Goal: Transaction & Acquisition: Purchase product/service

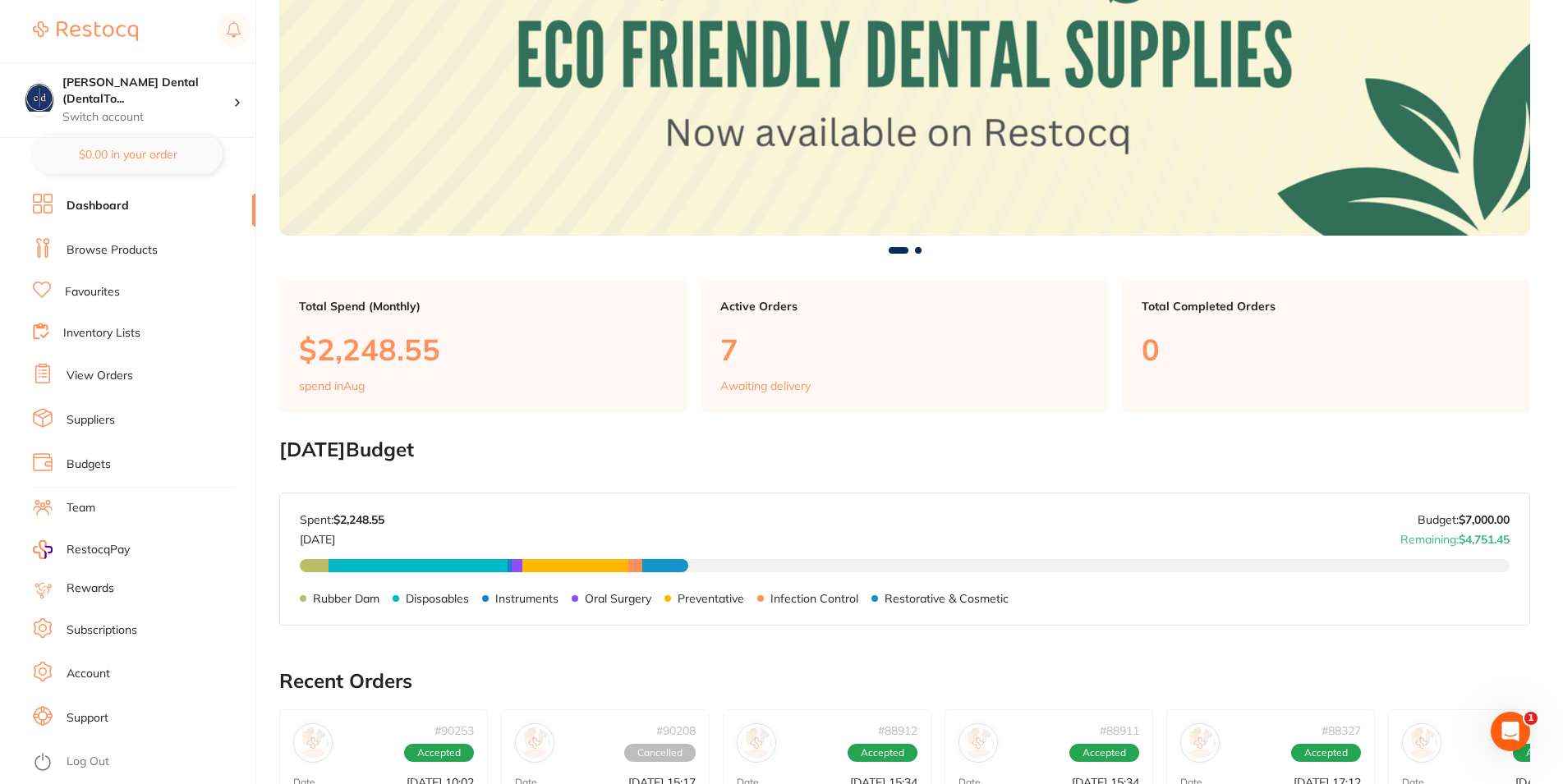
click at [727, 349] on p "7" at bounding box center [905, 349] width 369 height 34
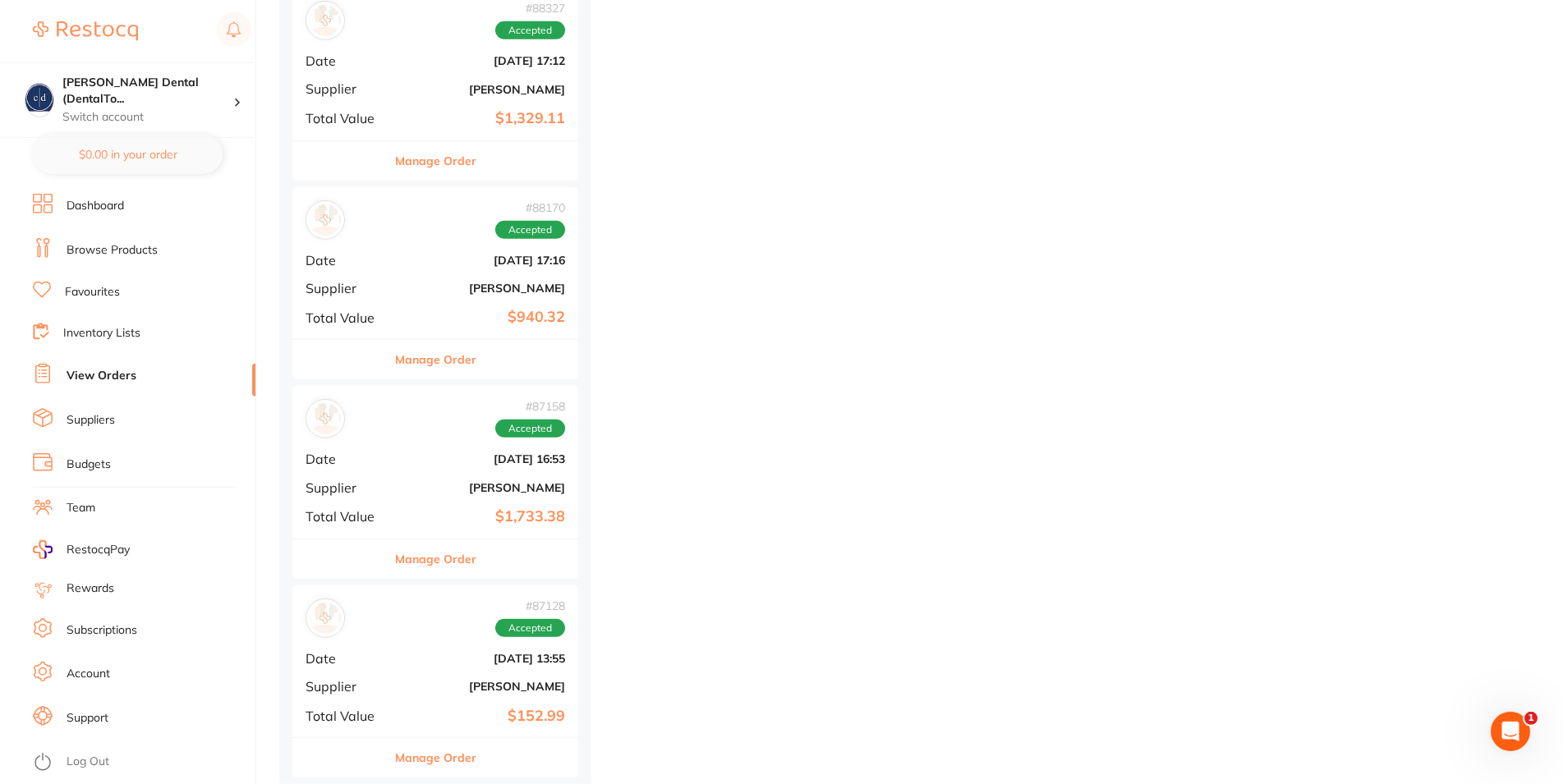
scroll to position [867, 0]
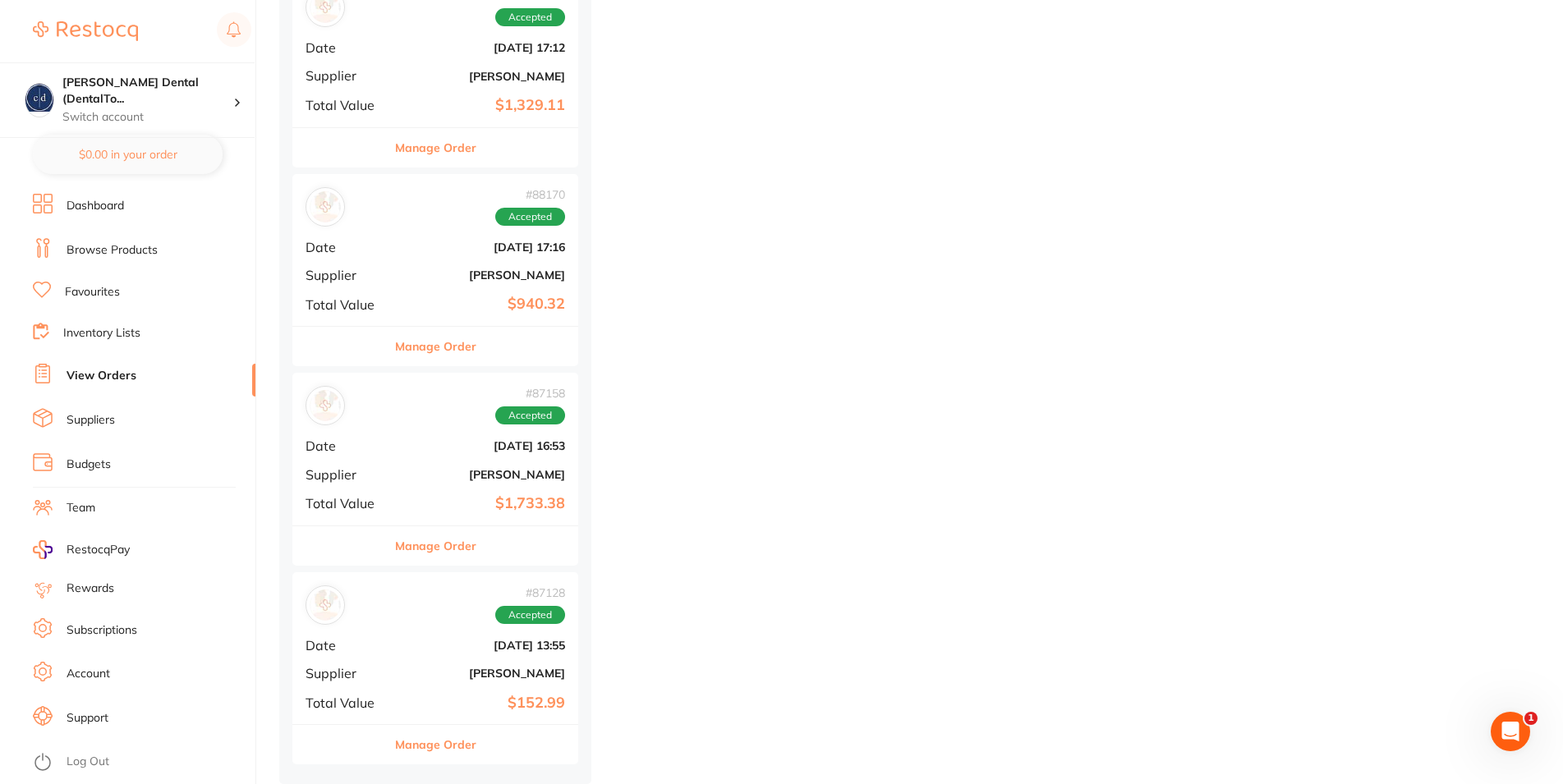
click at [428, 733] on button "Manage Order" at bounding box center [435, 745] width 81 height 39
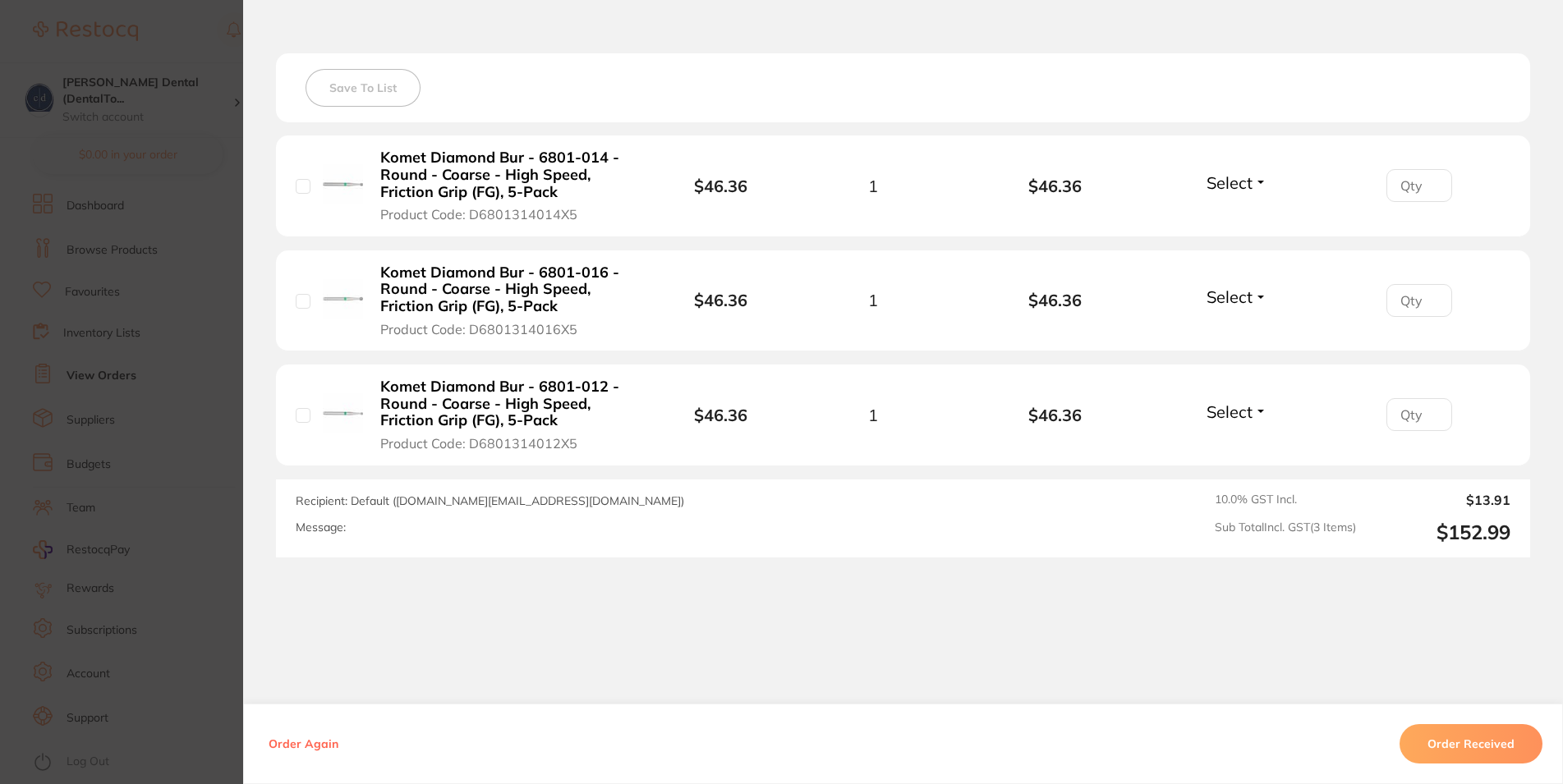
scroll to position [459, 0]
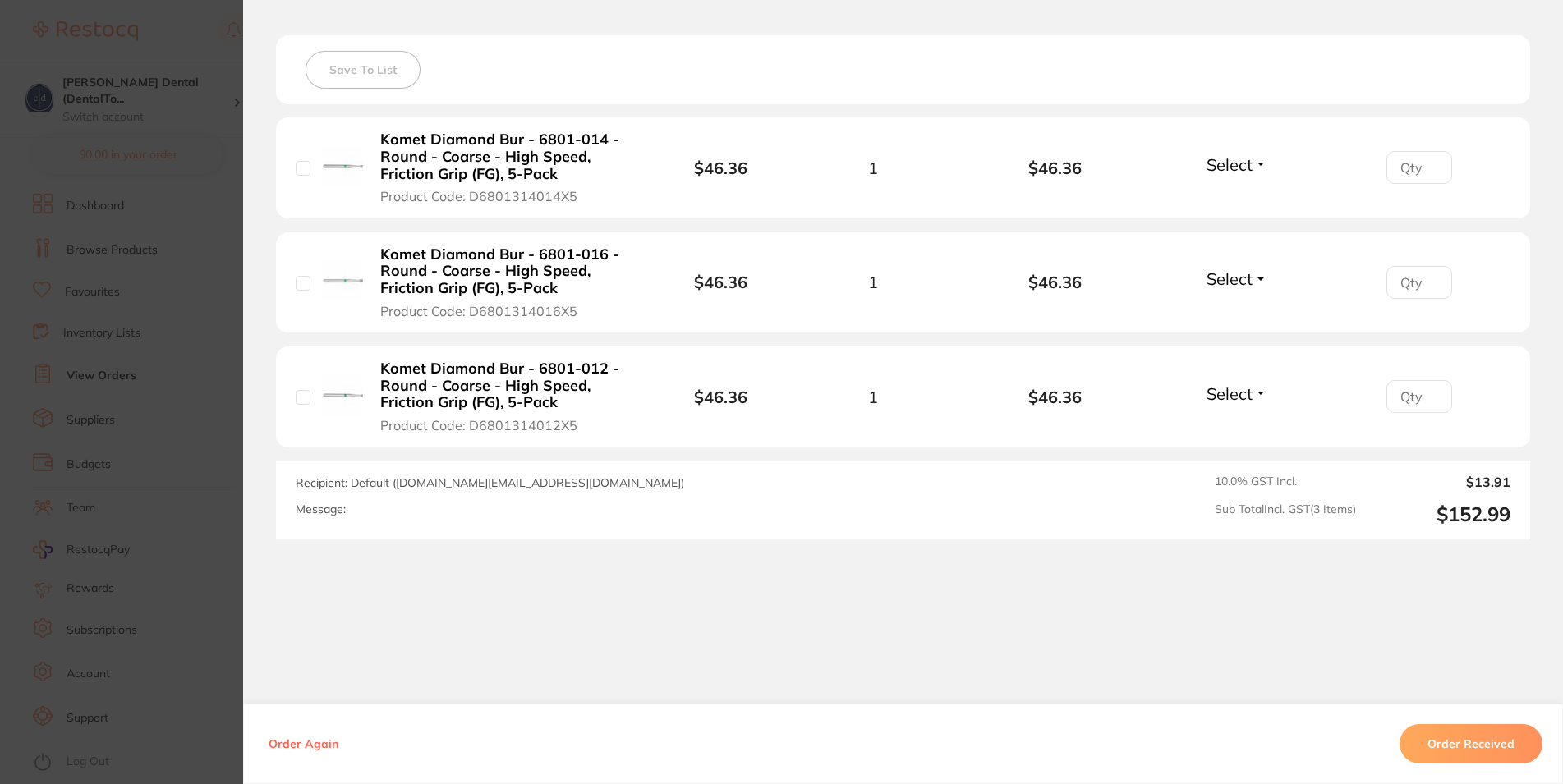
click at [1469, 738] on button "Order Received" at bounding box center [1471, 744] width 143 height 39
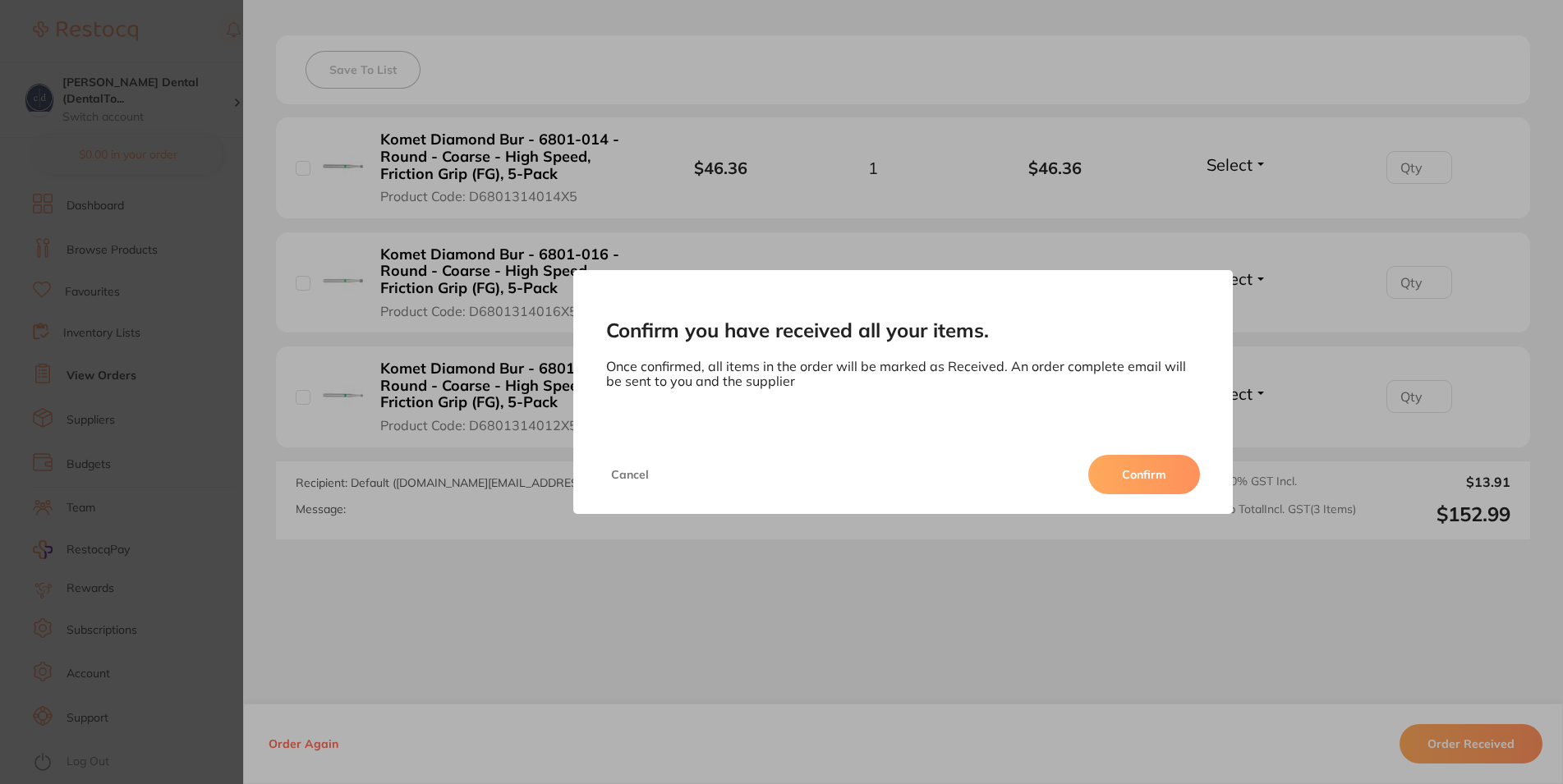
click at [1152, 470] on button "Confirm" at bounding box center [1144, 474] width 111 height 39
click at [1152, 470] on div "placed / accepted ( 7 ) Sort by Latest Notification # 90253 Accepted Date [DATE…" at bounding box center [921, 38] width 1284 height 1491
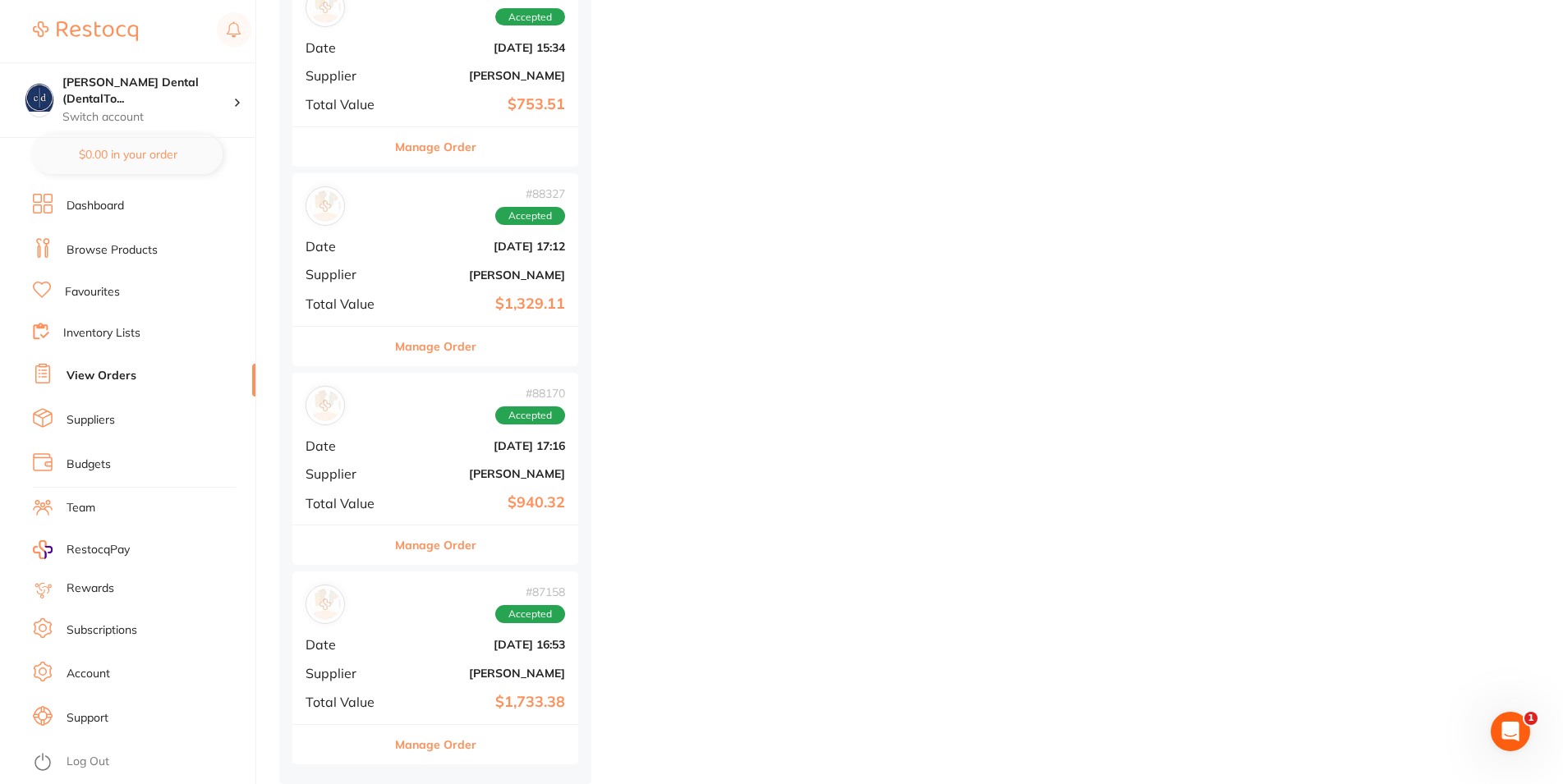
click at [456, 725] on button "Manage Order" at bounding box center [435, 745] width 81 height 39
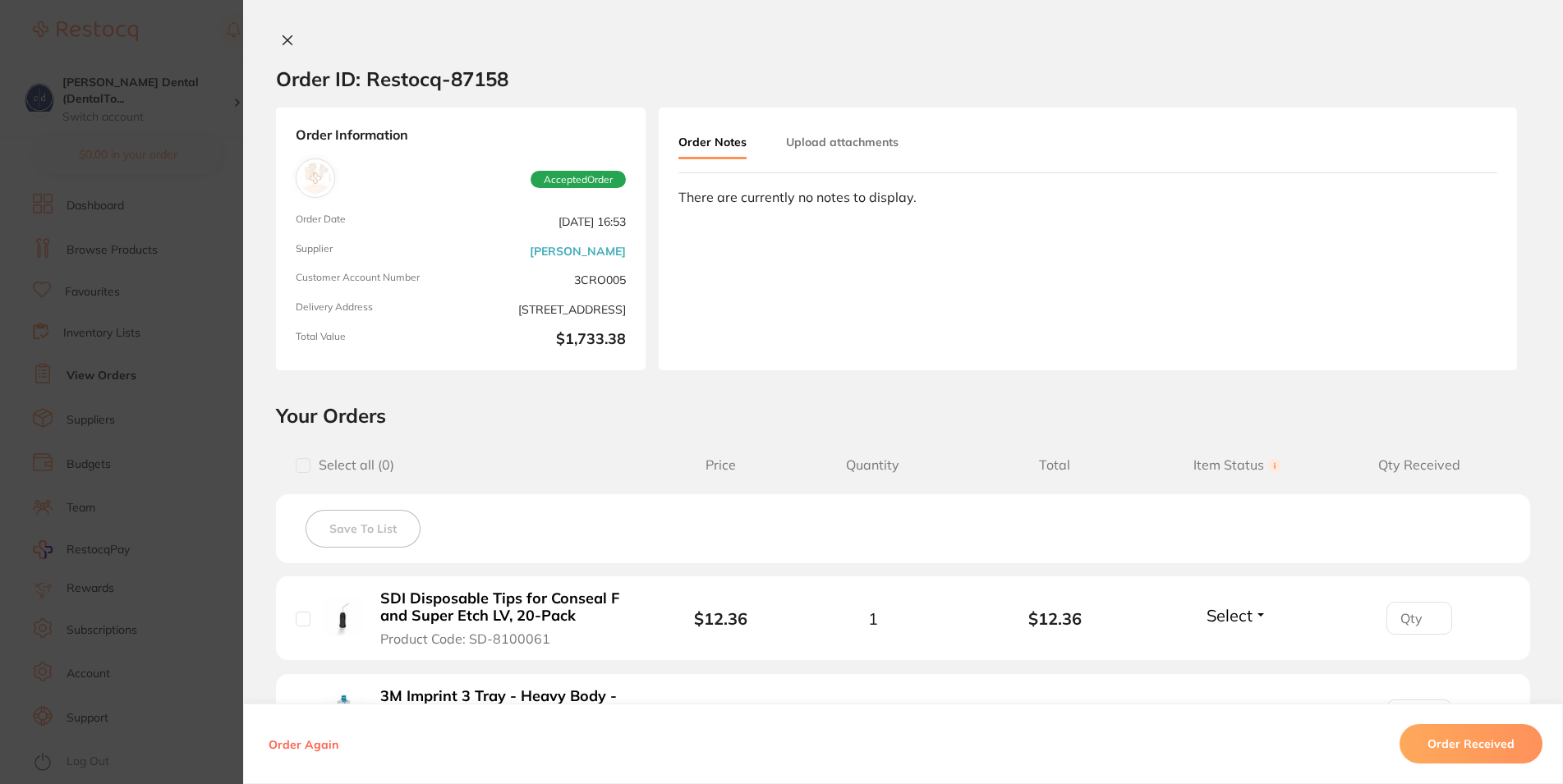
click at [284, 36] on icon at bounding box center [288, 41] width 9 height 9
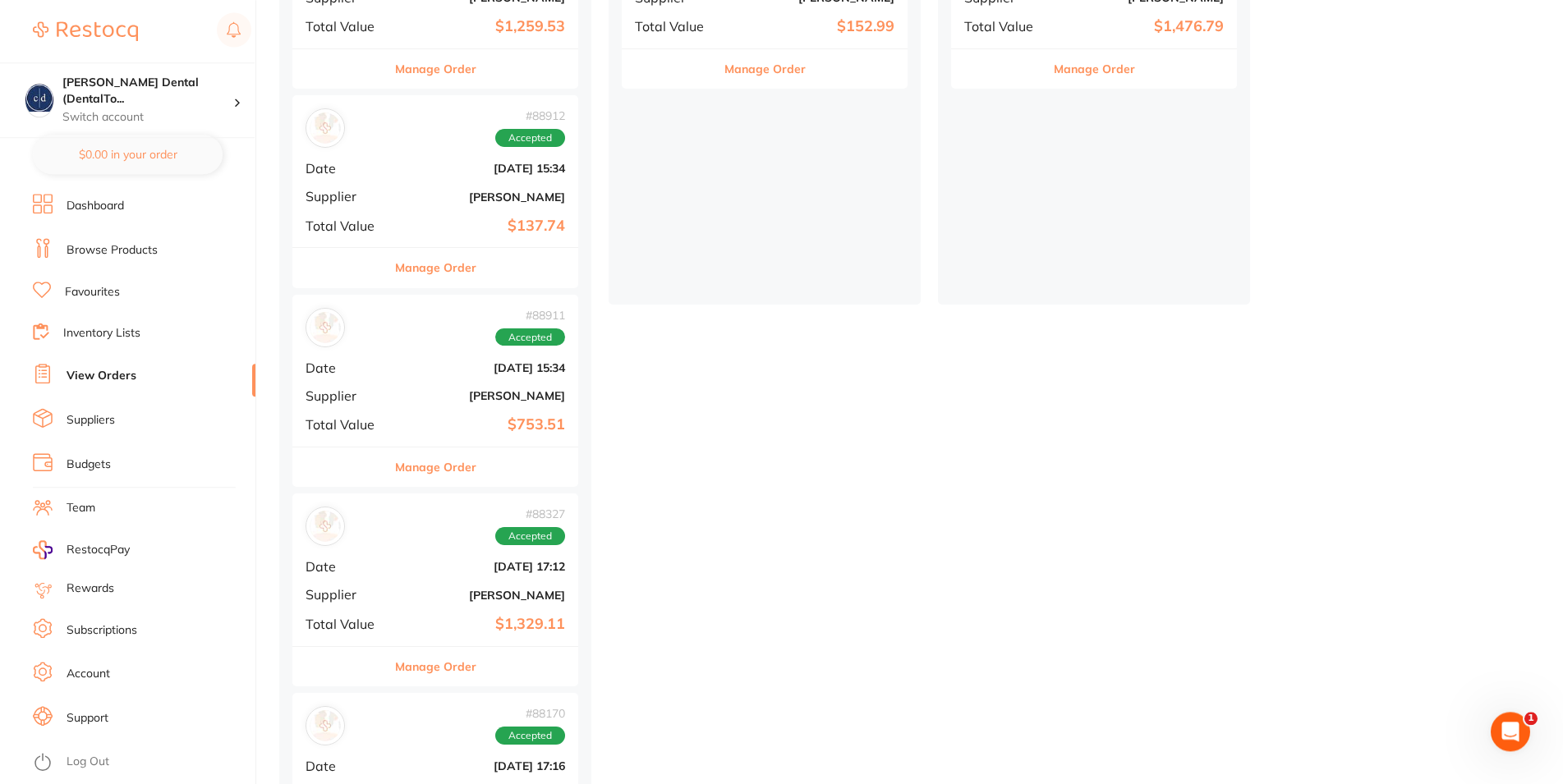
scroll to position [249, 0]
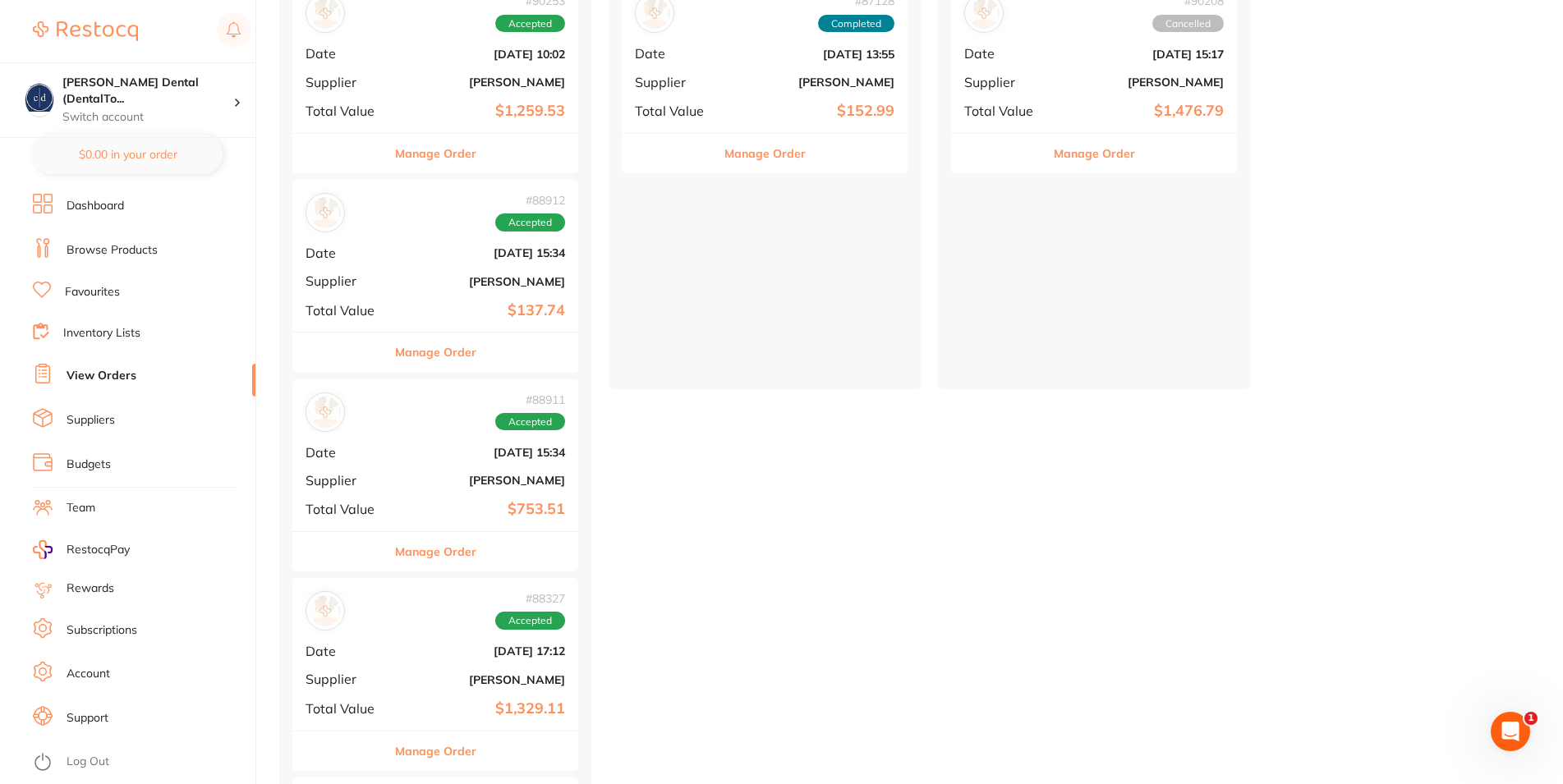
click at [460, 544] on button "Manage Order" at bounding box center [435, 552] width 81 height 39
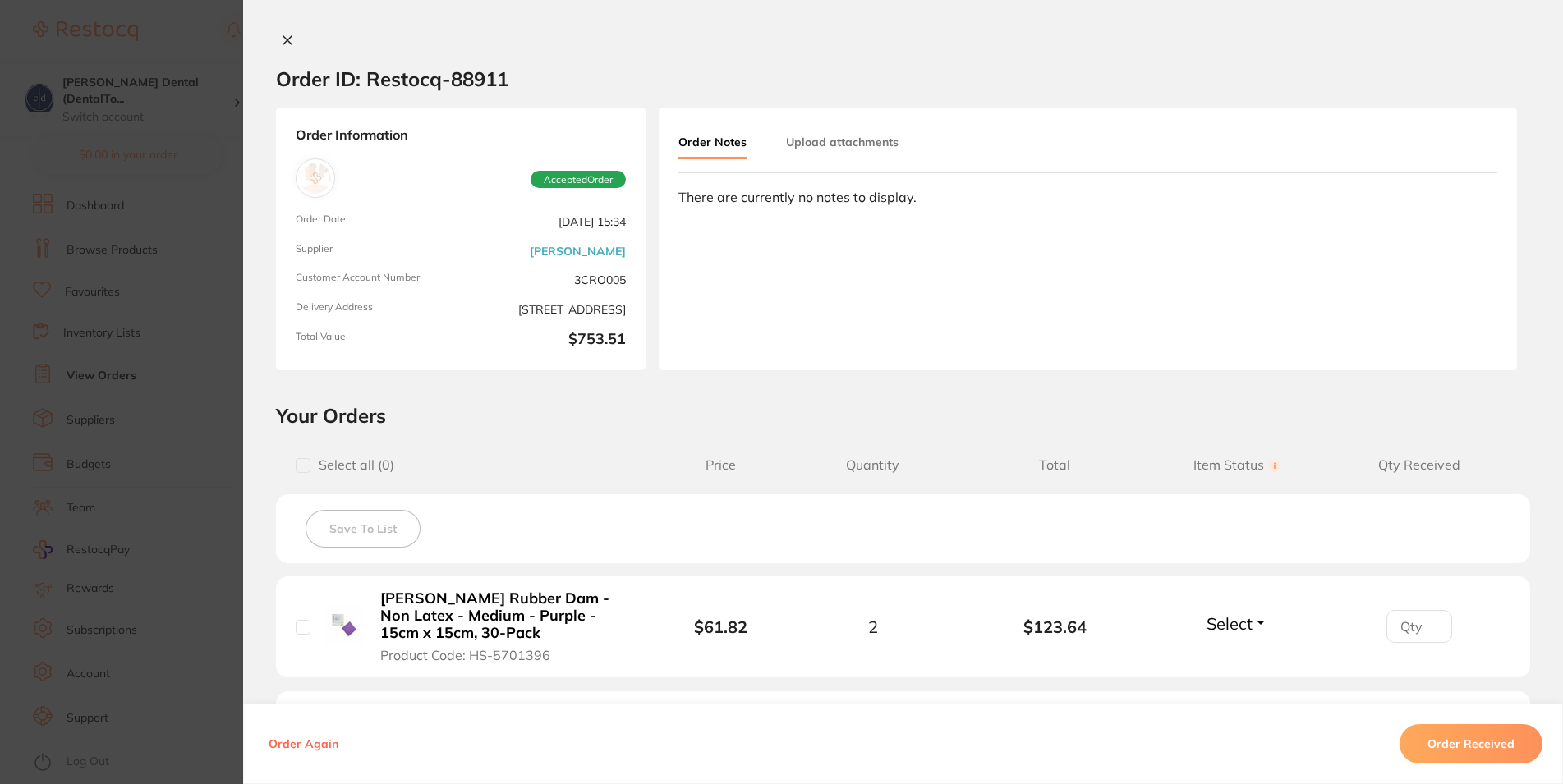
scroll to position [493, 0]
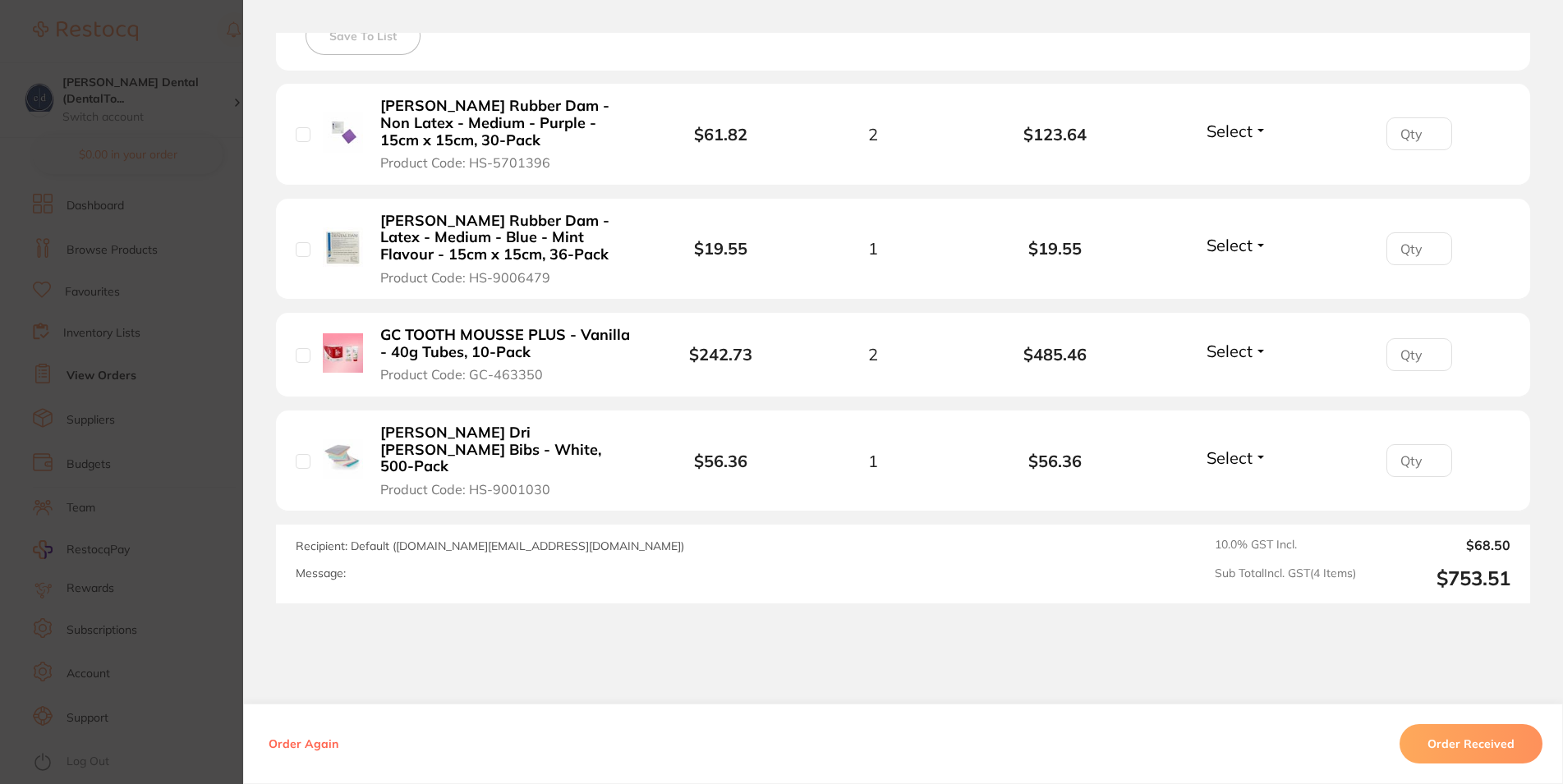
click at [1473, 736] on button "Order Received" at bounding box center [1471, 744] width 143 height 39
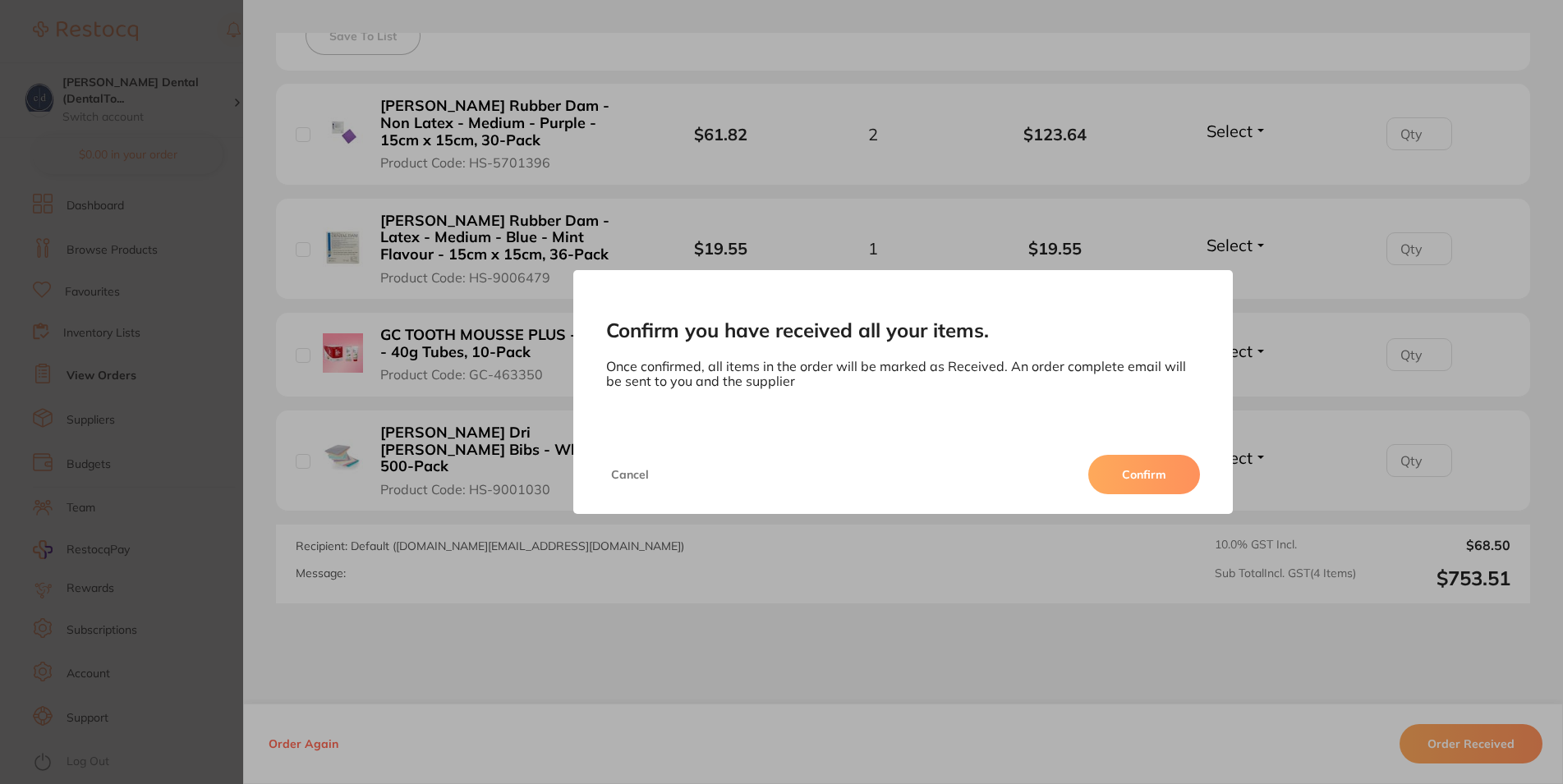
click at [1140, 467] on button "Confirm" at bounding box center [1144, 474] width 111 height 39
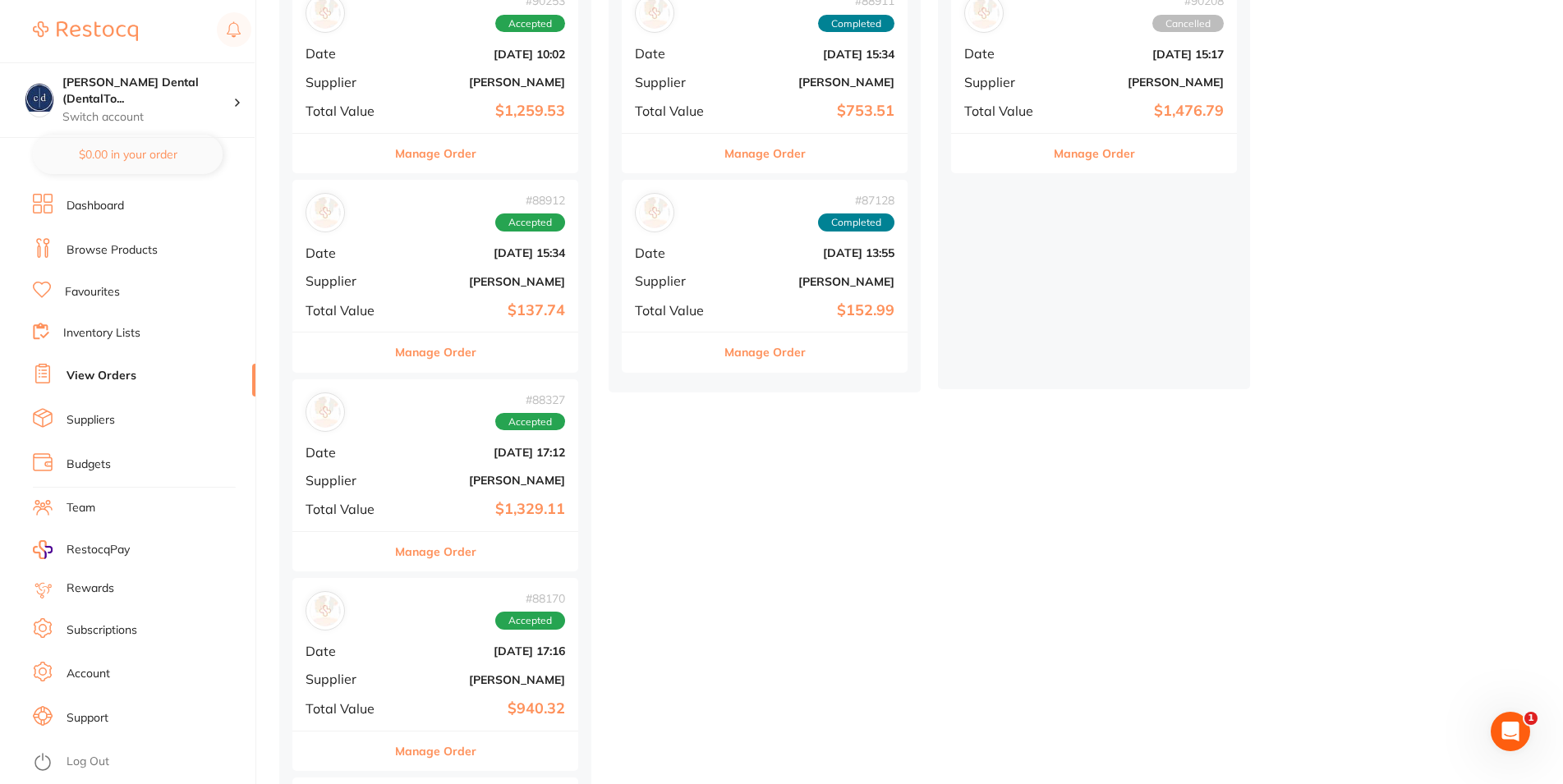
click at [443, 554] on button "Manage Order" at bounding box center [435, 552] width 81 height 39
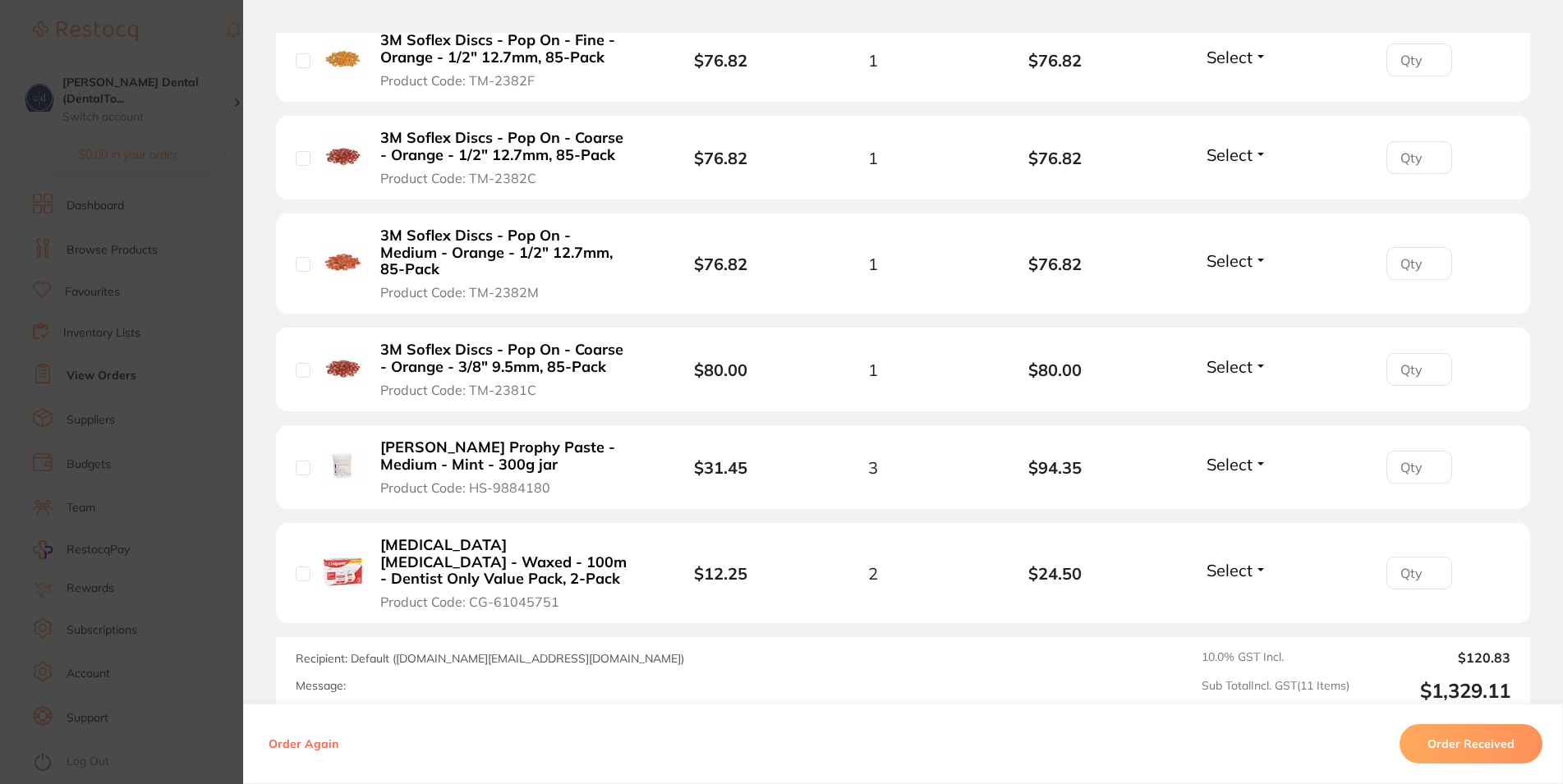
scroll to position [1084, 0]
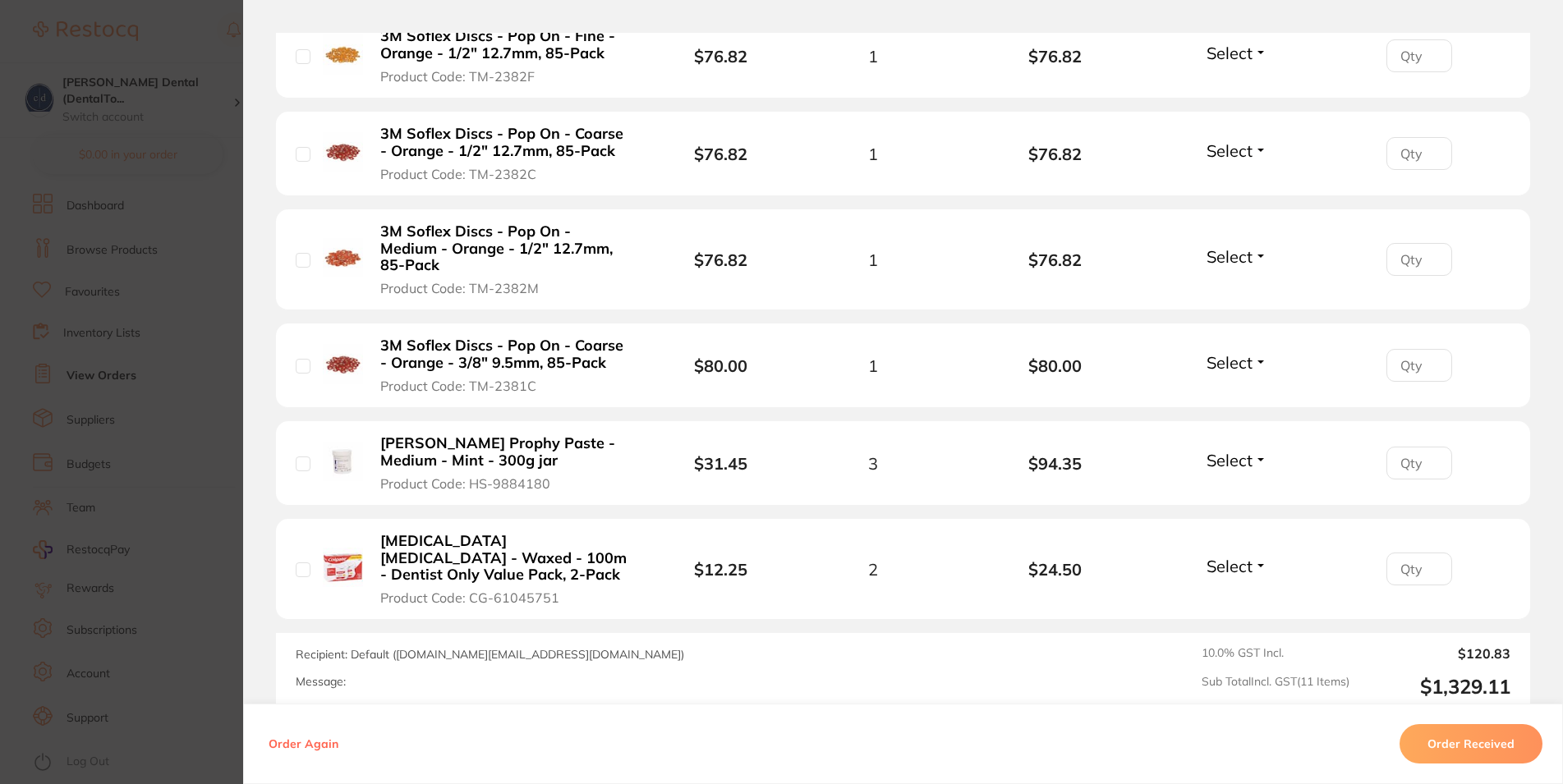
click at [1459, 742] on button "Order Received" at bounding box center [1471, 744] width 143 height 39
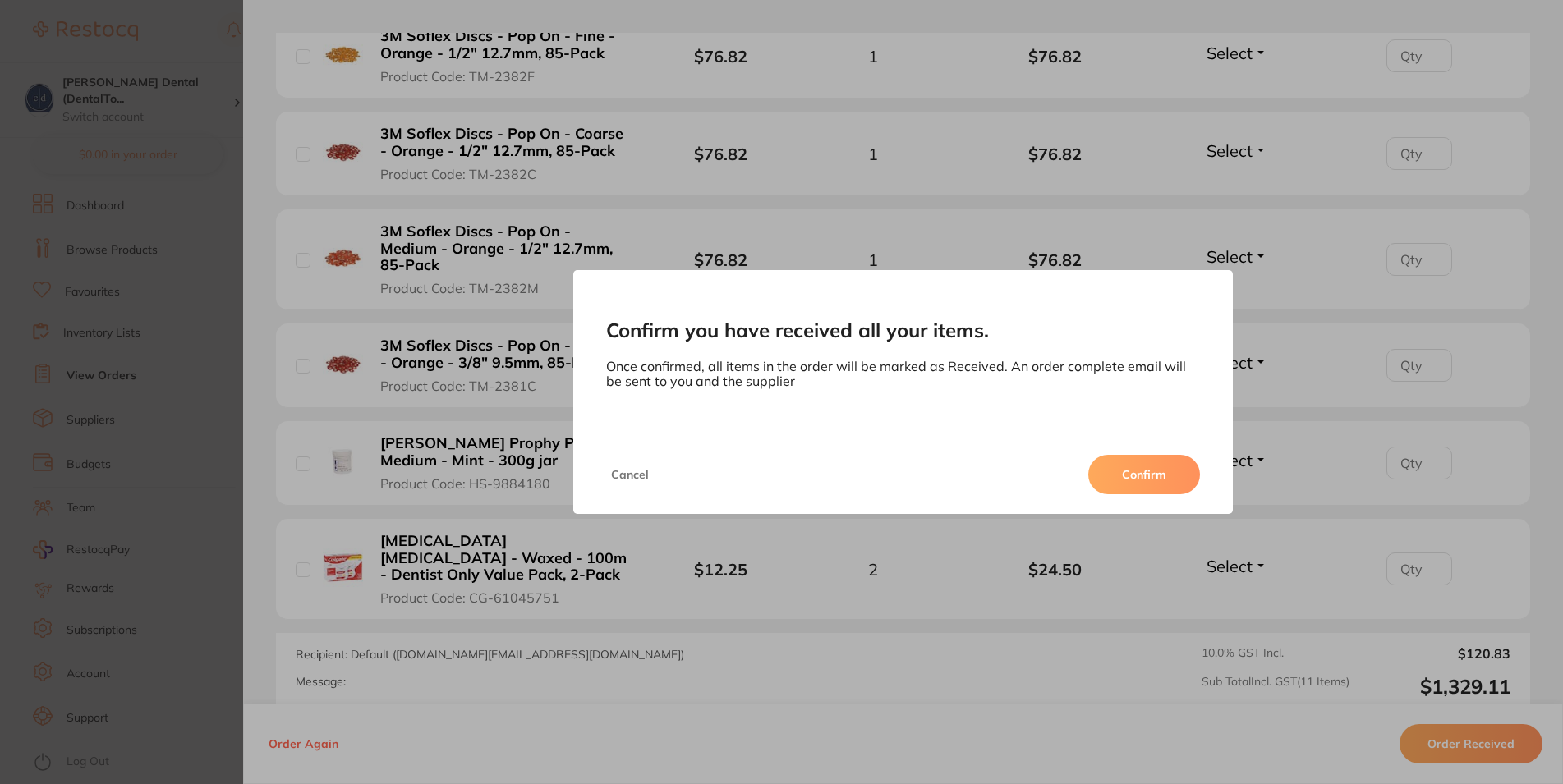
click at [1139, 472] on button "Confirm" at bounding box center [1144, 474] width 111 height 39
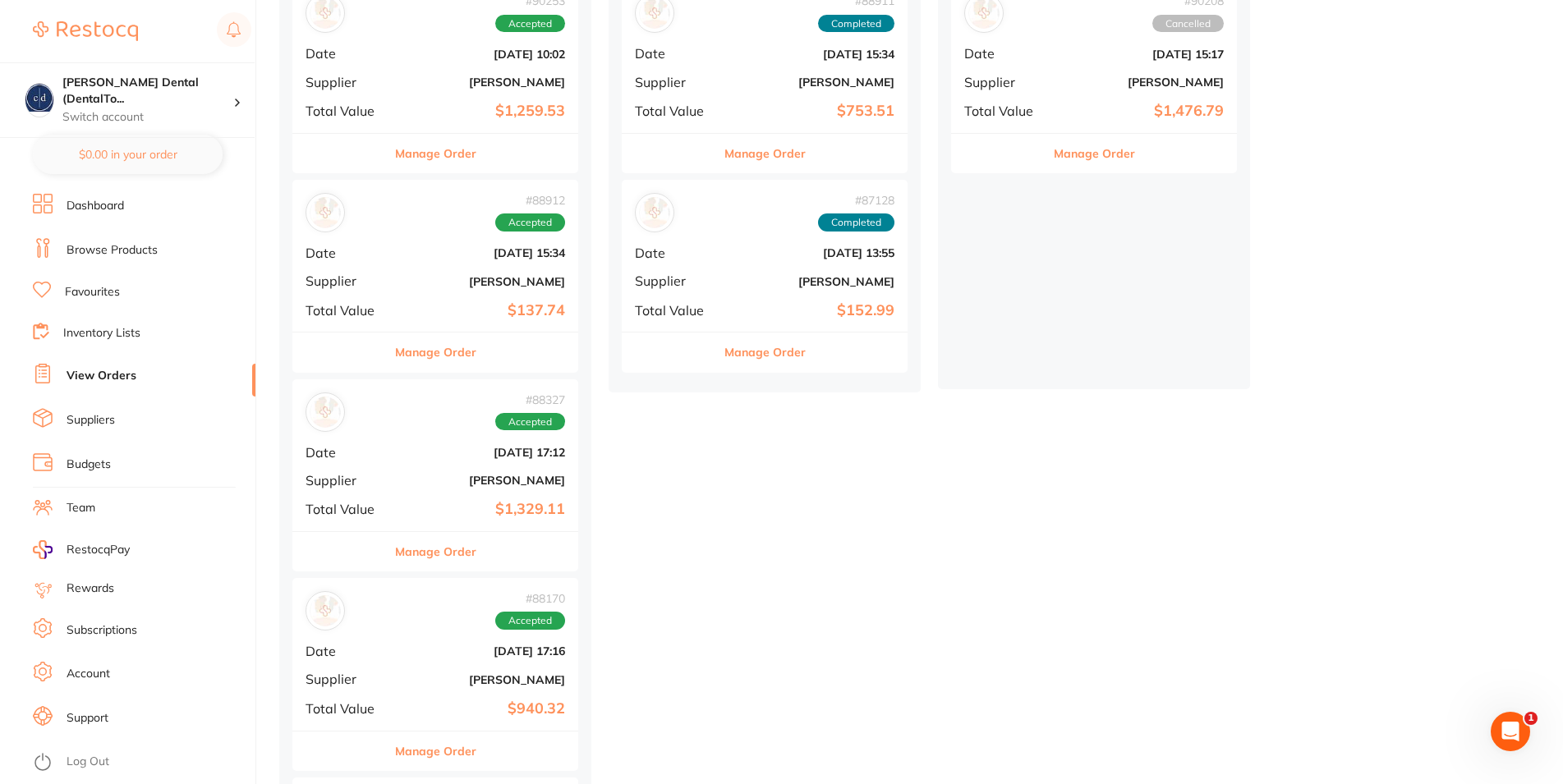
click at [454, 743] on button "Manage Order" at bounding box center [435, 751] width 81 height 39
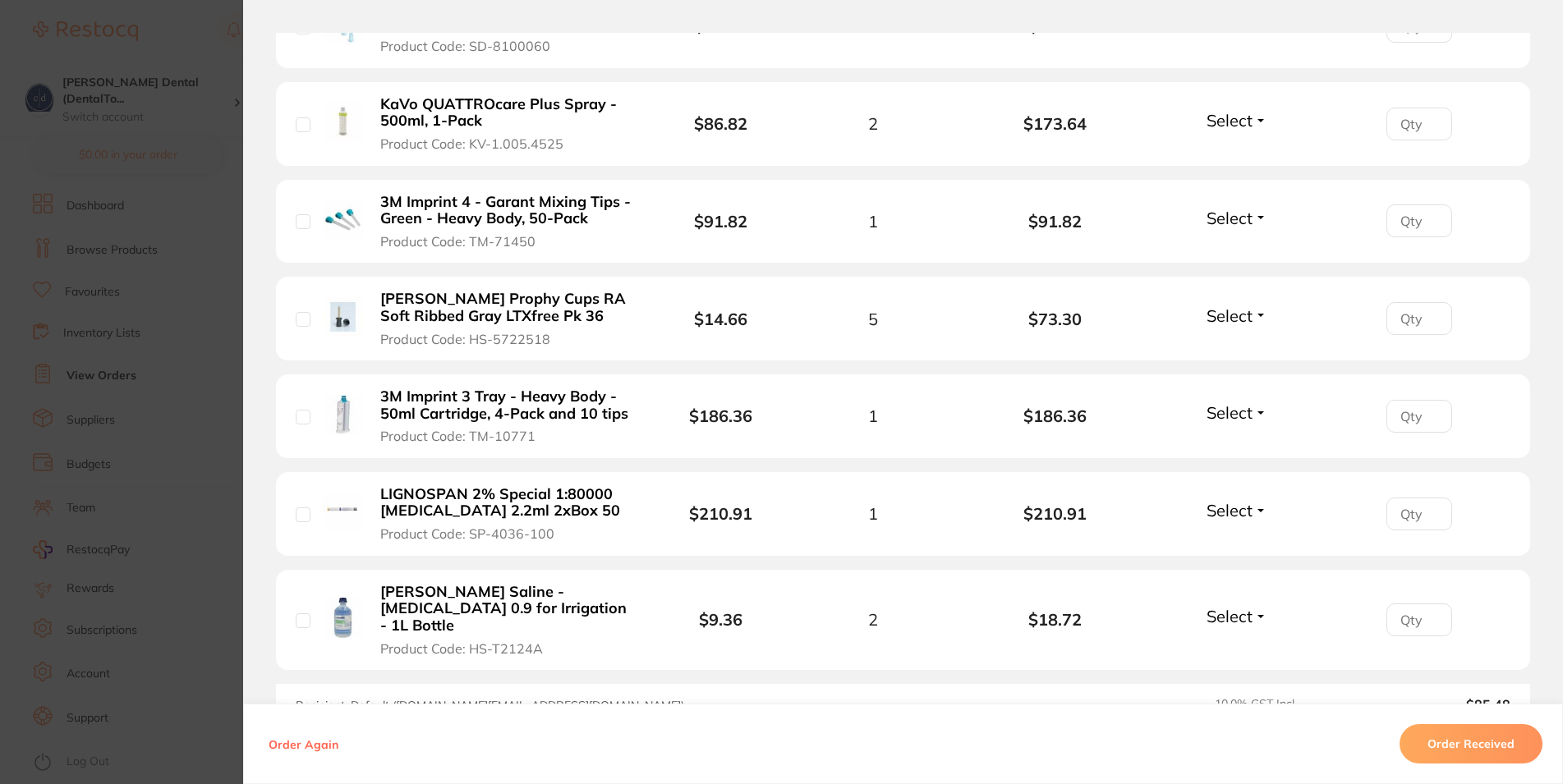
scroll to position [669, 0]
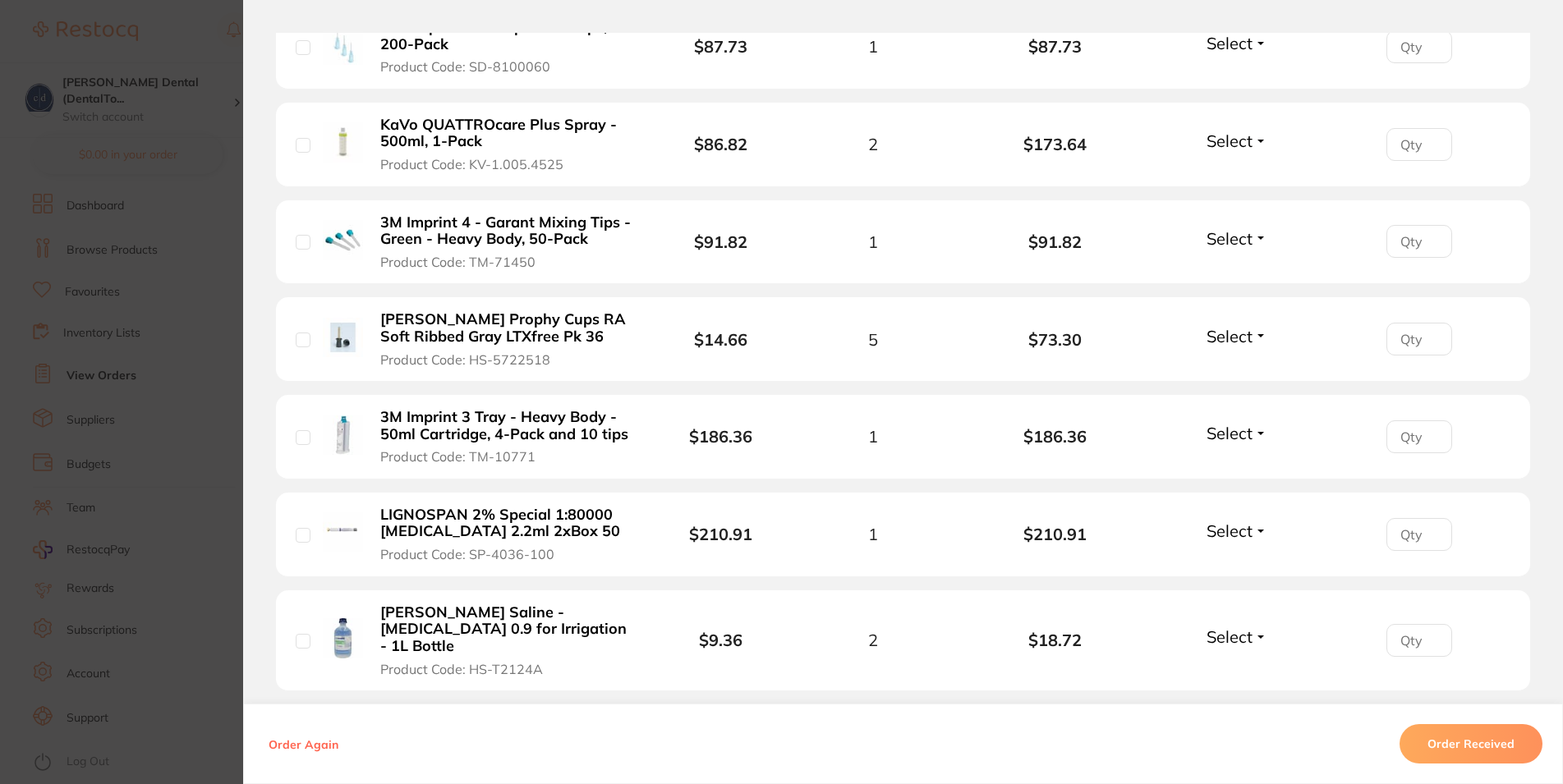
click at [1432, 746] on button "Order Received" at bounding box center [1471, 744] width 143 height 39
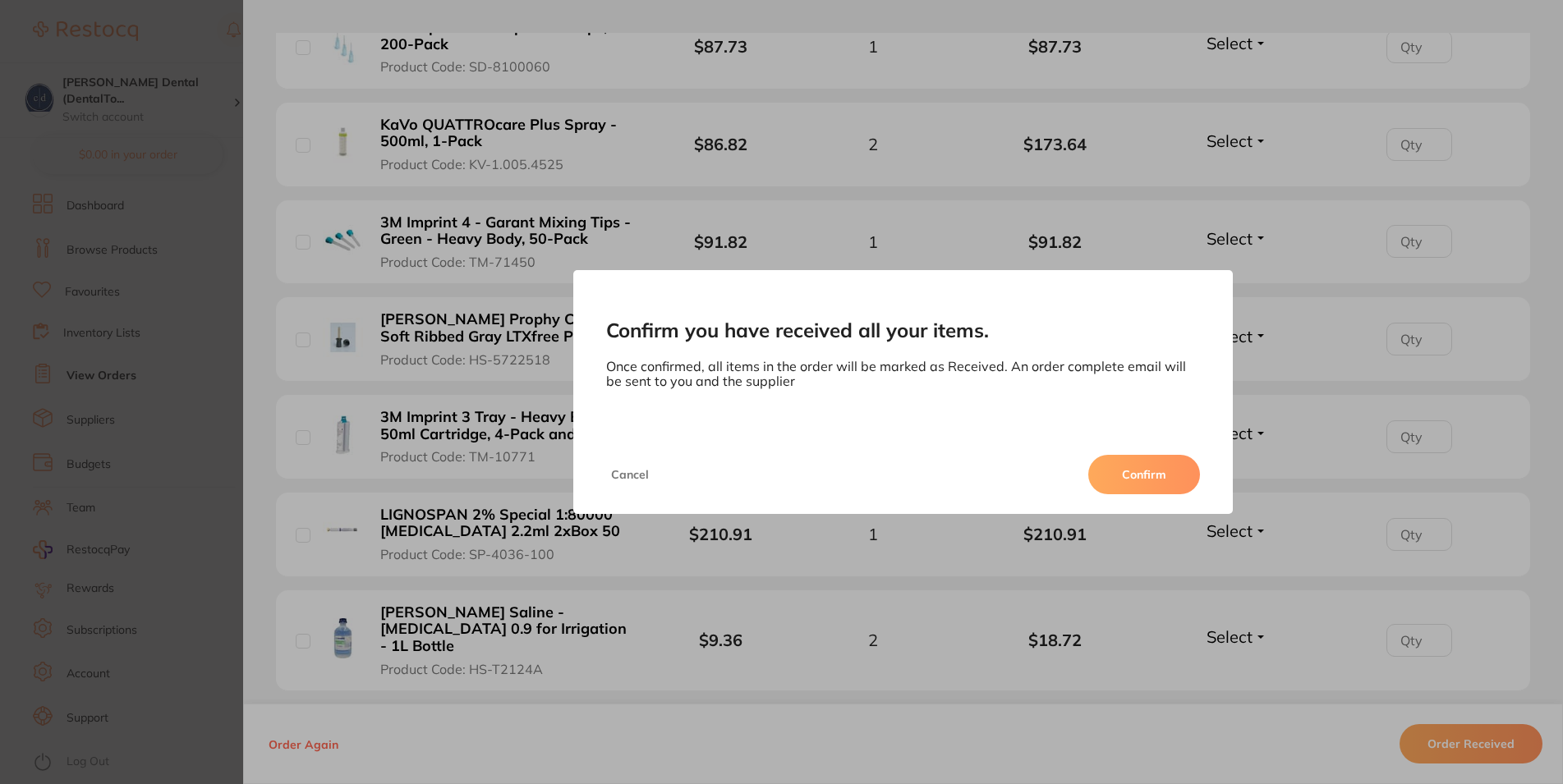
click at [1146, 474] on button "Confirm" at bounding box center [1144, 474] width 111 height 39
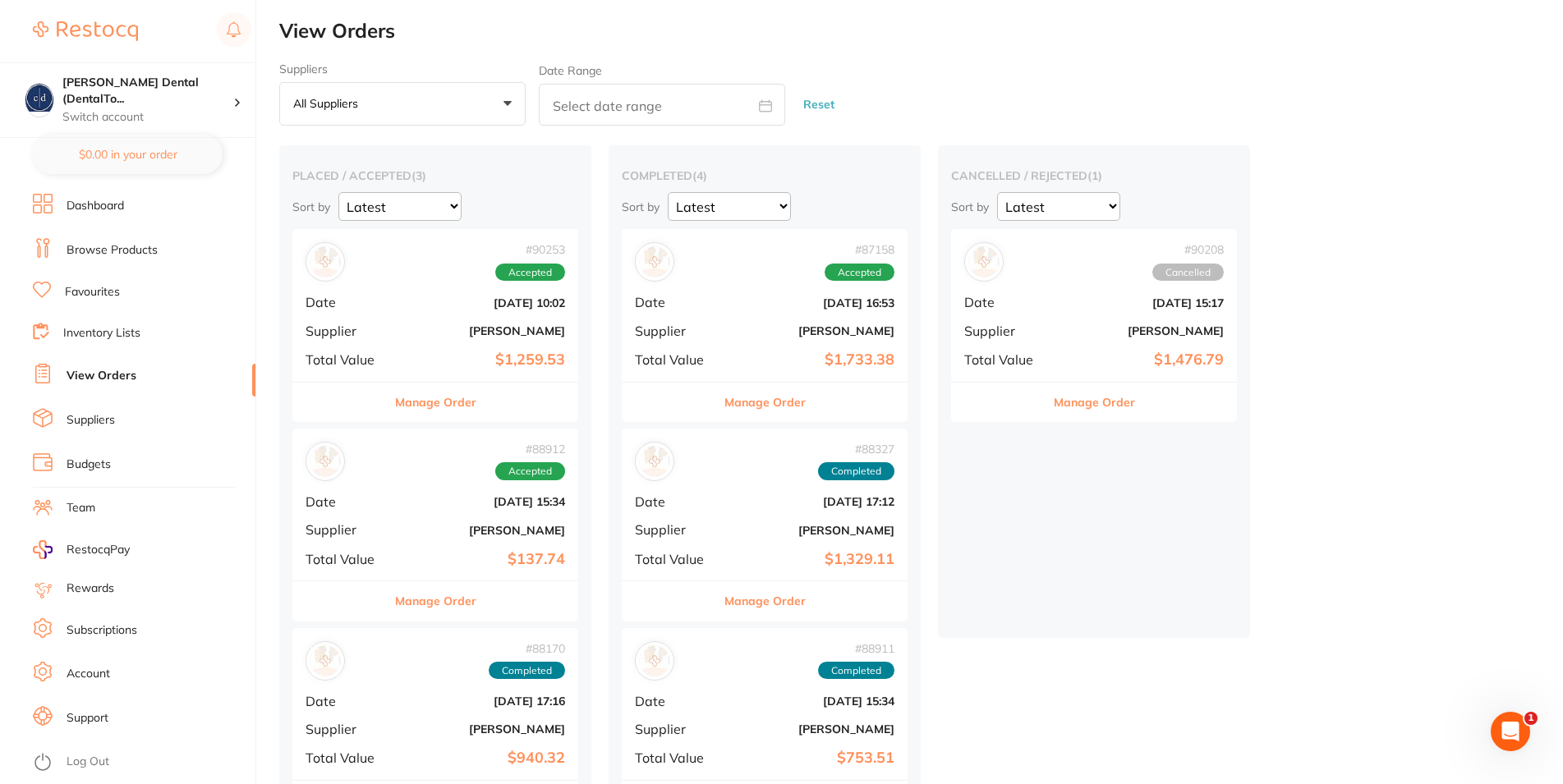
click at [447, 601] on button "Manage Order" at bounding box center [435, 601] width 81 height 39
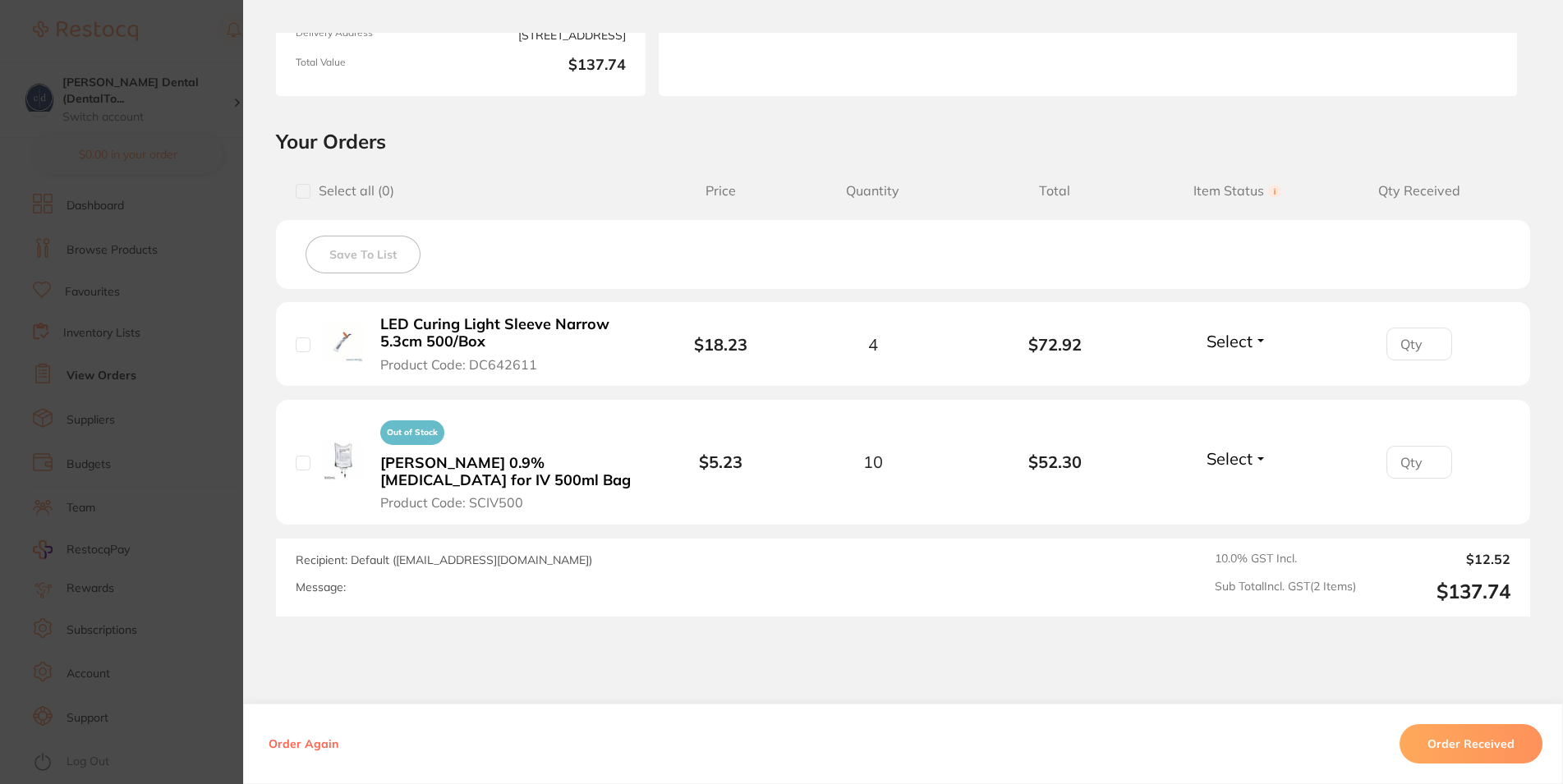
scroll to position [296, 0]
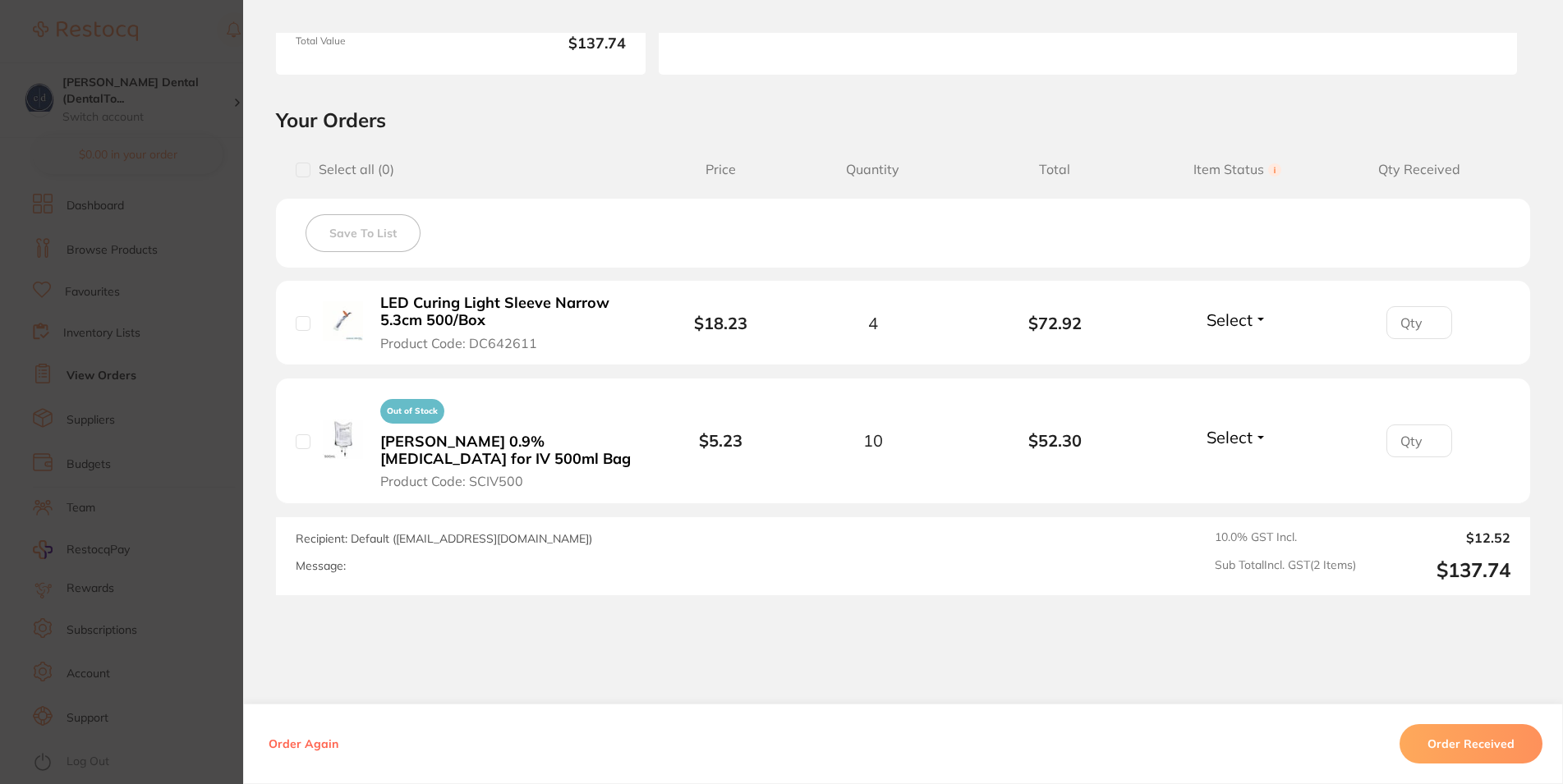
click at [1462, 742] on button "Order Received" at bounding box center [1471, 744] width 143 height 39
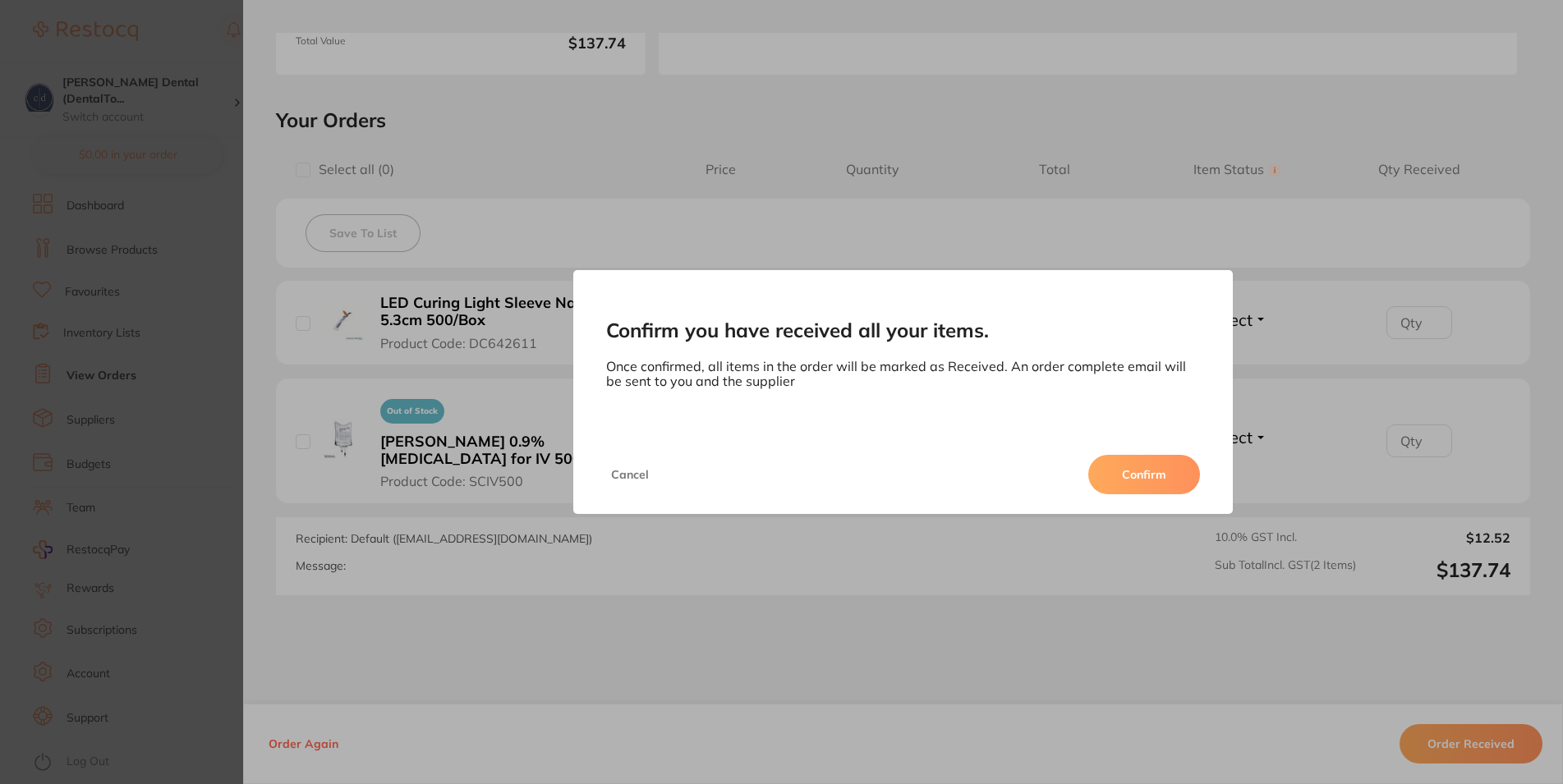
click at [1130, 467] on button "Confirm" at bounding box center [1144, 474] width 111 height 39
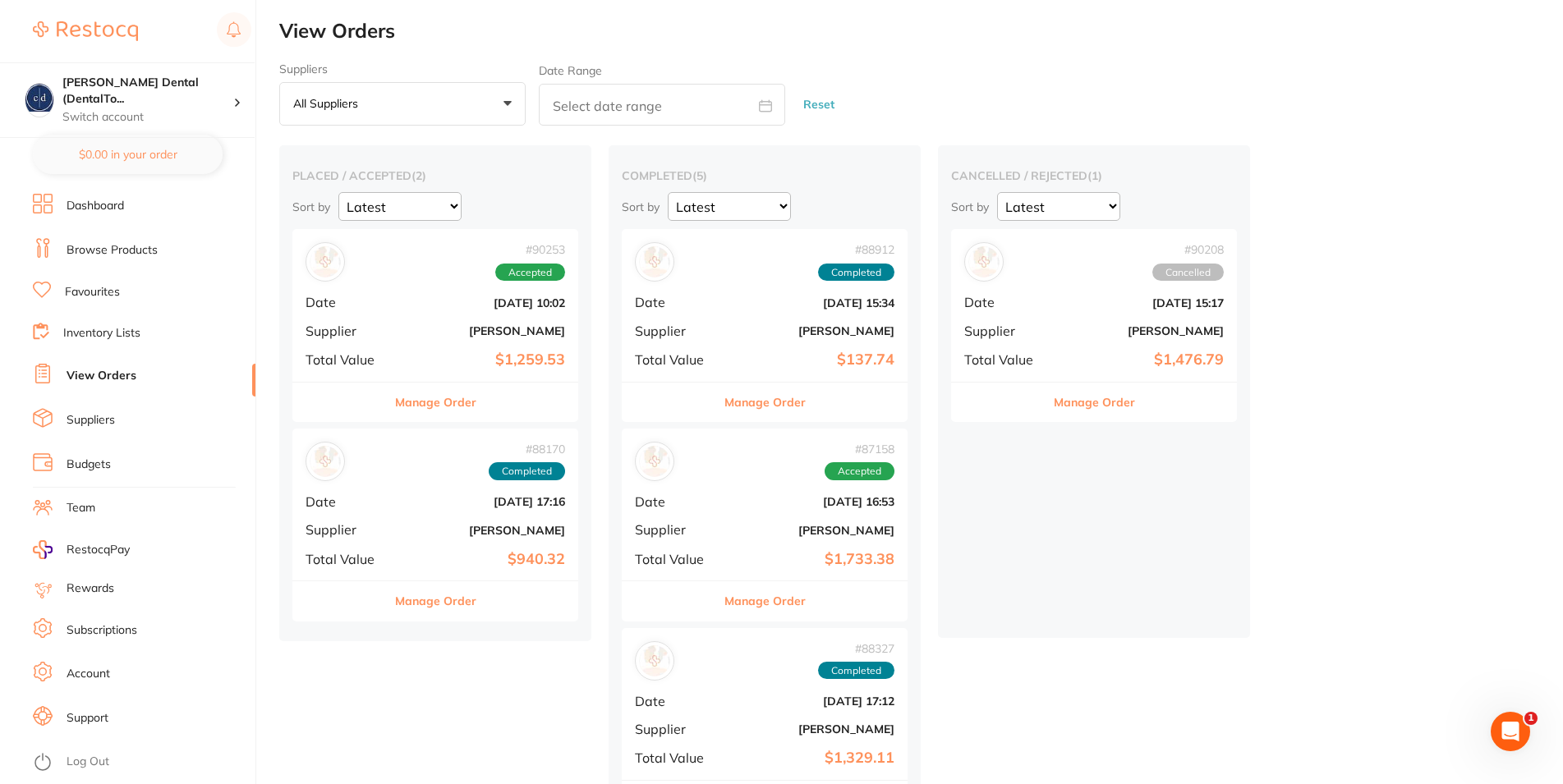
click at [1075, 399] on button "Manage Order" at bounding box center [1094, 402] width 81 height 39
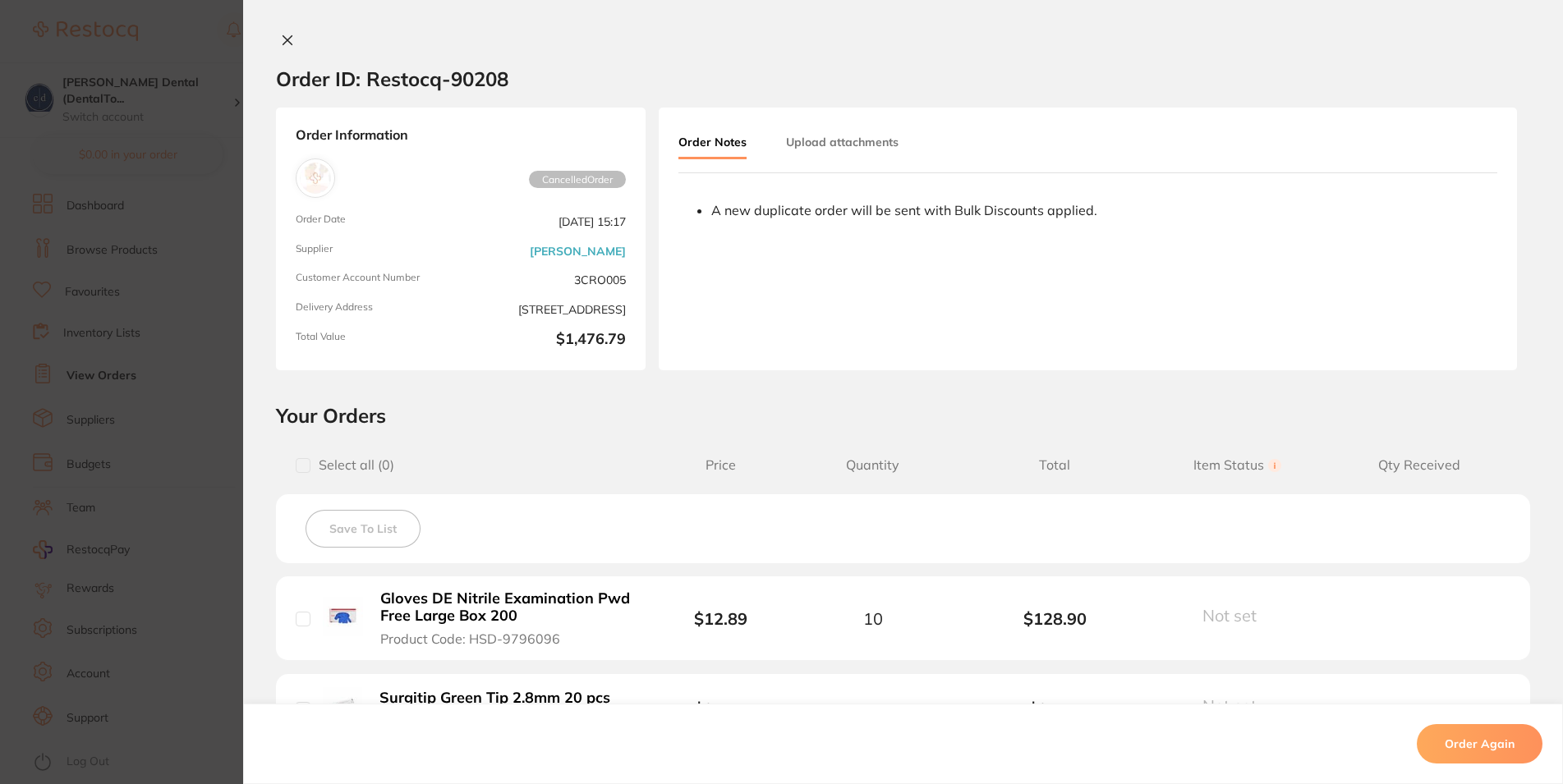
click at [281, 36] on icon at bounding box center [287, 40] width 13 height 13
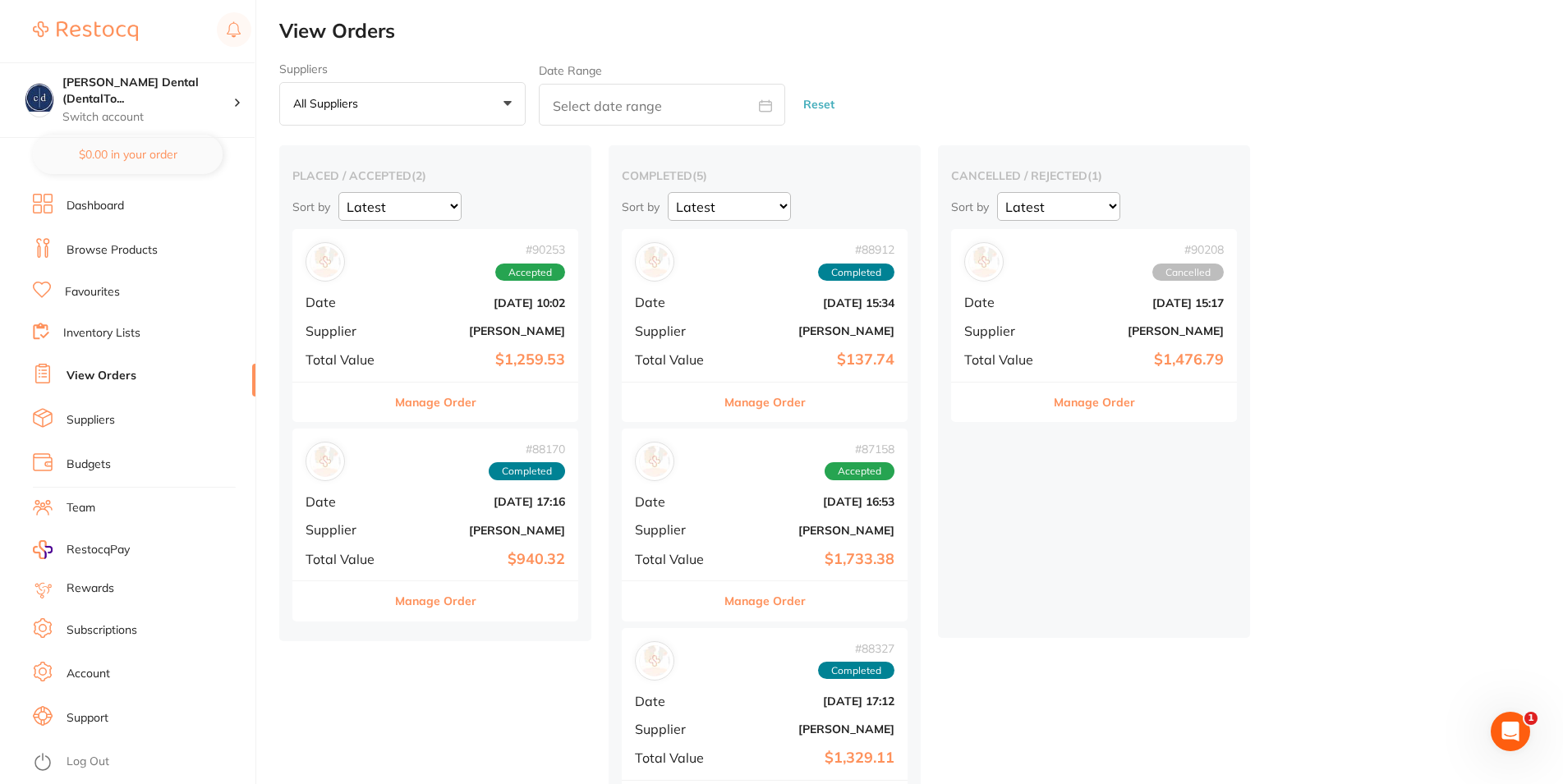
click at [446, 601] on button "Manage Order" at bounding box center [435, 601] width 81 height 39
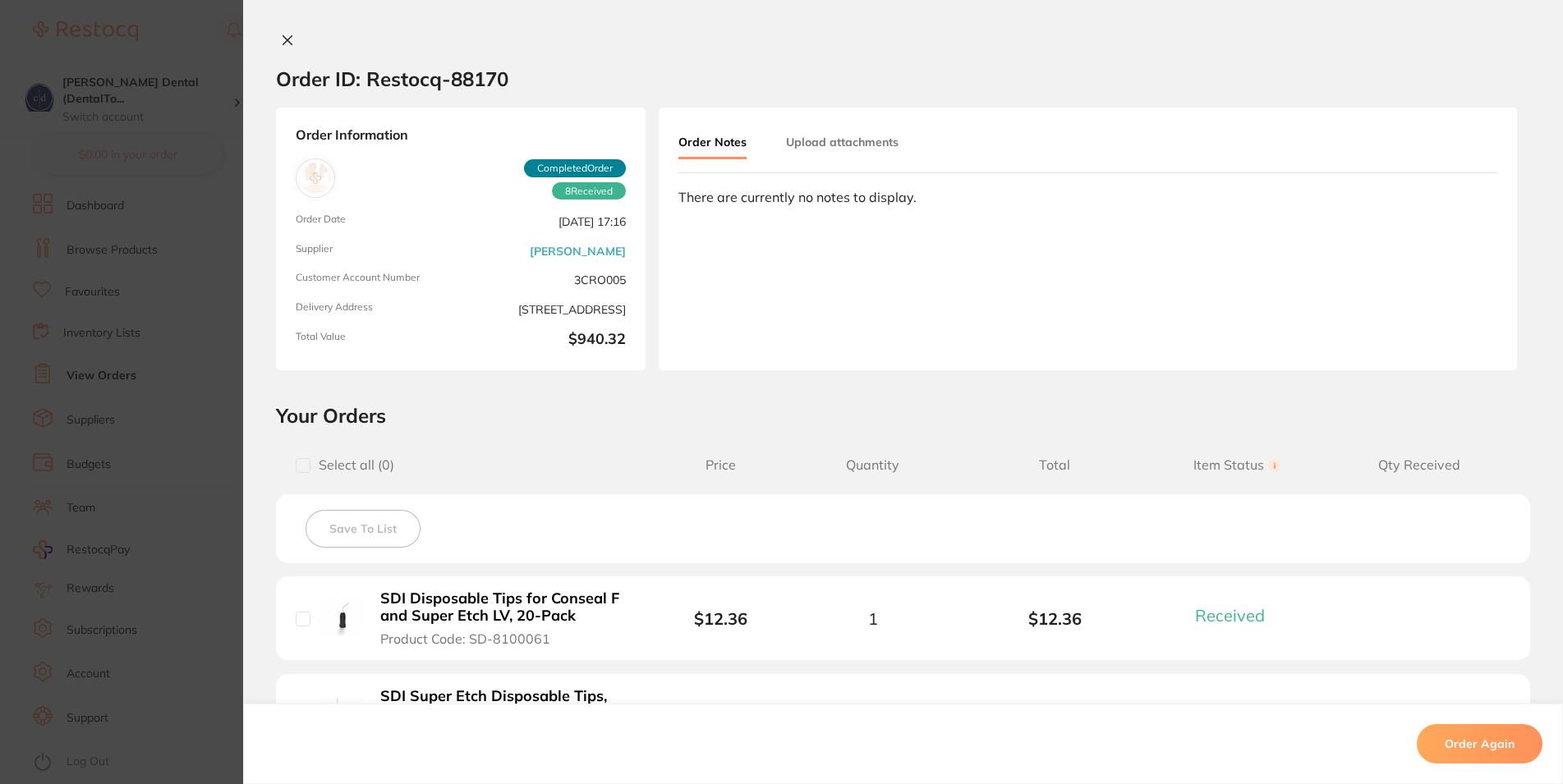
click at [284, 37] on icon at bounding box center [288, 41] width 9 height 9
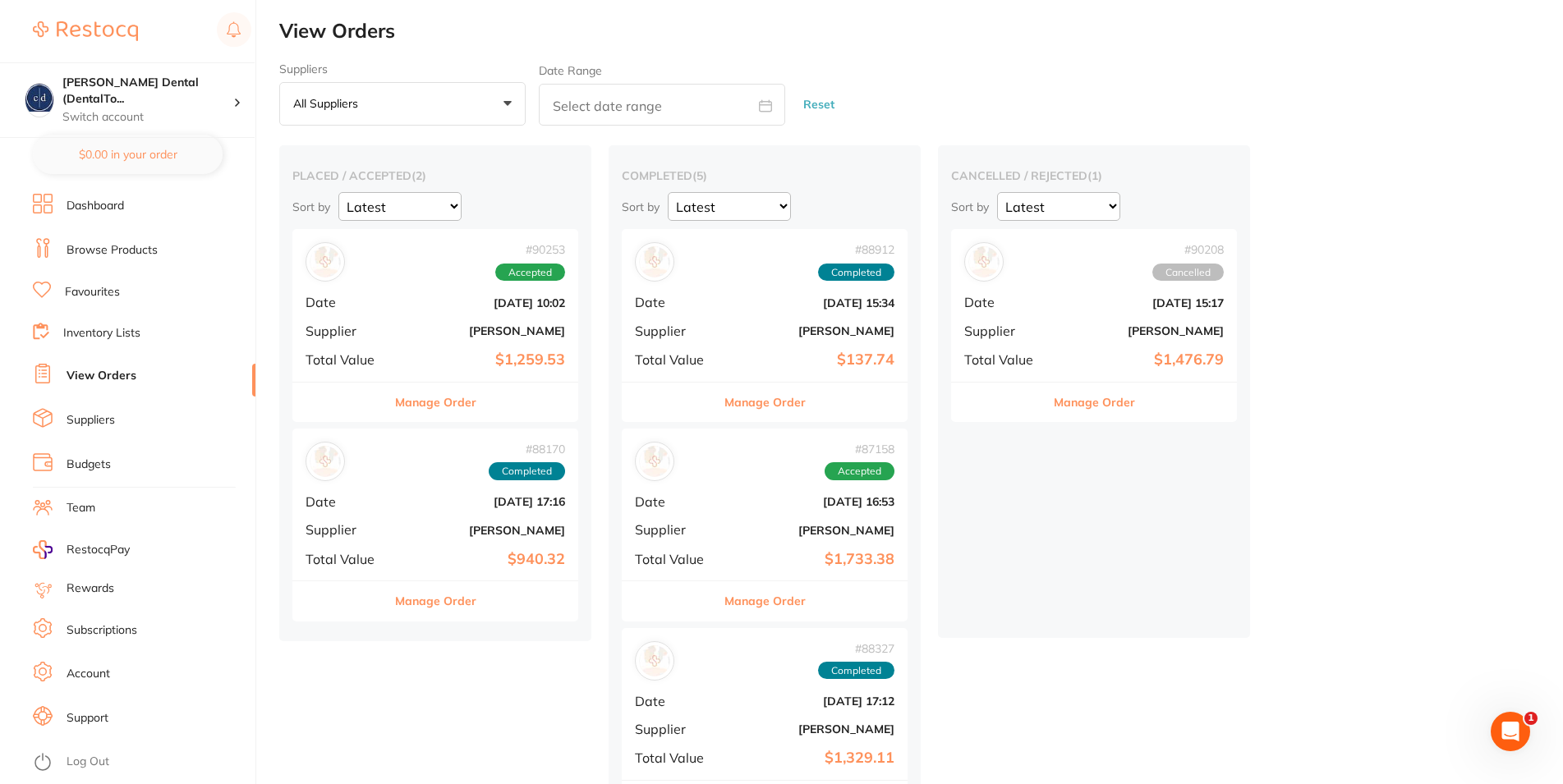
click at [533, 477] on span "Completed" at bounding box center [527, 471] width 77 height 18
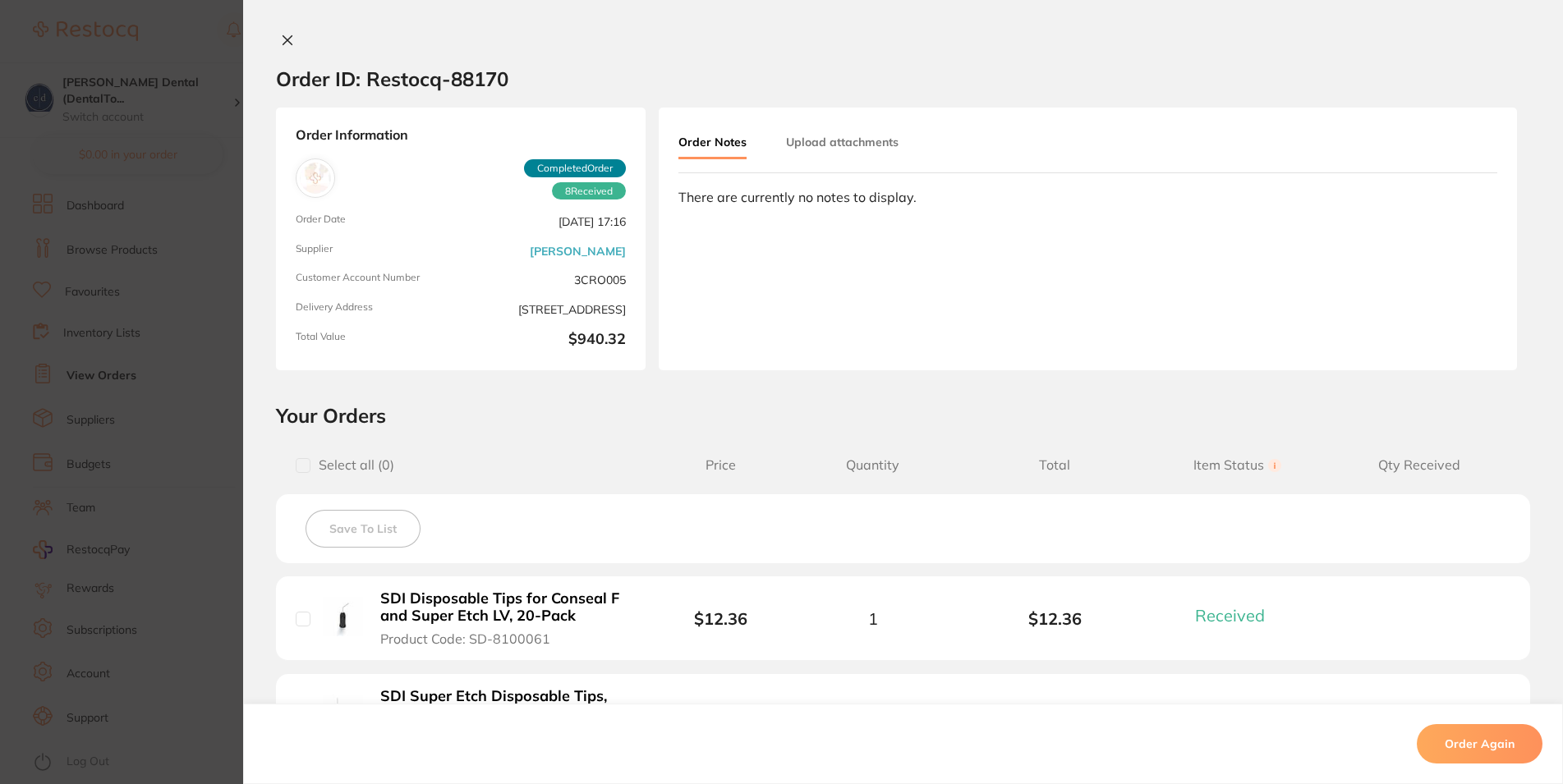
click at [284, 37] on icon at bounding box center [288, 41] width 9 height 9
click at [270, 37] on div "$531.30 [PERSON_NAME] Dental (DentalTo... Switch account [PERSON_NAME] Dental (…" at bounding box center [782, 392] width 1563 height 784
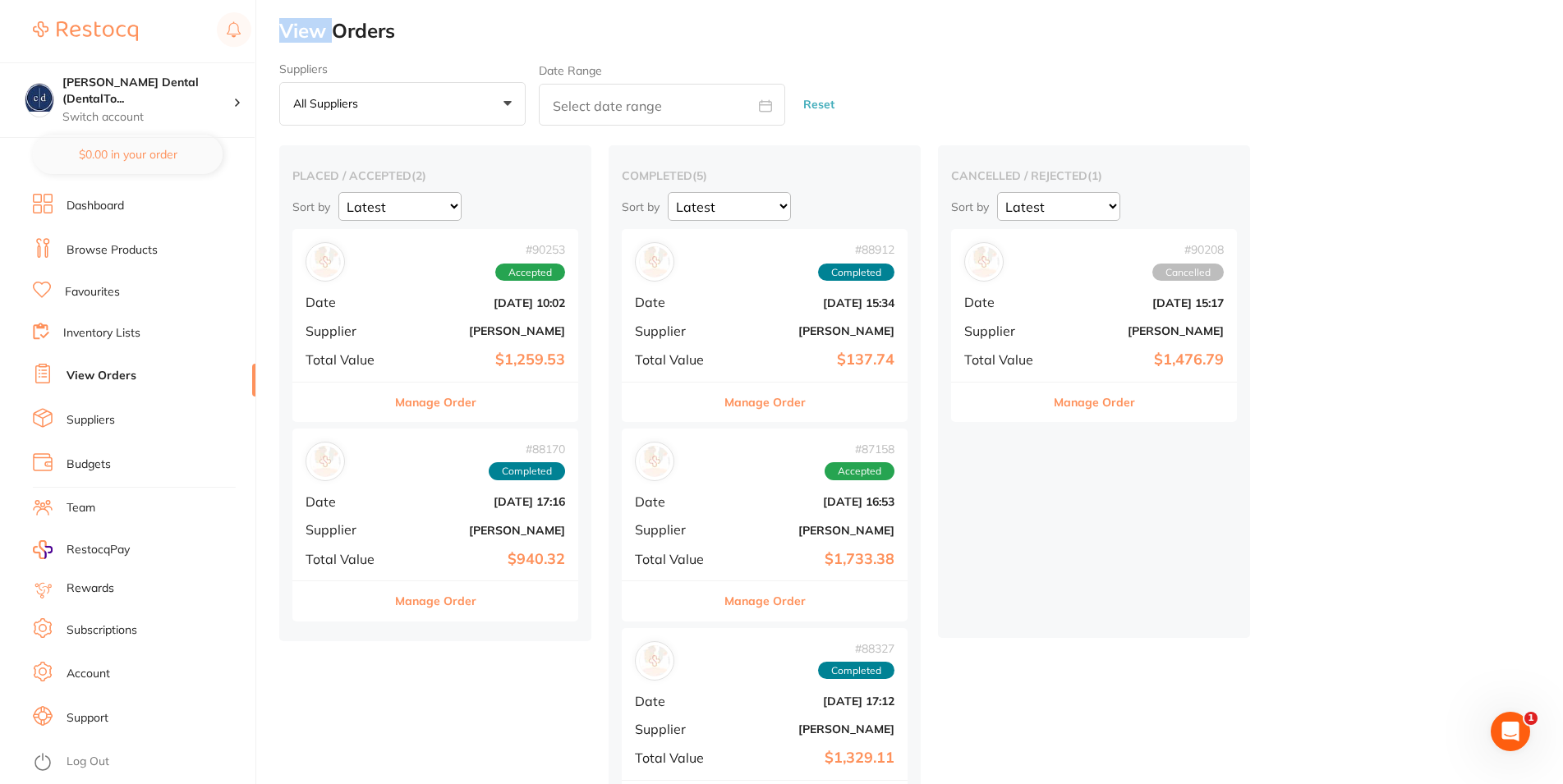
click at [1101, 402] on button "Manage Order" at bounding box center [1094, 402] width 81 height 39
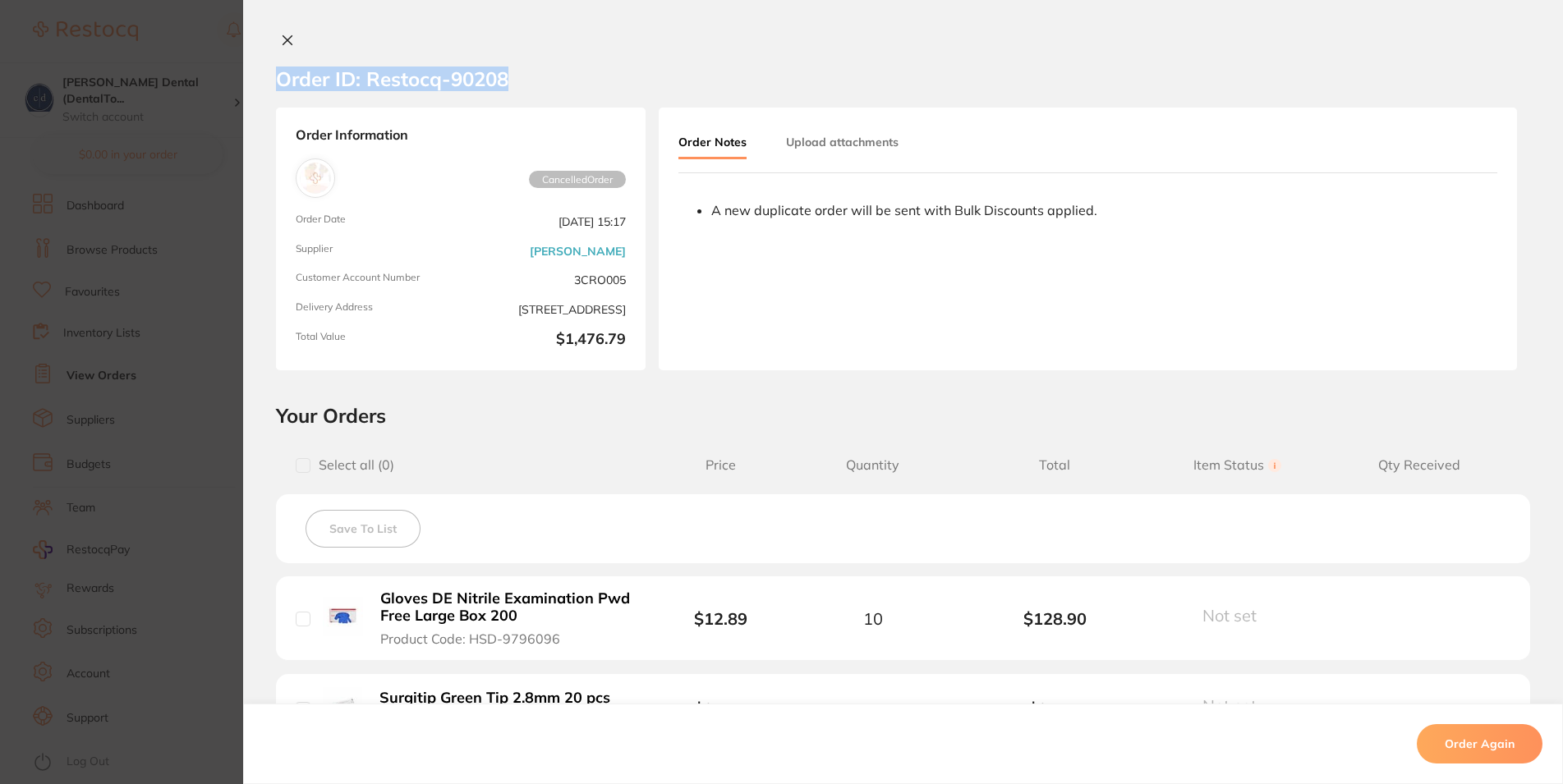
drag, startPoint x: 510, startPoint y: 81, endPoint x: 267, endPoint y: 91, distance: 243.2
click at [267, 91] on section "Order ID: Restocq- 90208" at bounding box center [903, 79] width 1321 height 57
copy h2 "Order ID: Restocq- 90208"
click at [284, 36] on icon at bounding box center [288, 41] width 9 height 9
click at [269, 36] on div "$531.30 [PERSON_NAME] Dental (DentalTo... Switch account [PERSON_NAME] Dental (…" at bounding box center [782, 392] width 1563 height 784
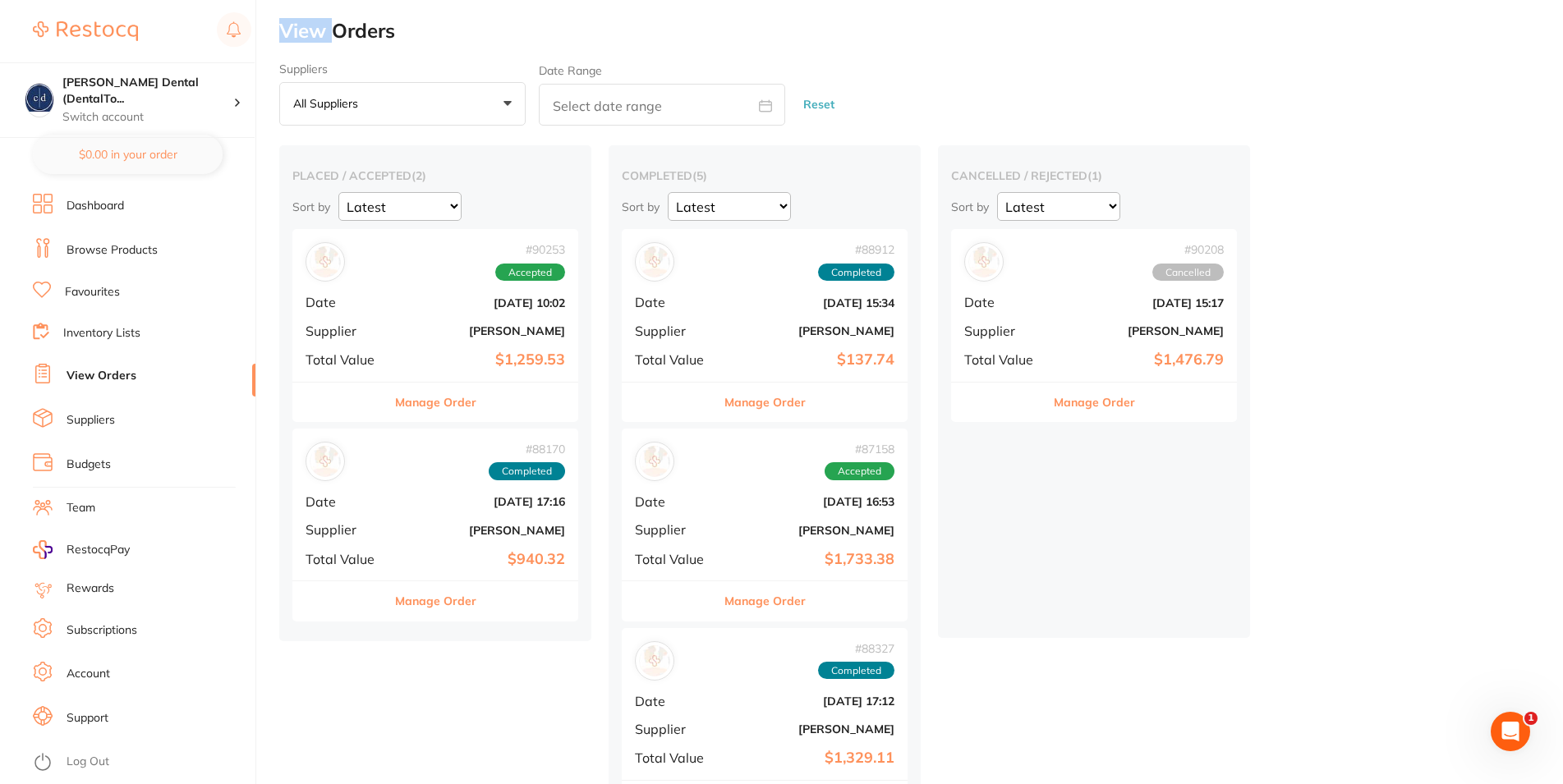
click at [772, 599] on button "Manage Order" at bounding box center [765, 601] width 81 height 39
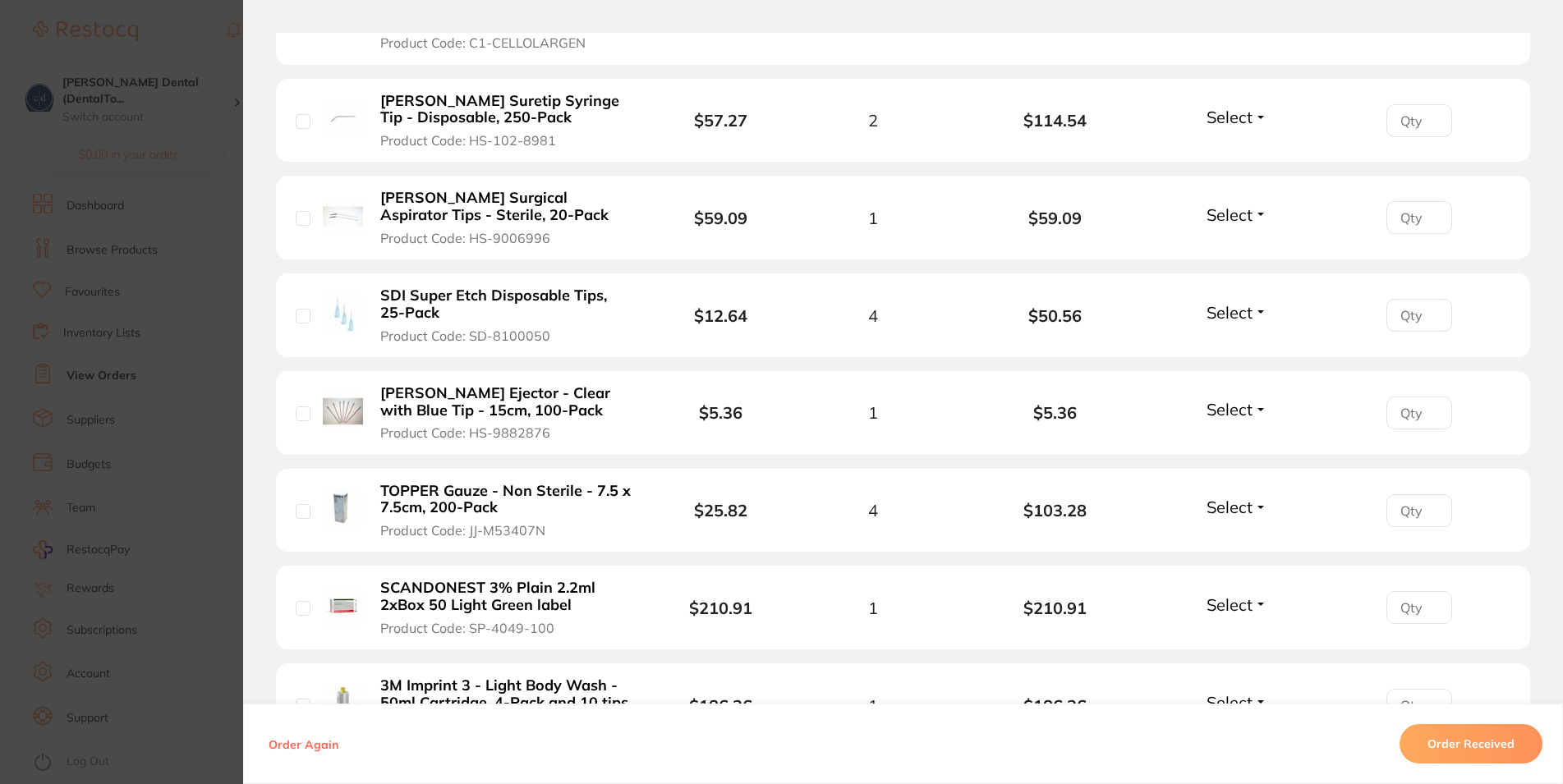
scroll to position [1793, 0]
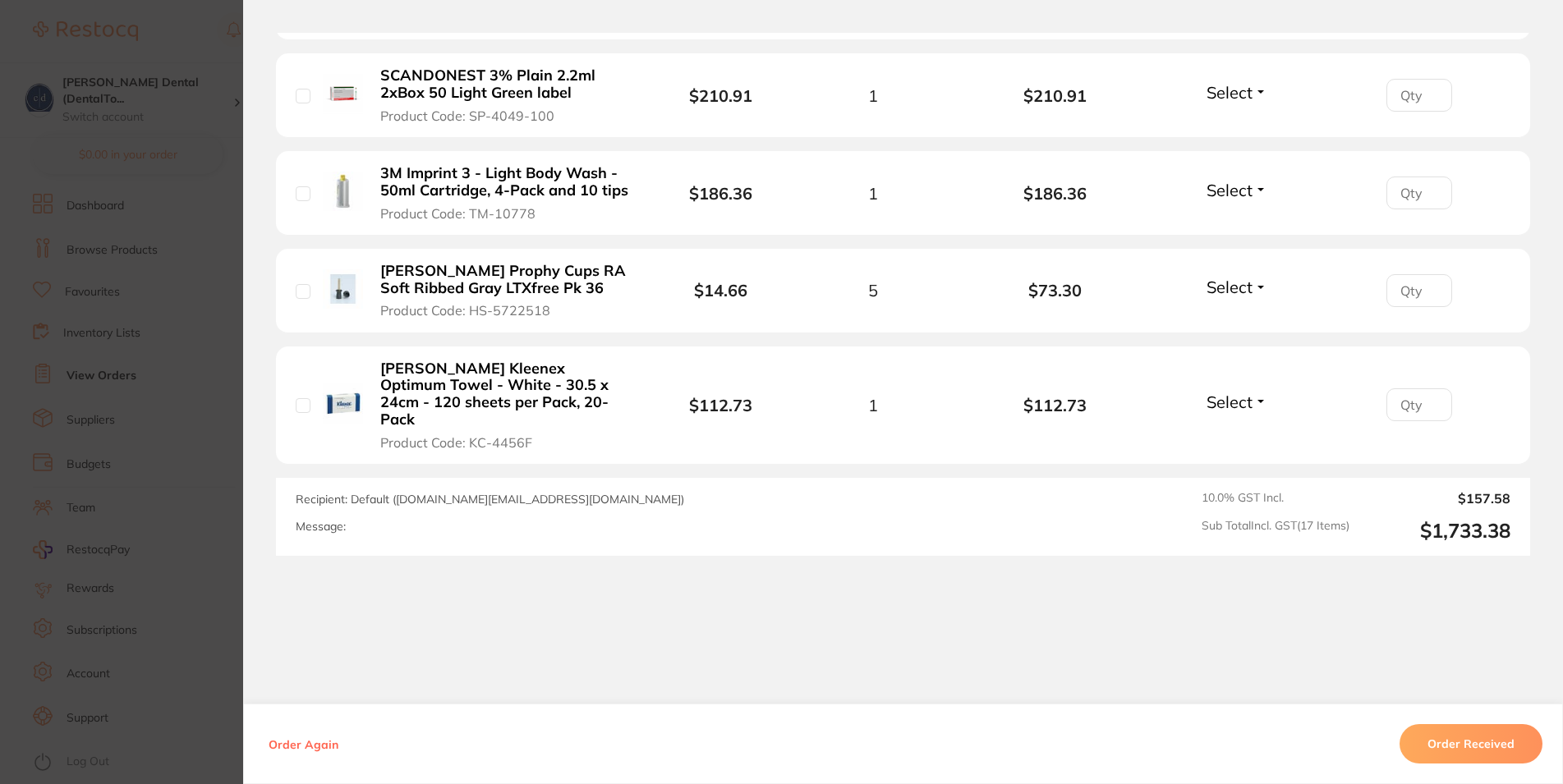
click at [1482, 747] on button "Order Received" at bounding box center [1471, 744] width 143 height 39
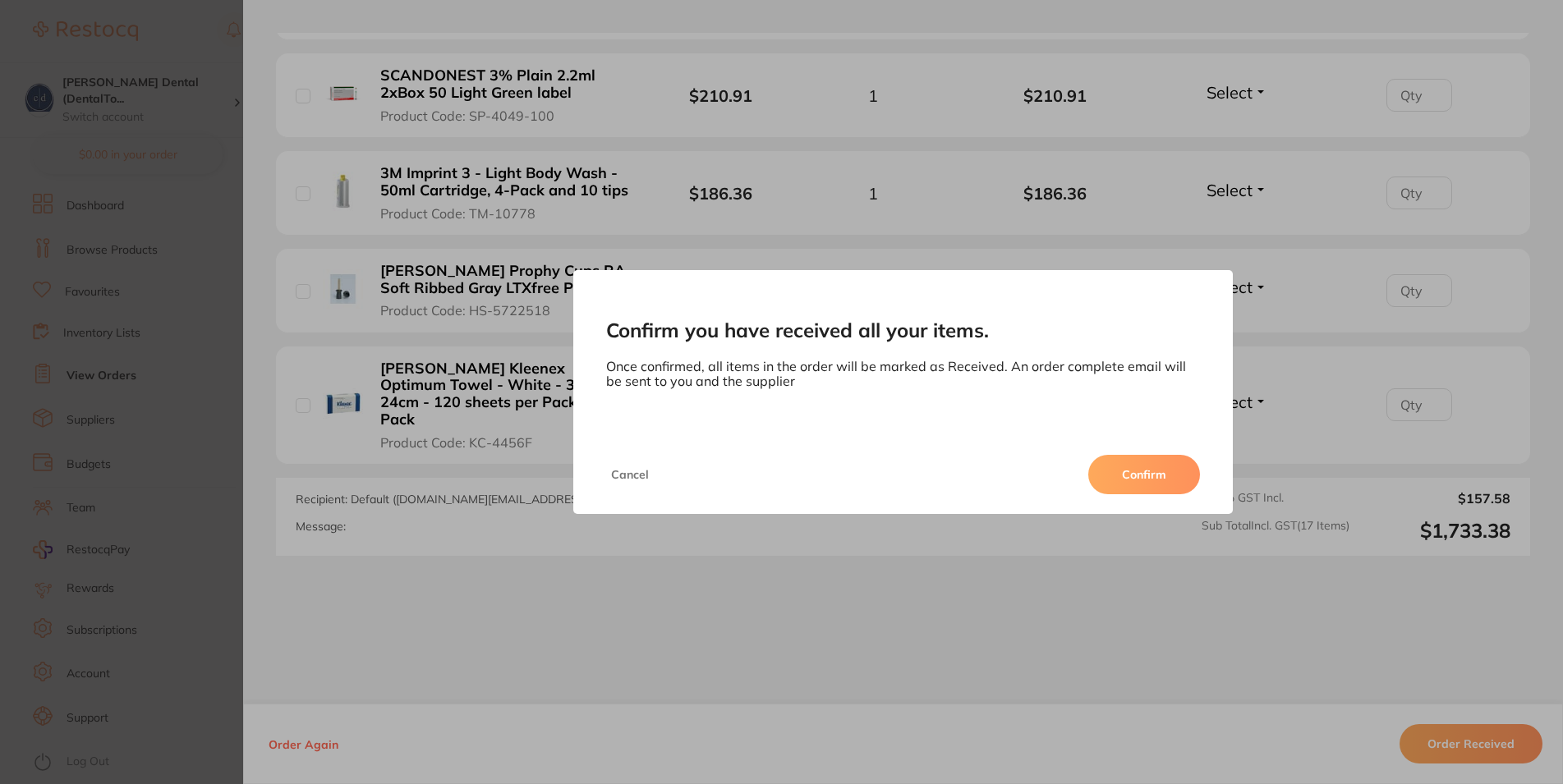
click at [1150, 469] on button "Confirm" at bounding box center [1144, 474] width 111 height 39
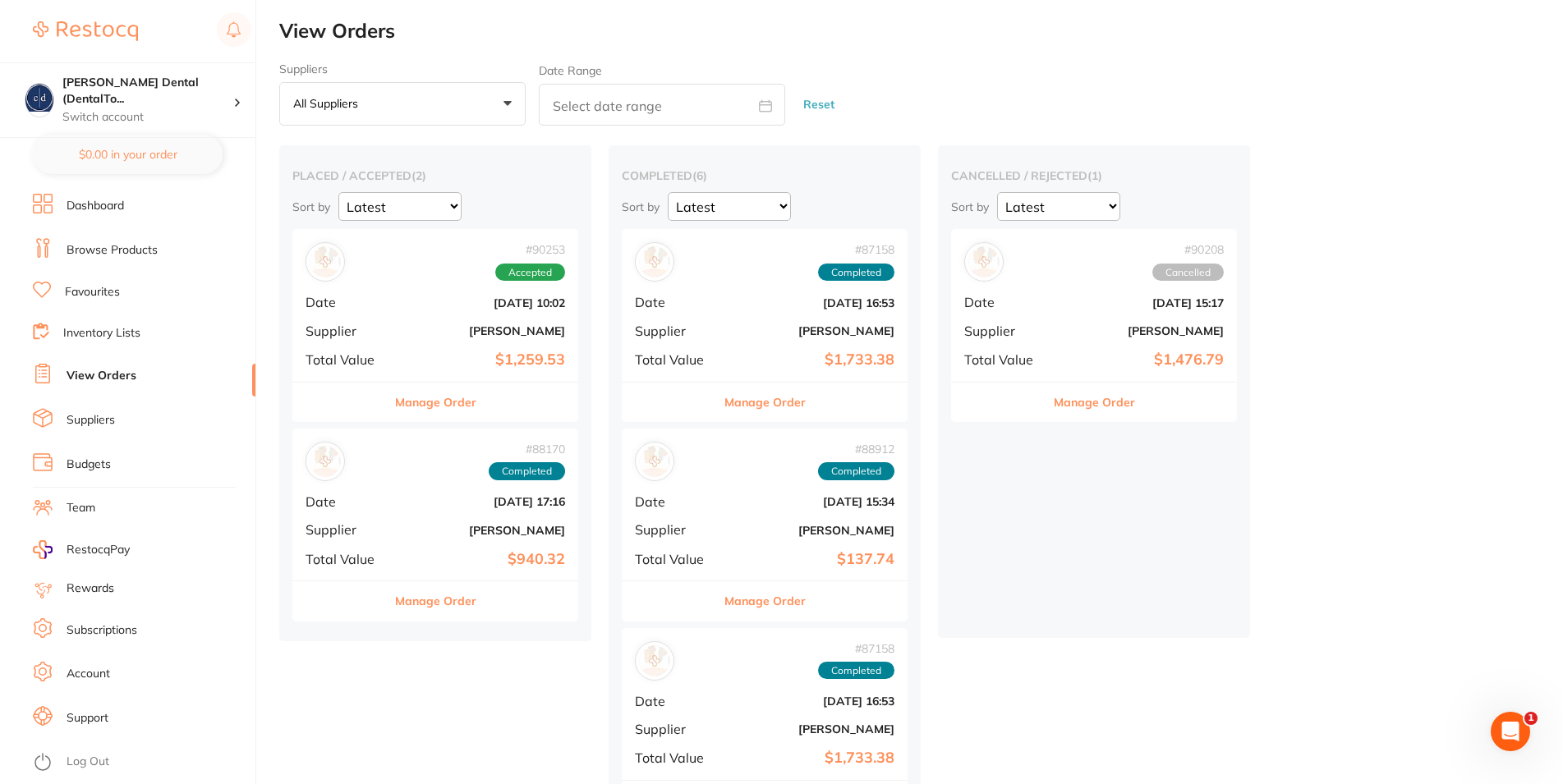
click at [422, 402] on button "Manage Order" at bounding box center [435, 402] width 81 height 39
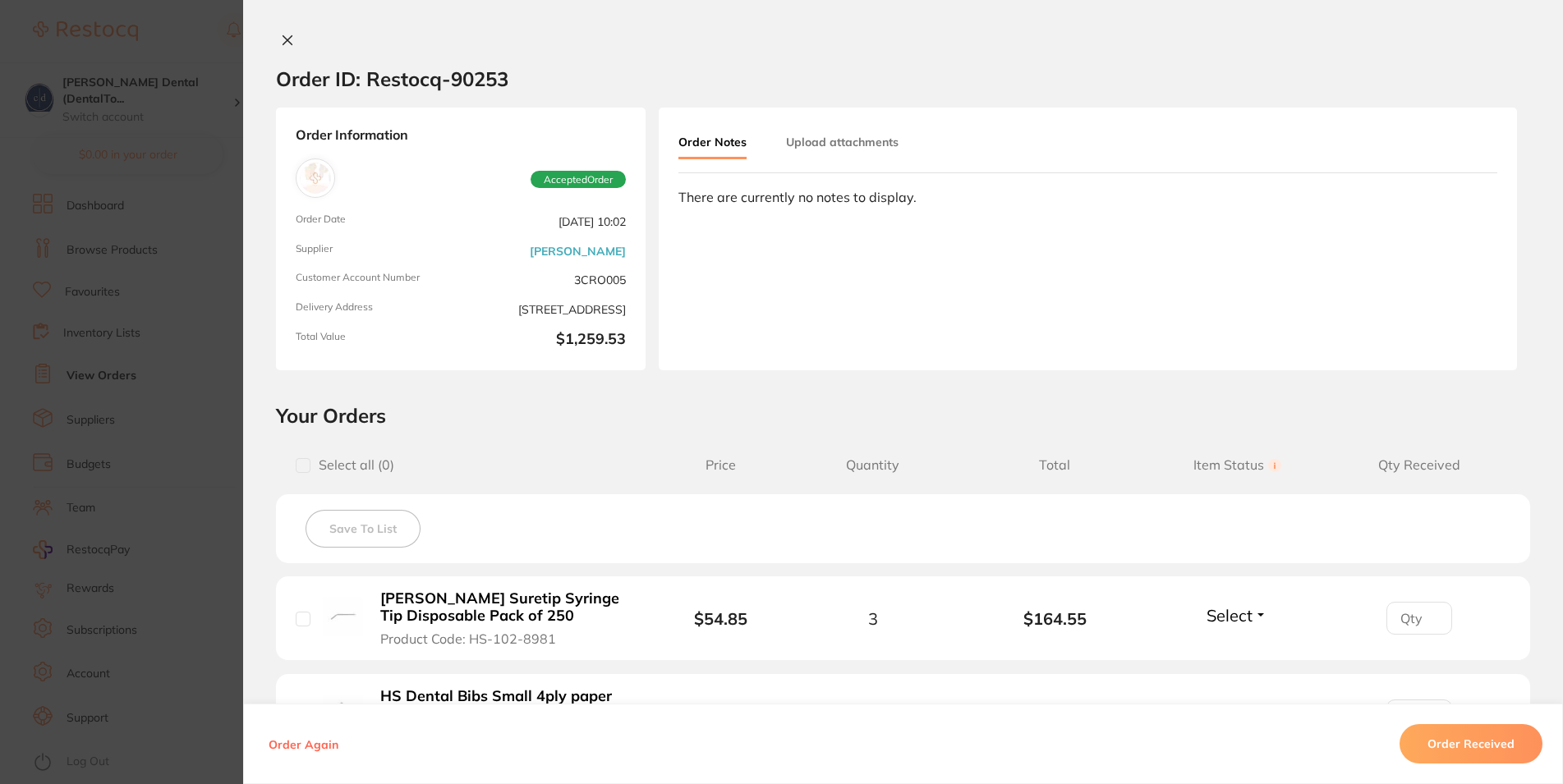
click at [284, 39] on icon at bounding box center [288, 41] width 9 height 9
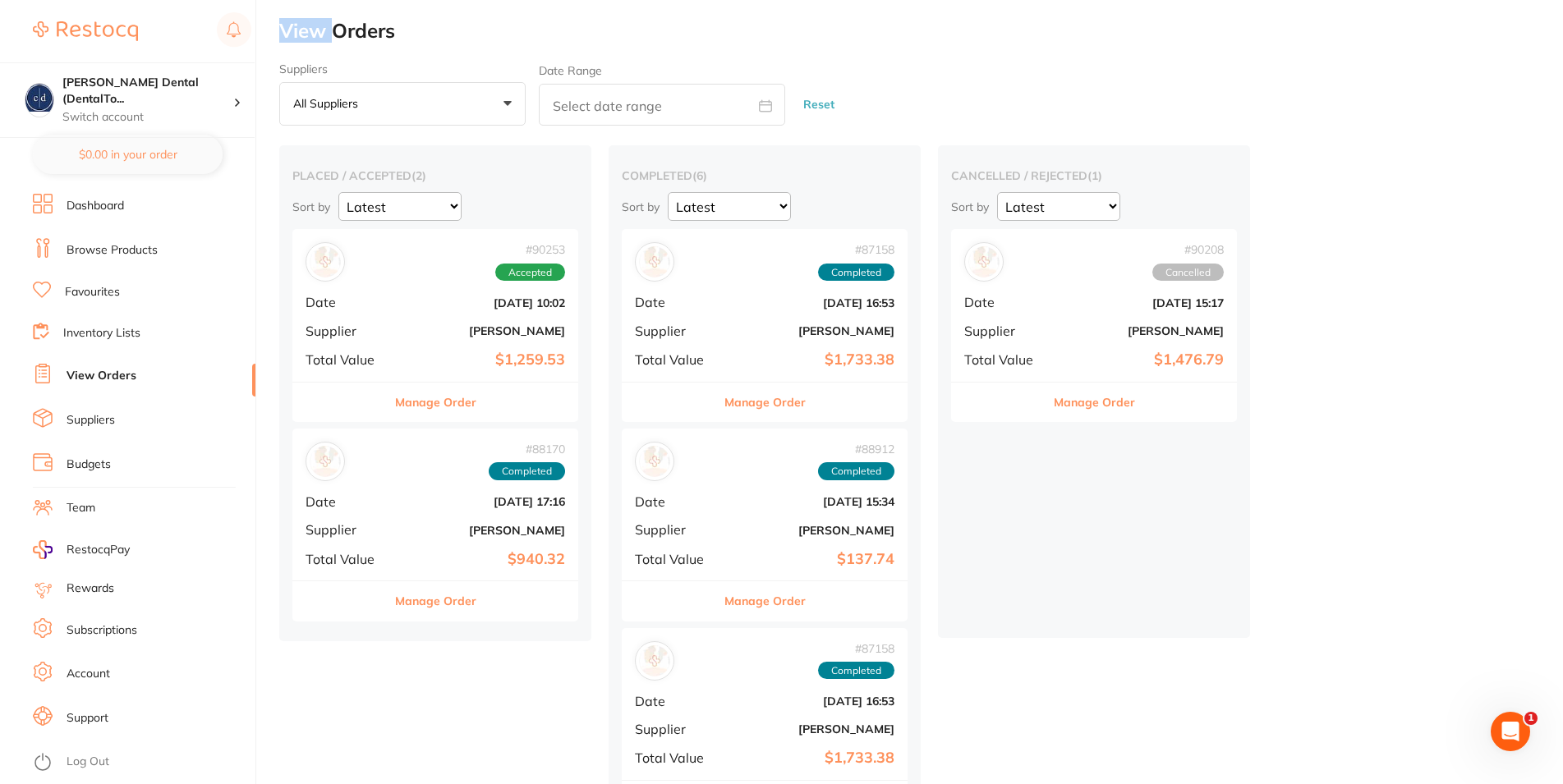
click at [273, 39] on div "$531.30 [PERSON_NAME] Dental (DentalTo... Switch account [PERSON_NAME] Dental (…" at bounding box center [782, 392] width 1563 height 784
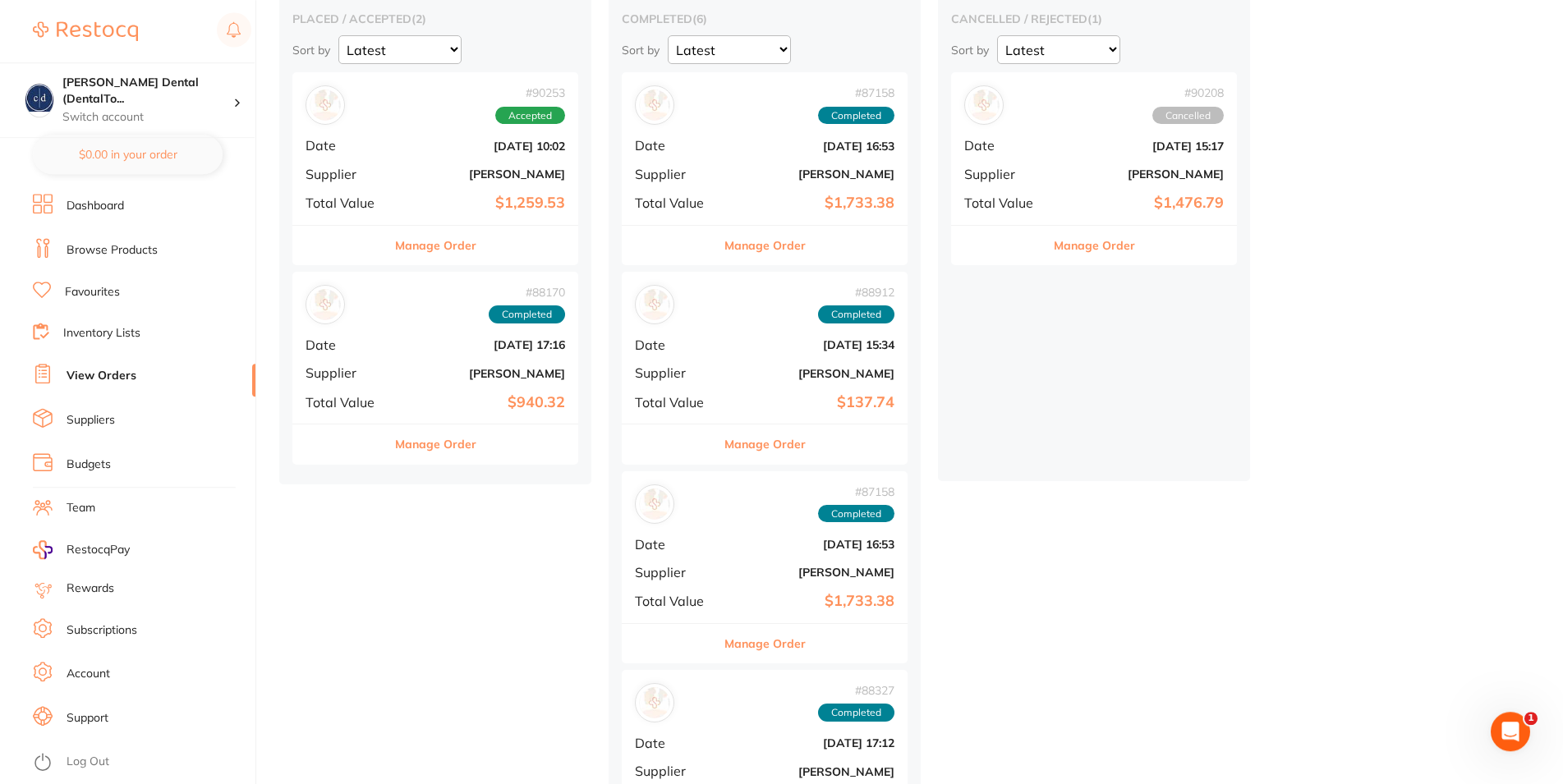
scroll to position [81, 0]
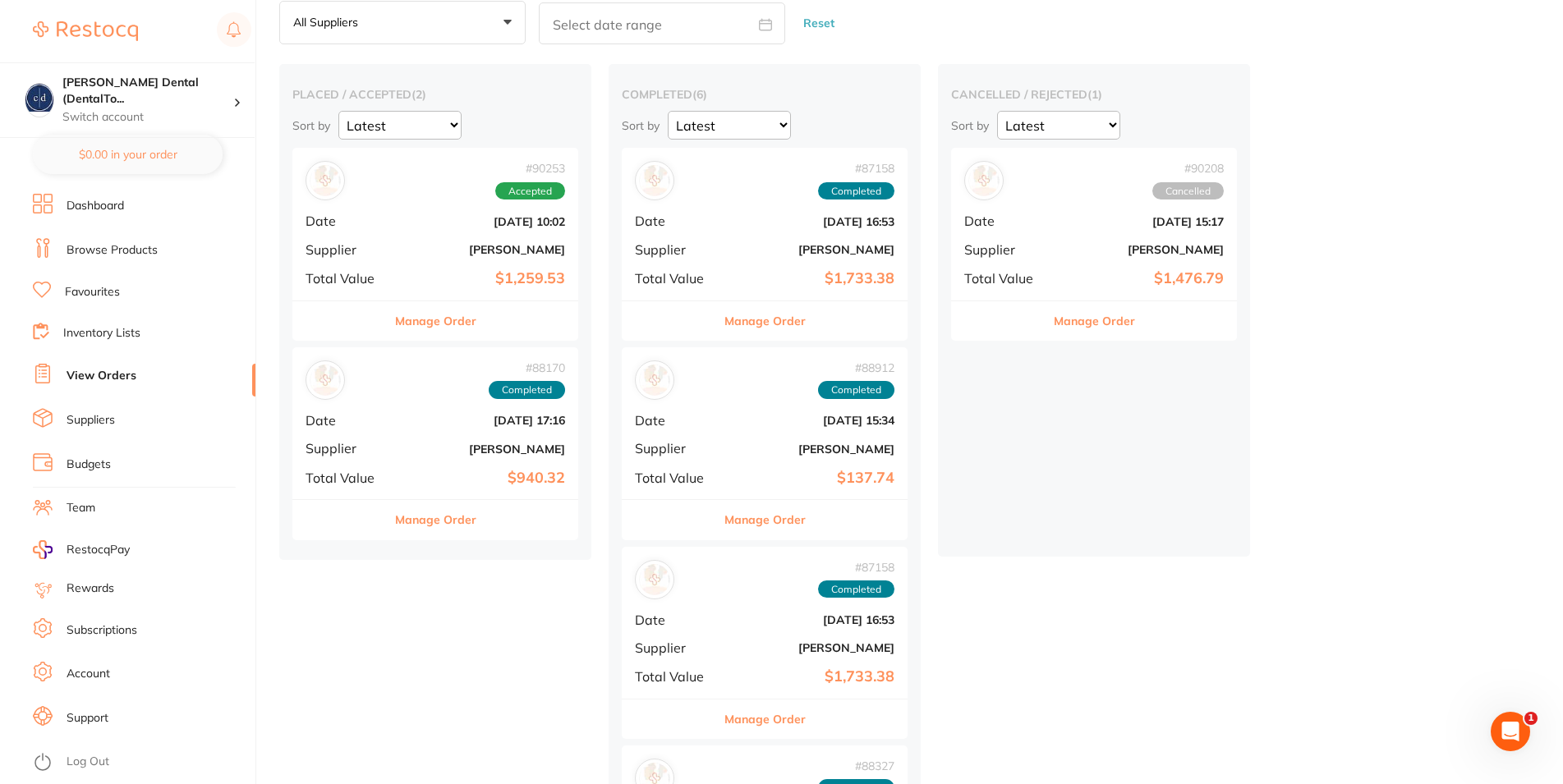
click at [522, 195] on span "Accepted" at bounding box center [530, 191] width 70 height 18
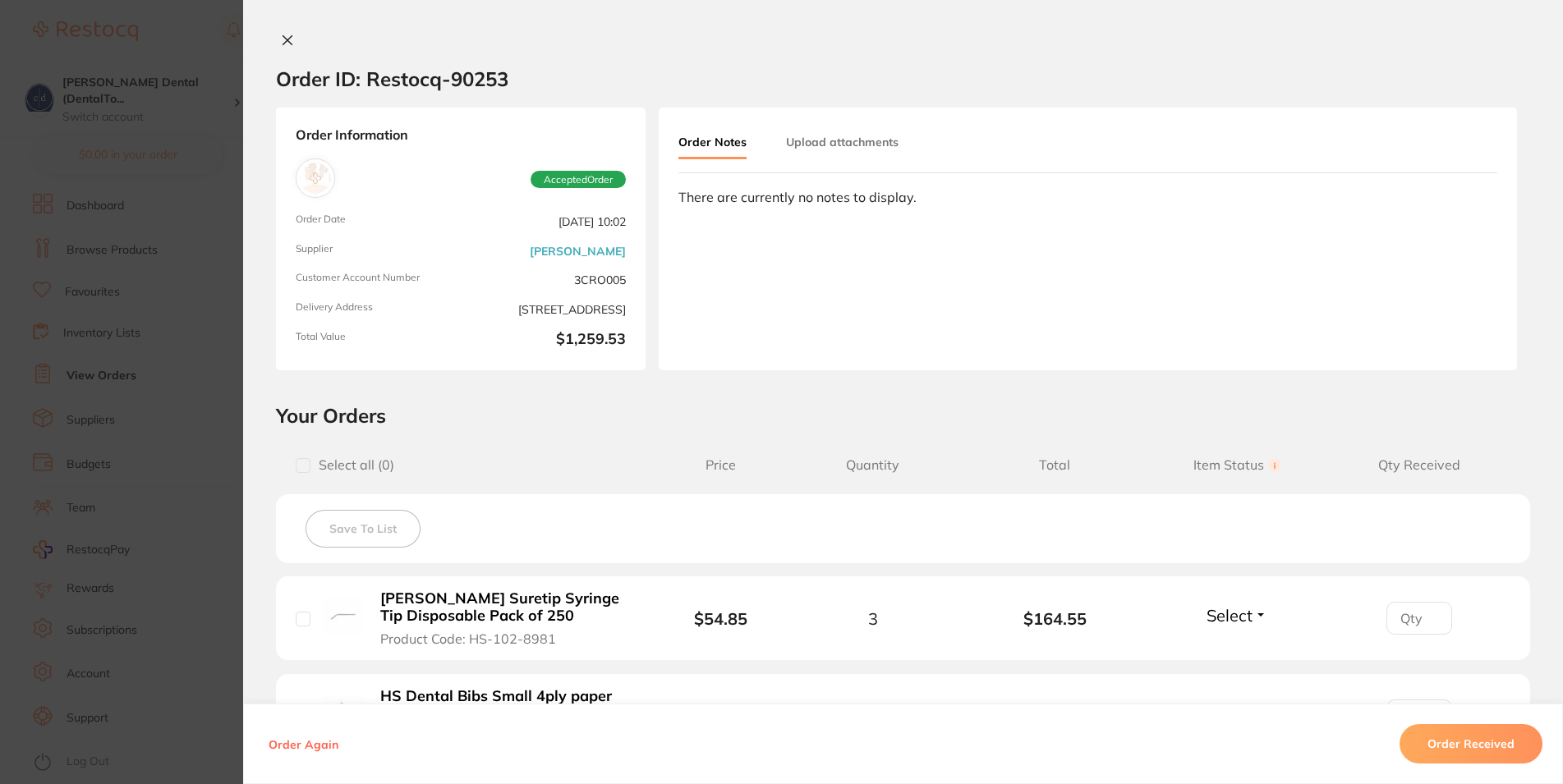
click at [281, 35] on icon at bounding box center [287, 40] width 13 height 13
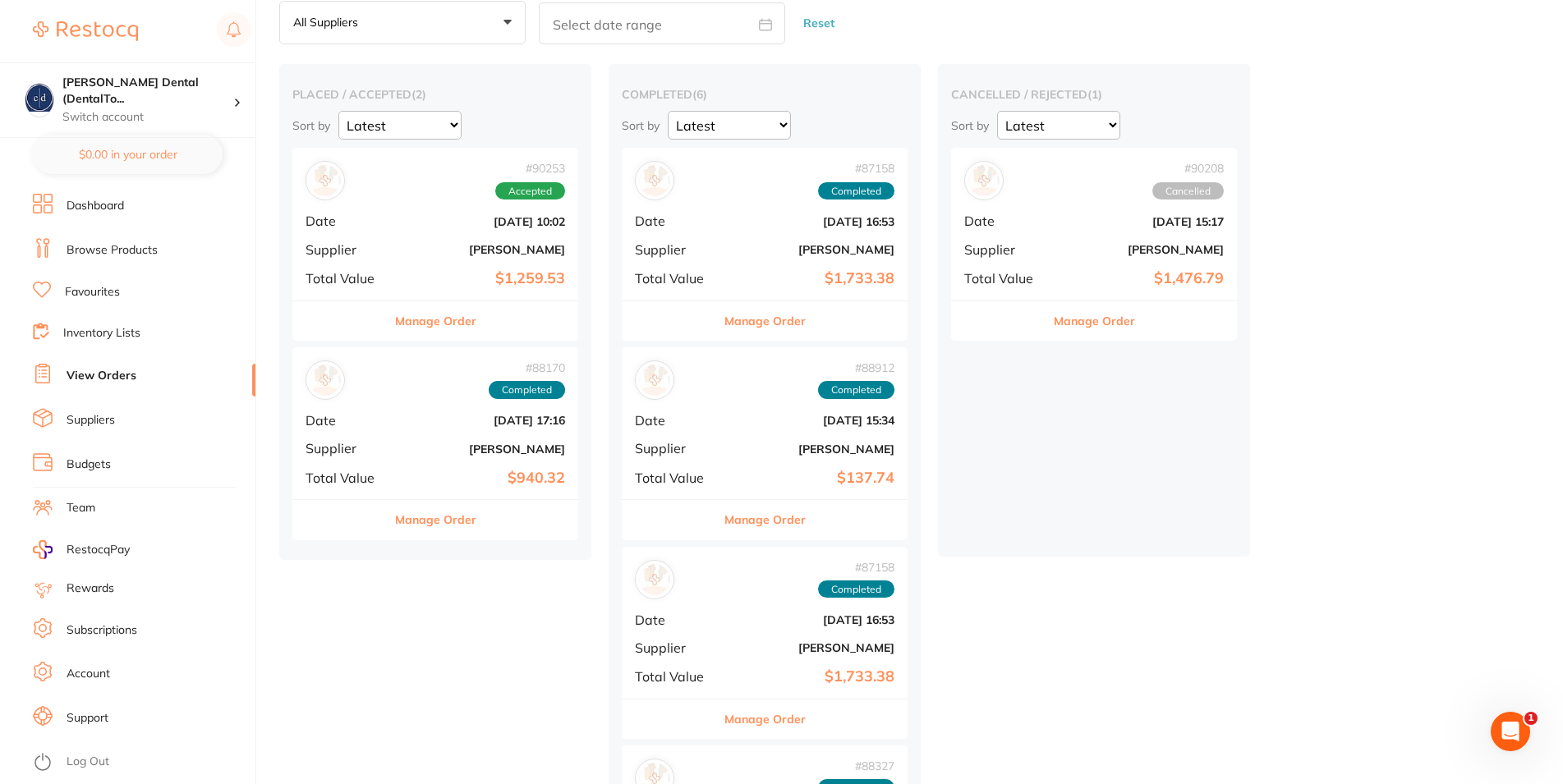
click at [452, 519] on button "Manage Order" at bounding box center [435, 520] width 81 height 39
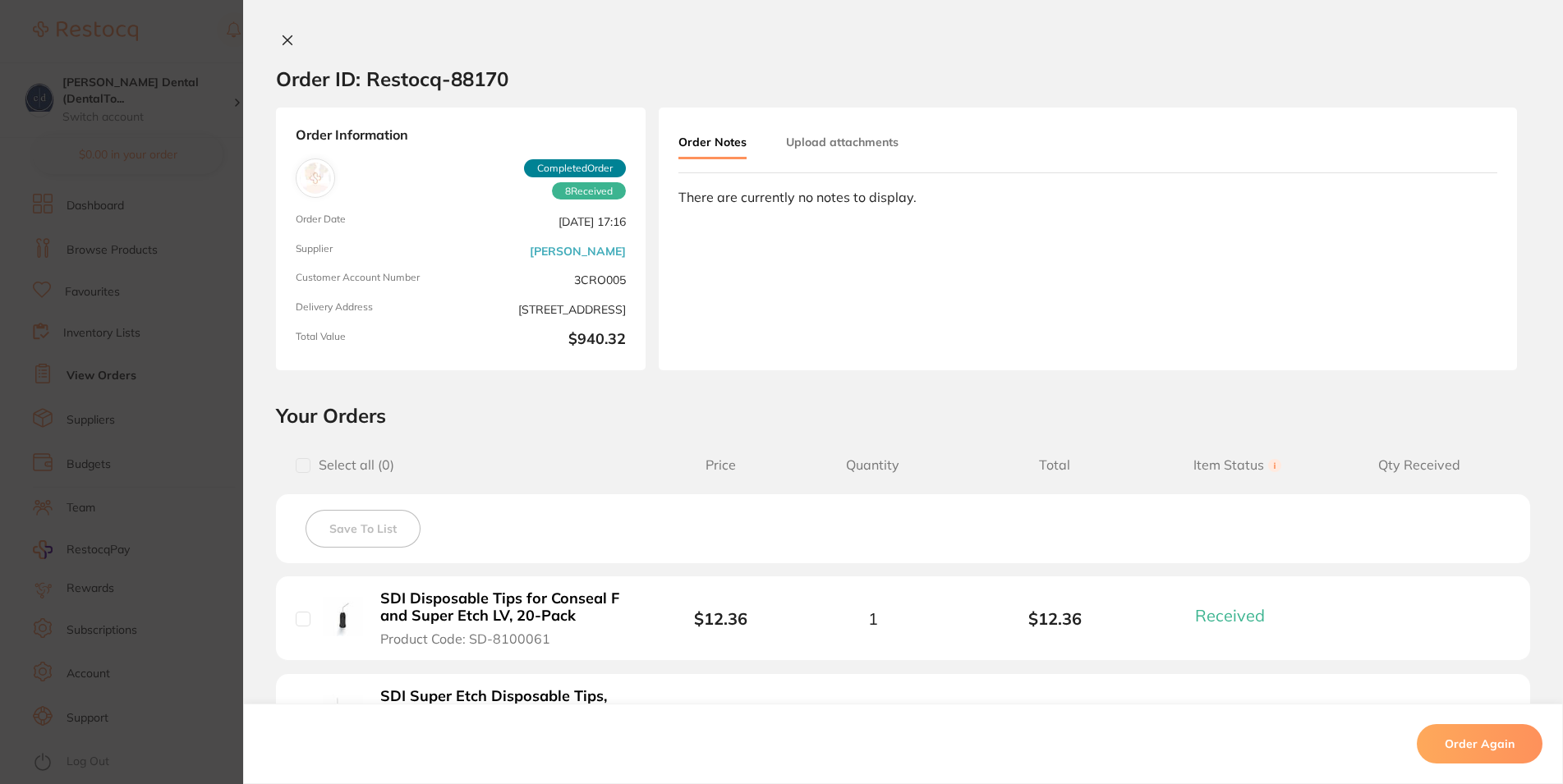
click at [274, 31] on div "Order ID: Restocq- 88170 Order Information 8 Received Completed Order Order Dat…" at bounding box center [903, 392] width 1321 height 784
click at [284, 36] on icon at bounding box center [288, 41] width 9 height 9
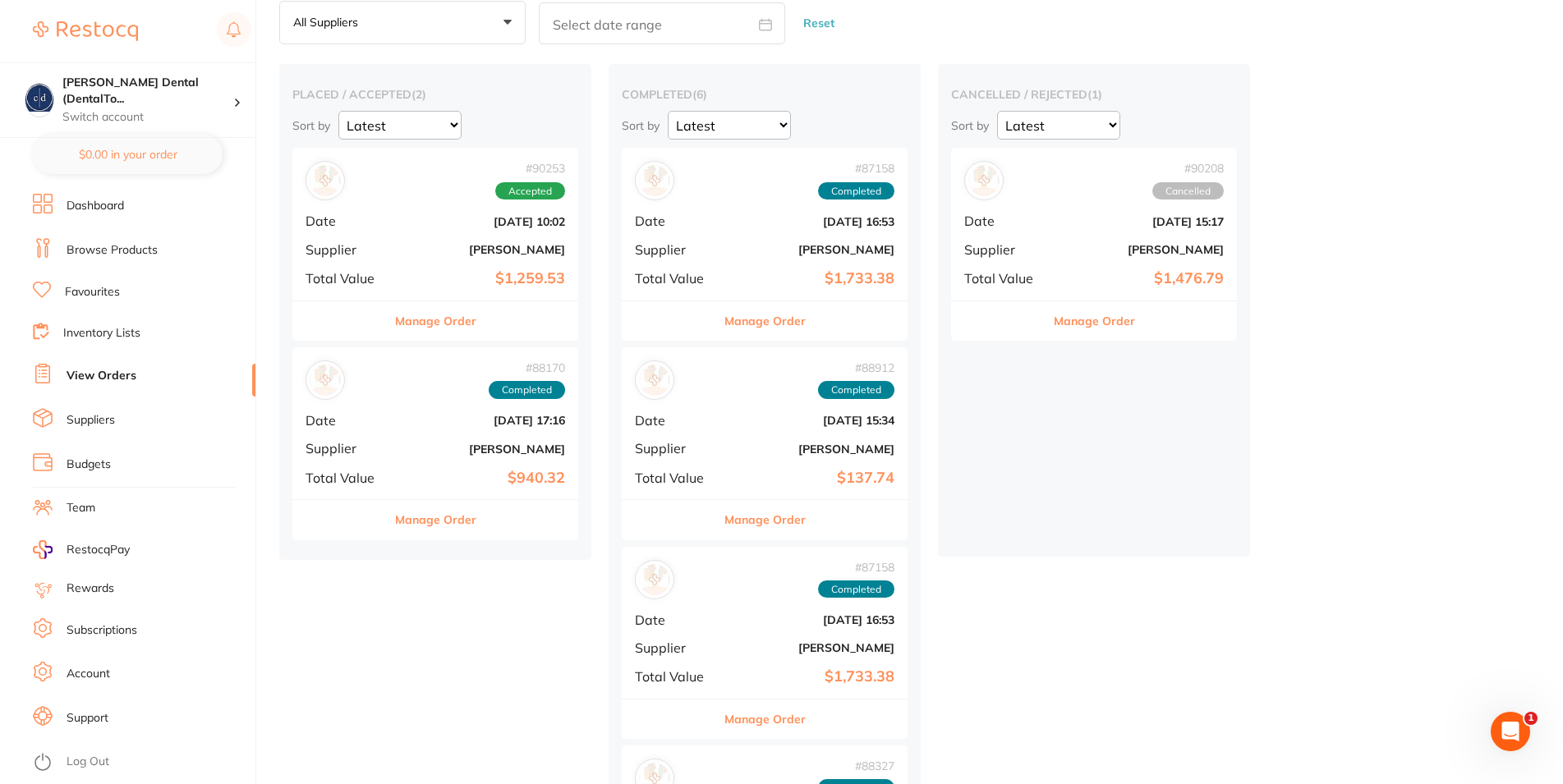
click at [138, 246] on link "Browse Products" at bounding box center [111, 251] width 91 height 17
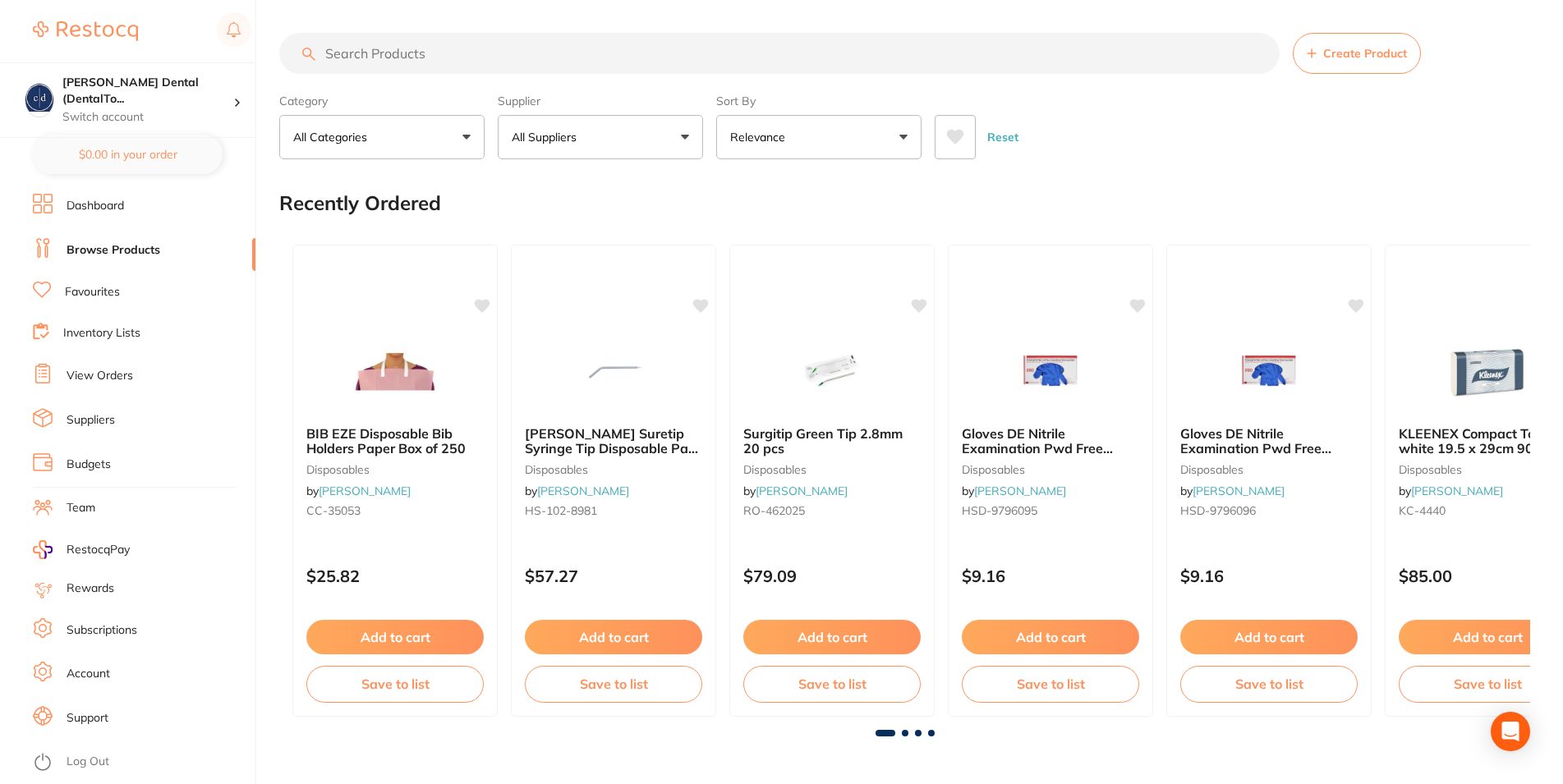
click at [614, 140] on button "All Suppliers" at bounding box center [600, 137] width 205 height 44
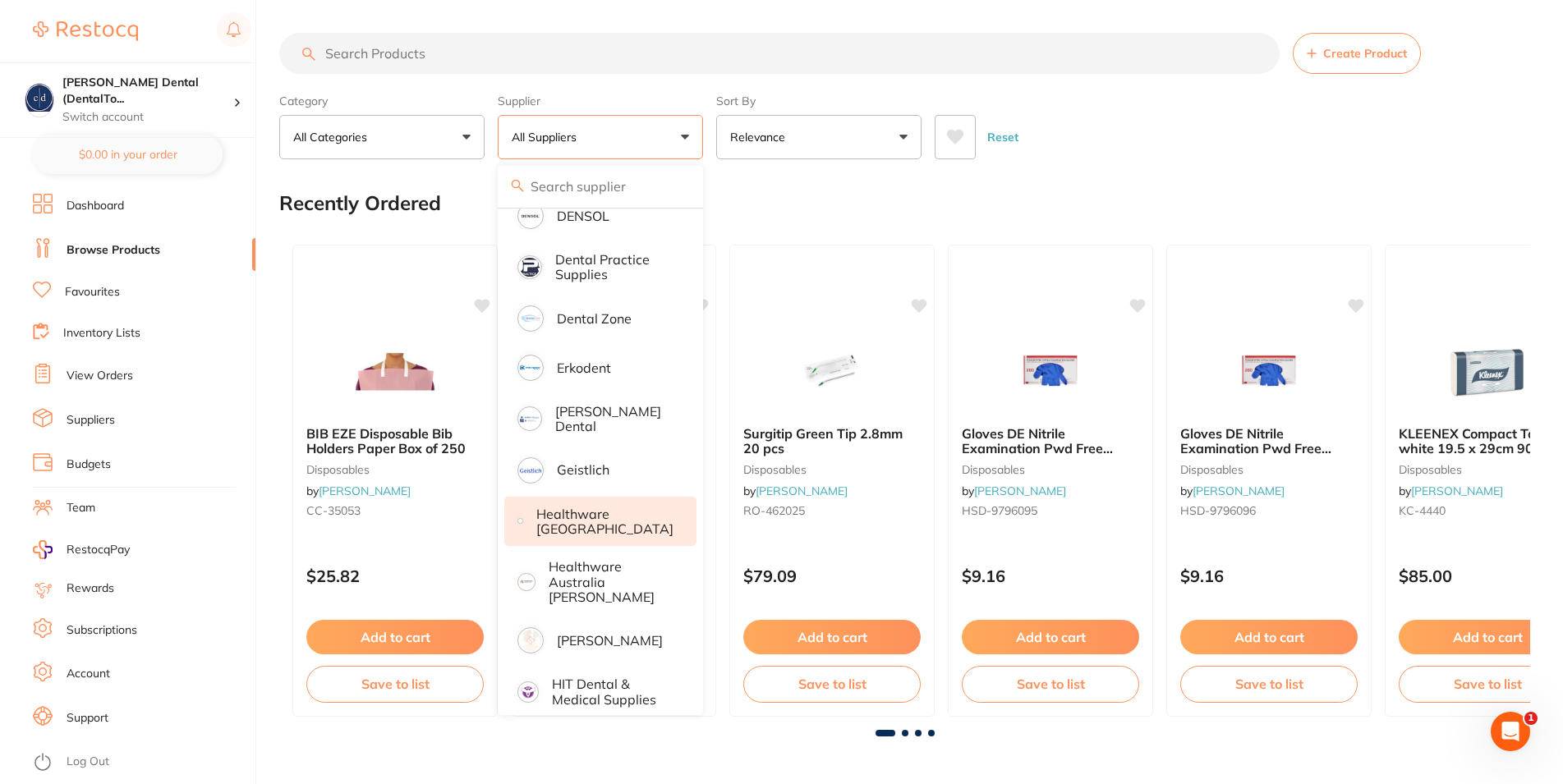
scroll to position [493, 0]
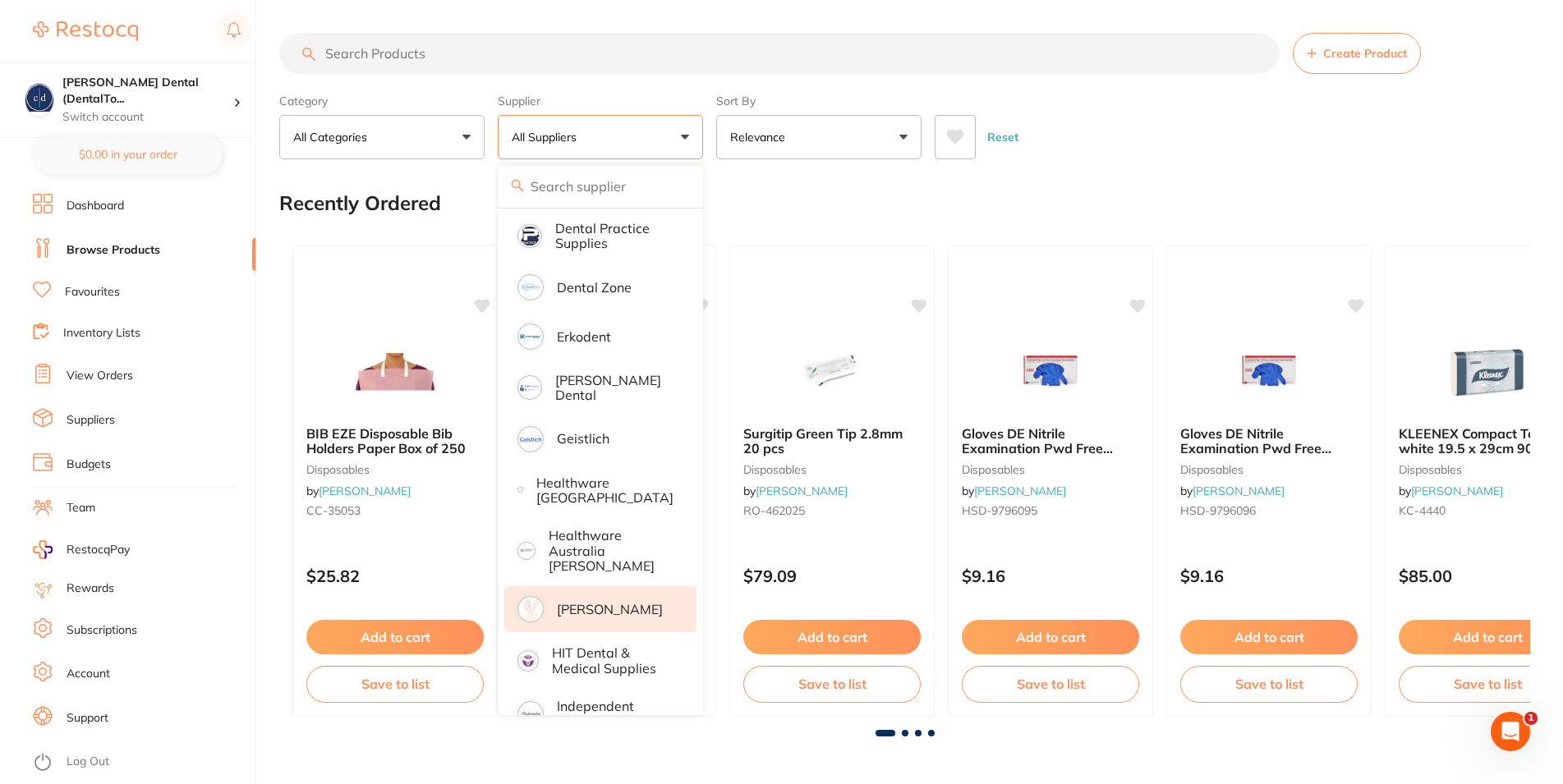
click at [577, 602] on p "[PERSON_NAME]" at bounding box center [609, 609] width 106 height 15
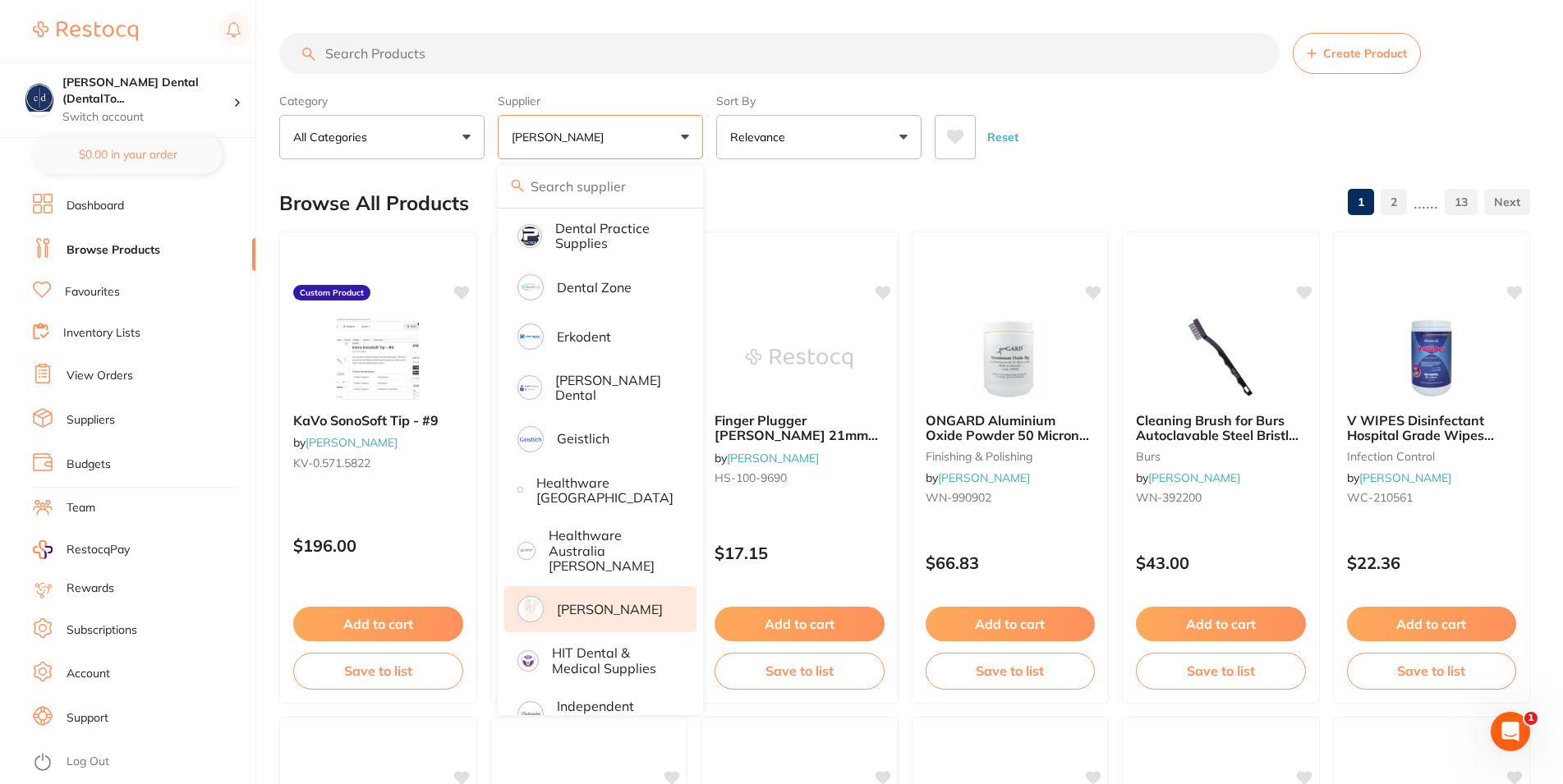
scroll to position [0, 0]
click at [397, 624] on button "Add to cart" at bounding box center [377, 626] width 171 height 36
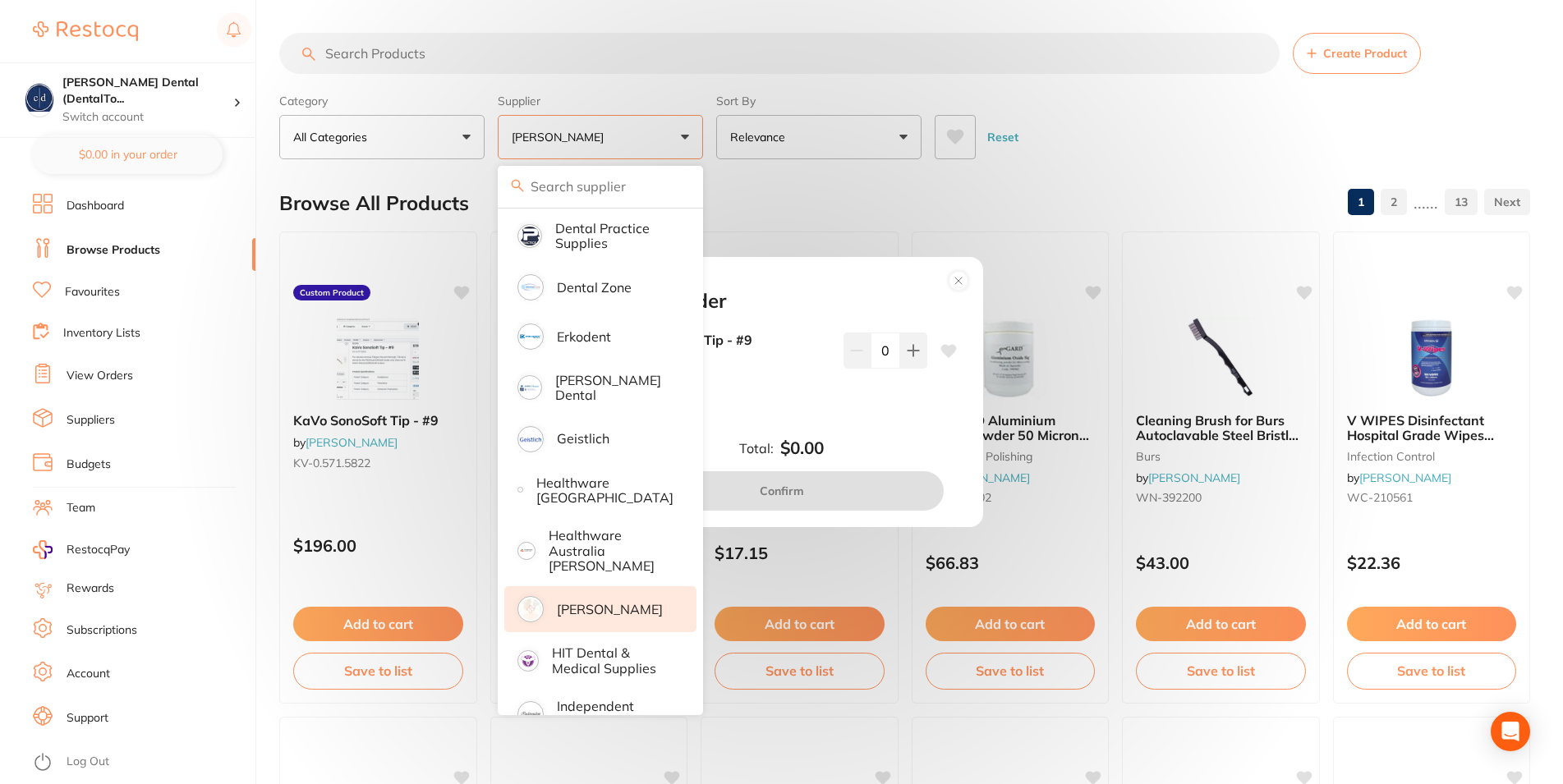
click at [867, 426] on div "KaVo SonoSoft Tip - #9 KV-0.571.5822 $196.00 0" at bounding box center [782, 381] width 389 height 97
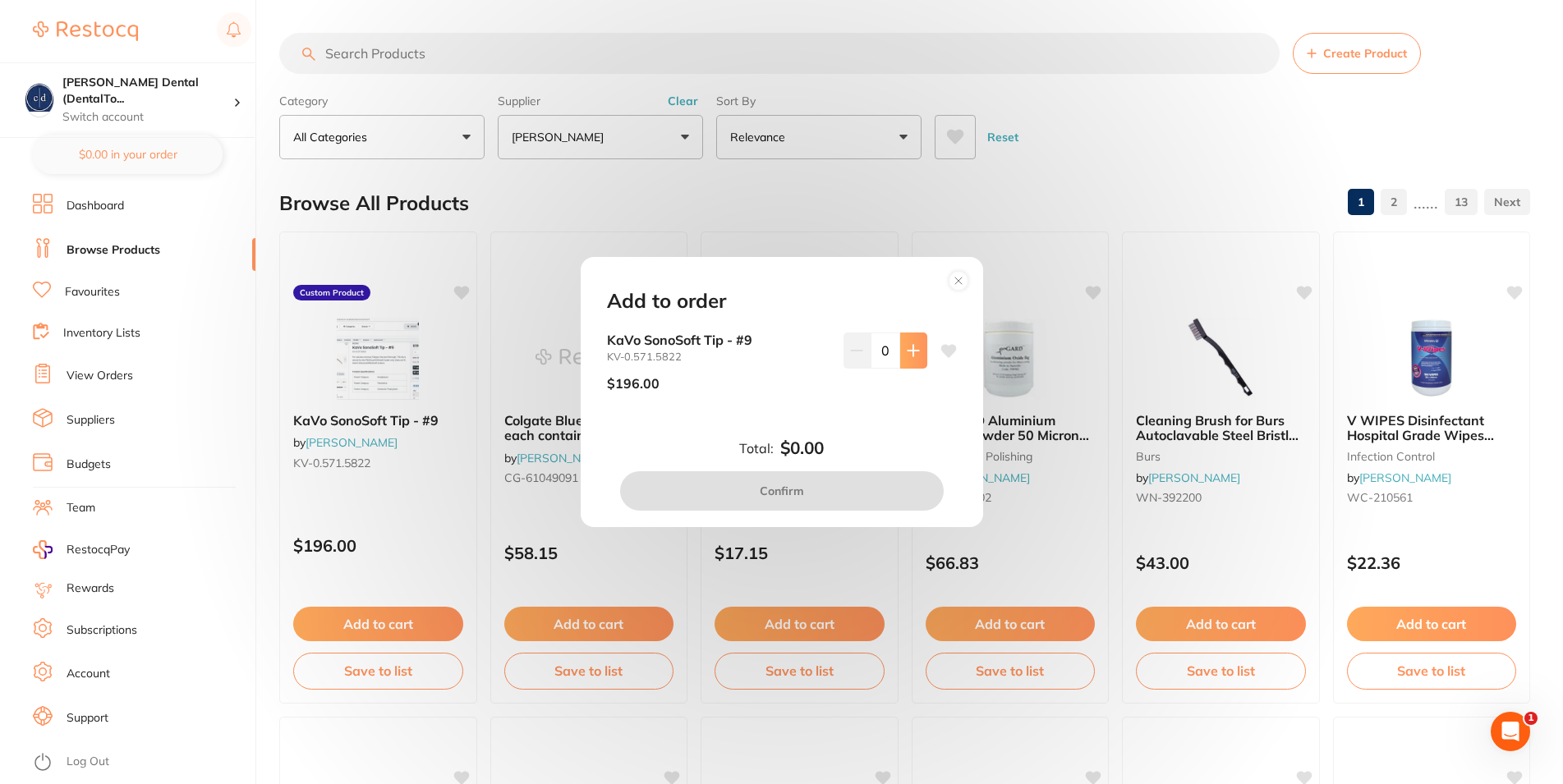
click at [907, 348] on icon at bounding box center [913, 351] width 13 height 13
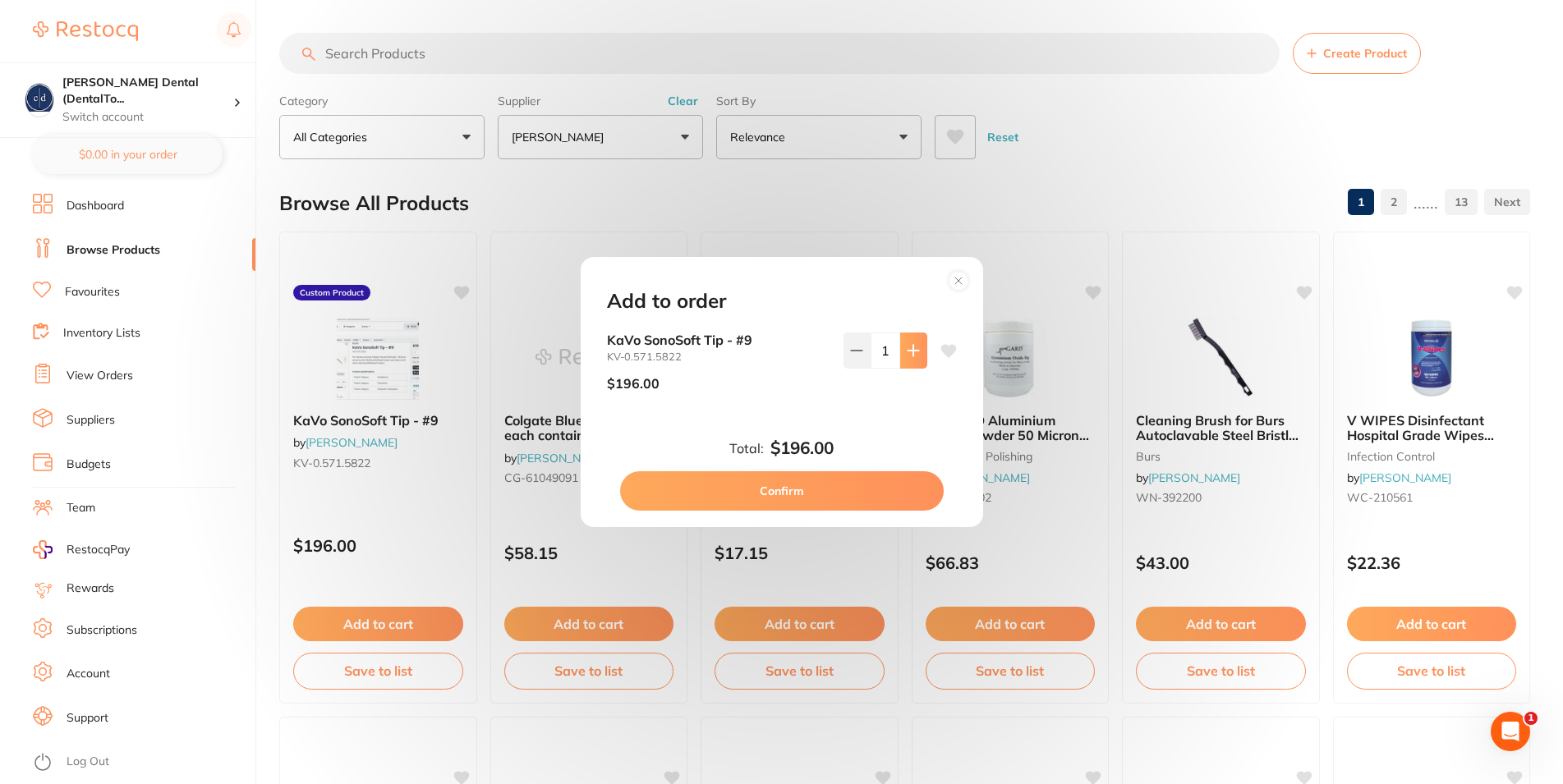
click at [907, 348] on icon at bounding box center [913, 351] width 13 height 13
type input "2"
click at [961, 279] on circle at bounding box center [958, 281] width 19 height 19
click at [961, 279] on div "ONGARD Aluminium Oxide Powder 50 Microns 1kg Pail finishing & polishing by Henr…" at bounding box center [1011, 468] width 198 height 472
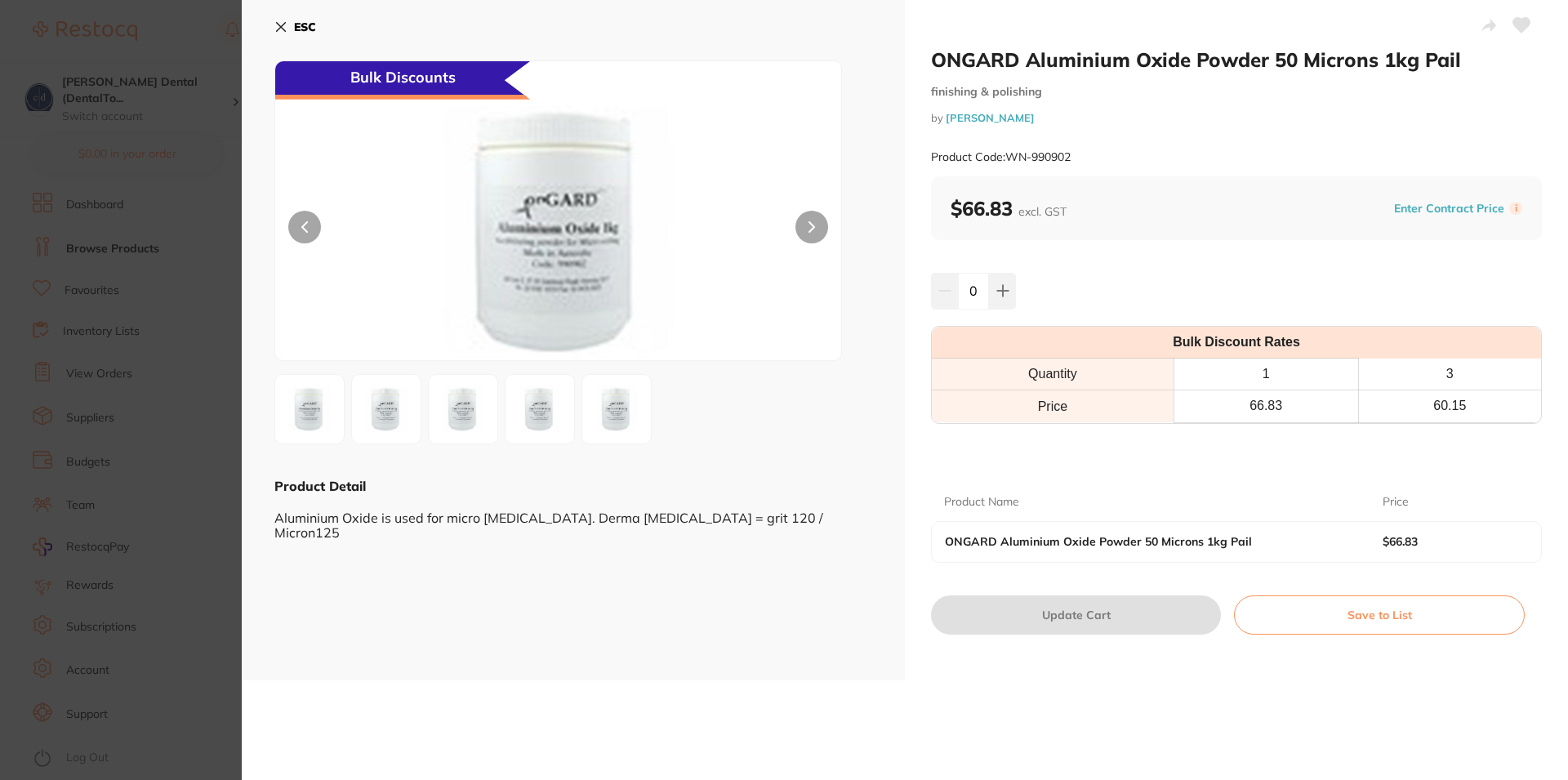
click at [279, 25] on icon at bounding box center [282, 28] width 9 height 9
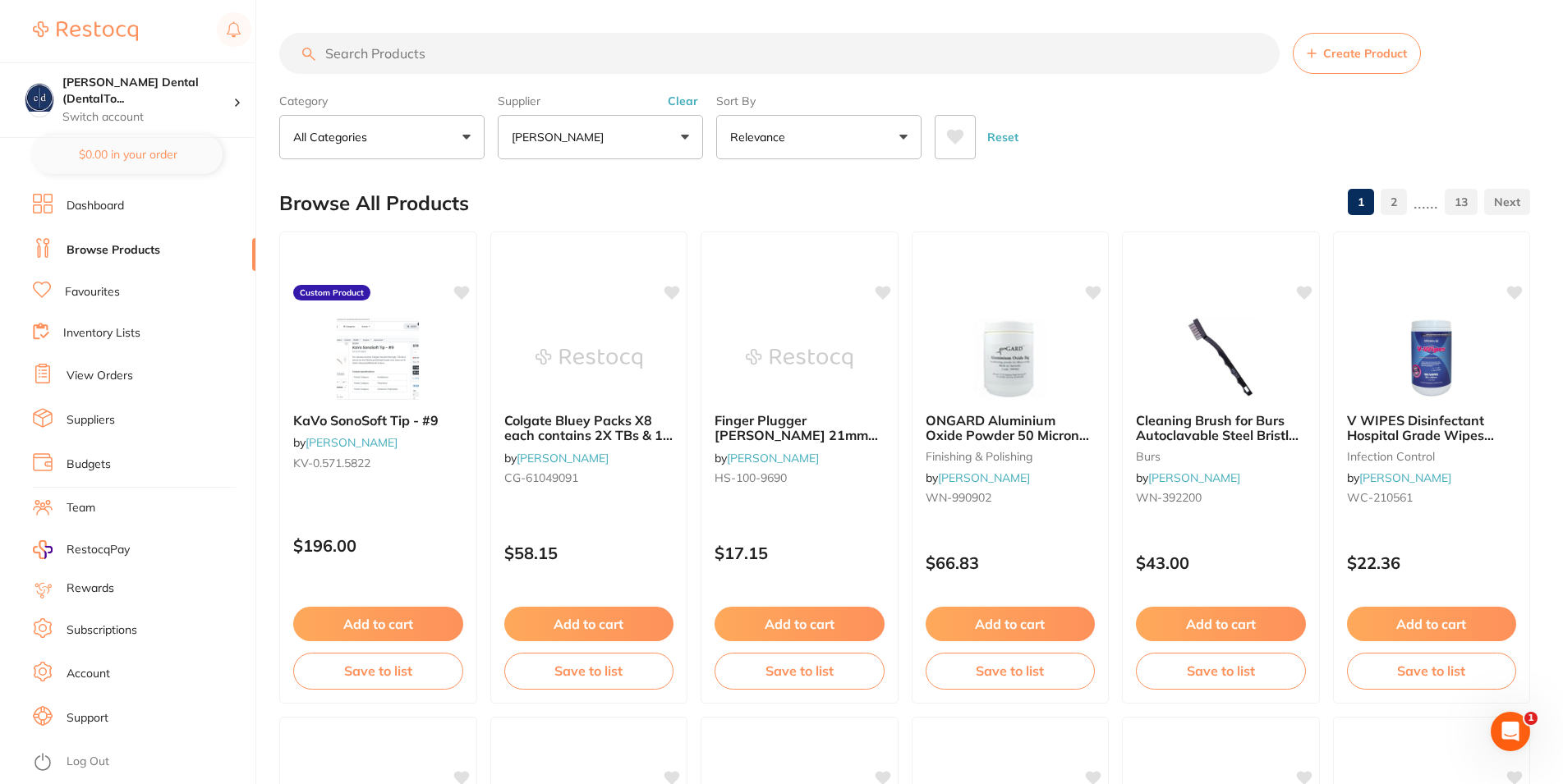
click at [431, 56] on input "search" at bounding box center [779, 53] width 1001 height 41
type input "small gloves"
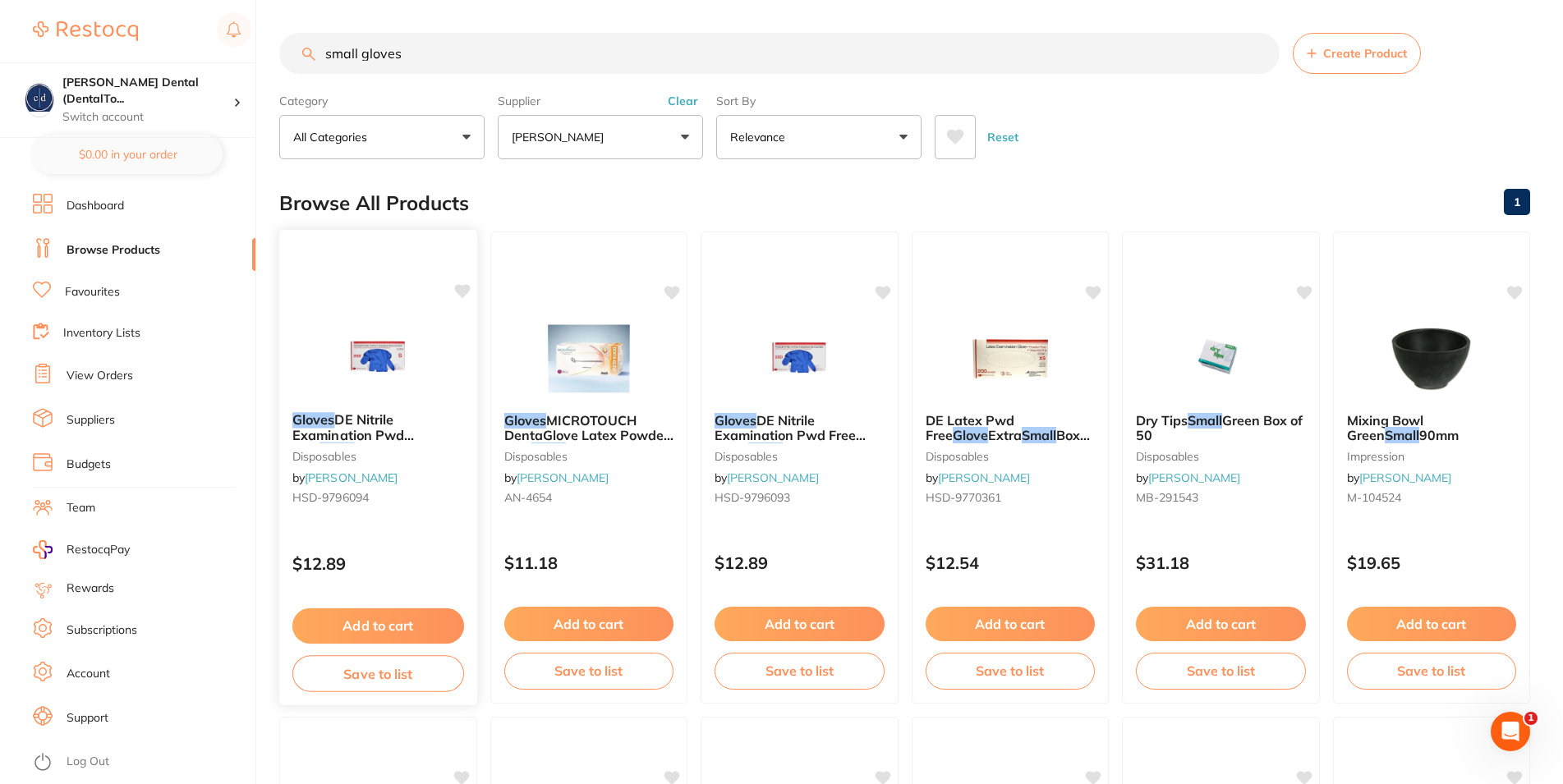
click at [387, 426] on span "DE Nitrile Examination Pwd Free" at bounding box center [353, 435] width 122 height 47
click at [387, 426] on section at bounding box center [782, 392] width 1563 height 784
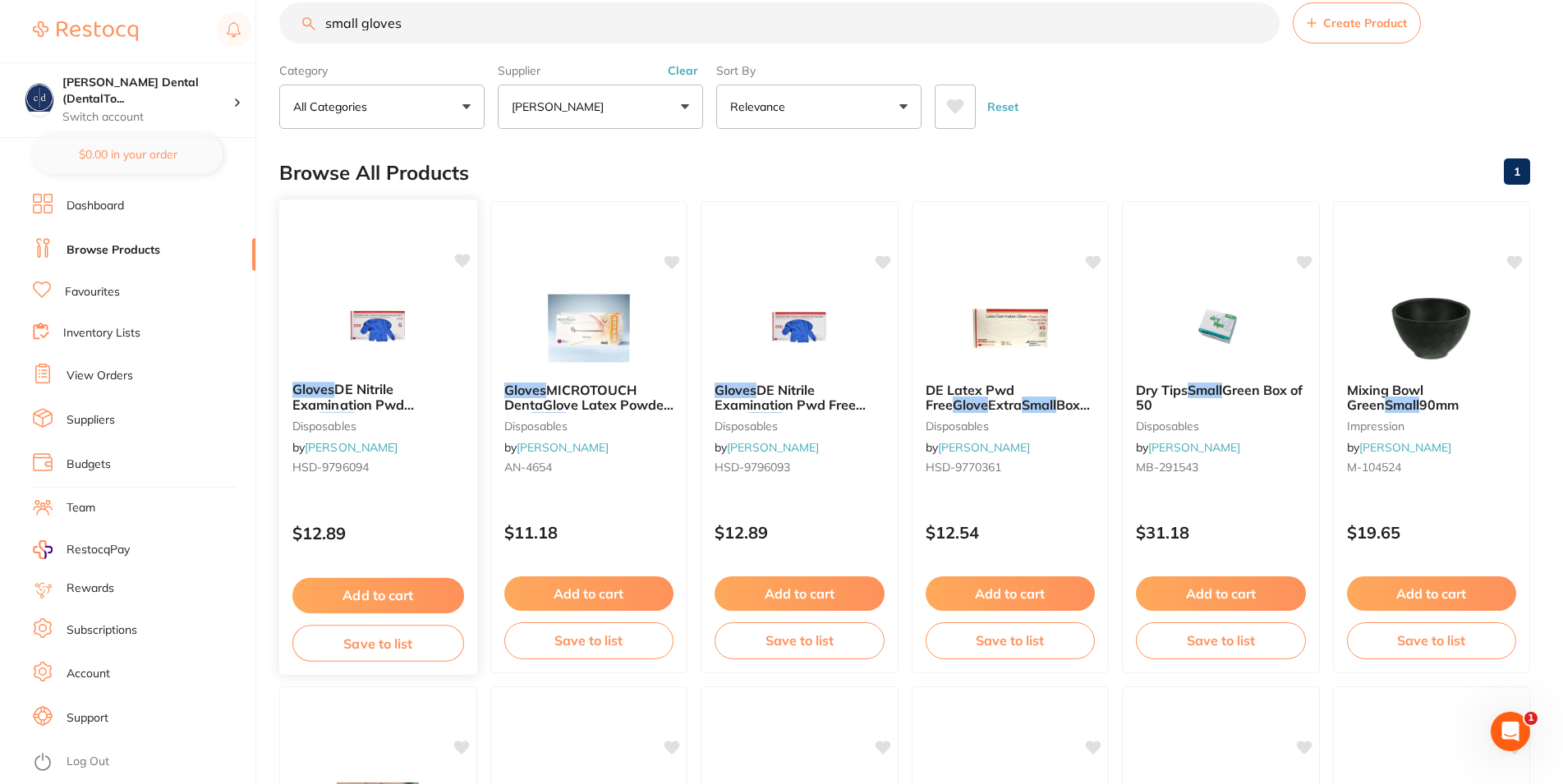
scroll to position [493, 0]
click at [358, 393] on span "DE Nitrile Examination Pwd Free" at bounding box center [353, 404] width 122 height 47
click at [358, 393] on section at bounding box center [782, 392] width 1563 height 784
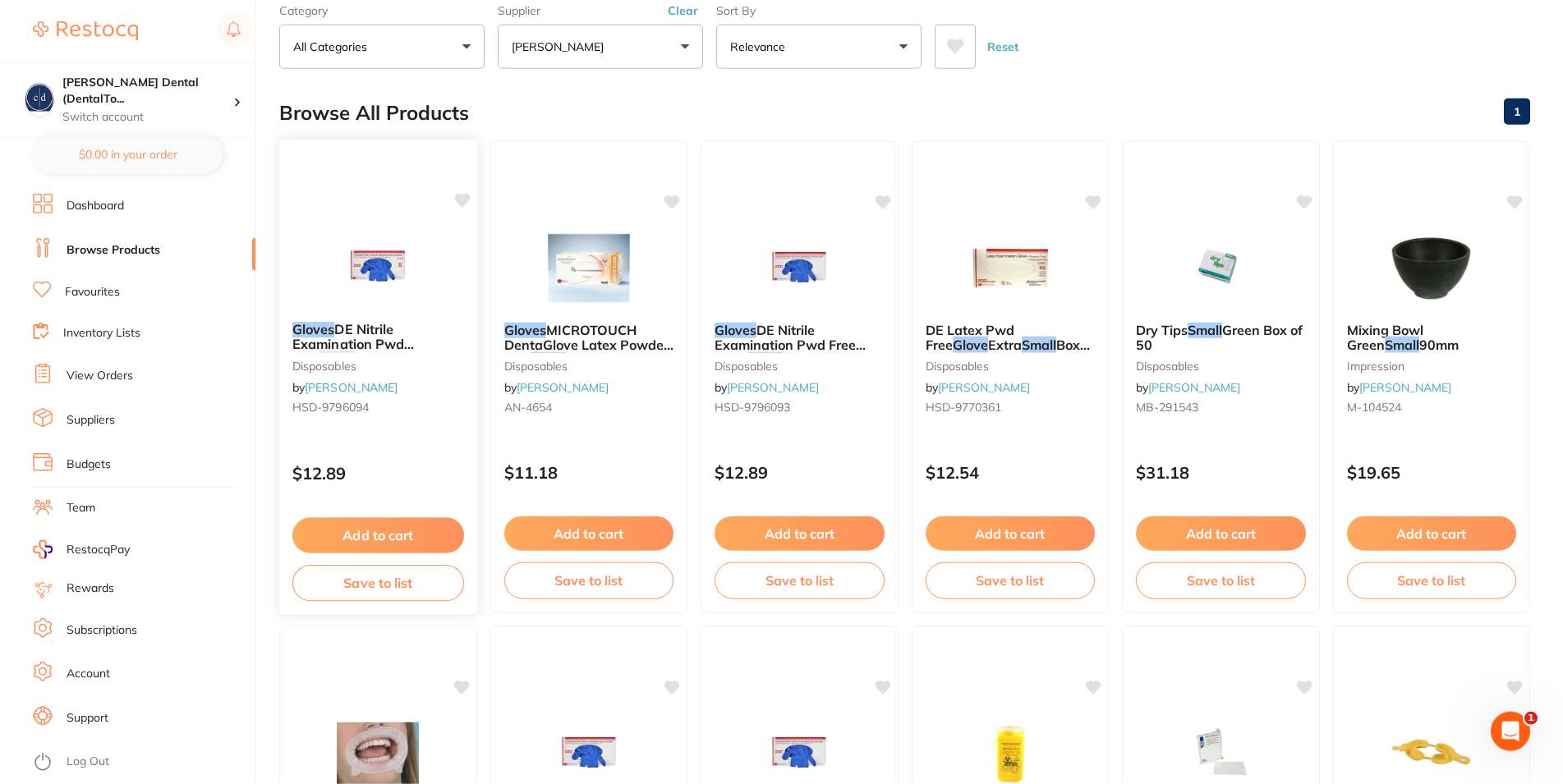
scroll to position [252, 0]
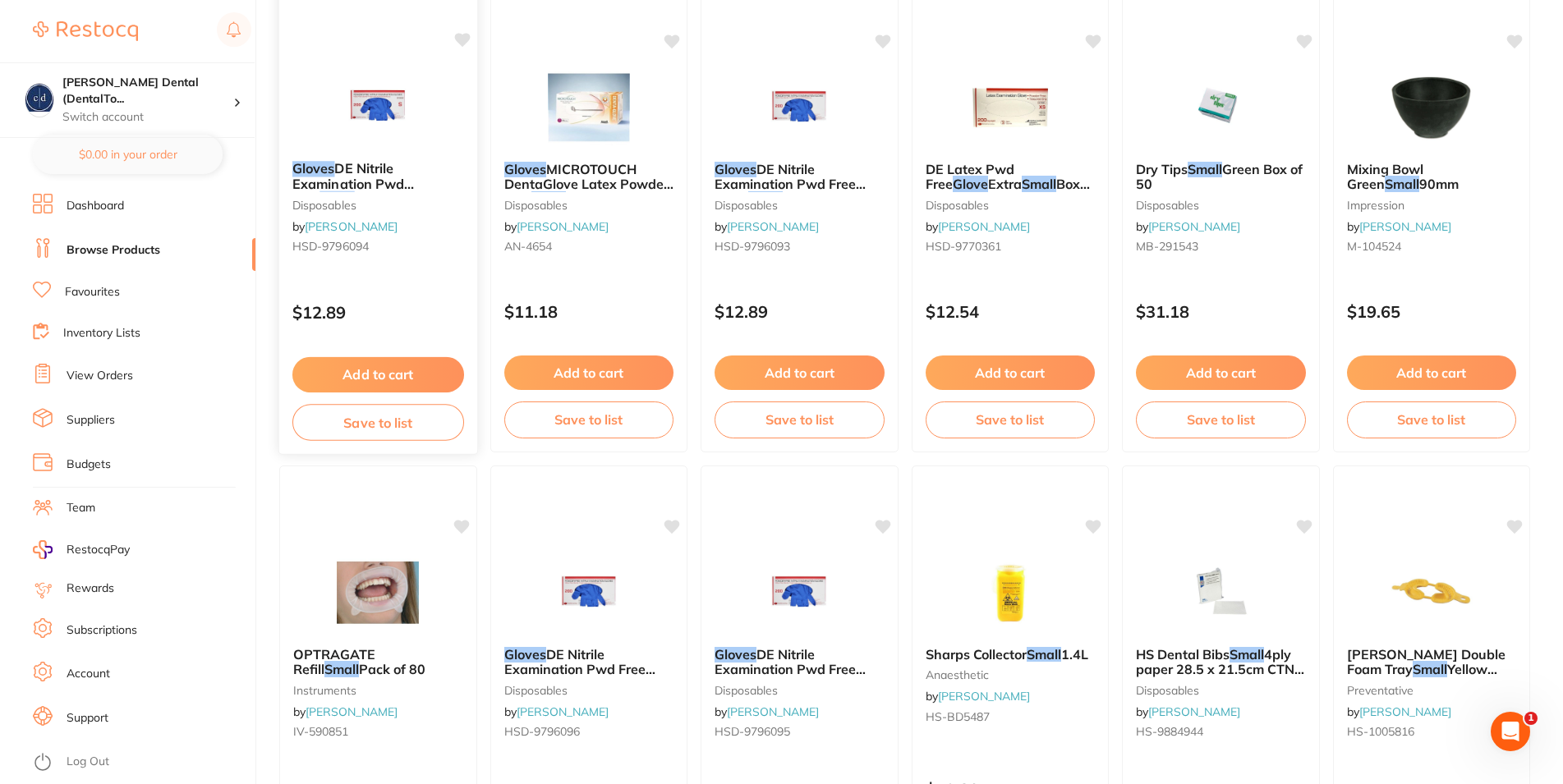
drag, startPoint x: 390, startPoint y: 380, endPoint x: 400, endPoint y: 384, distance: 10.8
click at [395, 383] on button "Add to cart" at bounding box center [377, 375] width 171 height 36
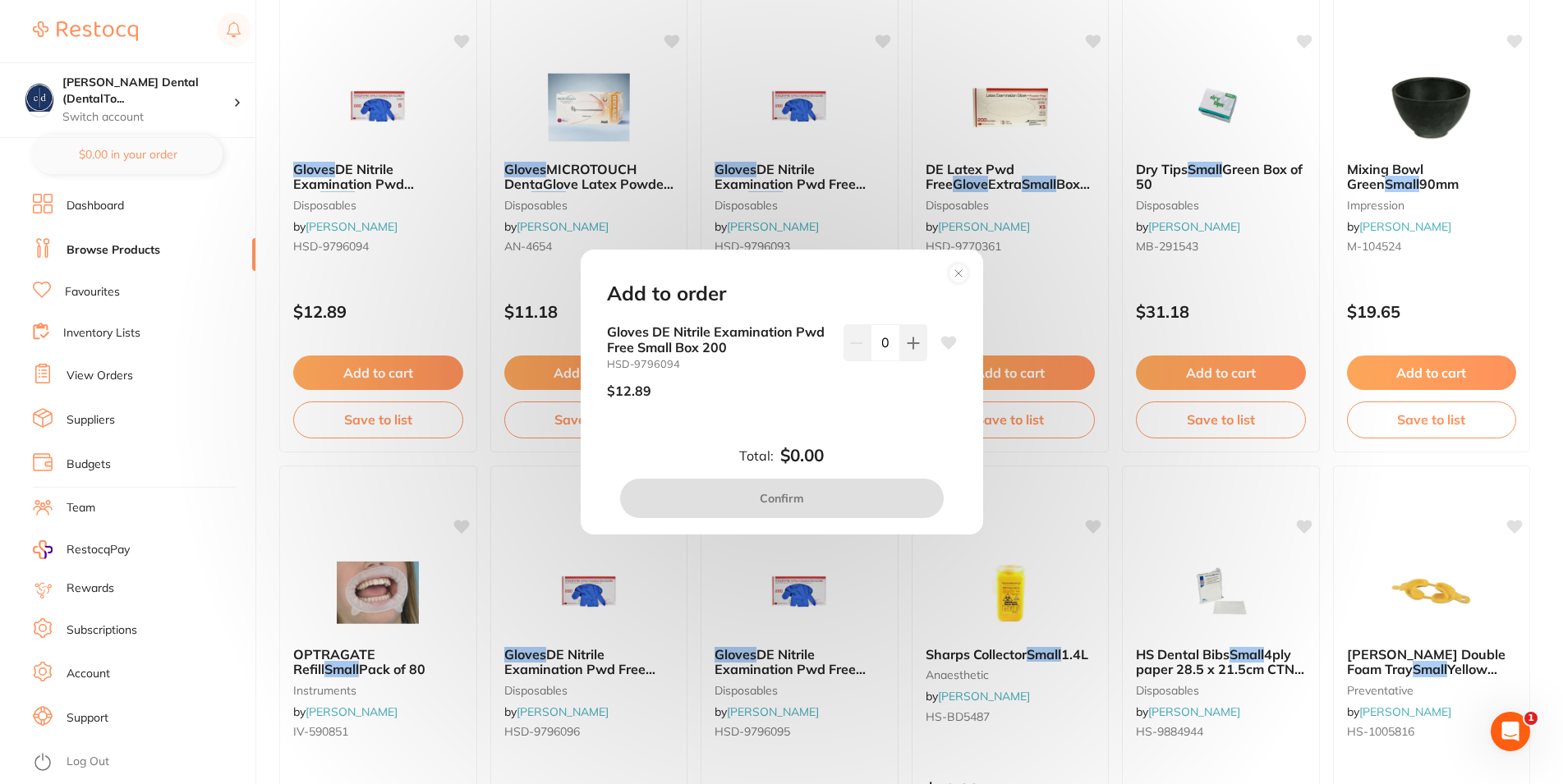
scroll to position [0, 0]
click at [900, 337] on button at bounding box center [913, 342] width 27 height 36
click at [907, 337] on icon at bounding box center [913, 343] width 13 height 13
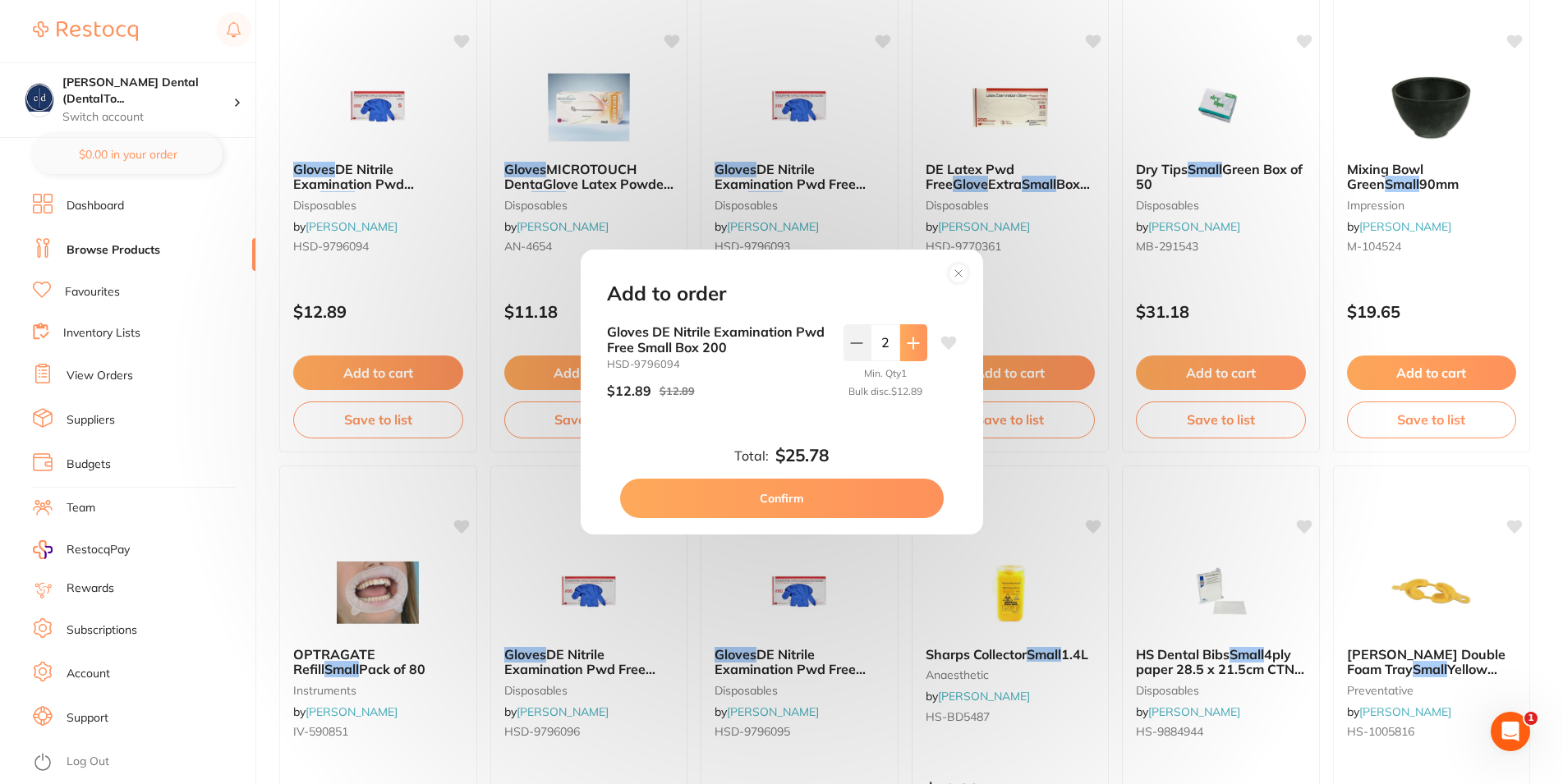
click at [907, 337] on icon at bounding box center [913, 343] width 13 height 13
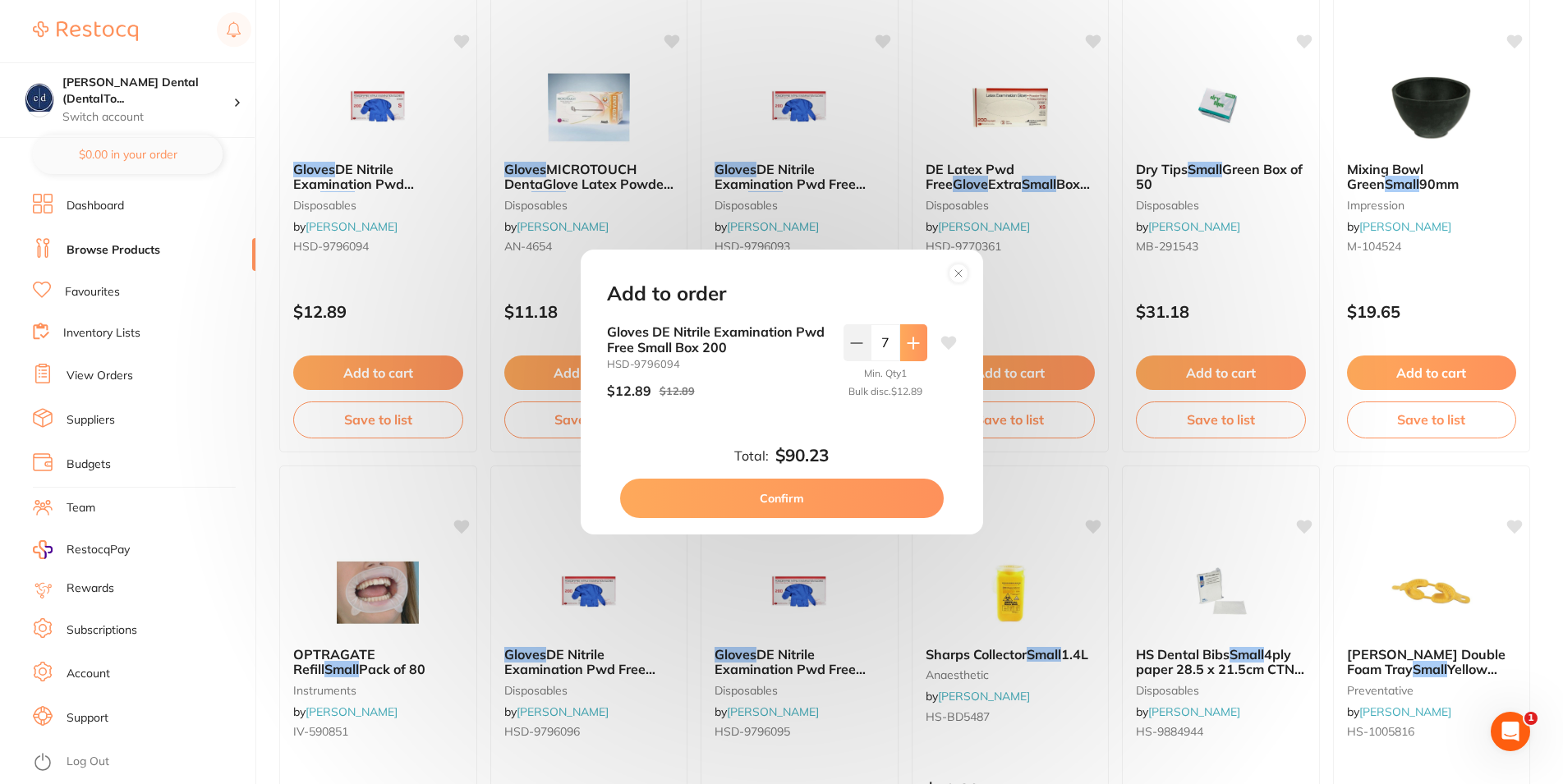
click at [907, 337] on icon at bounding box center [913, 343] width 13 height 13
click at [907, 341] on icon at bounding box center [913, 343] width 13 height 13
type input "10"
click at [809, 493] on button "Confirm" at bounding box center [782, 499] width 324 height 39
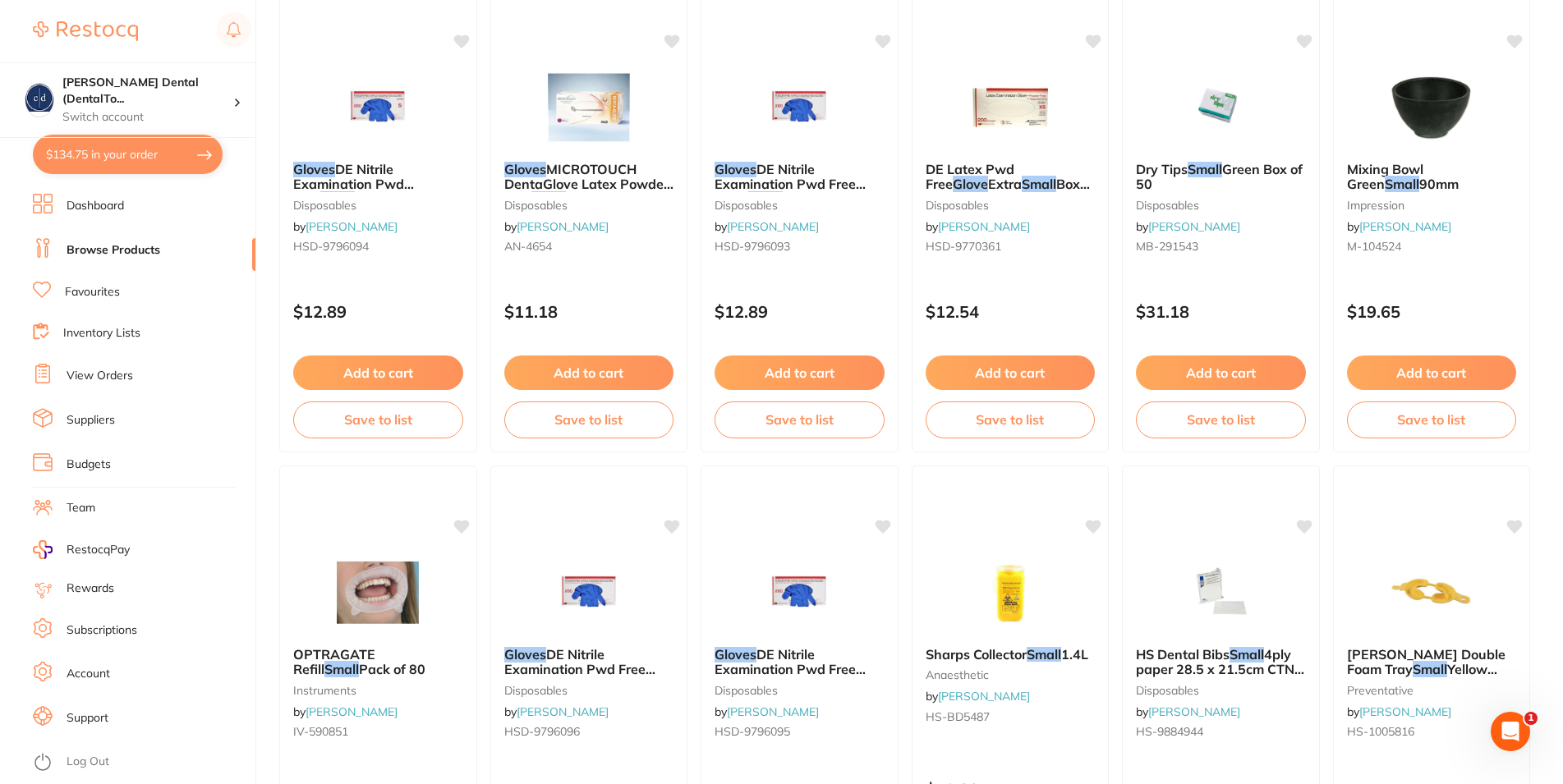
checkbox input "false"
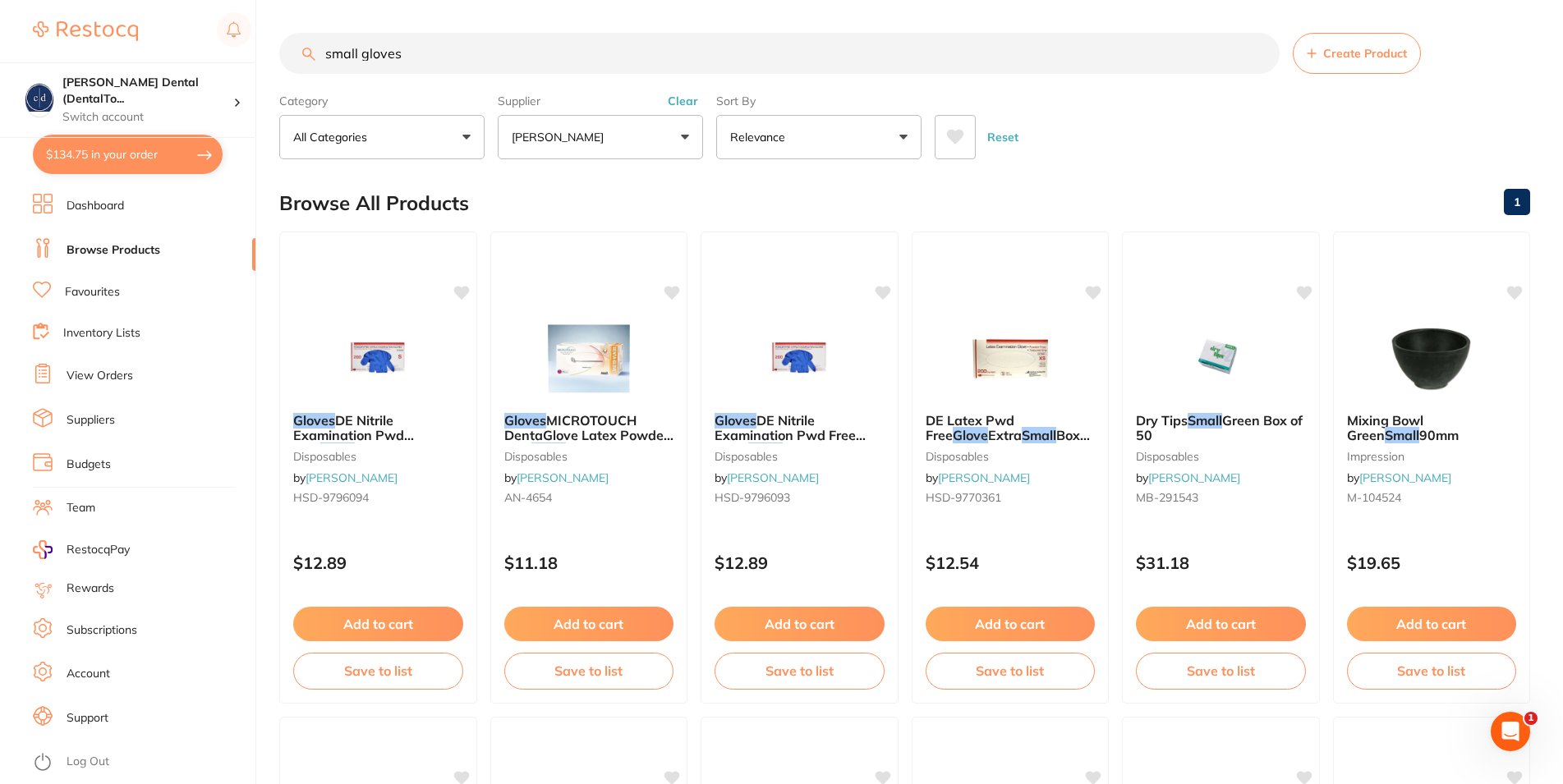
drag, startPoint x: 359, startPoint y: 55, endPoint x: 312, endPoint y: 52, distance: 47.1
click at [312, 52] on input "small gloves" at bounding box center [779, 53] width 1001 height 41
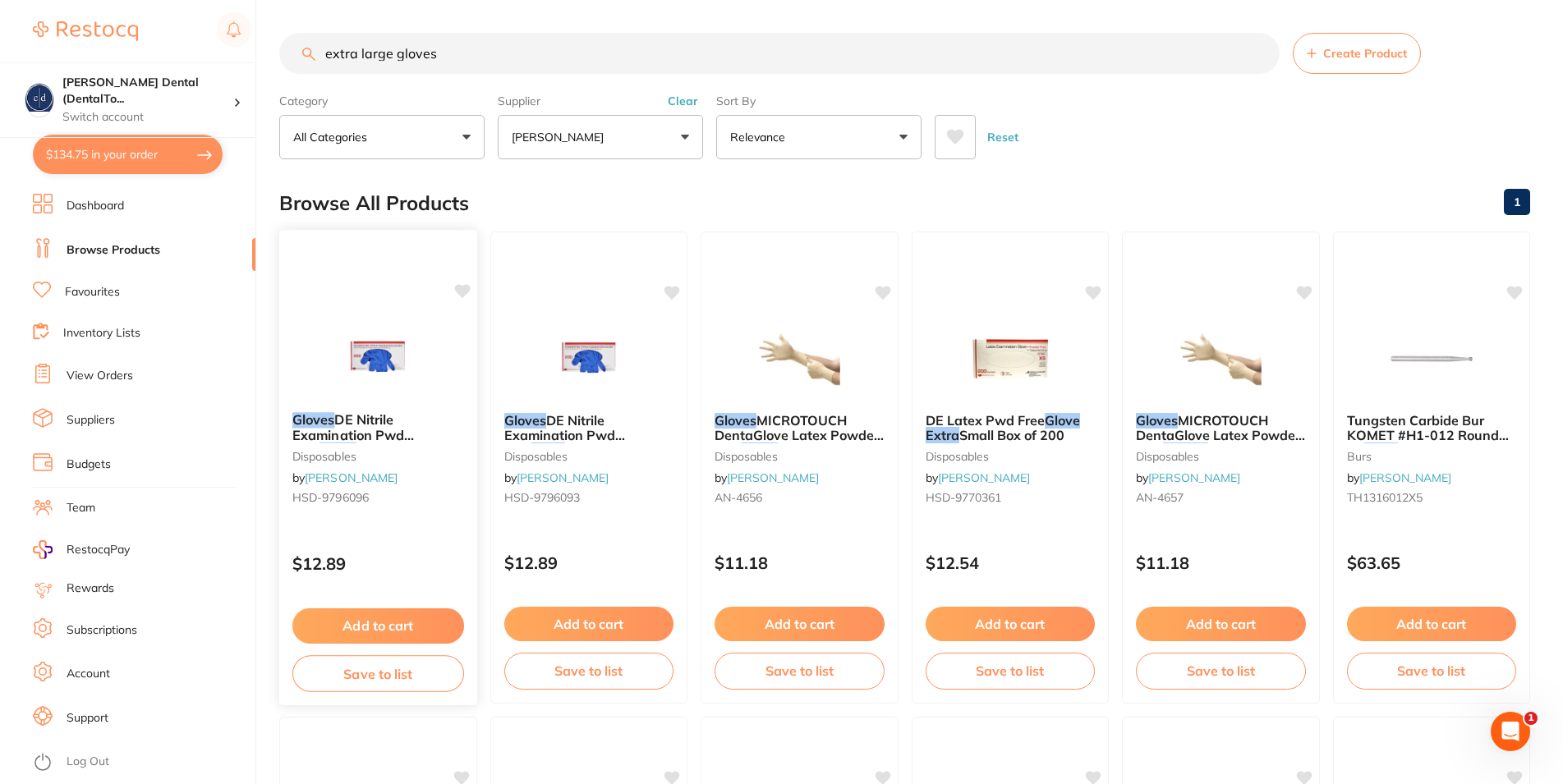
type input "extra large gloves"
click at [336, 428] on span "DE Nitrile Examination Pwd Free" at bounding box center [353, 435] width 122 height 47
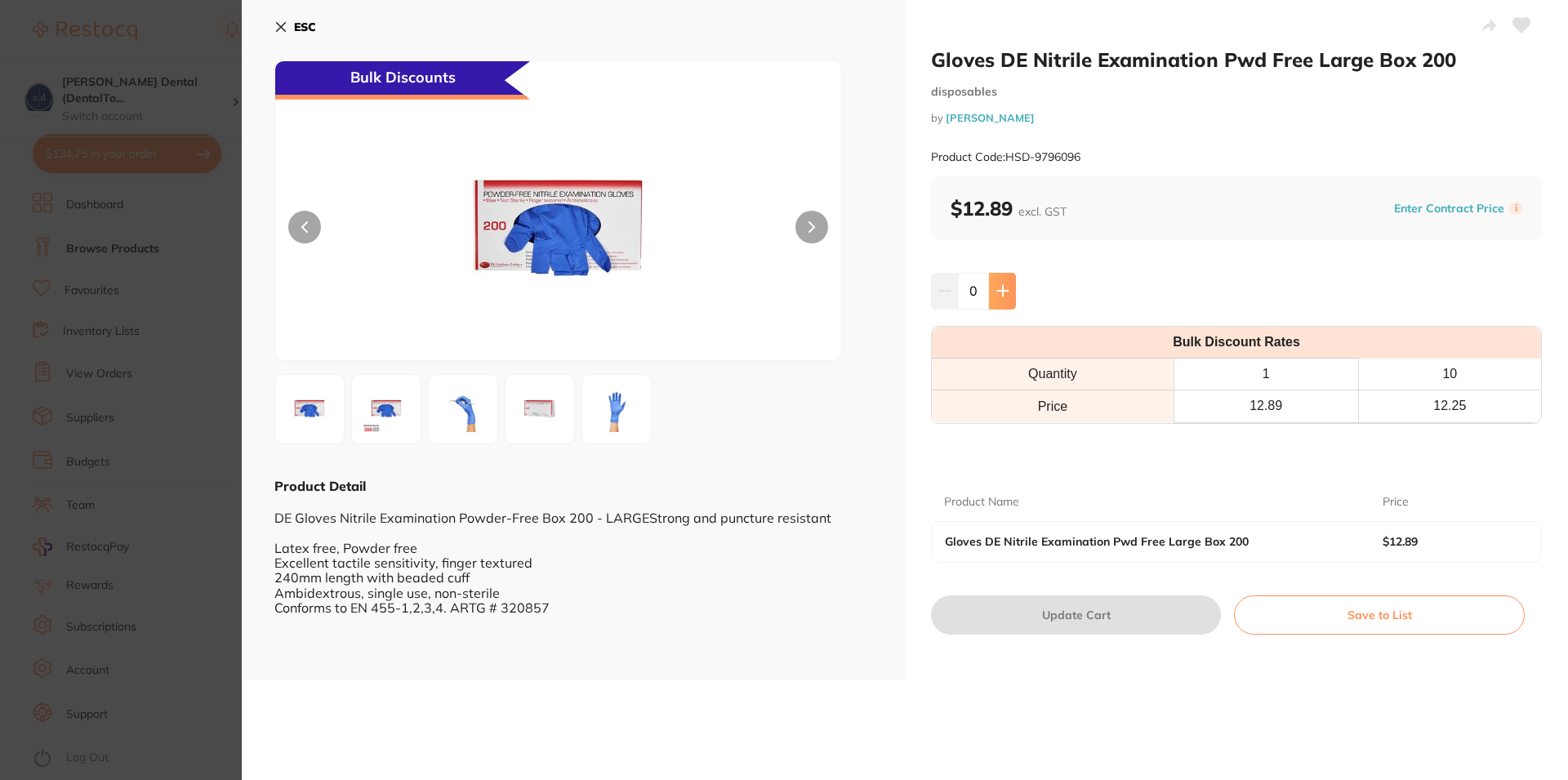
click at [998, 289] on icon at bounding box center [1003, 290] width 13 height 13
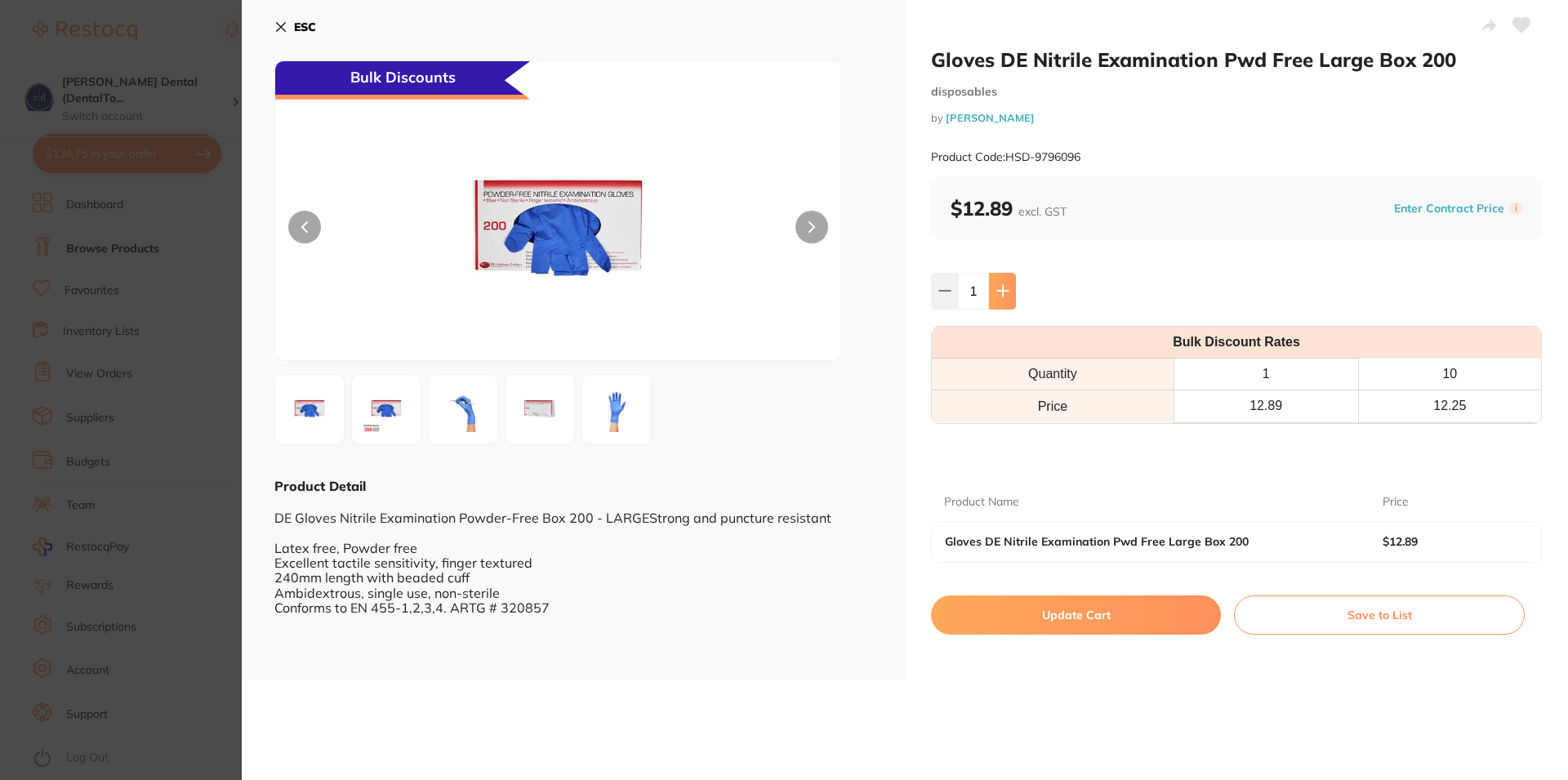
click at [998, 289] on icon at bounding box center [1003, 290] width 13 height 13
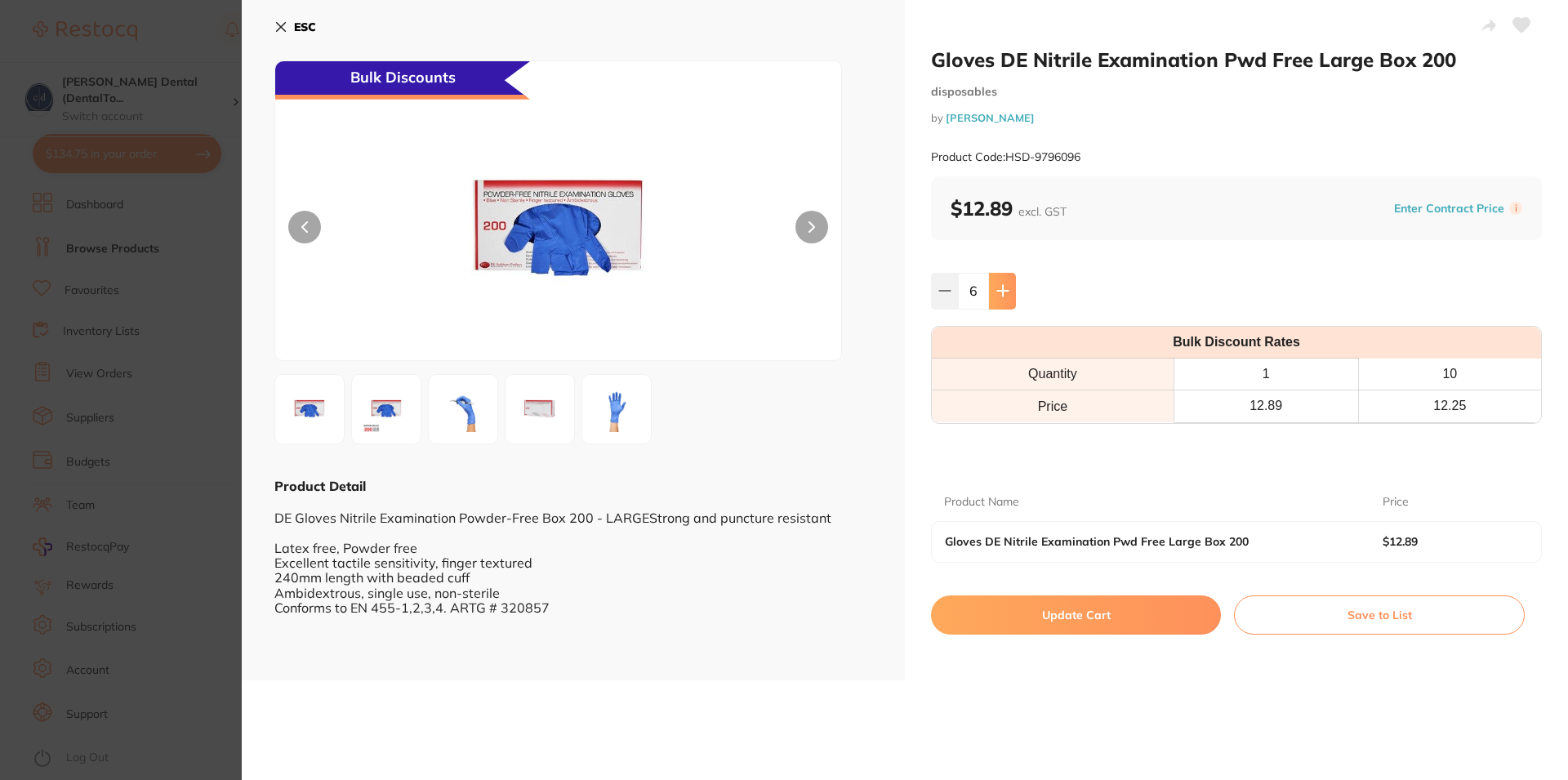
click at [998, 289] on icon at bounding box center [1002, 290] width 10 height 10
type input "10"
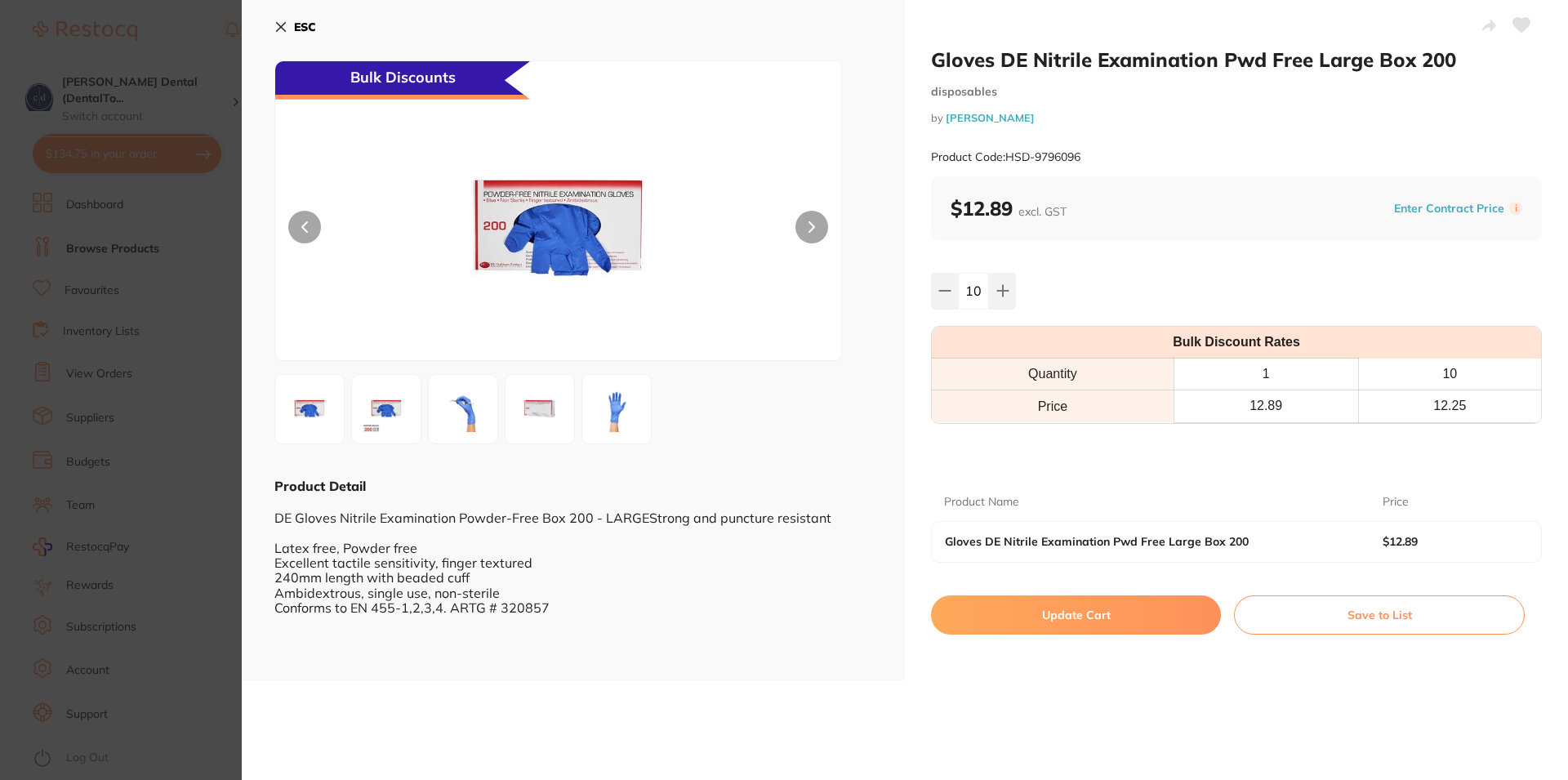
click at [1062, 616] on button "Update Cart" at bounding box center [1077, 615] width 290 height 39
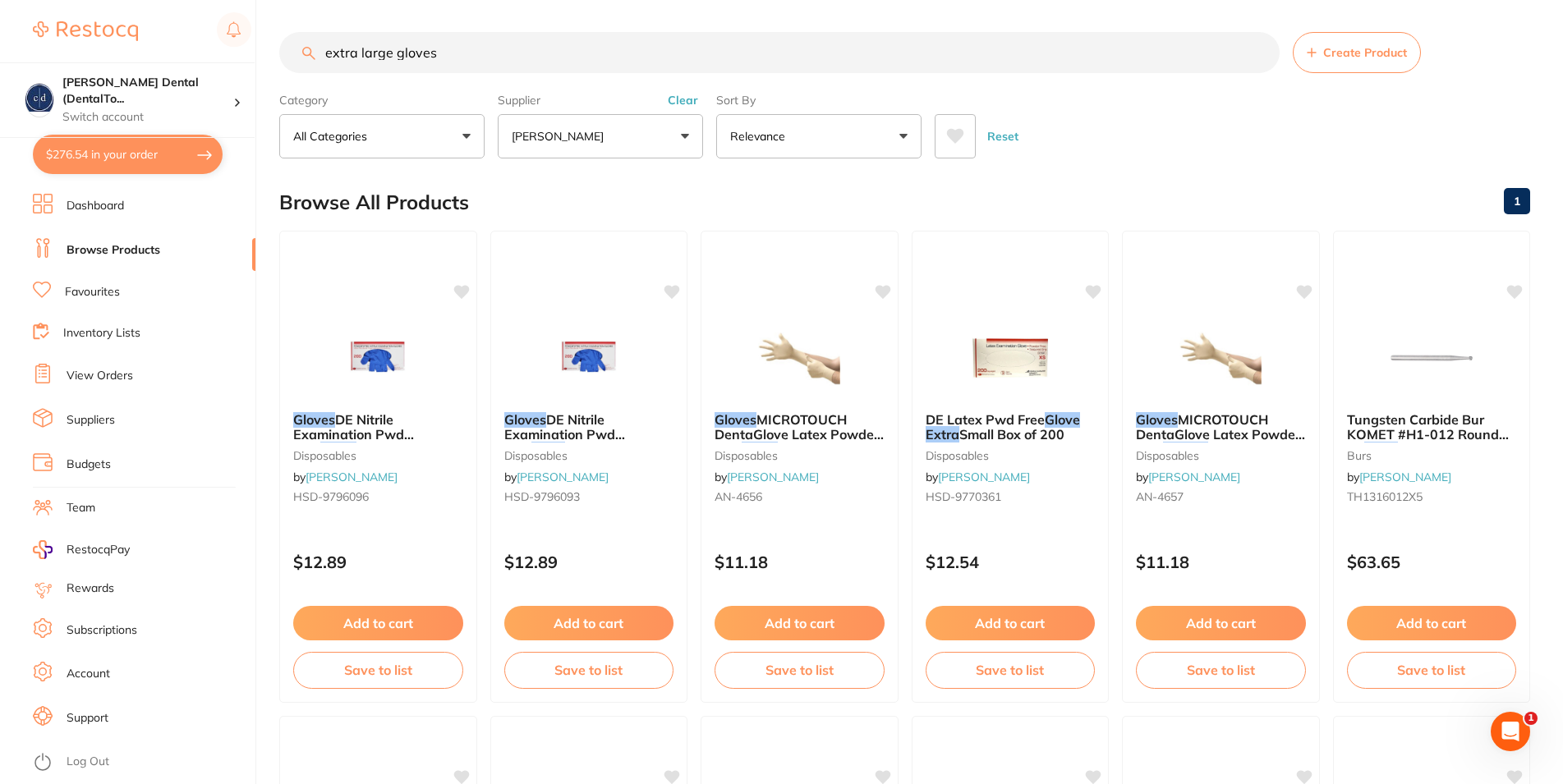
scroll to position [493, 0]
click at [152, 152] on button "$269.50 in your order" at bounding box center [127, 154] width 190 height 39
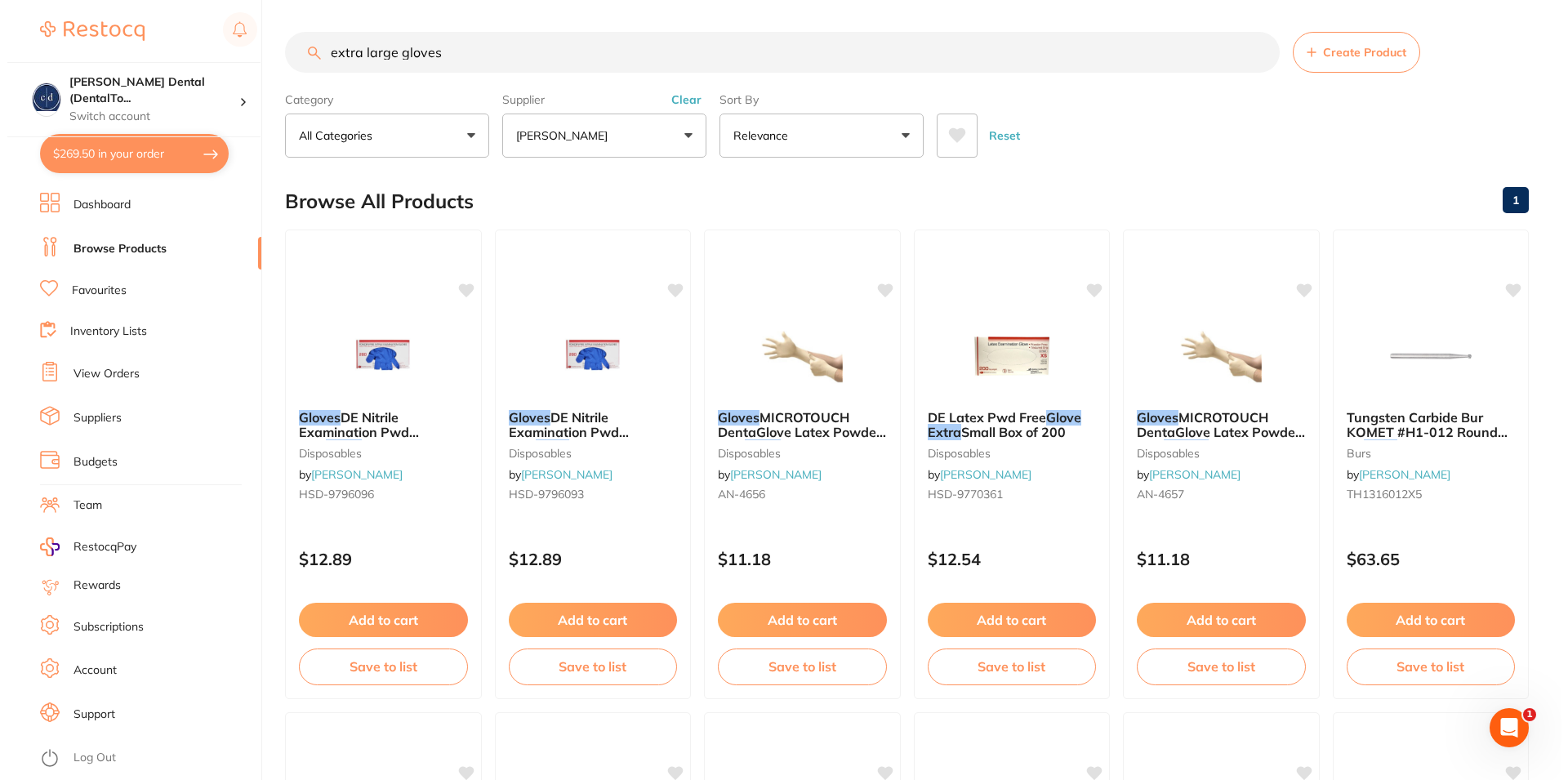
scroll to position [0, 0]
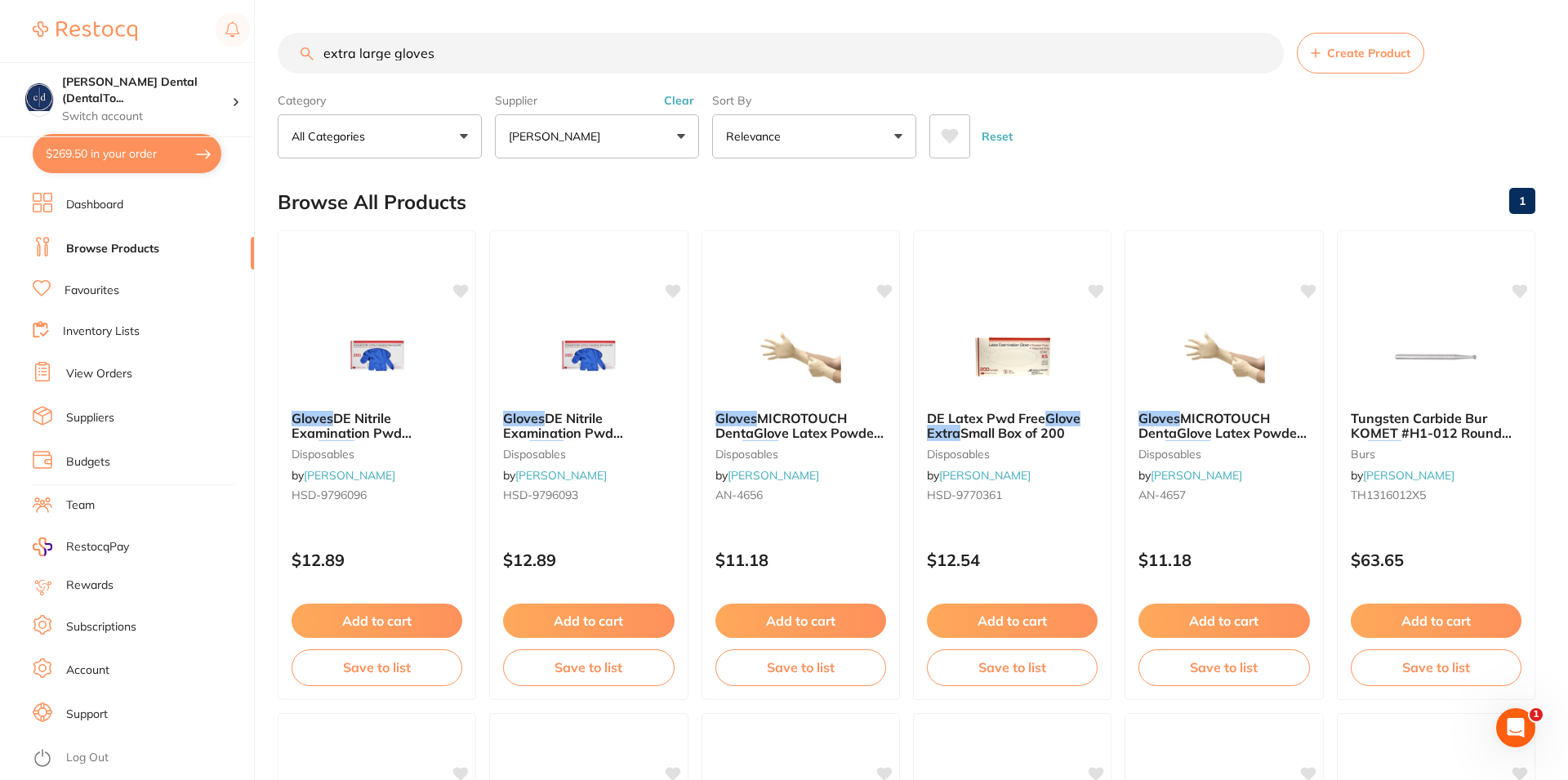
checkbox input "true"
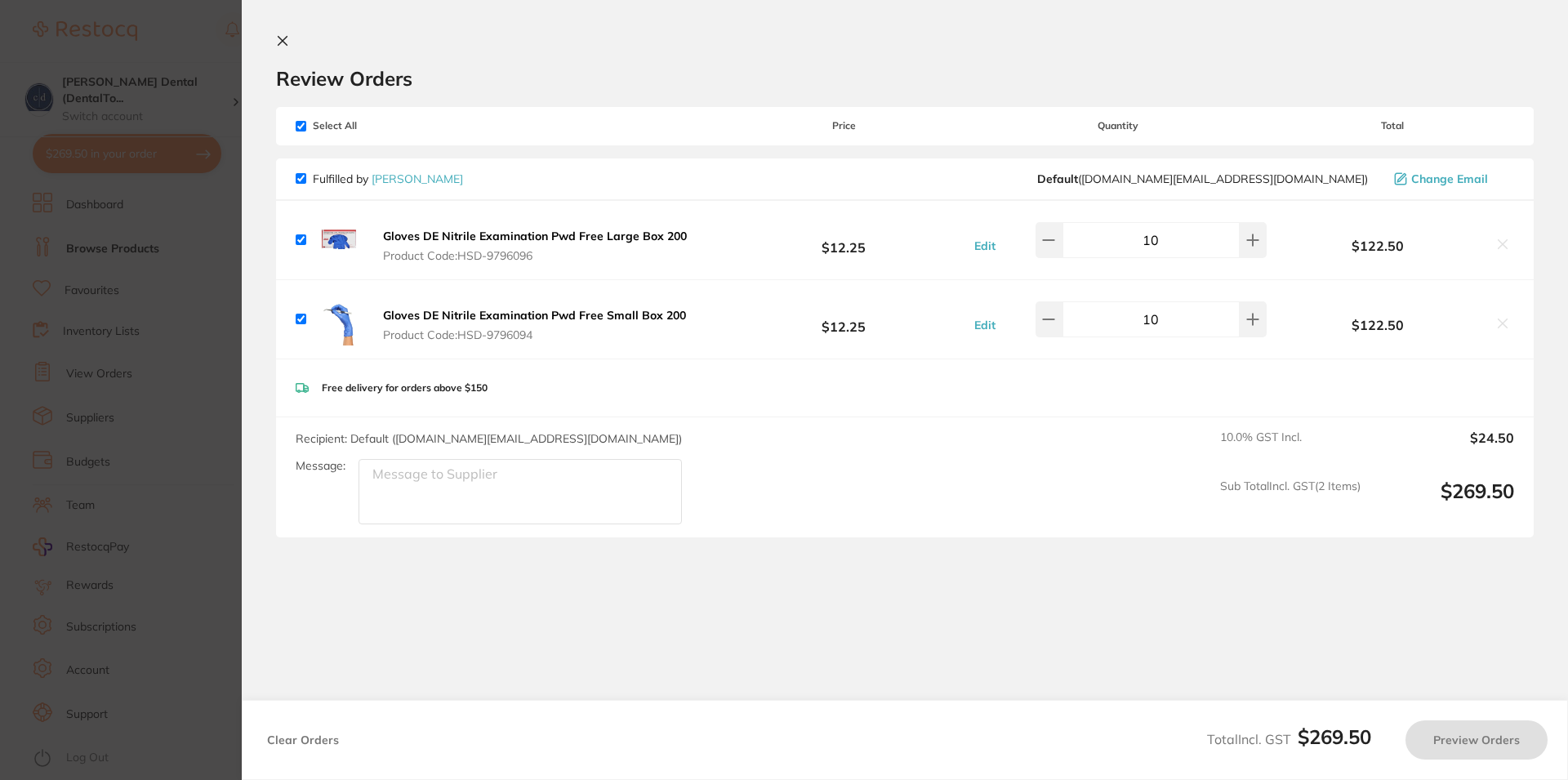
scroll to position [491, 0]
click at [1042, 247] on icon at bounding box center [1049, 240] width 13 height 13
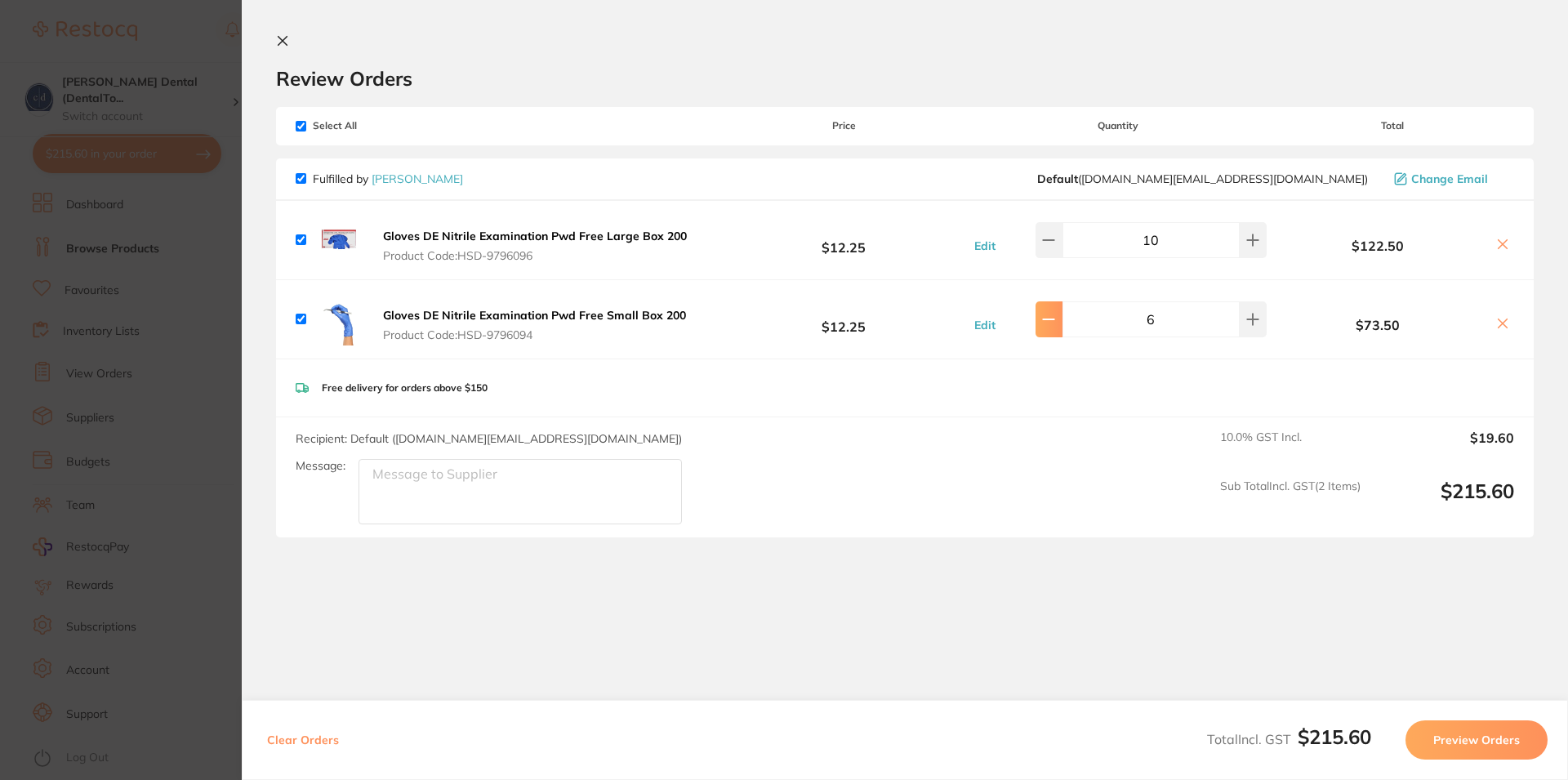
click at [1042, 247] on icon at bounding box center [1049, 240] width 13 height 13
type input "6"
click at [1042, 237] on icon at bounding box center [1049, 240] width 13 height 13
type input "10"
type input "5"
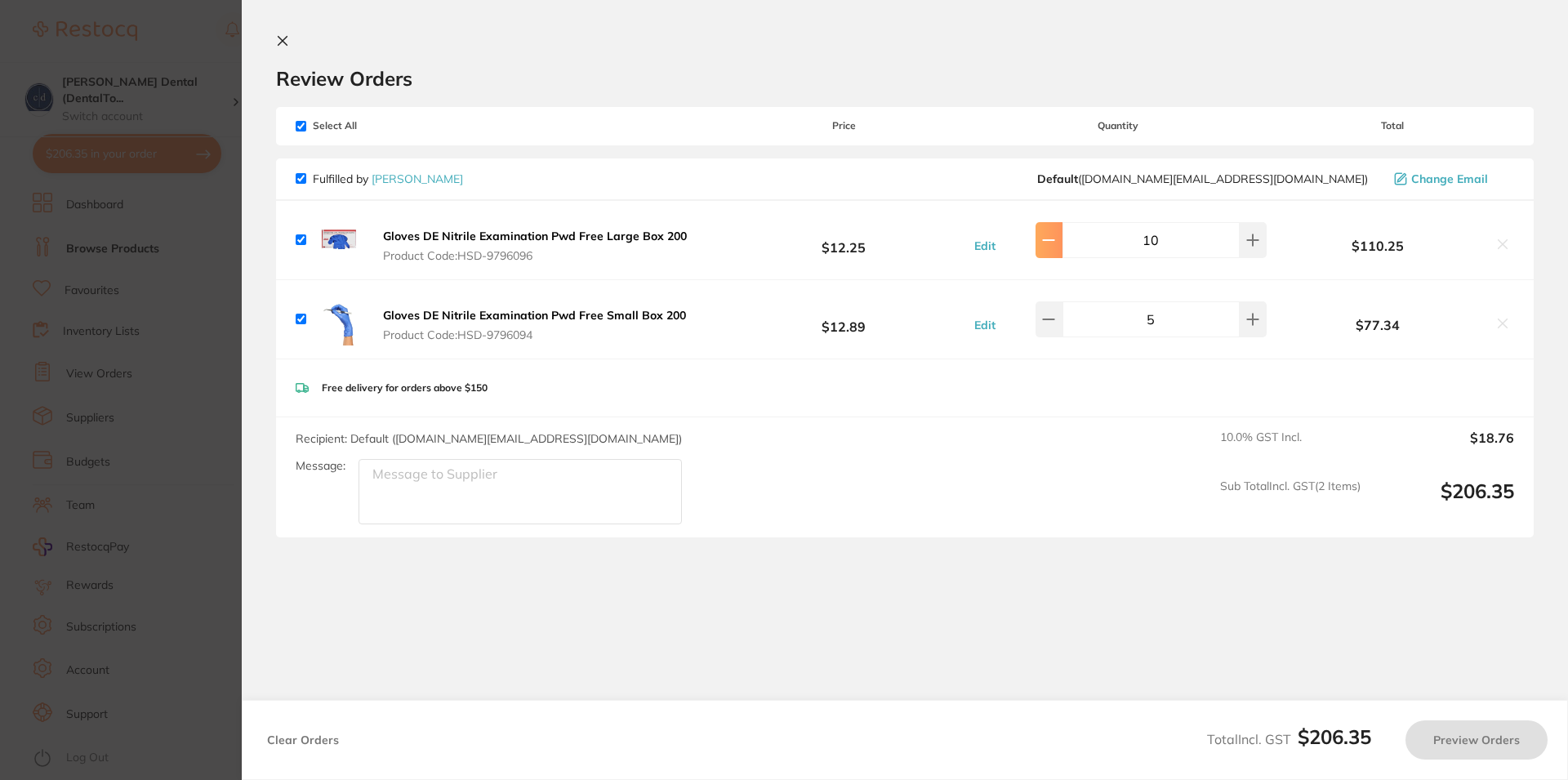
click at [1042, 237] on icon at bounding box center [1049, 240] width 13 height 13
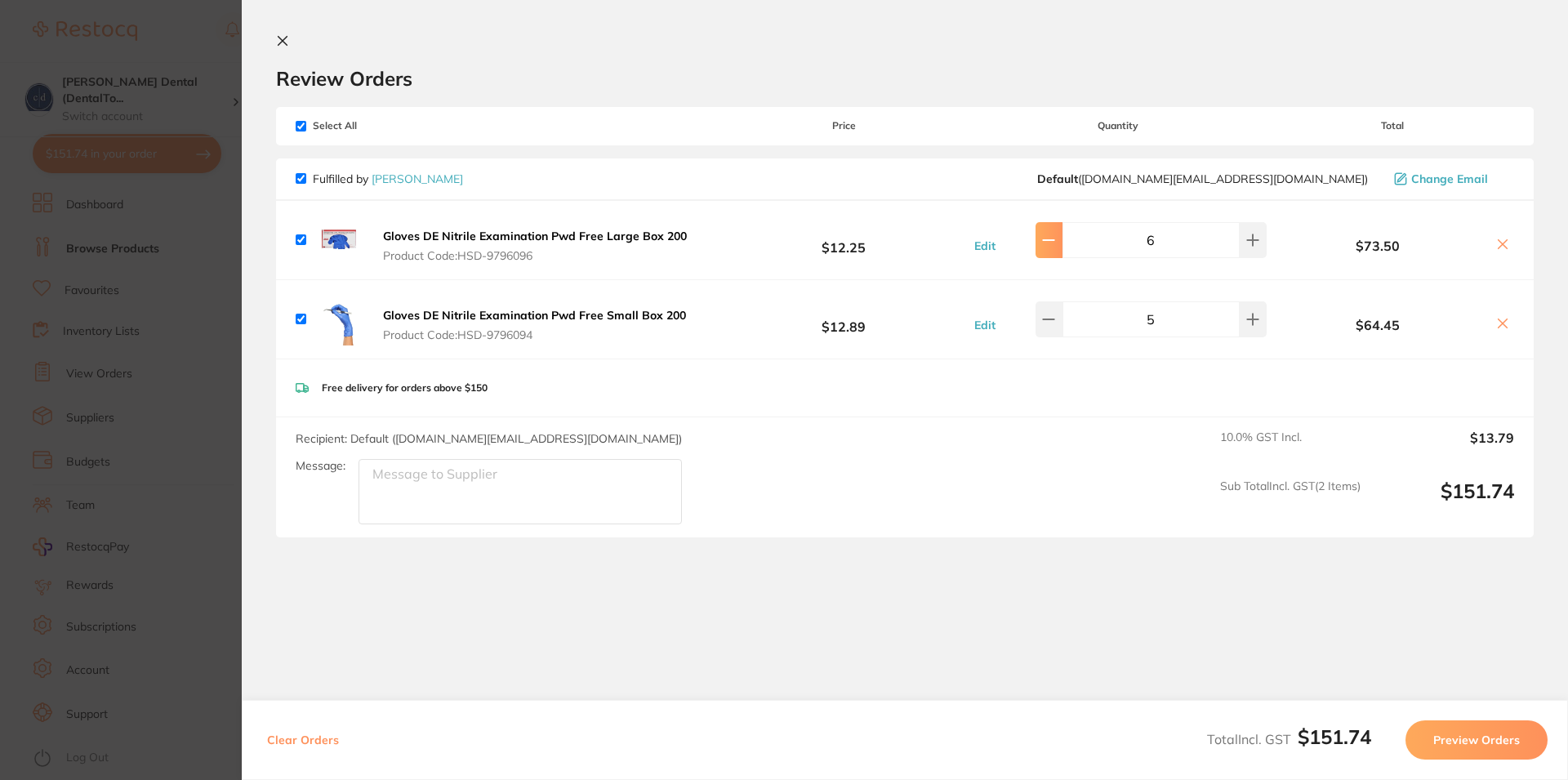
type input "5"
click at [807, 622] on section "Review Orders Your orders are being processed and we will notify you once we ha…" at bounding box center [905, 390] width 1326 height 780
click at [285, 40] on icon at bounding box center [283, 41] width 13 height 13
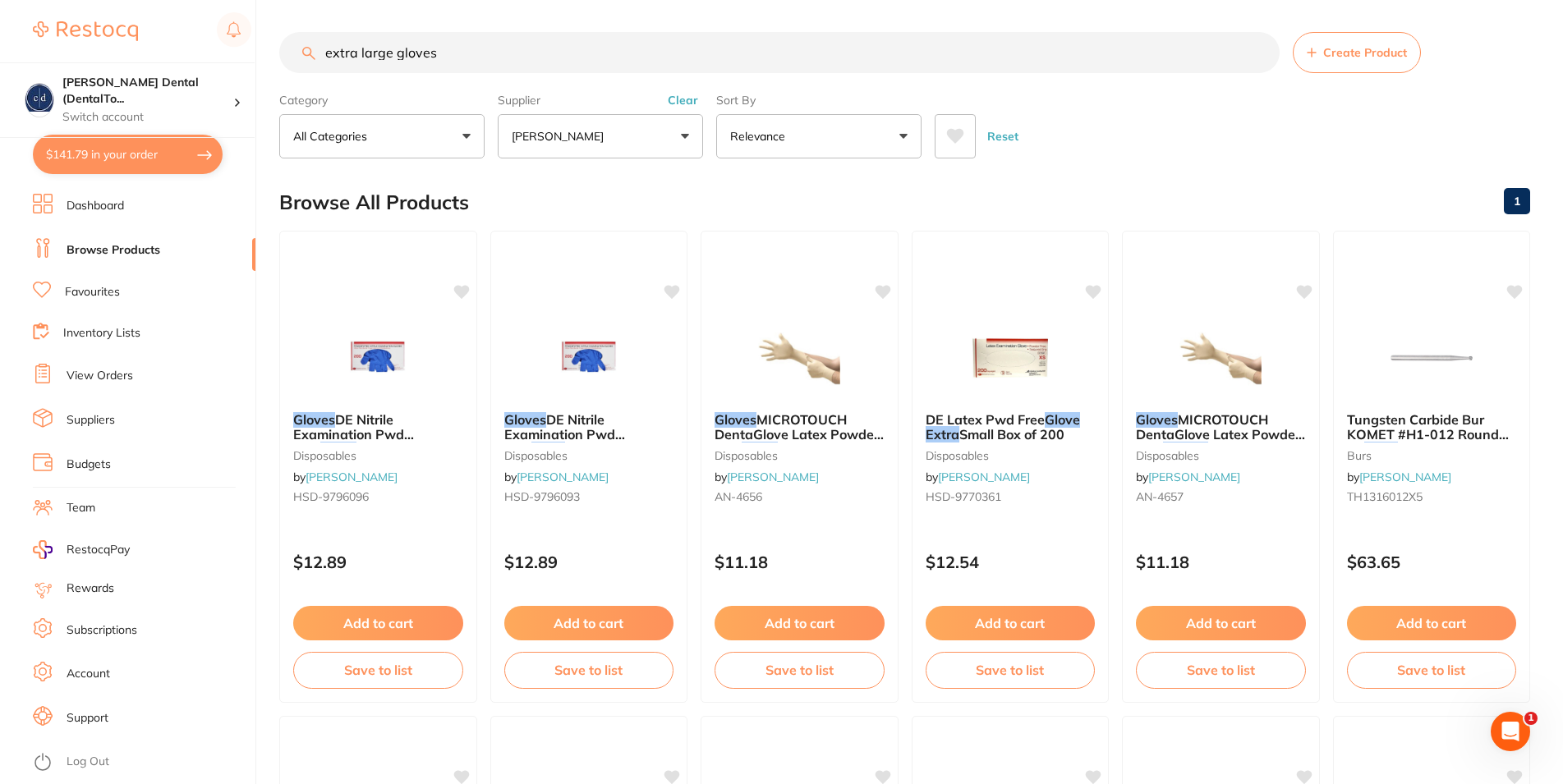
drag, startPoint x: 389, startPoint y: 54, endPoint x: 329, endPoint y: 54, distance: 60.0
click at [329, 54] on input "extra large gloves" at bounding box center [779, 52] width 1001 height 41
drag, startPoint x: 392, startPoint y: 51, endPoint x: 260, endPoint y: 36, distance: 132.8
click at [279, 36] on input "extra large gloves" at bounding box center [779, 52] width 1001 height 41
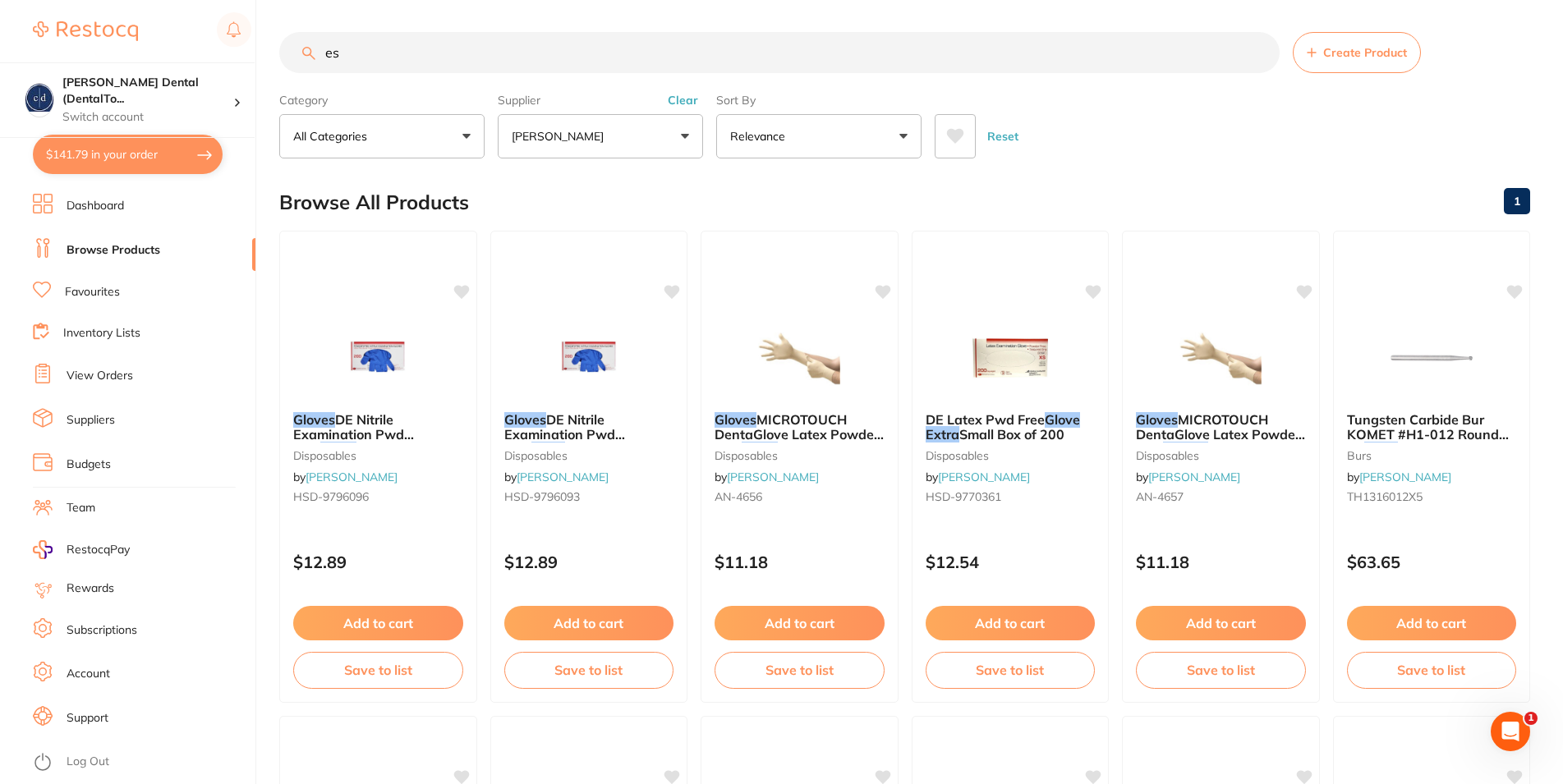
type input "s"
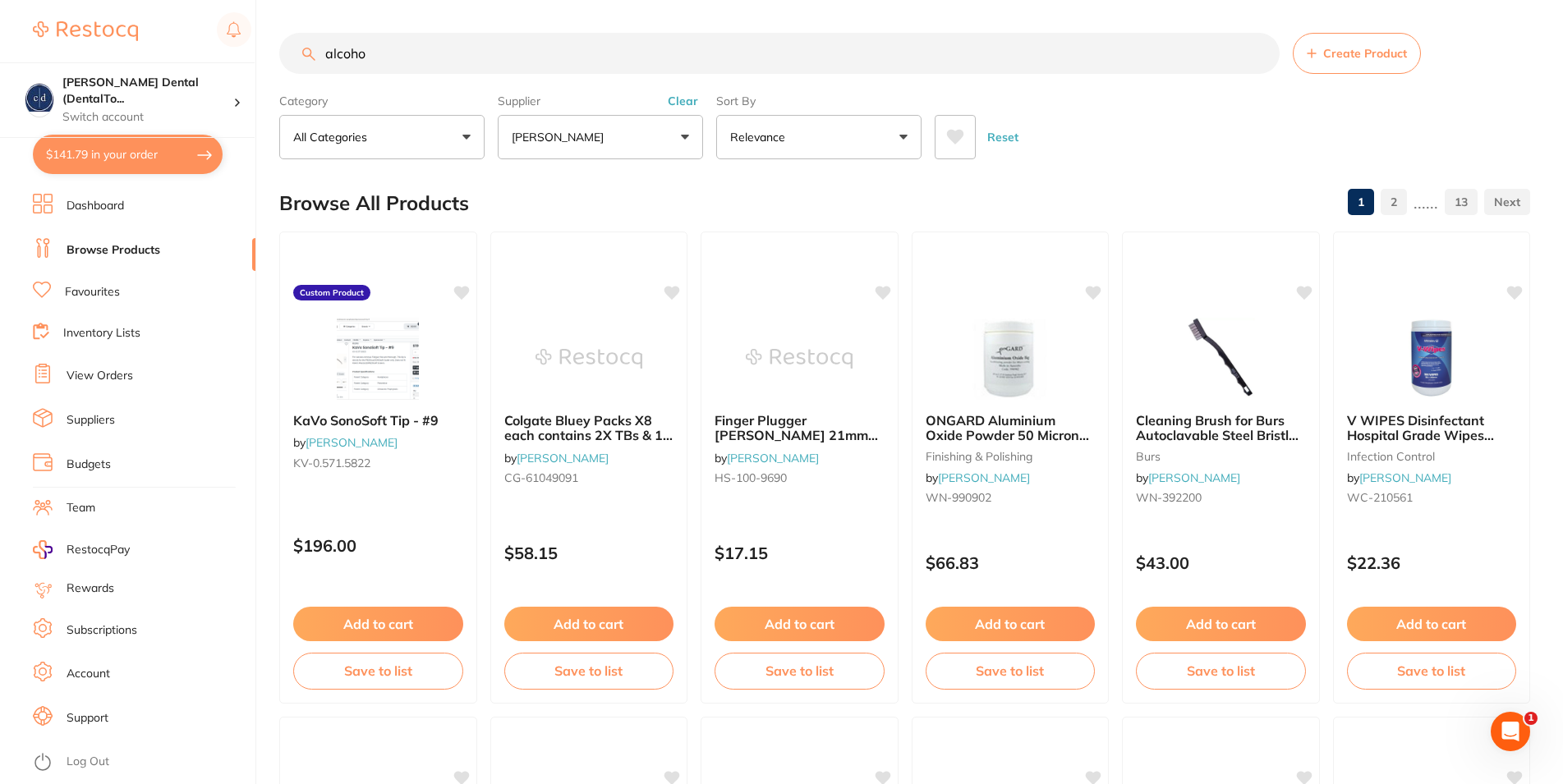
scroll to position [0, 0]
type input "alcohol wipes"
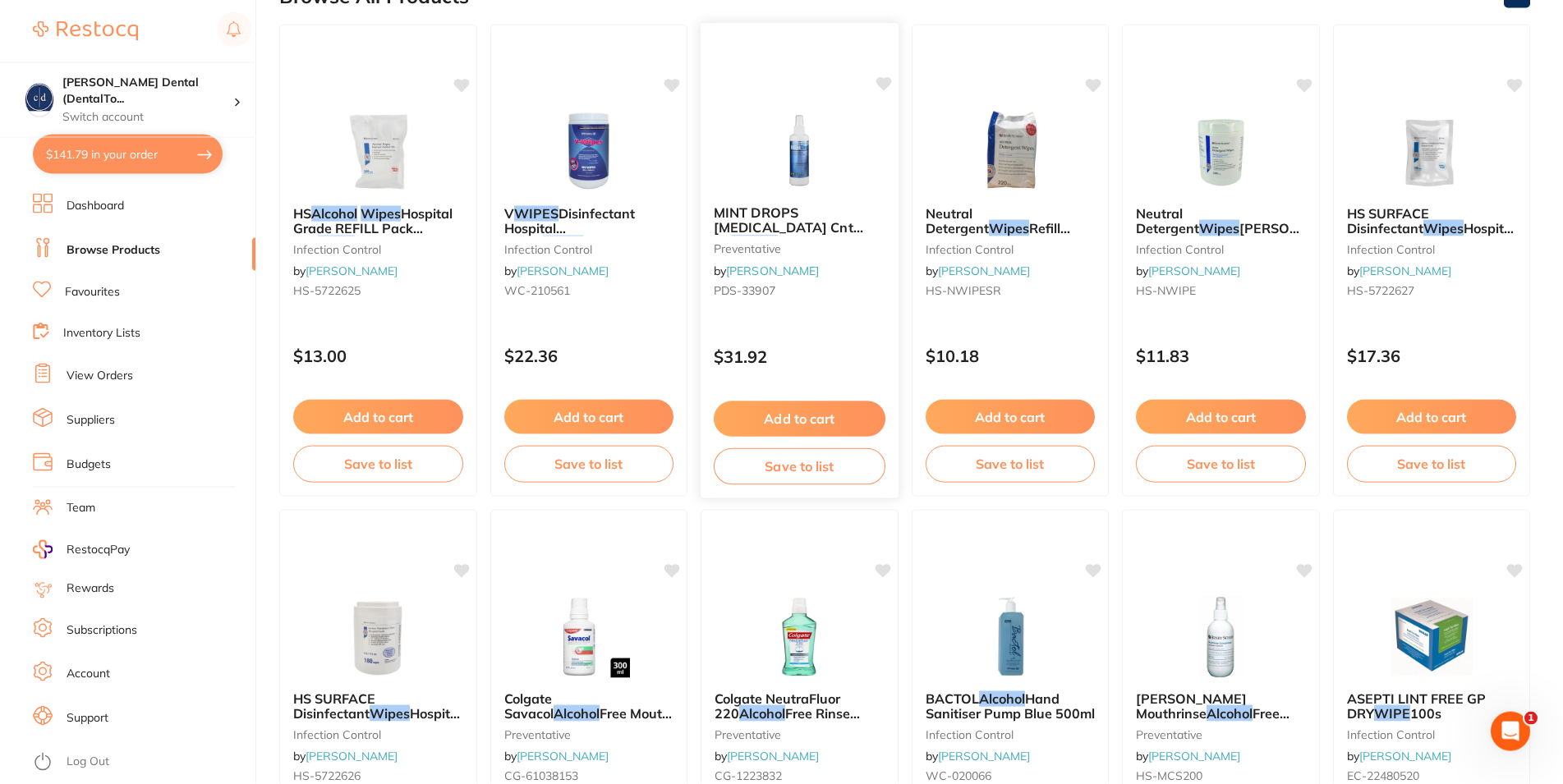
scroll to position [84, 0]
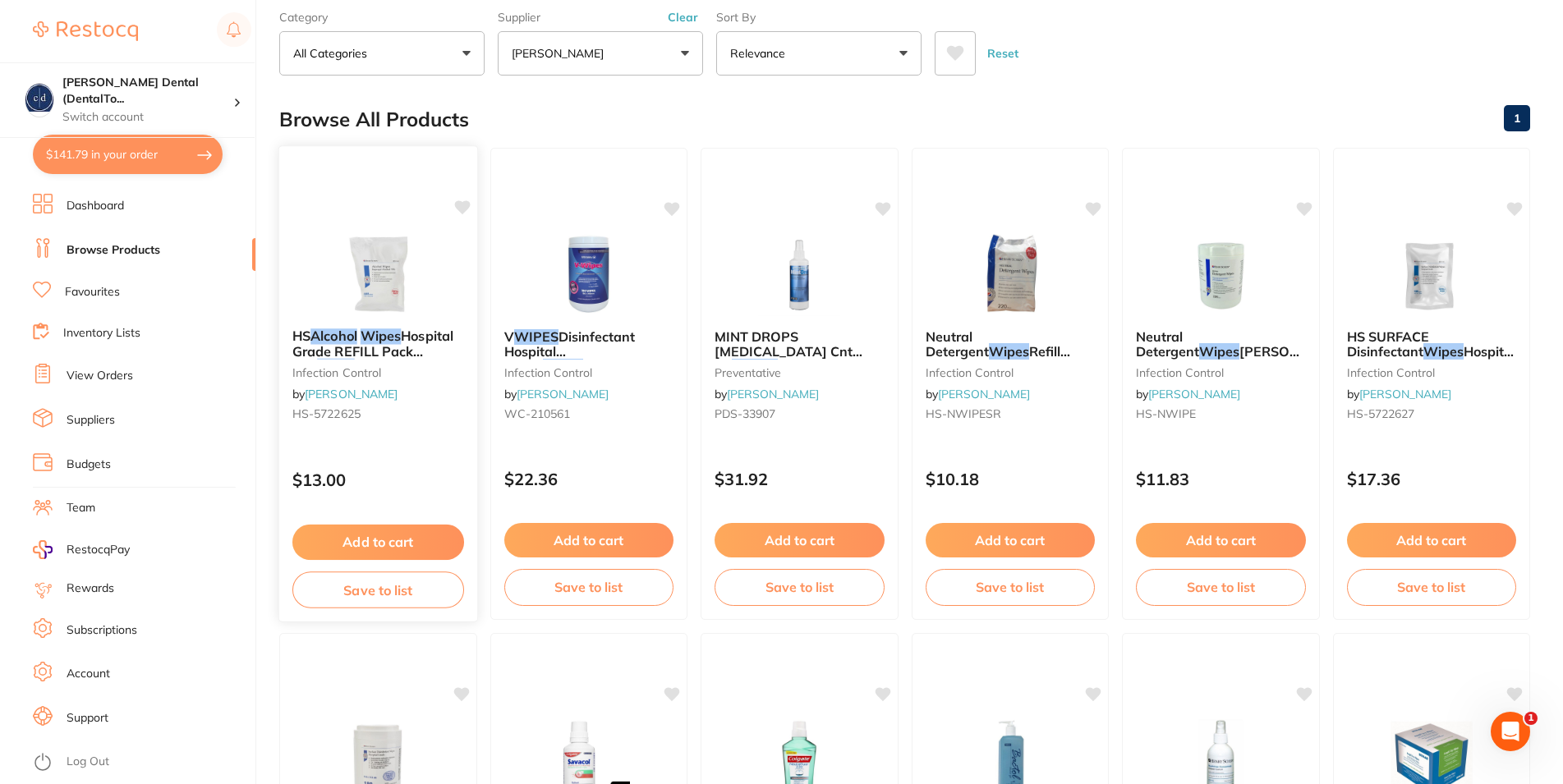
click at [380, 541] on button "Add to cart" at bounding box center [377, 543] width 171 height 36
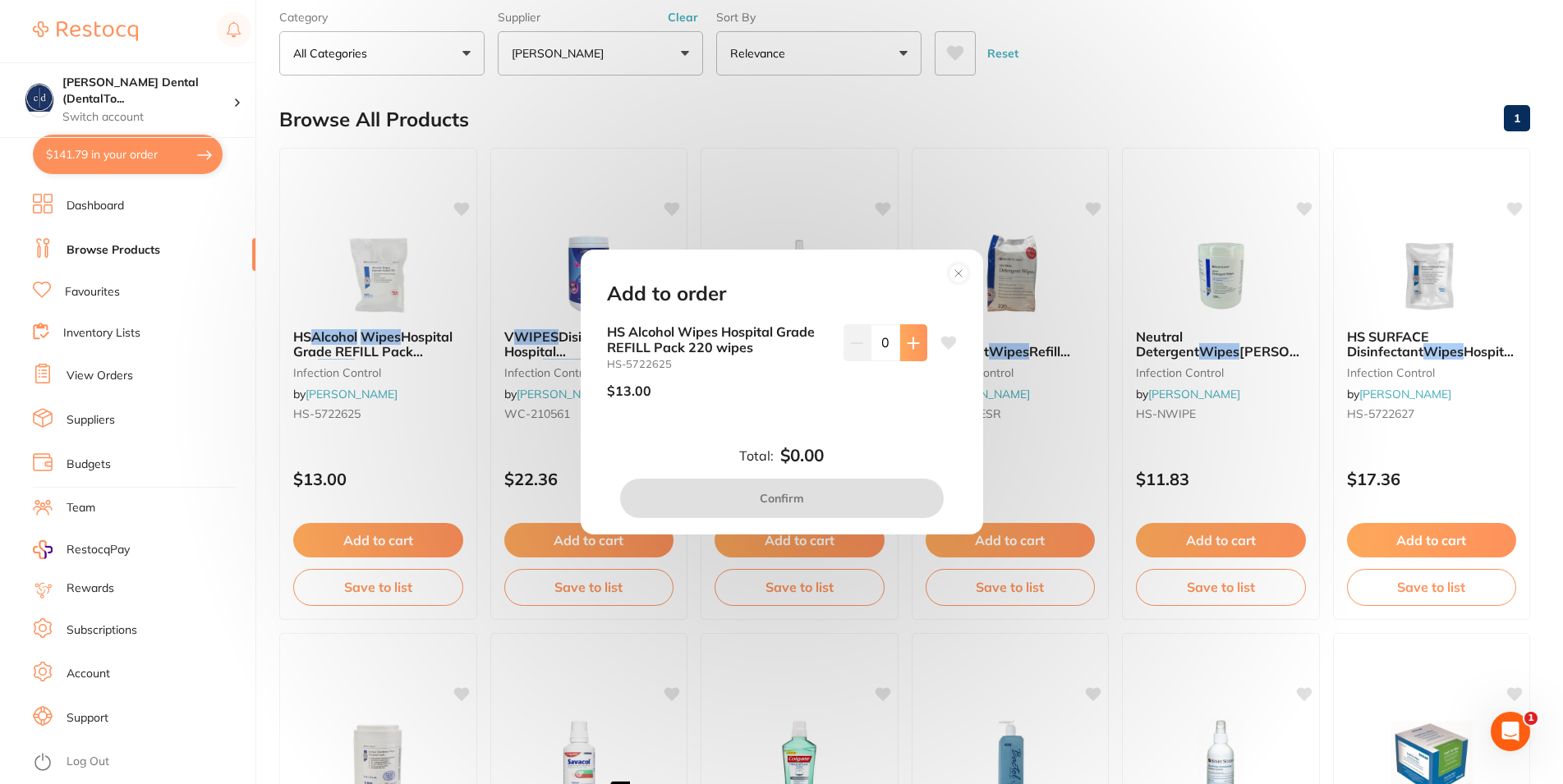
scroll to position [0, 0]
click at [907, 345] on icon at bounding box center [913, 343] width 13 height 13
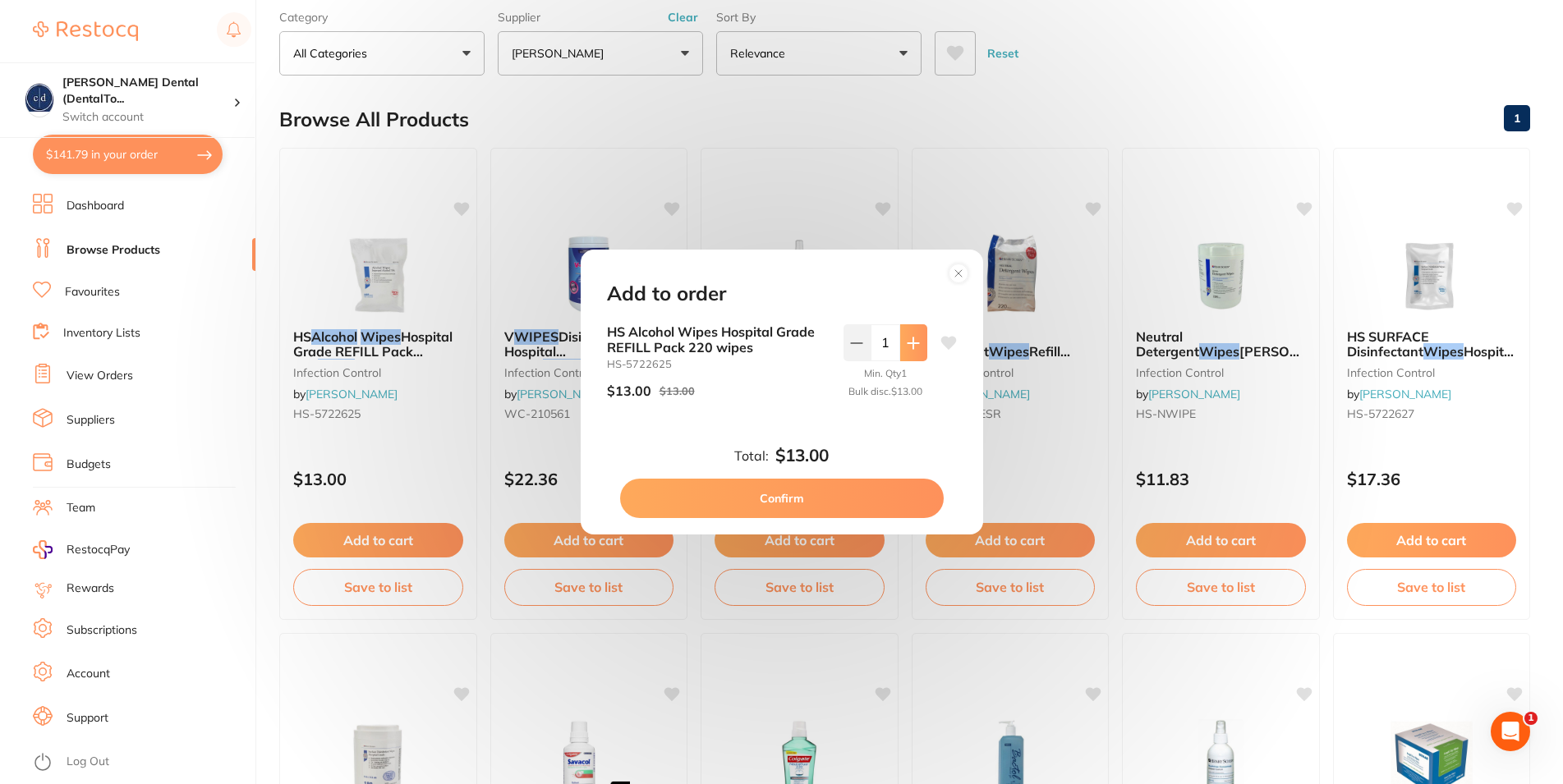
click at [907, 344] on icon at bounding box center [913, 343] width 13 height 13
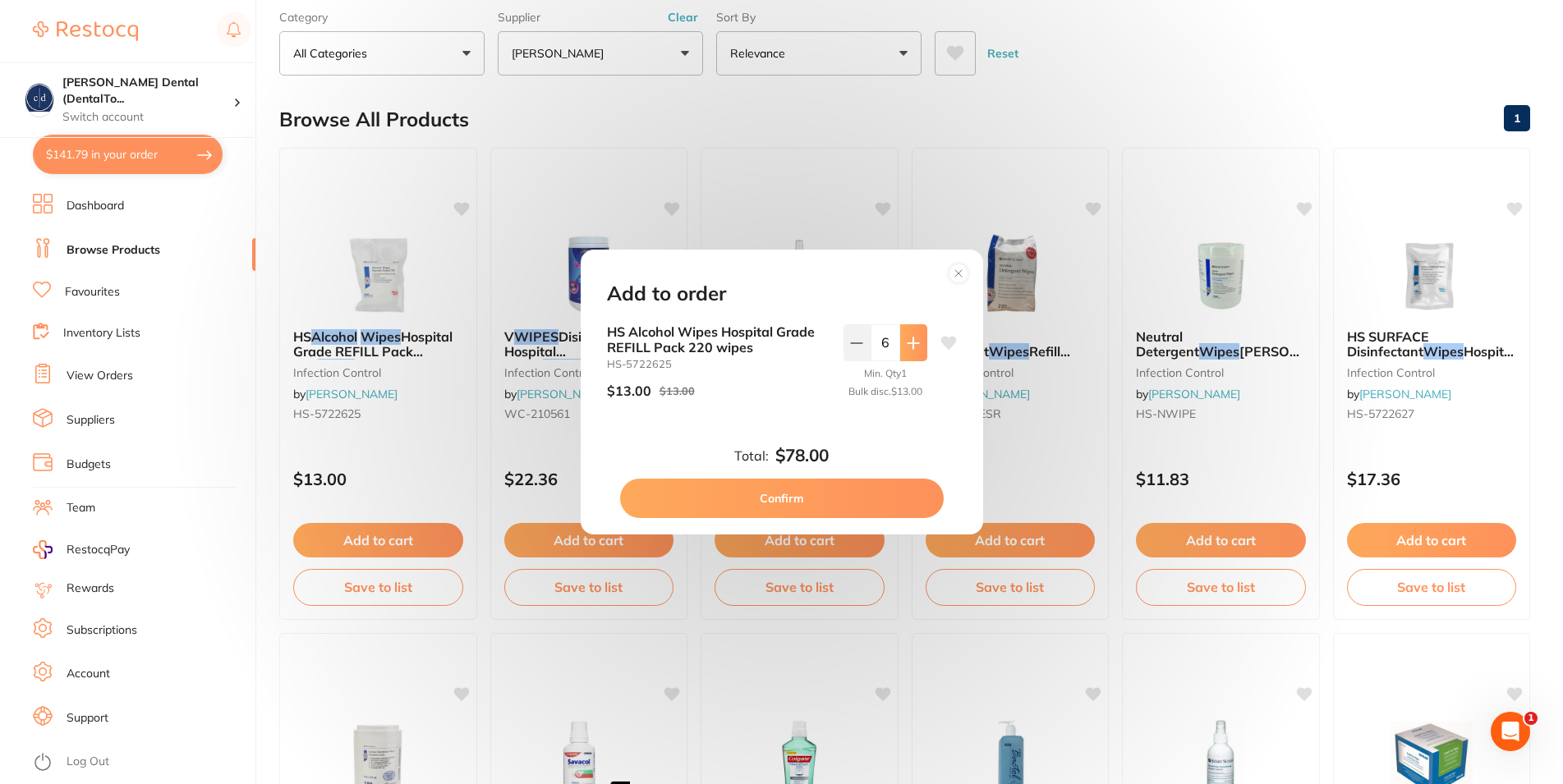
click at [907, 346] on icon at bounding box center [913, 343] width 13 height 13
type input "8"
click at [789, 497] on button "Confirm" at bounding box center [782, 499] width 324 height 39
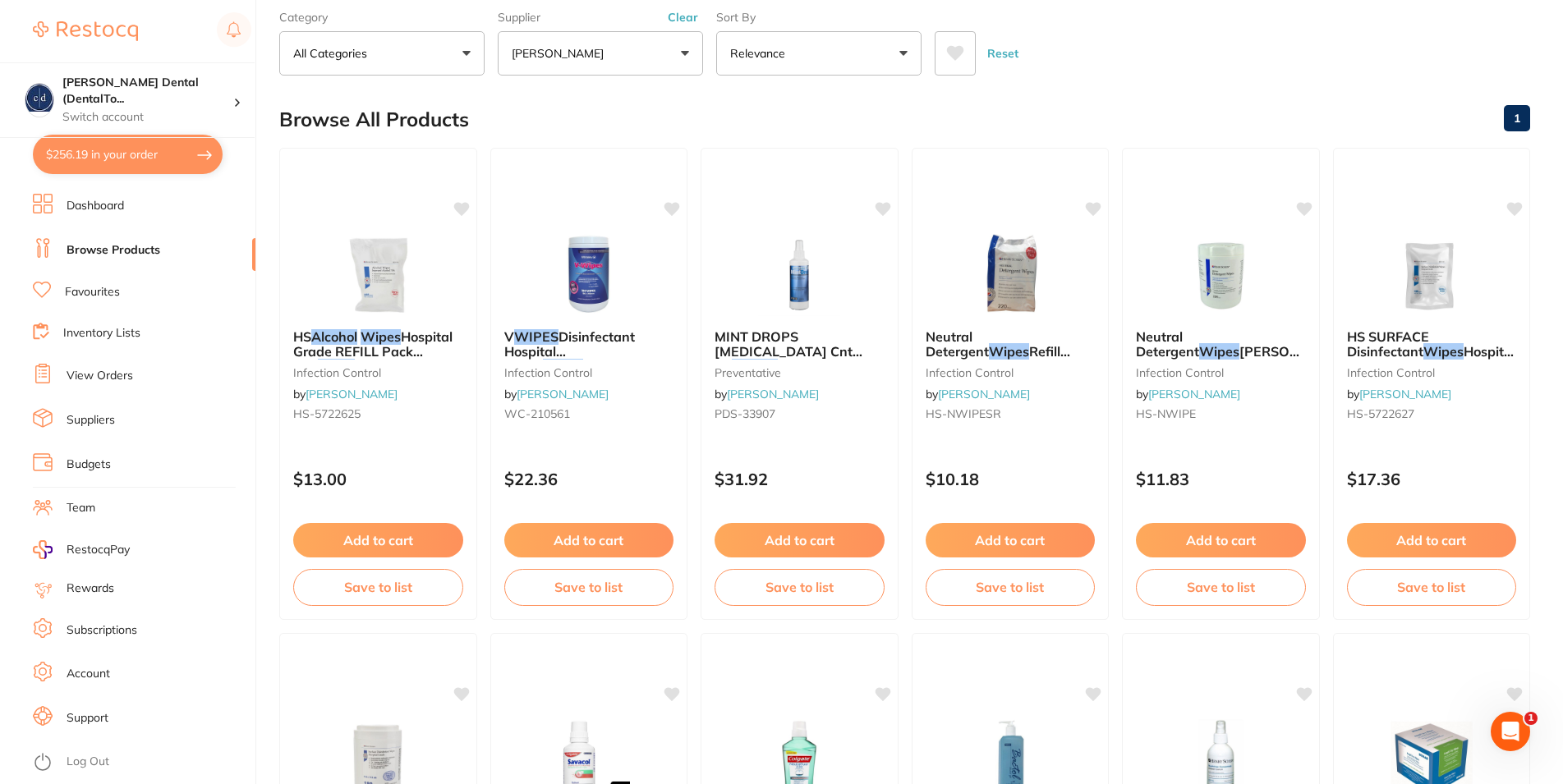
checkbox input "false"
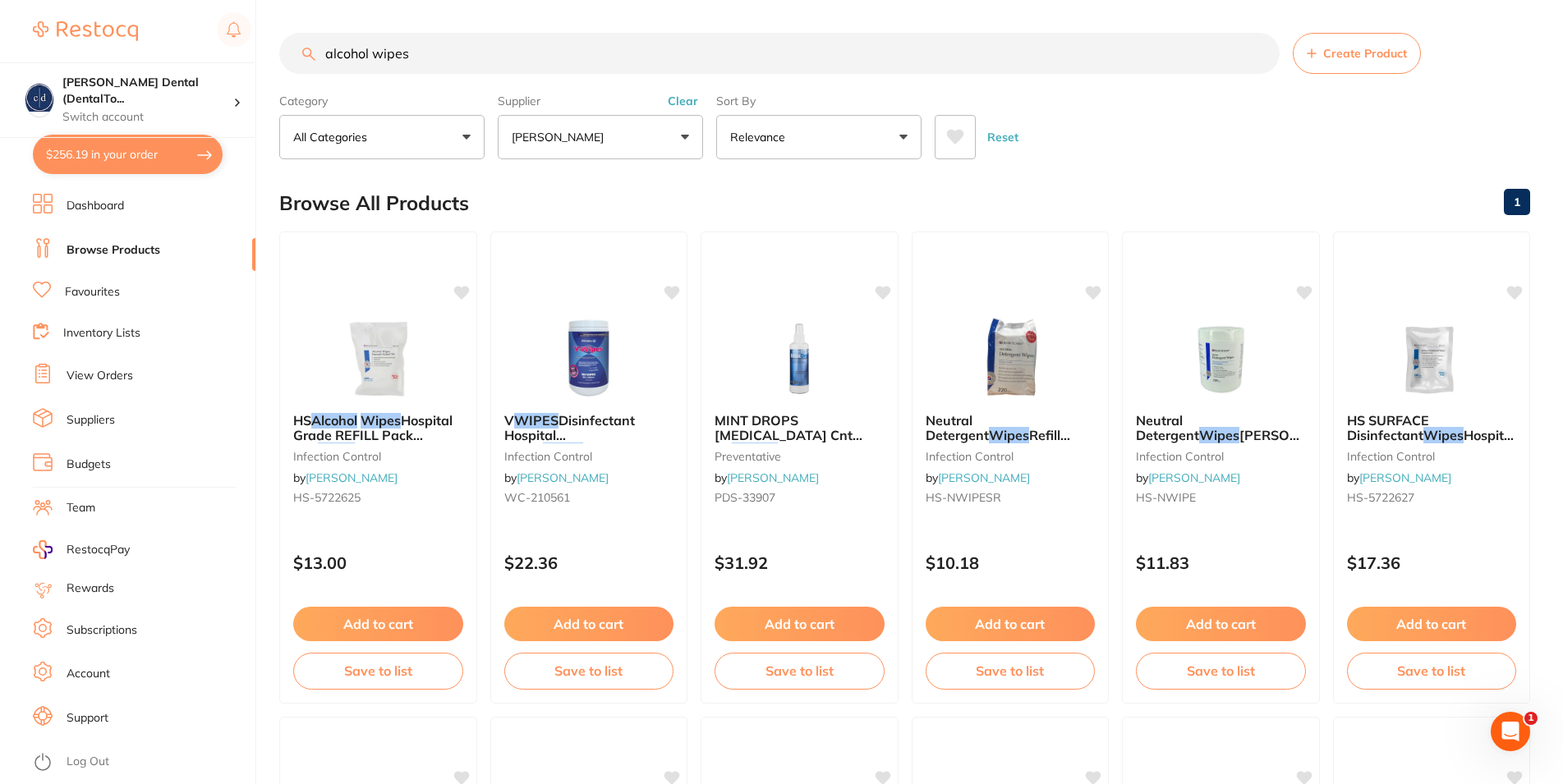
drag, startPoint x: 412, startPoint y: 63, endPoint x: 273, endPoint y: 55, distance: 139.2
click at [279, 55] on input "alcohol wipes" at bounding box center [779, 53] width 1001 height 41
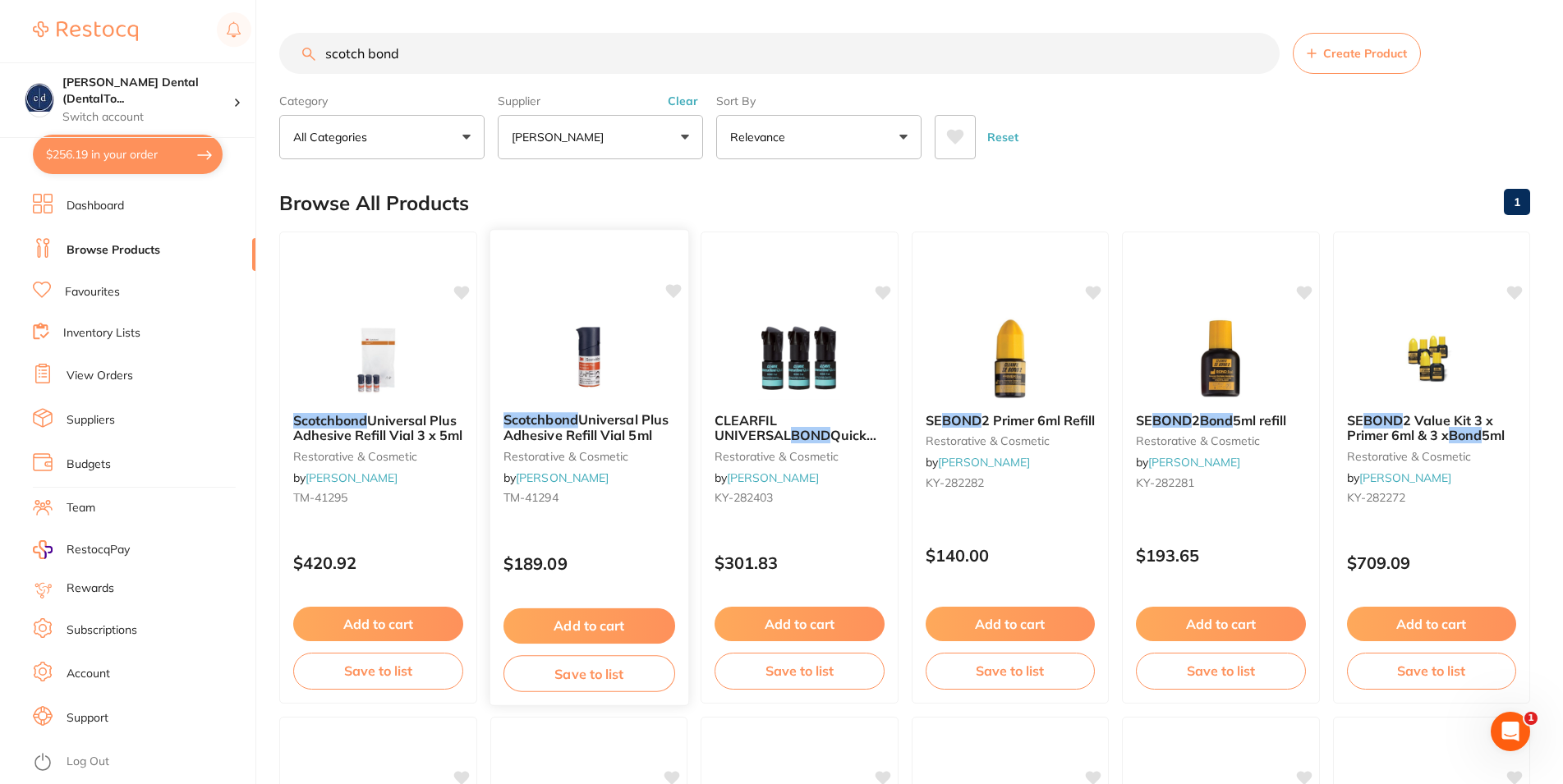
click at [623, 628] on button "Add to cart" at bounding box center [588, 626] width 171 height 36
click at [623, 628] on div at bounding box center [782, 392] width 1563 height 784
drag, startPoint x: 408, startPoint y: 51, endPoint x: 380, endPoint y: 21, distance: 41.0
click at [321, 61] on input "scotch bond" at bounding box center [779, 53] width 1001 height 41
type input "masks"
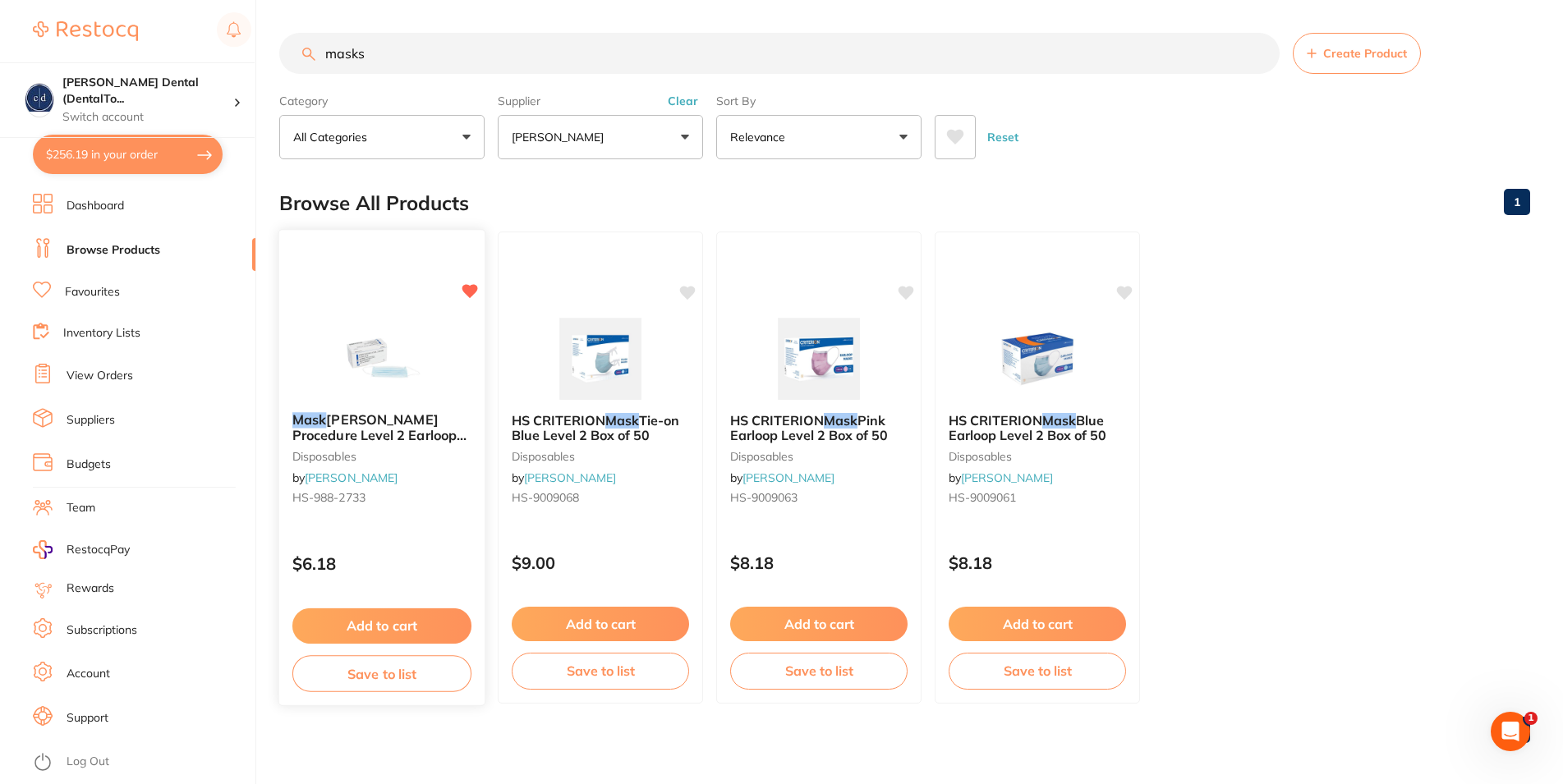
click at [404, 626] on button "Add to cart" at bounding box center [381, 626] width 179 height 36
click at [404, 626] on div at bounding box center [782, 392] width 1563 height 784
click at [418, 622] on button "Add to cart" at bounding box center [381, 626] width 179 height 36
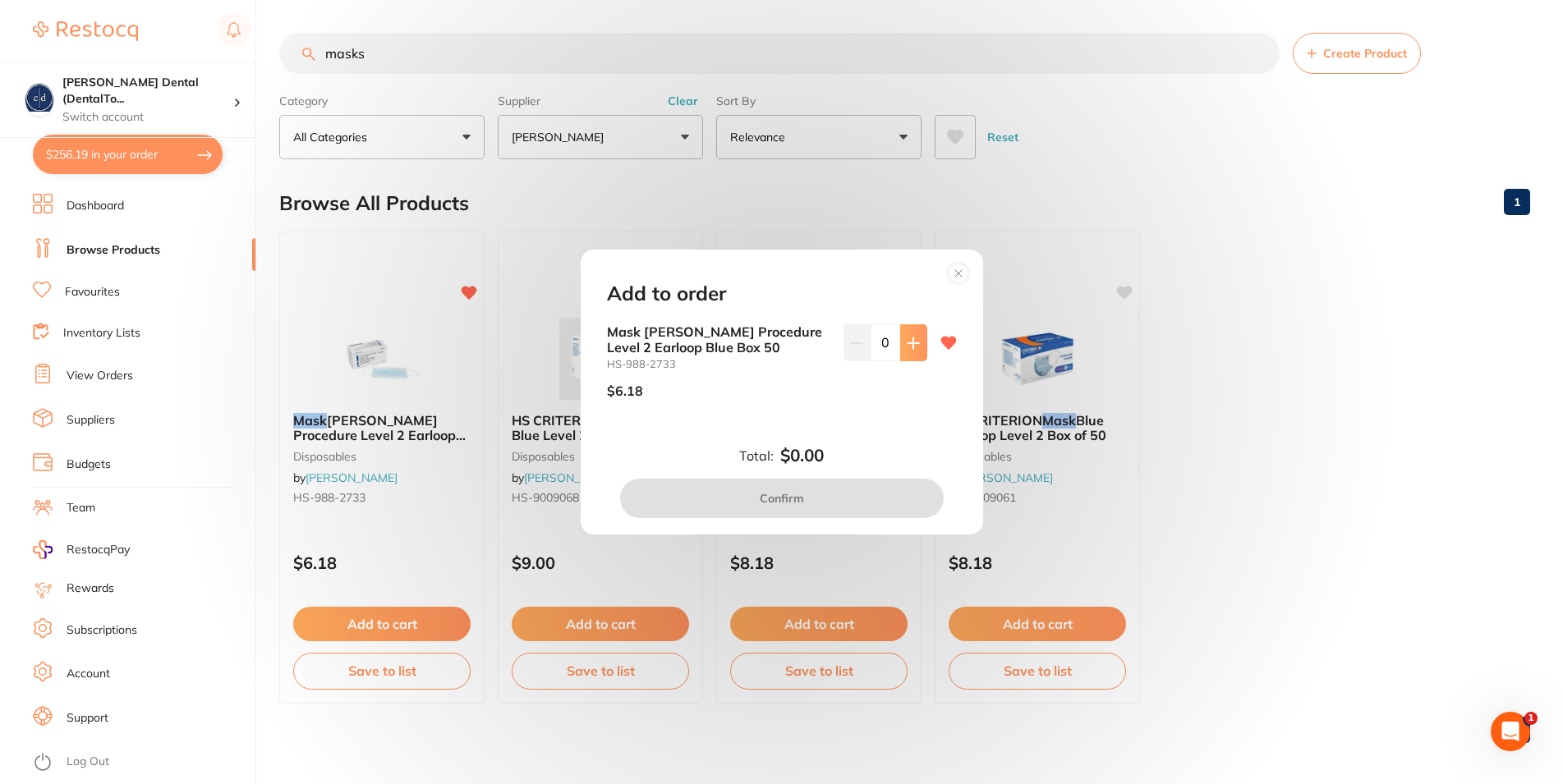
click at [901, 337] on button at bounding box center [913, 342] width 27 height 36
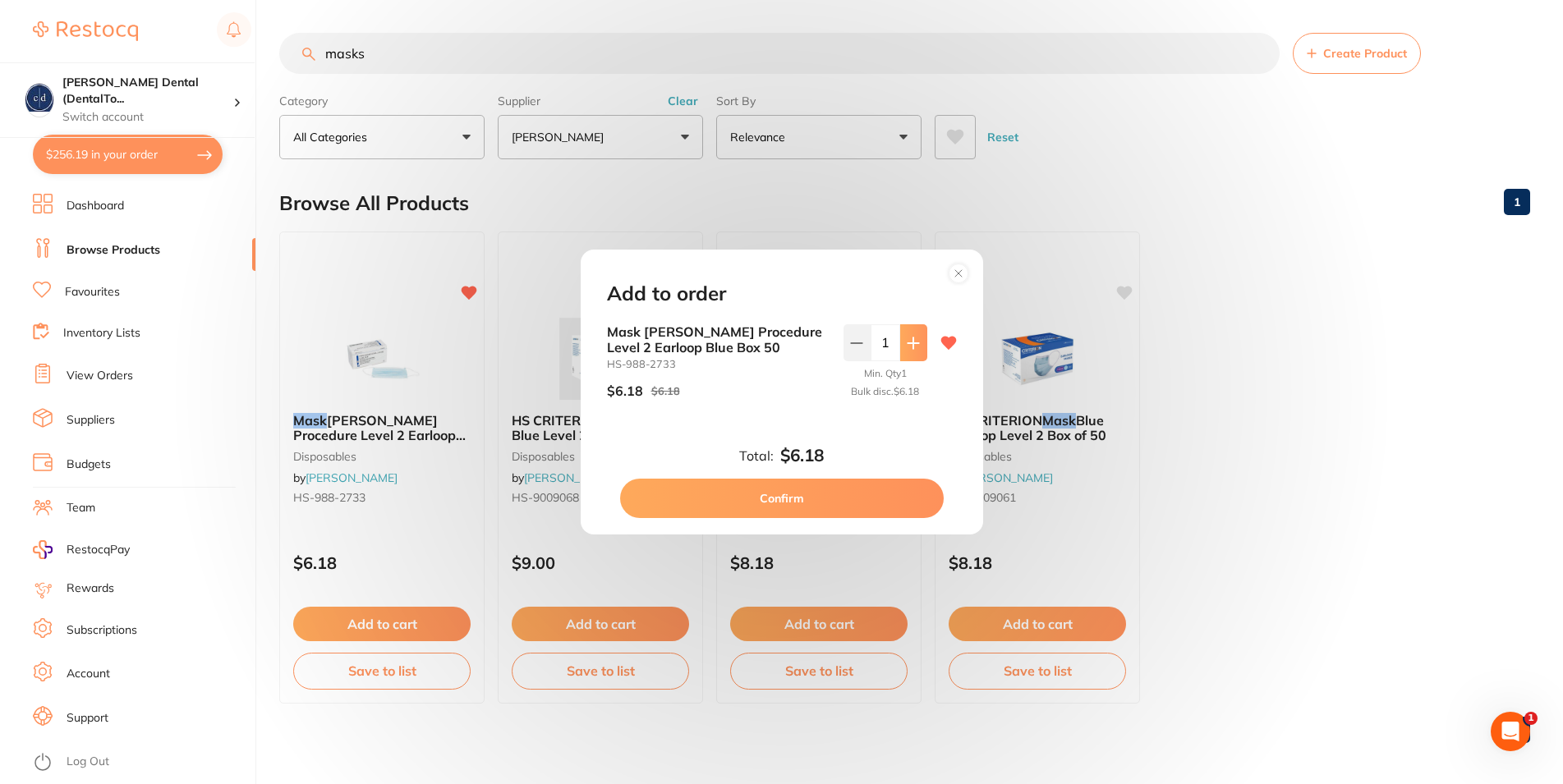
click at [907, 337] on icon at bounding box center [913, 343] width 13 height 13
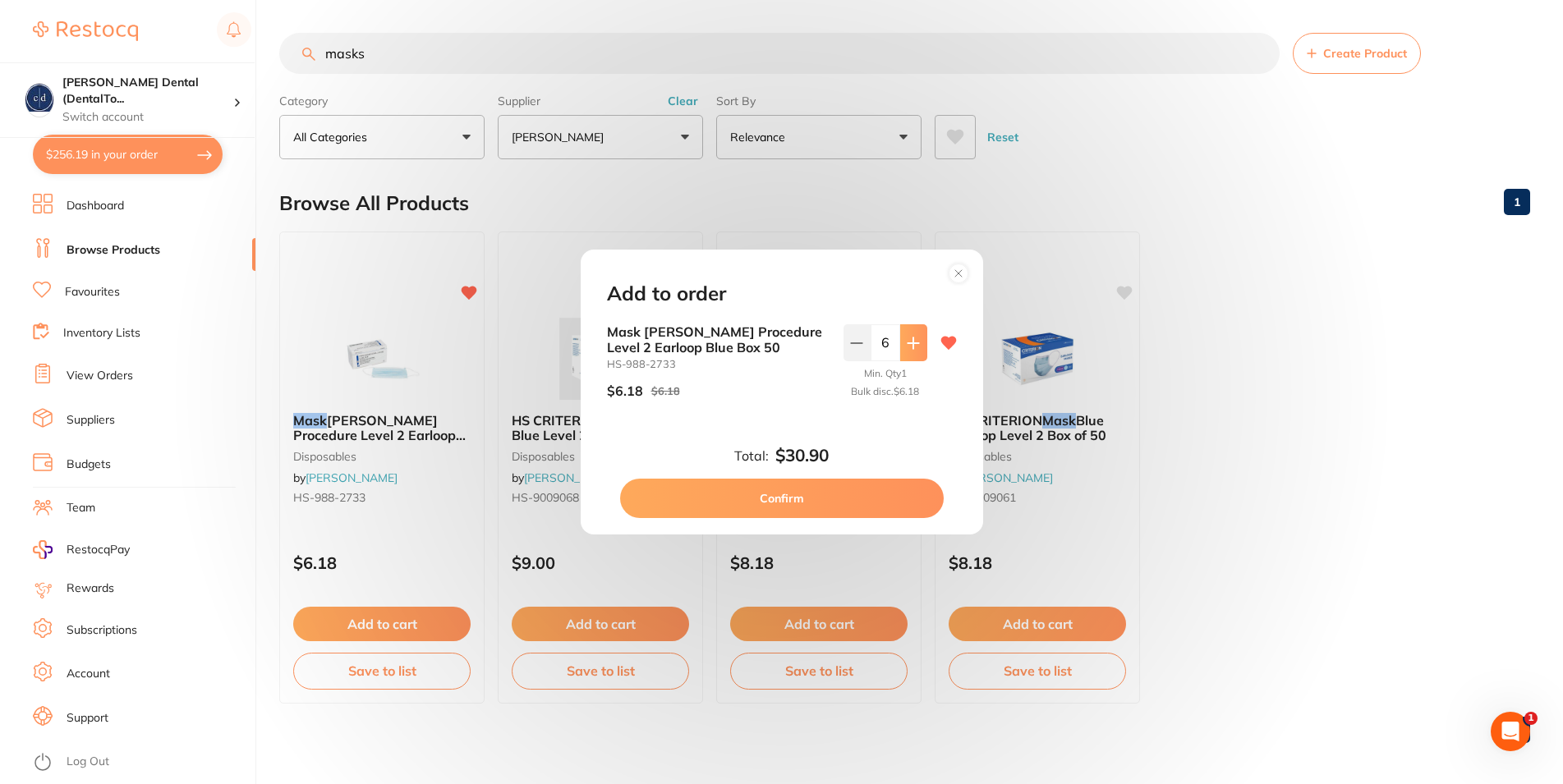
click at [907, 337] on icon at bounding box center [913, 343] width 13 height 13
type input "10"
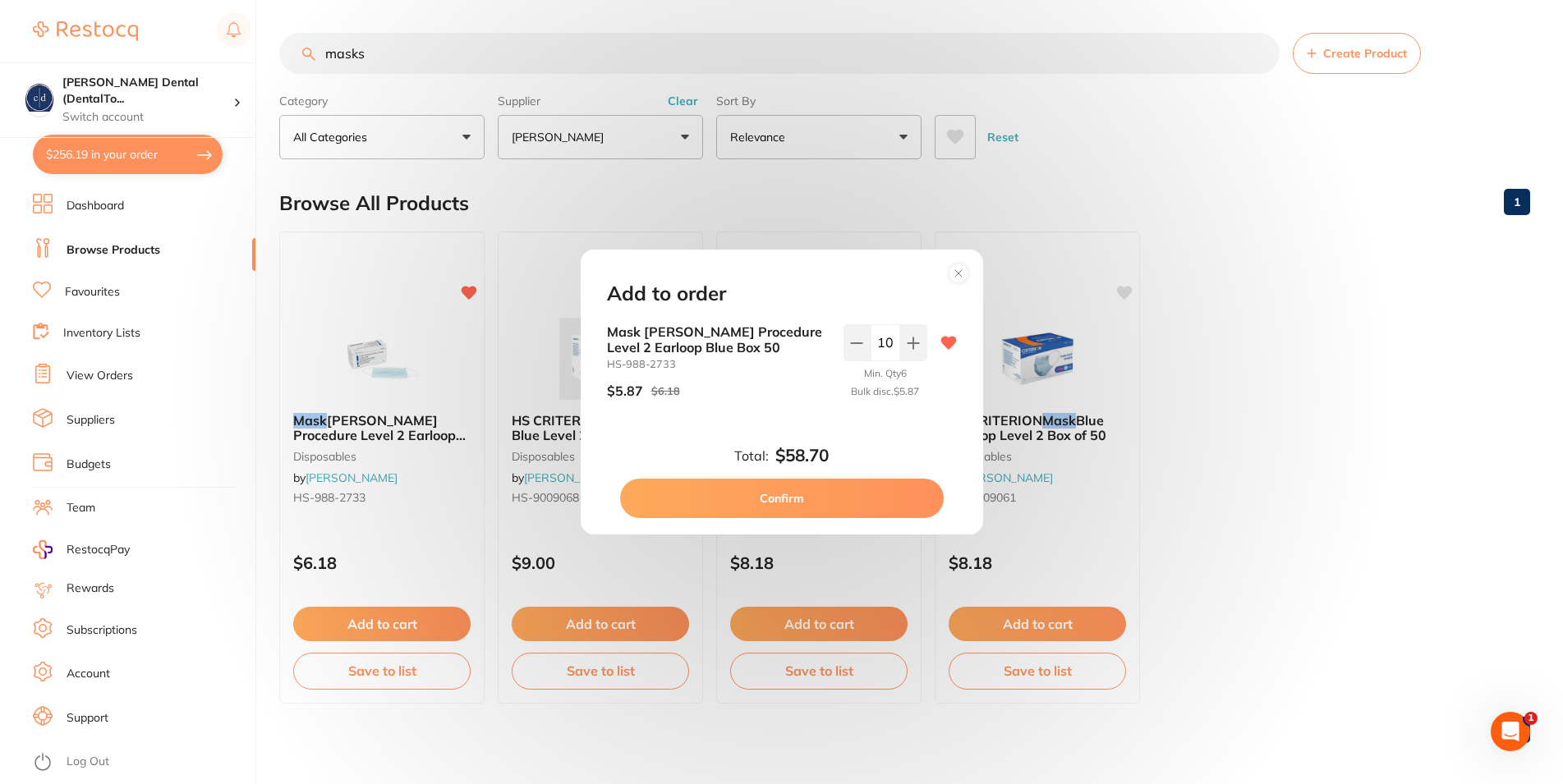
click at [797, 499] on button "Confirm" at bounding box center [782, 499] width 324 height 39
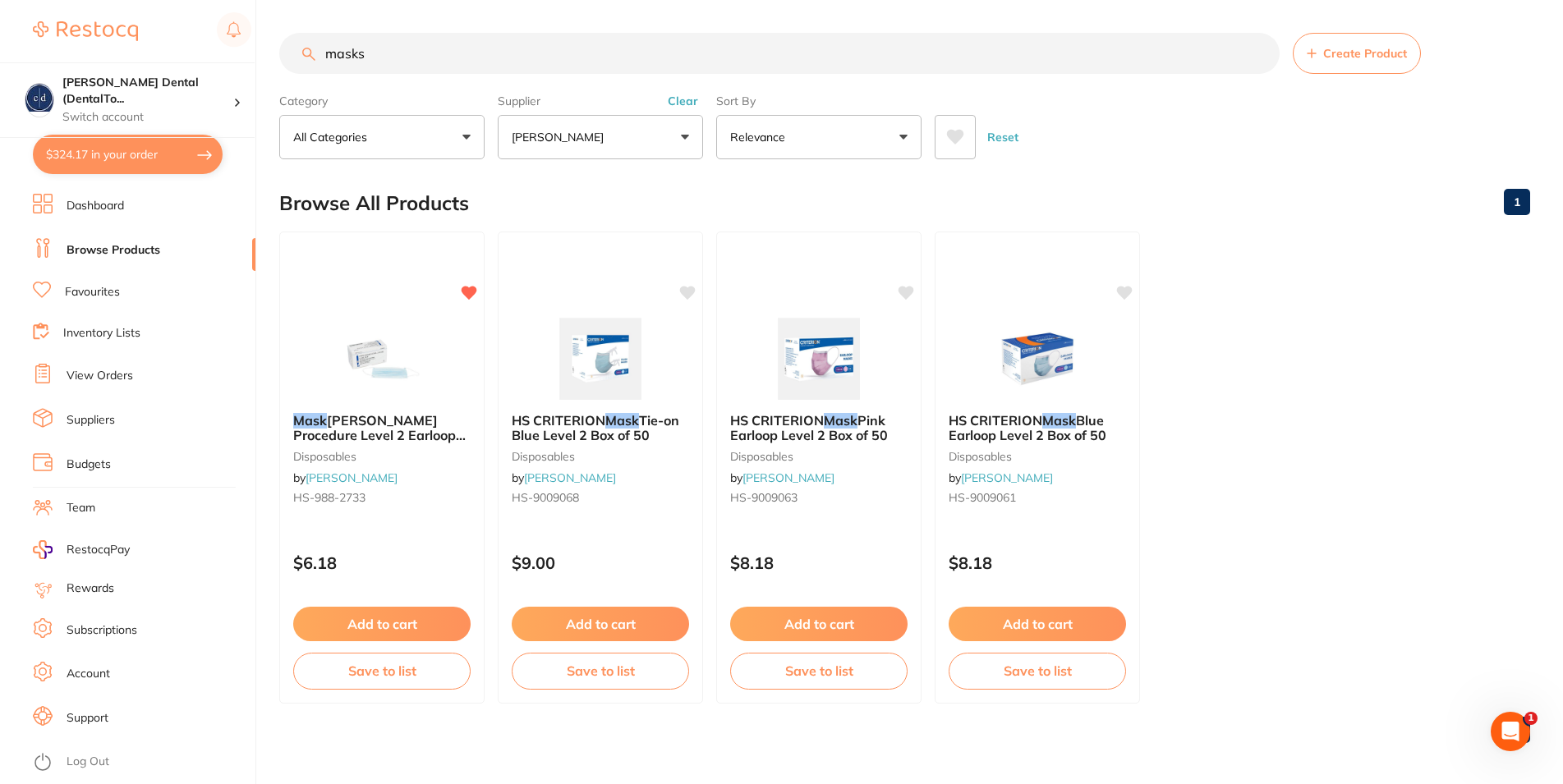
drag, startPoint x: 369, startPoint y: 54, endPoint x: 294, endPoint y: 50, distance: 75.1
click at [294, 50] on input "masks" at bounding box center [779, 53] width 1001 height 41
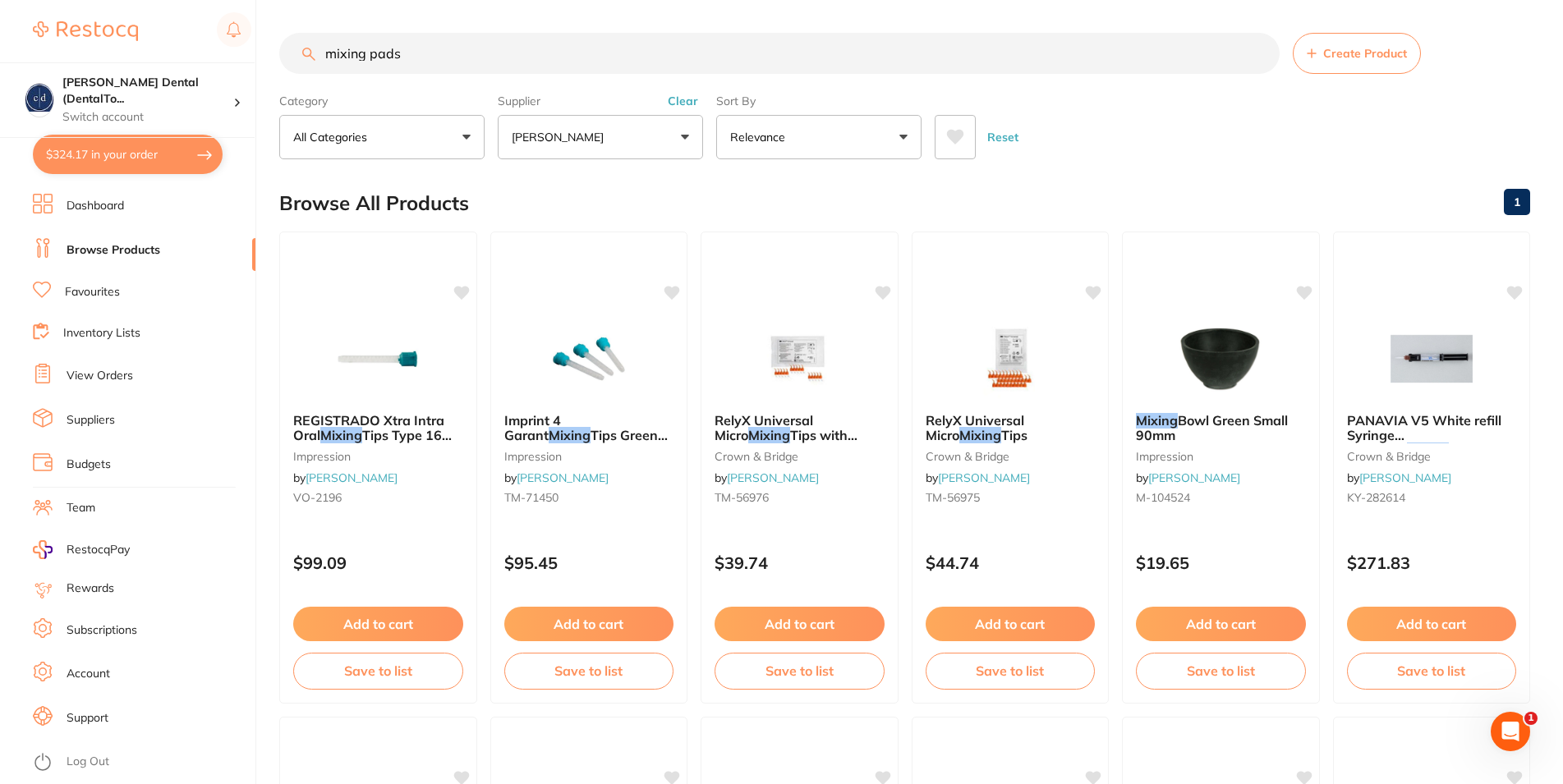
drag, startPoint x: 365, startPoint y: 53, endPoint x: 225, endPoint y: 37, distance: 140.9
click at [279, 37] on input "mixing pads" at bounding box center [779, 53] width 1001 height 41
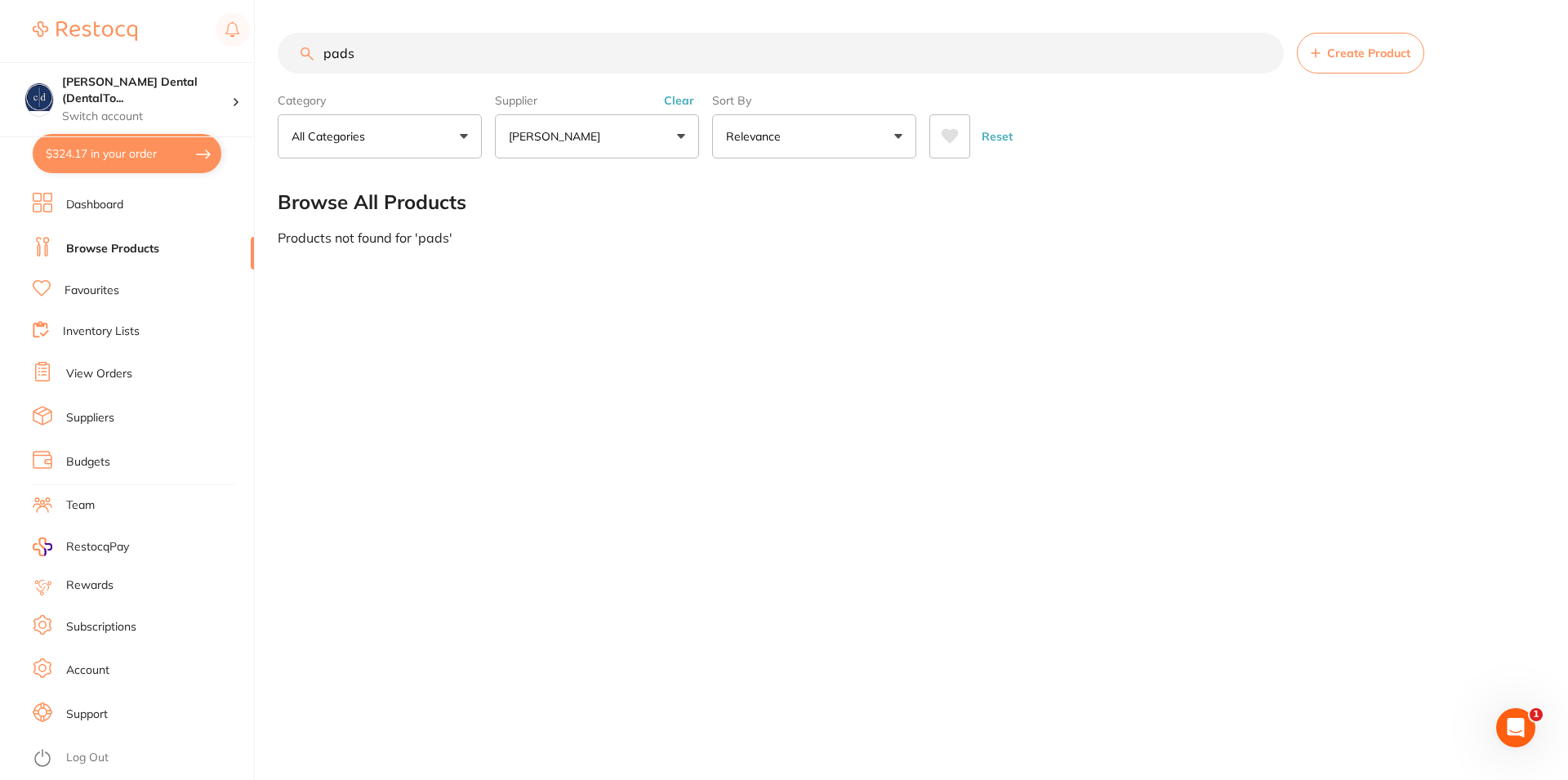
click at [463, 136] on button "All Categories" at bounding box center [379, 136] width 204 height 44
drag, startPoint x: 475, startPoint y: 176, endPoint x: 476, endPoint y: 215, distance: 39.0
click at [385, 279] on li "No categories found" at bounding box center [379, 271] width 191 height 33
click at [387, 185] on input "search" at bounding box center [379, 185] width 204 height 41
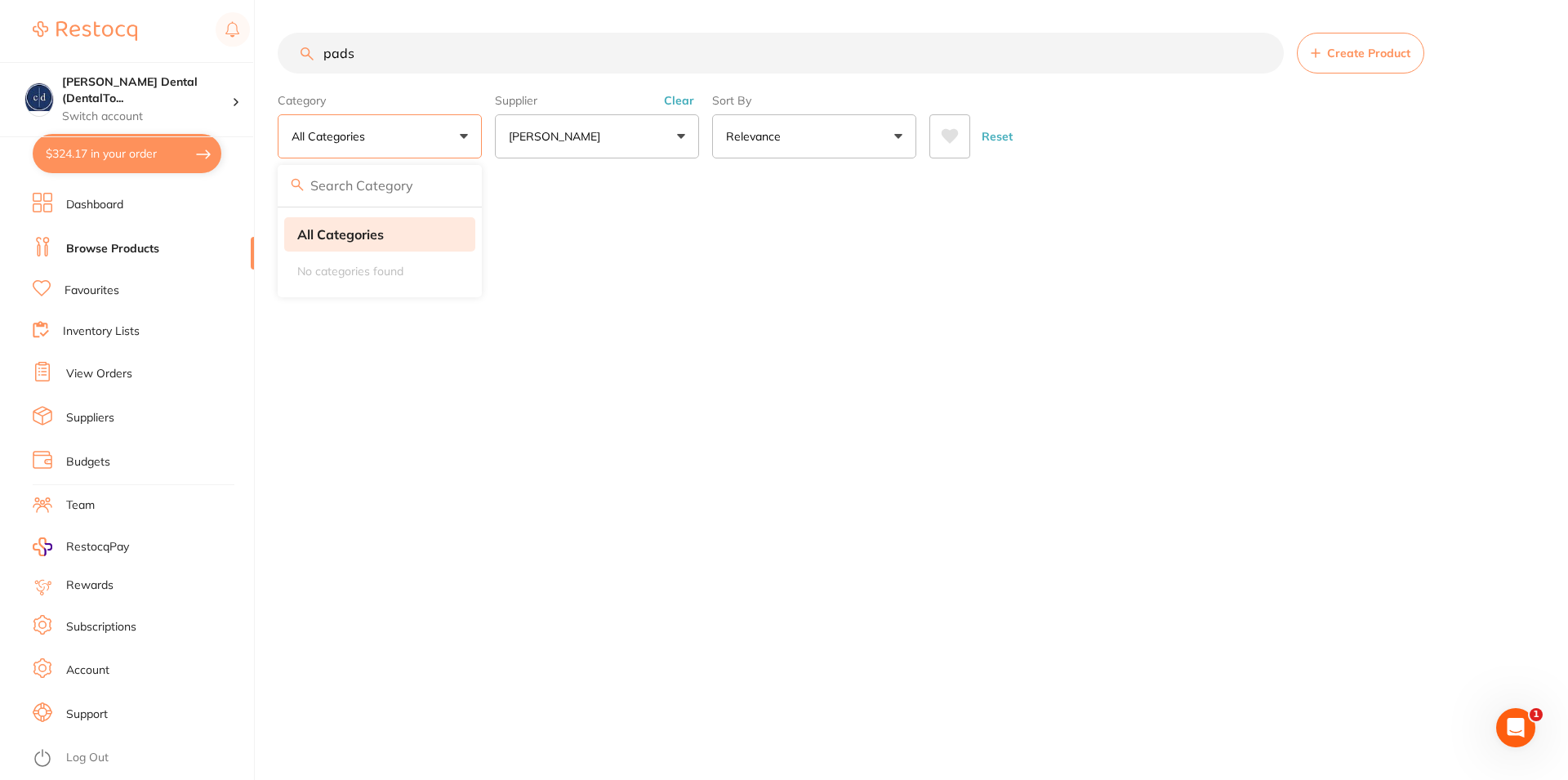
click at [360, 242] on strong "All Categories" at bounding box center [340, 235] width 87 height 15
click at [324, 51] on input "pads" at bounding box center [780, 53] width 1006 height 41
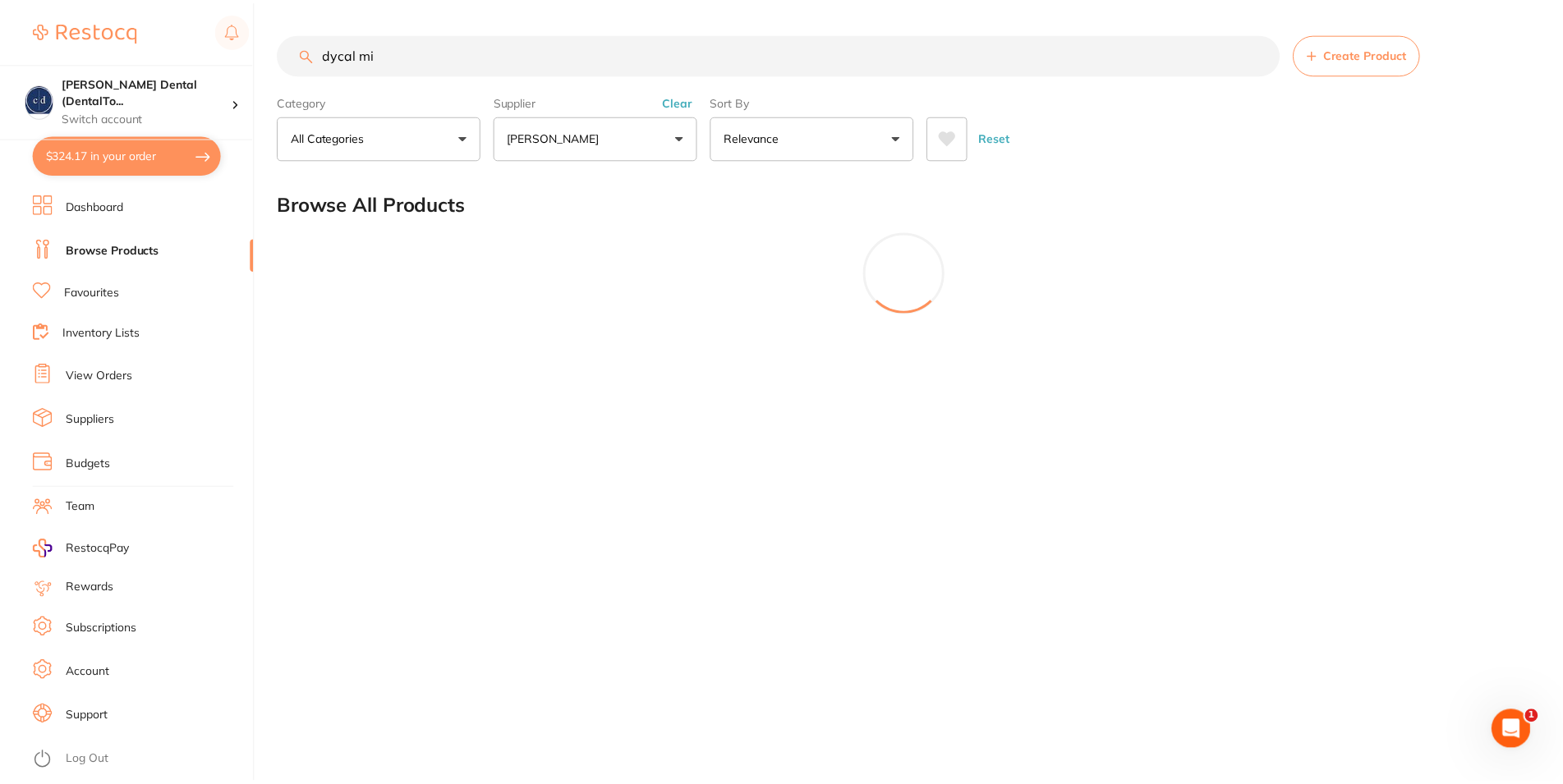
scroll to position [326, 0]
type input "d"
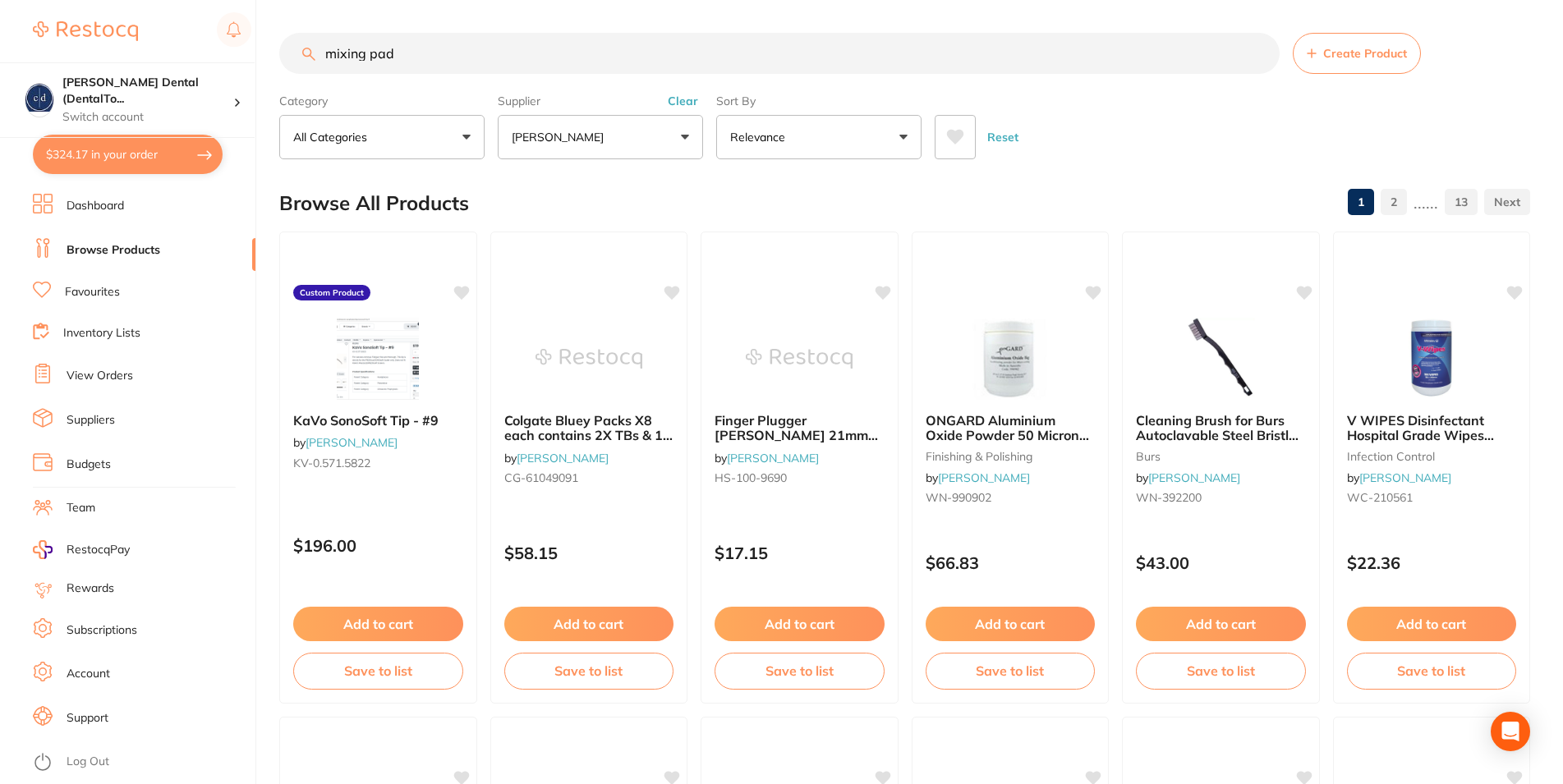
type input "mixing pad"
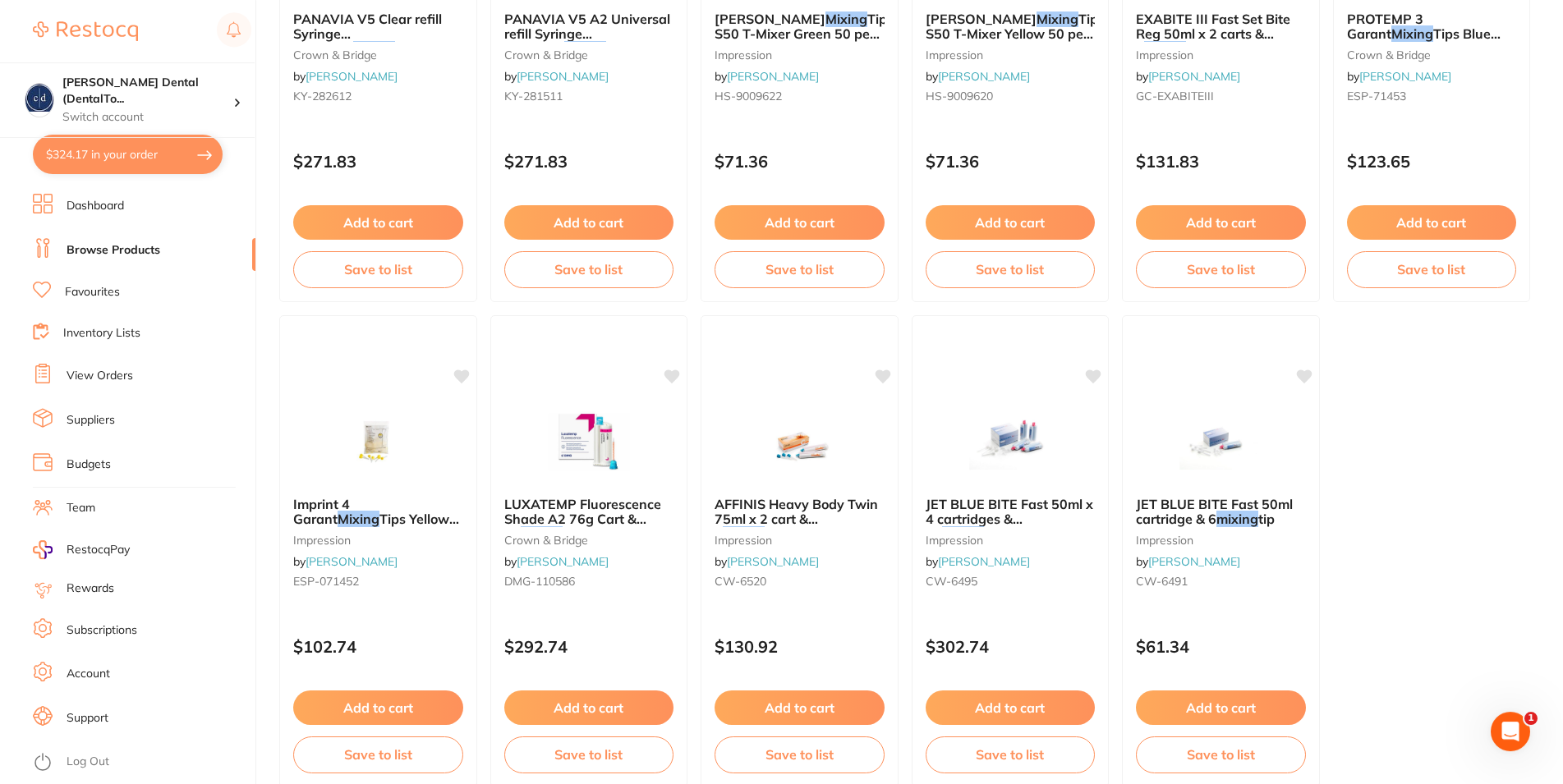
scroll to position [915, 0]
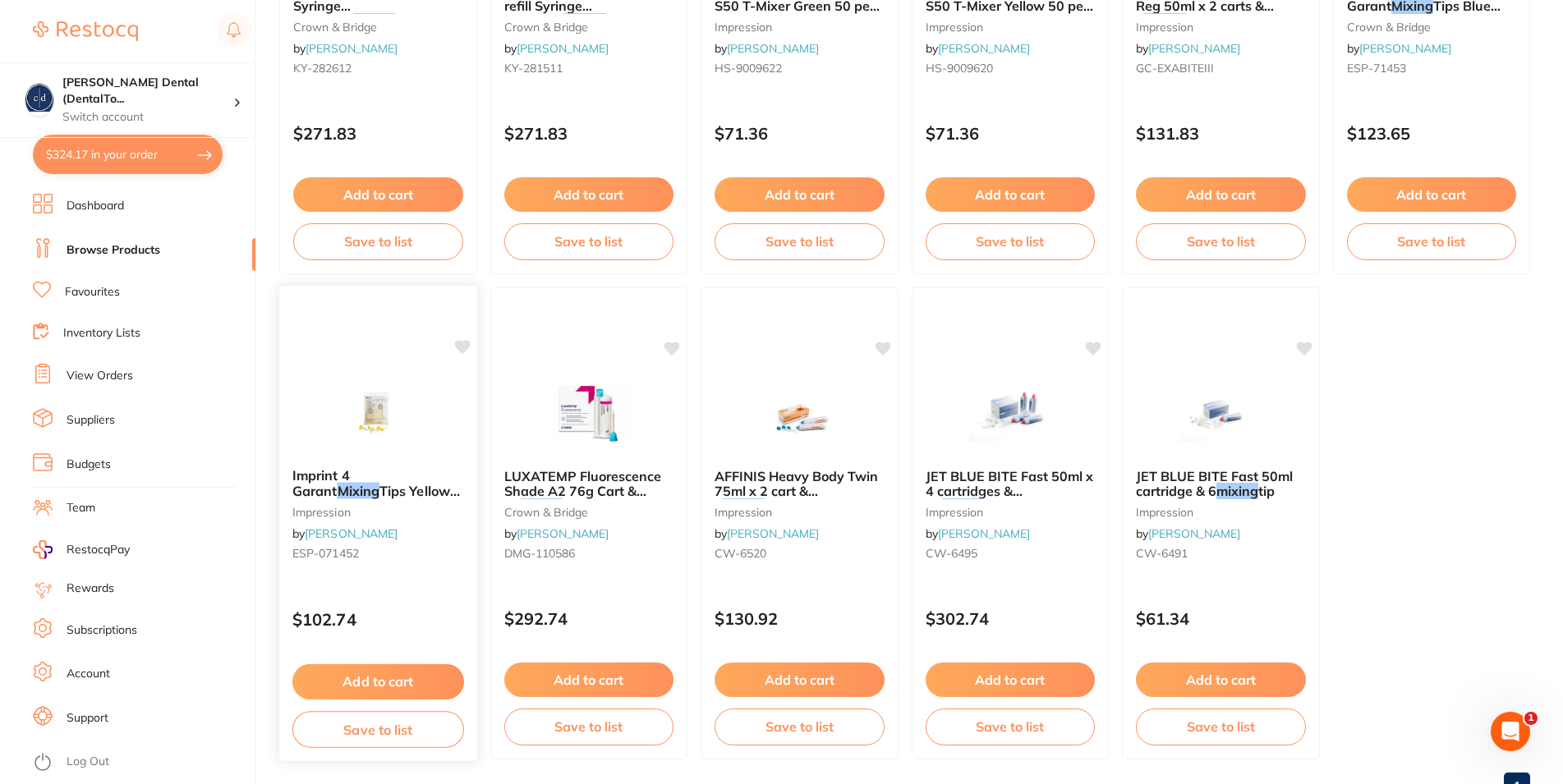
click at [350, 483] on span "Imprint 4 Garant" at bounding box center [320, 483] width 57 height 32
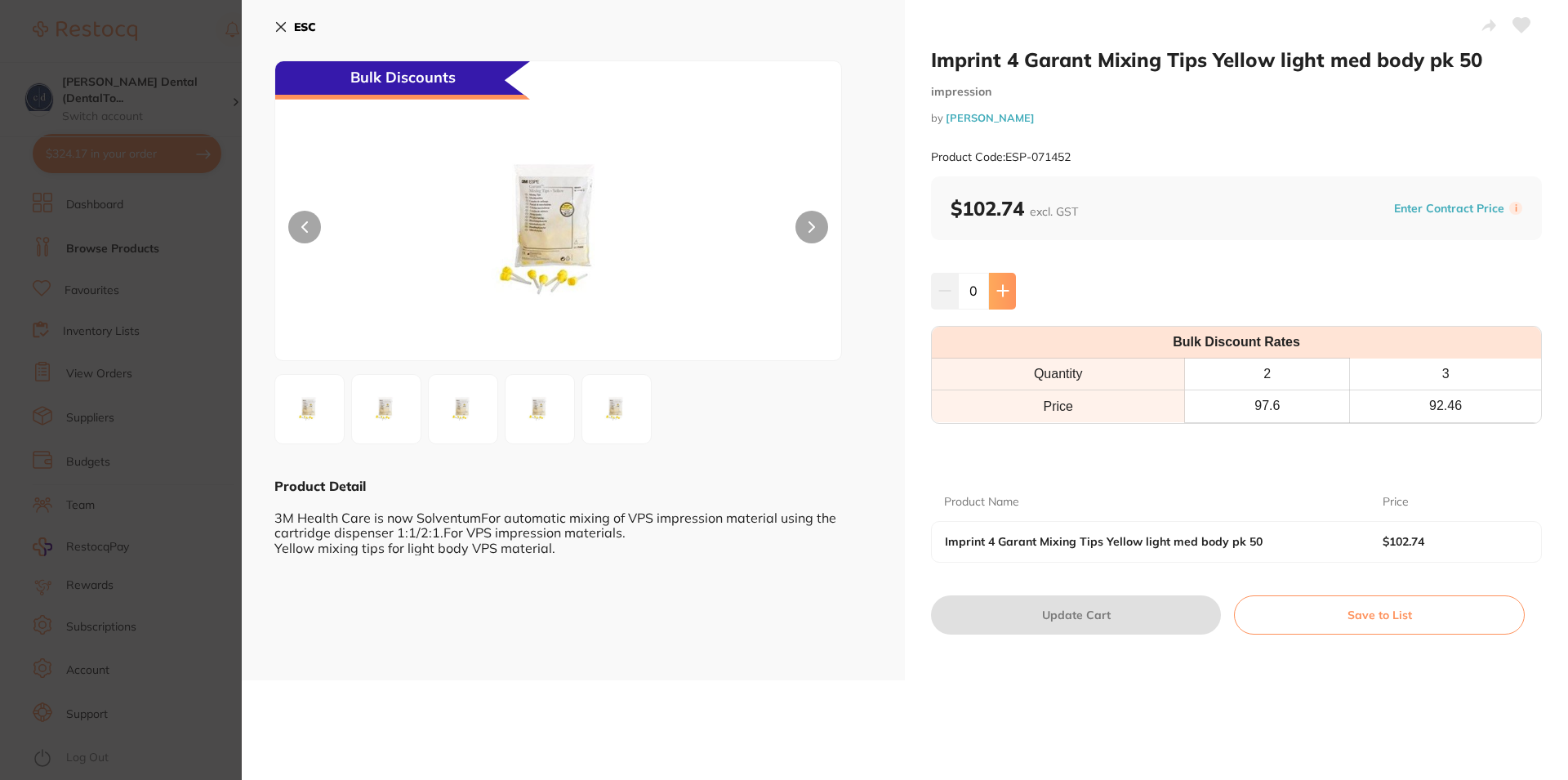
click at [998, 292] on icon at bounding box center [1002, 290] width 10 height 10
type input "1"
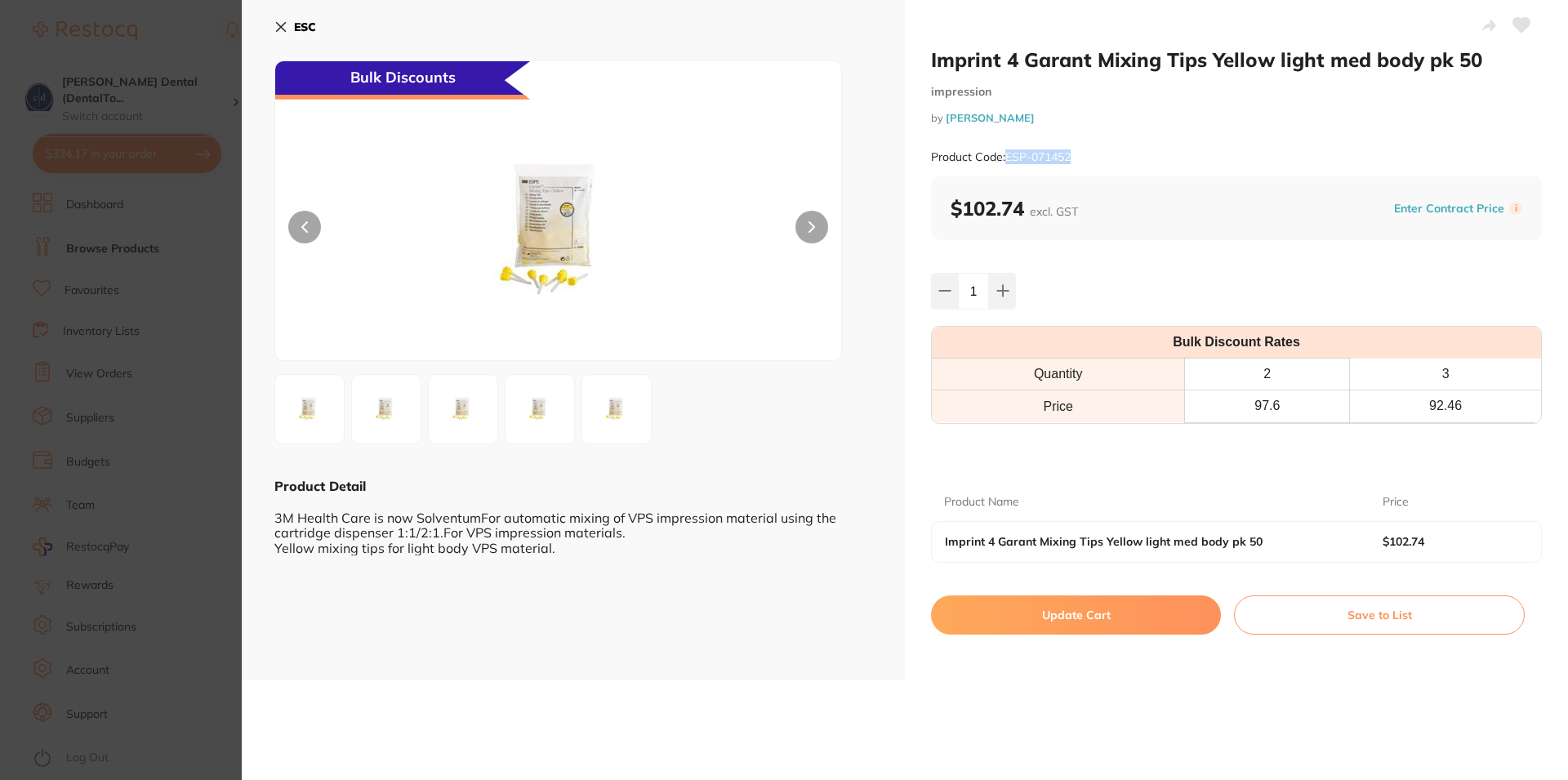
drag, startPoint x: 1067, startPoint y: 155, endPoint x: 1004, endPoint y: 159, distance: 63.1
click at [1004, 159] on small "Product Code: ESP-071452" at bounding box center [1001, 157] width 140 height 14
copy small "ESP-071452"
click at [799, 216] on button at bounding box center [811, 226] width 33 height 33
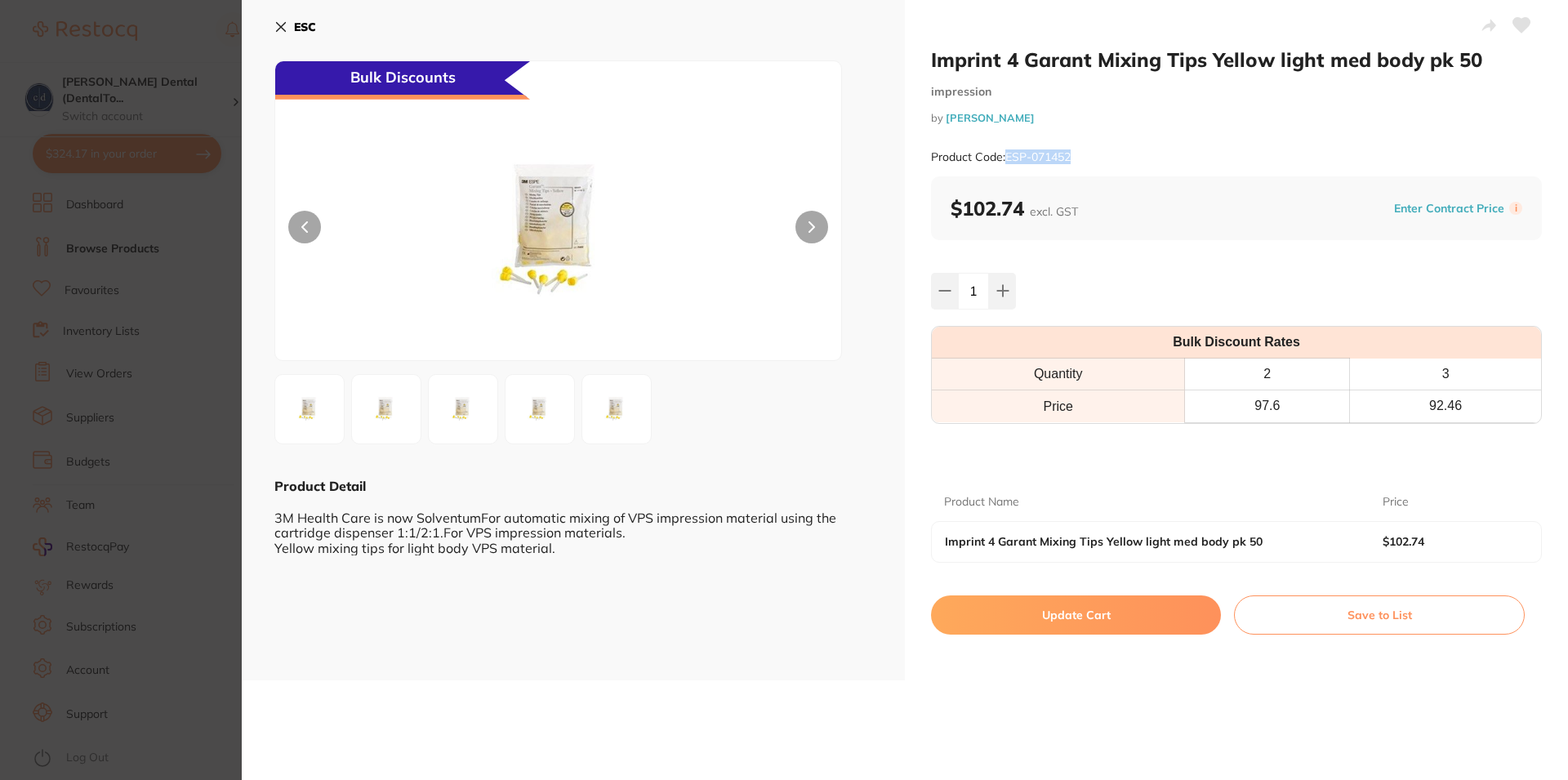
click at [799, 216] on button at bounding box center [811, 226] width 33 height 33
click at [763, 240] on div "Bulk Discounts" at bounding box center [558, 210] width 568 height 301
click at [798, 223] on button at bounding box center [811, 226] width 33 height 33
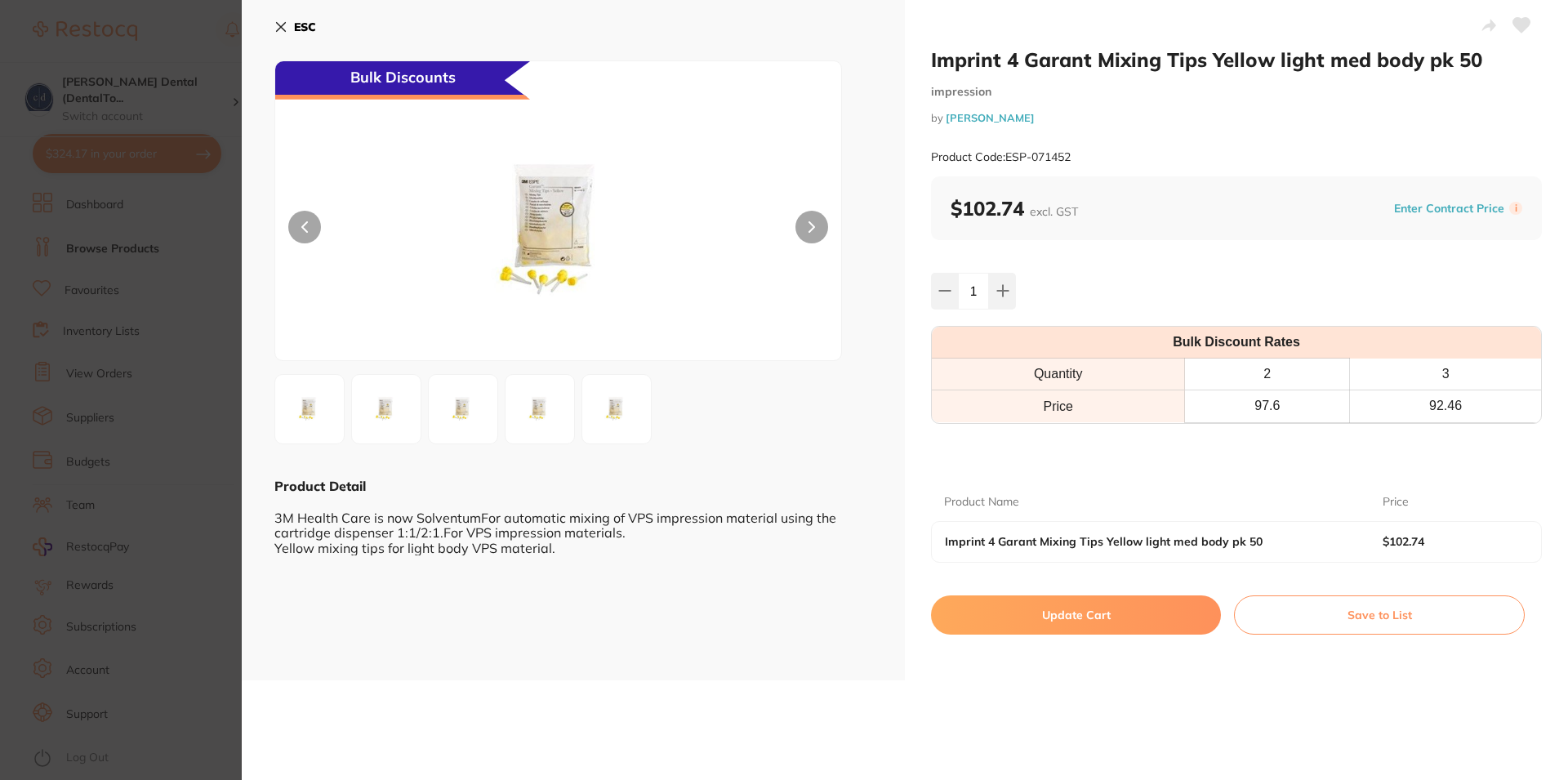
click at [798, 223] on button at bounding box center [811, 226] width 33 height 33
click at [465, 417] on img at bounding box center [462, 409] width 59 height 59
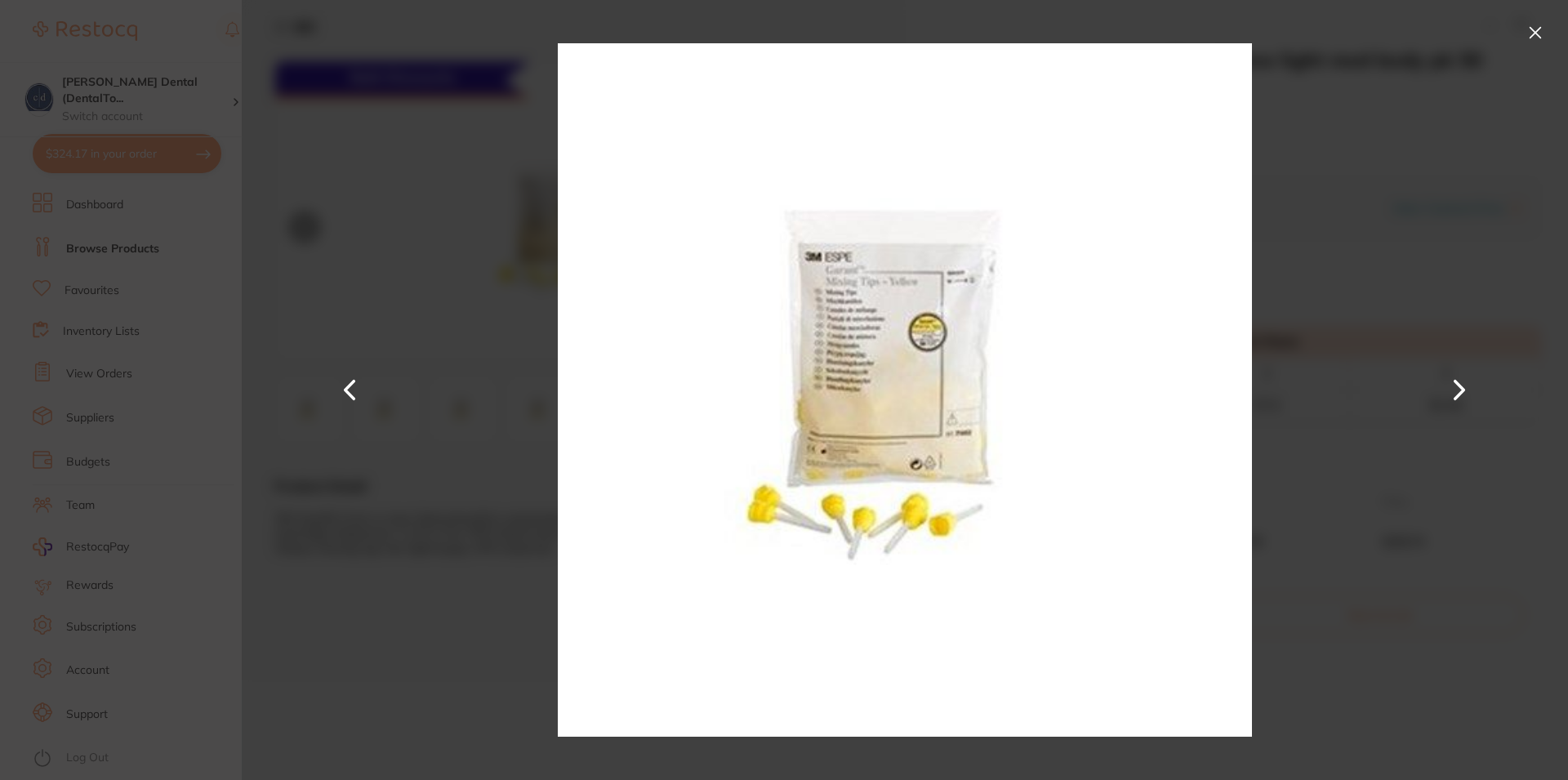
click at [1457, 384] on button at bounding box center [1459, 391] width 39 height 391
click at [1536, 30] on button at bounding box center [1535, 33] width 26 height 26
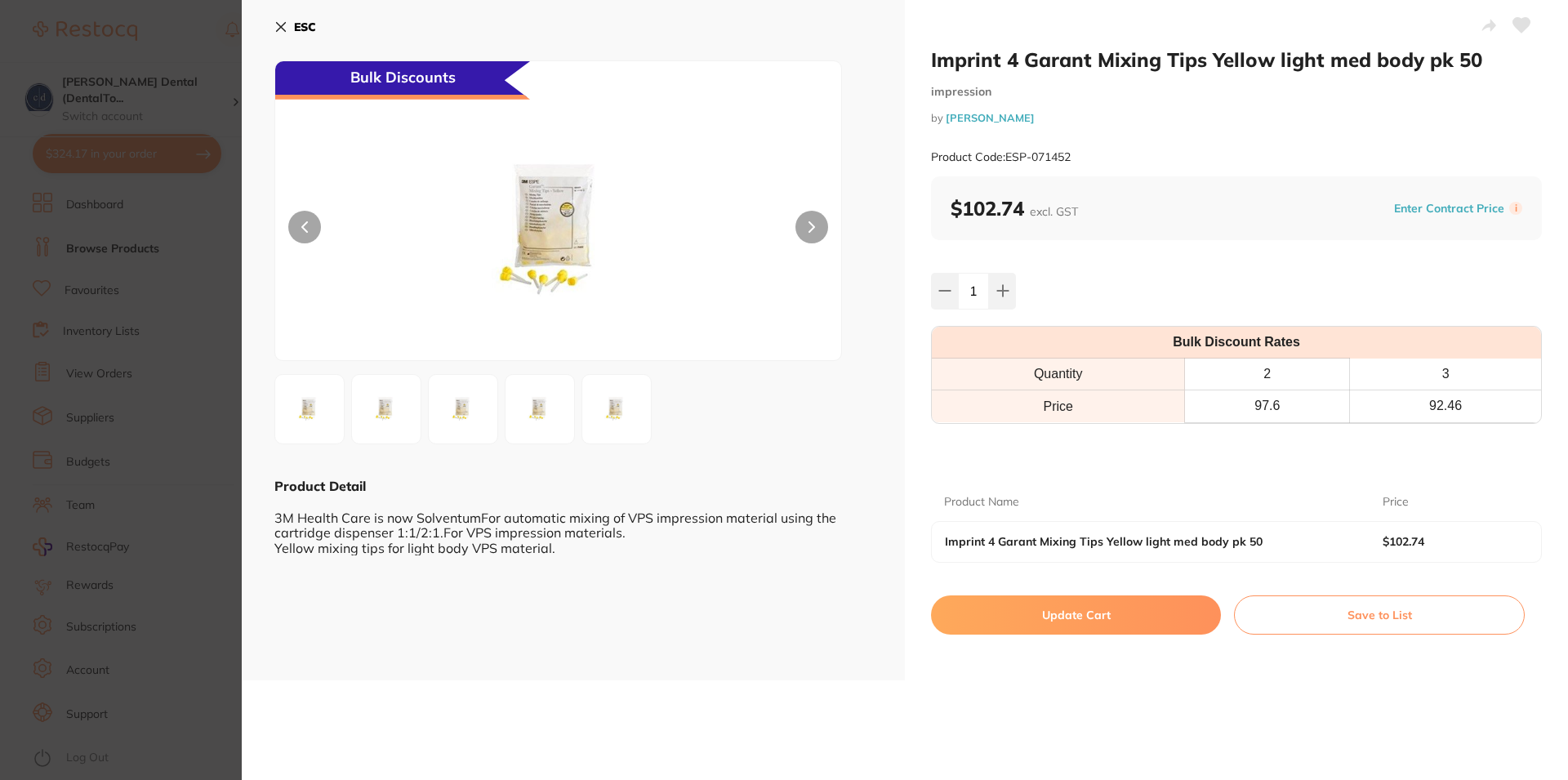
click at [282, 25] on icon at bounding box center [282, 28] width 9 height 9
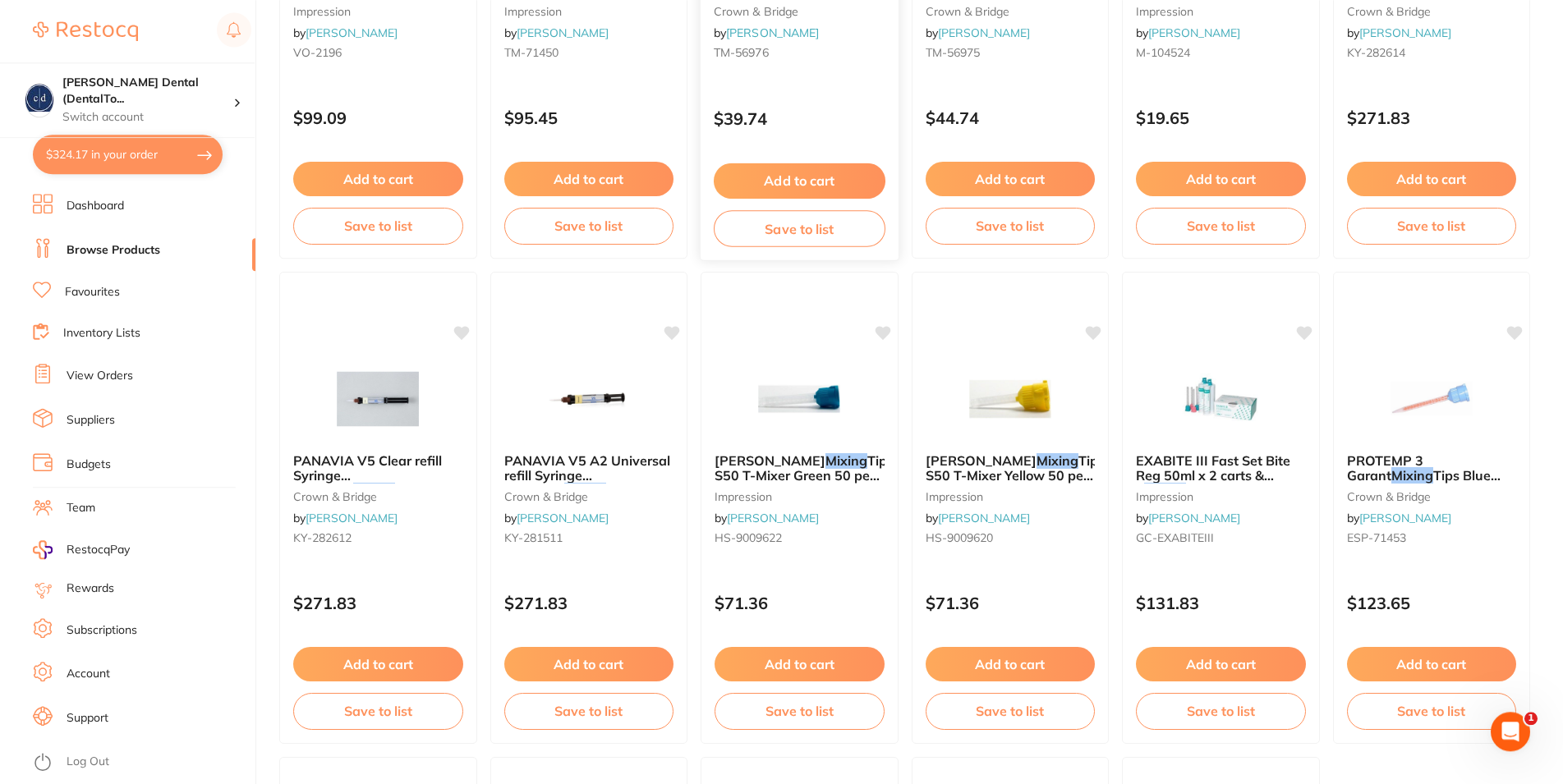
scroll to position [502, 0]
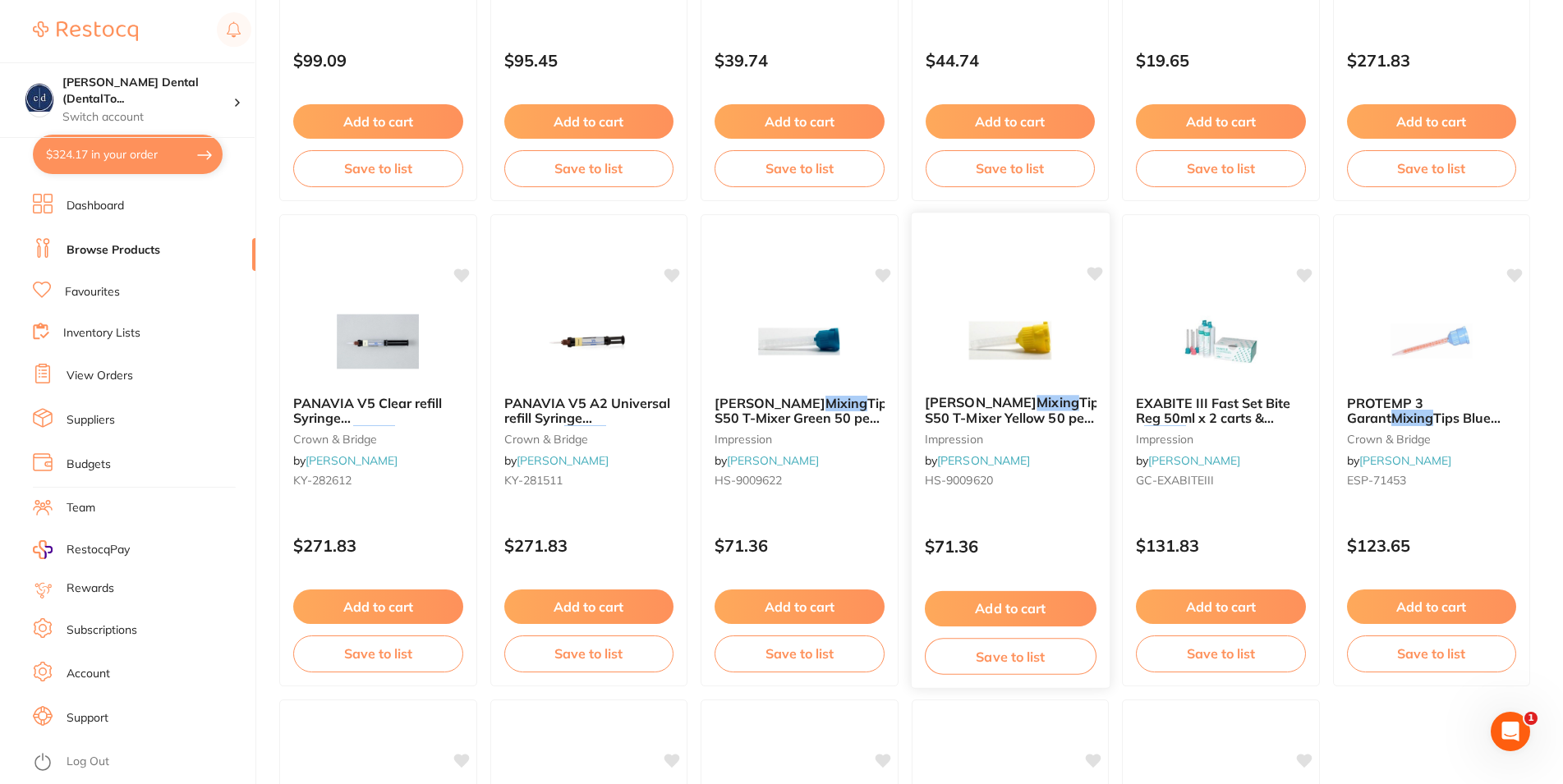
click at [989, 413] on span "Tips S50 T-Mixer Yellow 50 per Bag" at bounding box center [1014, 417] width 181 height 47
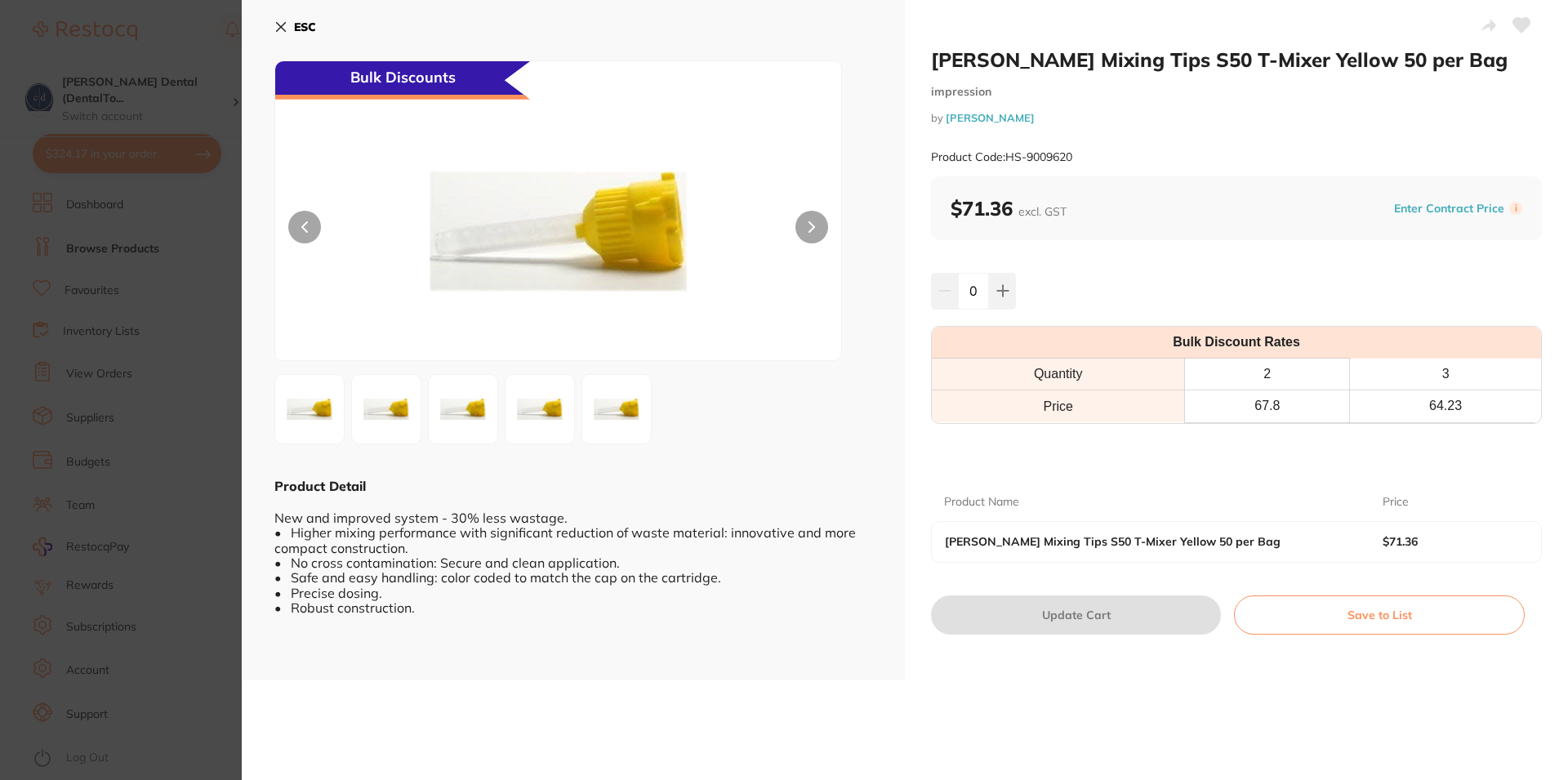
click at [275, 25] on icon at bounding box center [281, 27] width 13 height 13
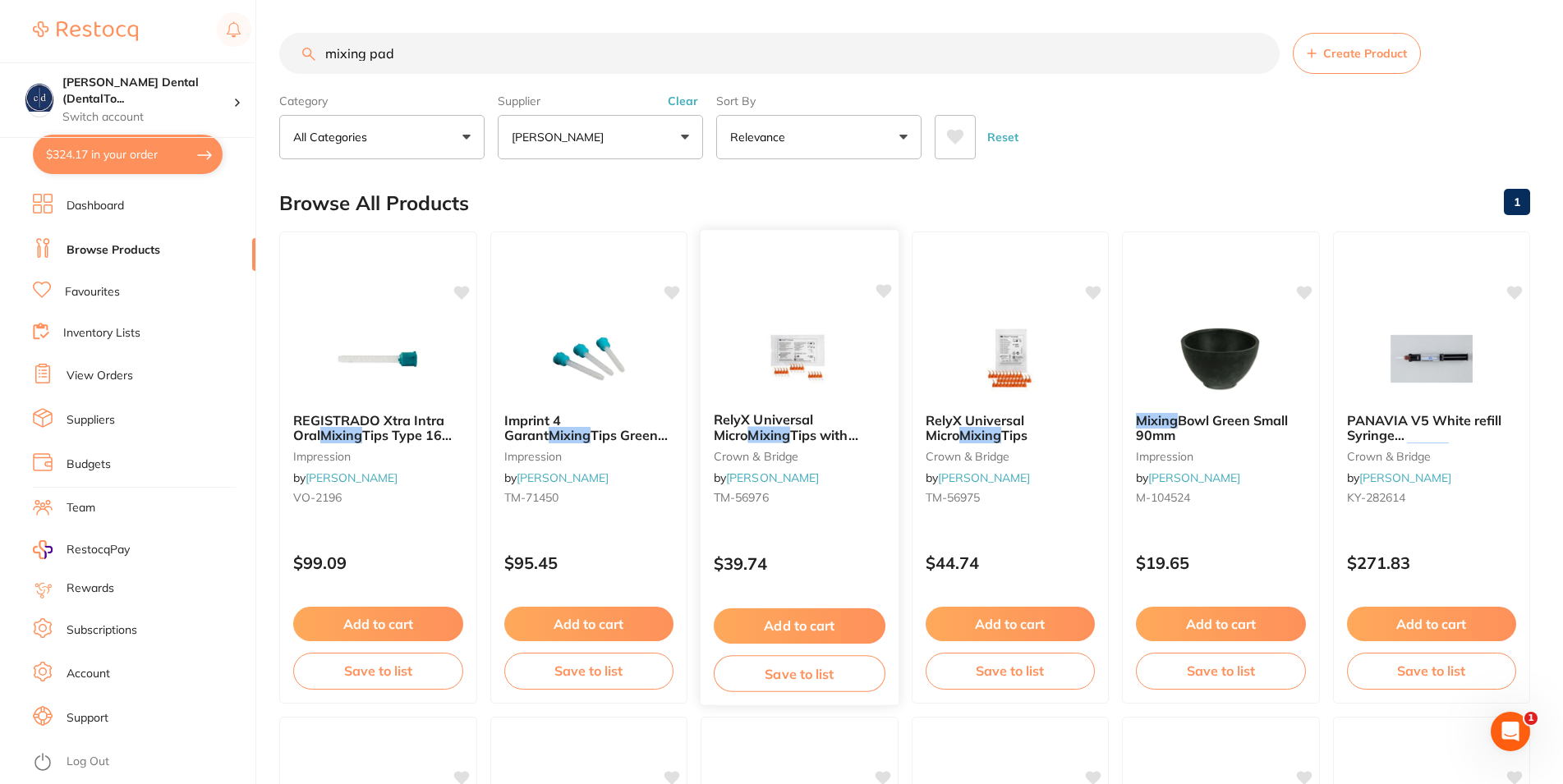
click at [791, 363] on img at bounding box center [799, 357] width 108 height 83
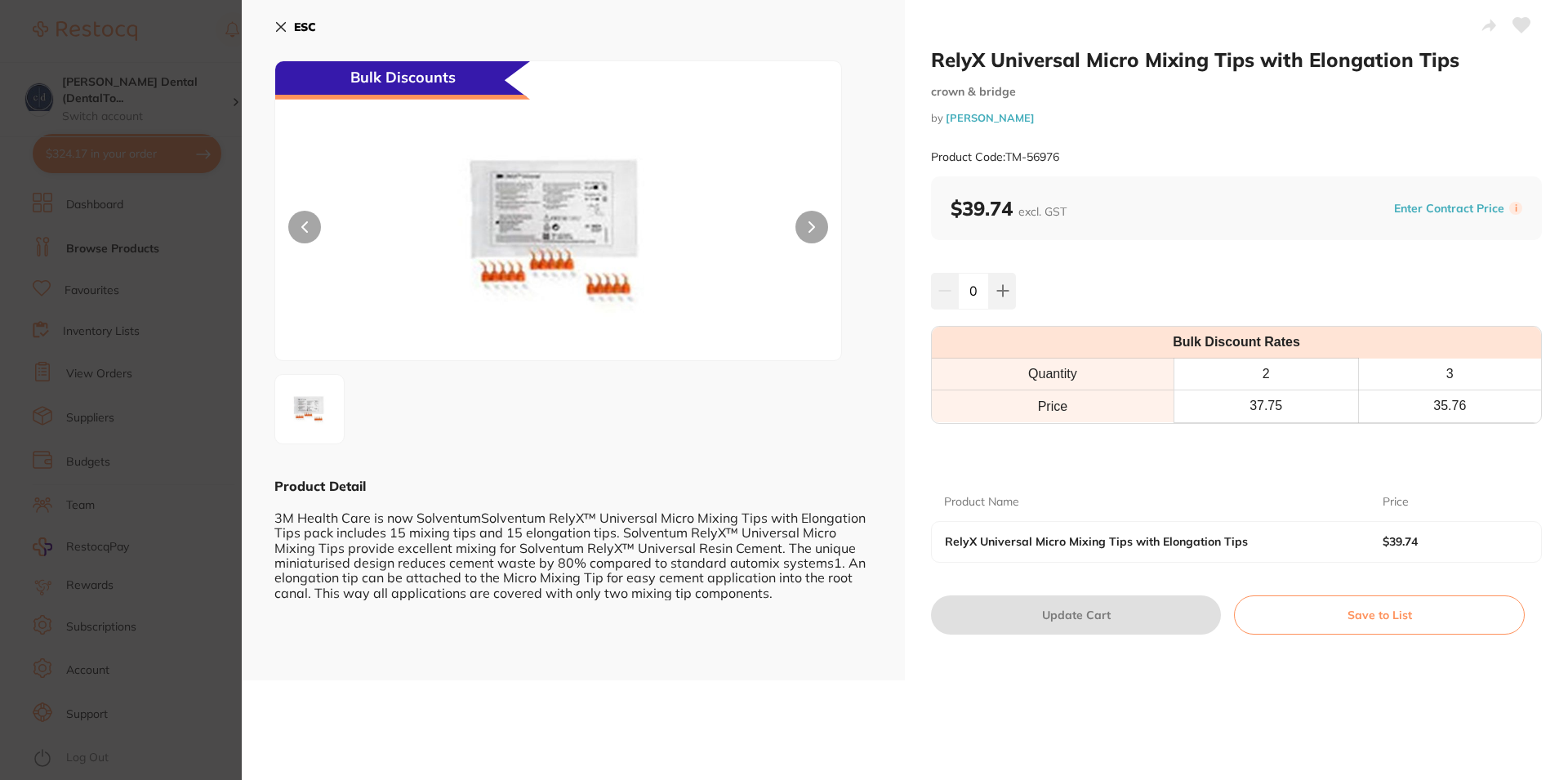
click at [283, 23] on icon at bounding box center [281, 27] width 13 height 13
click at [283, 33] on input "mixing pad" at bounding box center [780, 53] width 1006 height 41
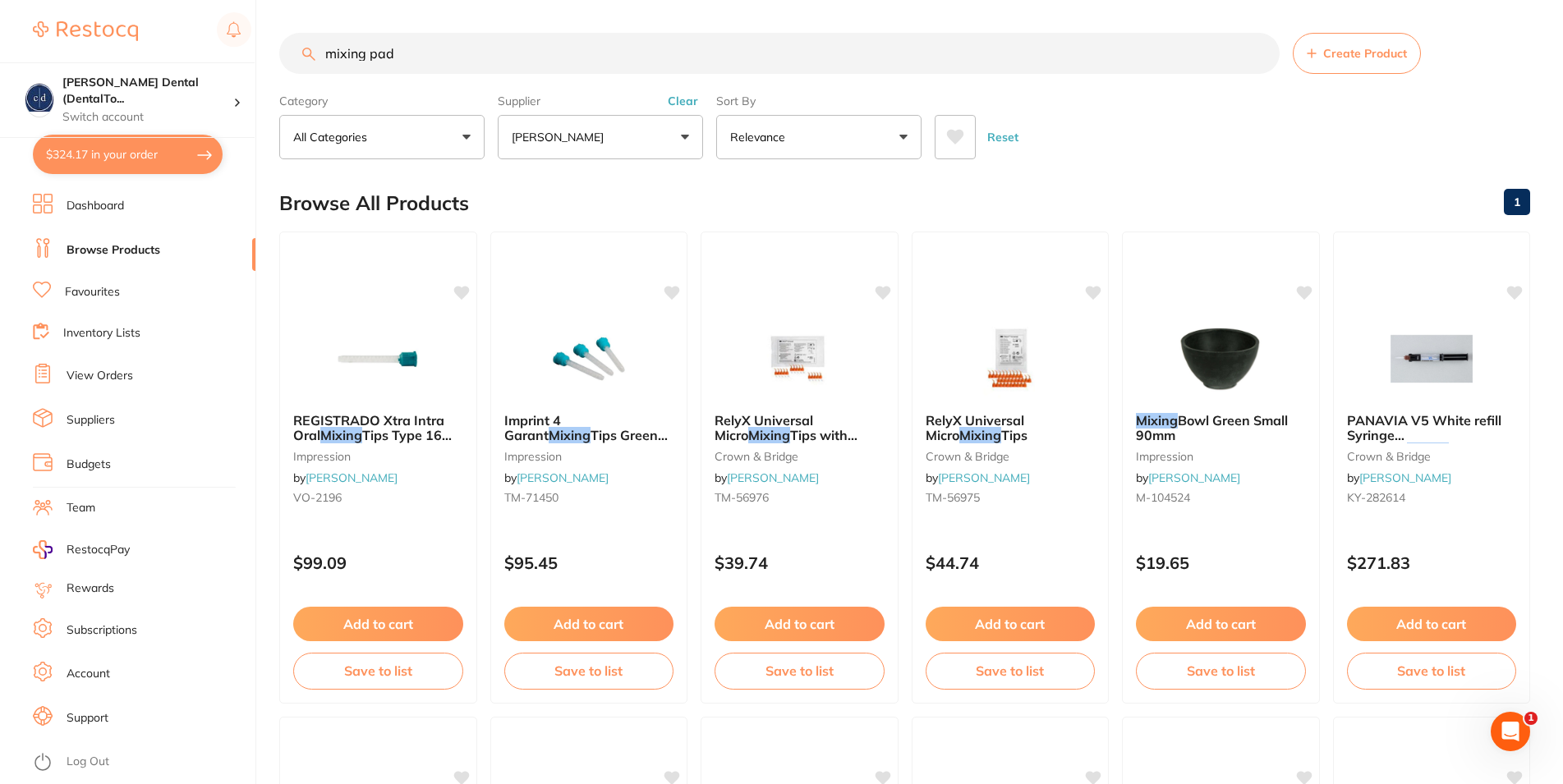
drag, startPoint x: 407, startPoint y: 57, endPoint x: 301, endPoint y: 49, distance: 106.3
click at [301, 49] on input "mixing pad" at bounding box center [779, 53] width 1001 height 41
paste input "ESP-071452"
type input "ESP-071452"
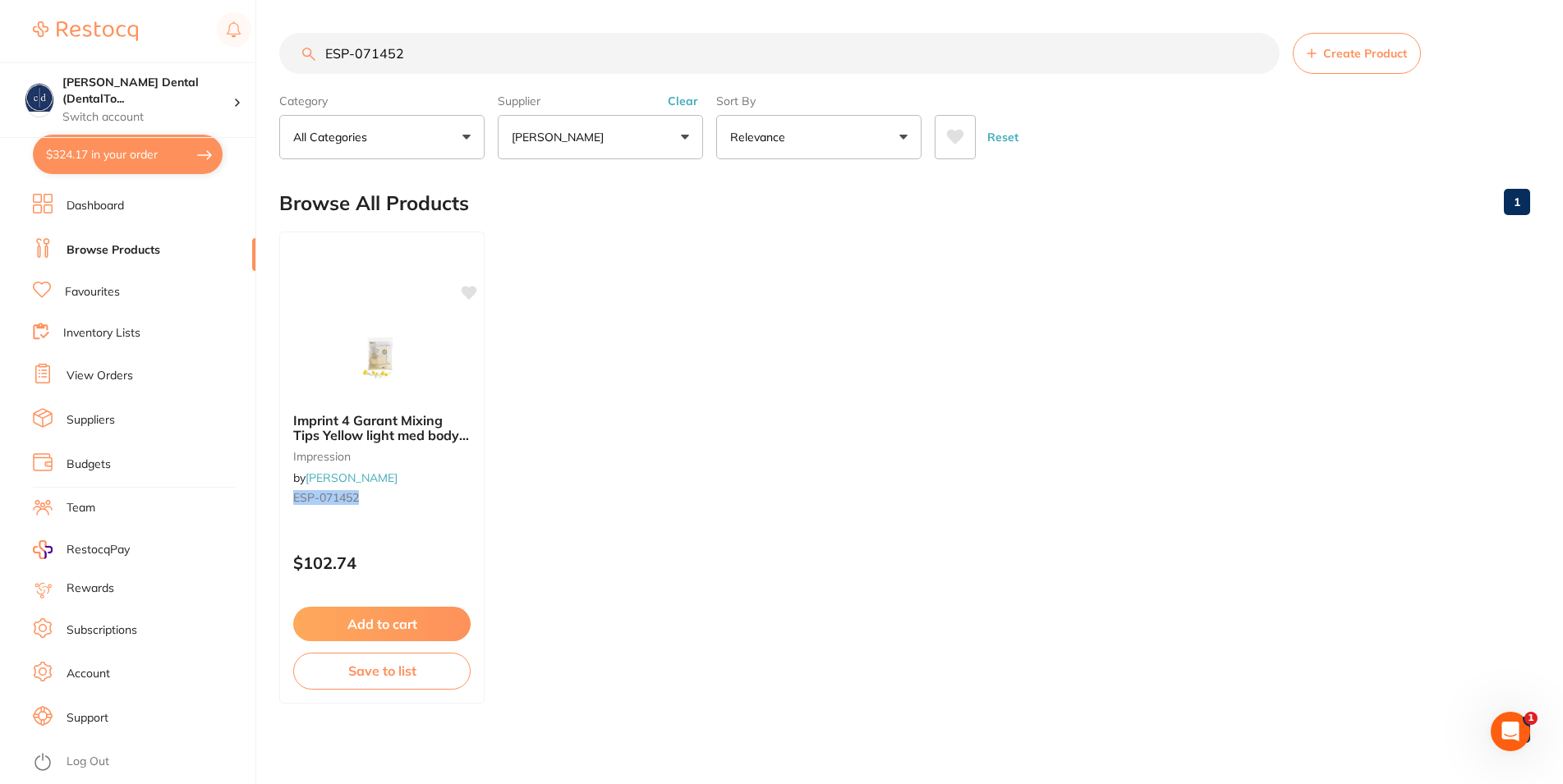
drag, startPoint x: 406, startPoint y: 56, endPoint x: 268, endPoint y: 54, distance: 138.0
click at [299, 63] on input "ESP-071452" at bounding box center [779, 53] width 1001 height 41
type input "yellow tips"
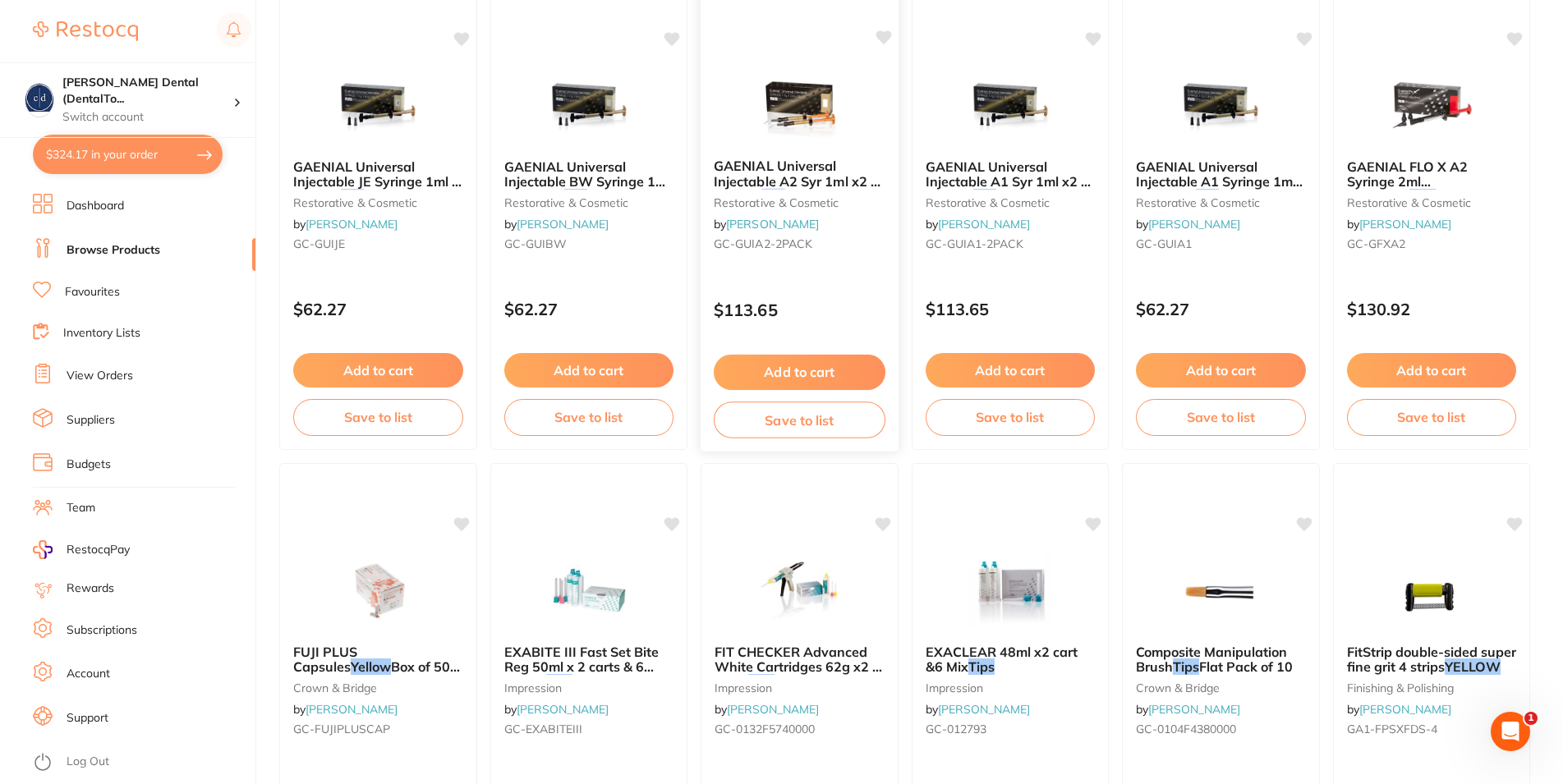
scroll to position [2848, 0]
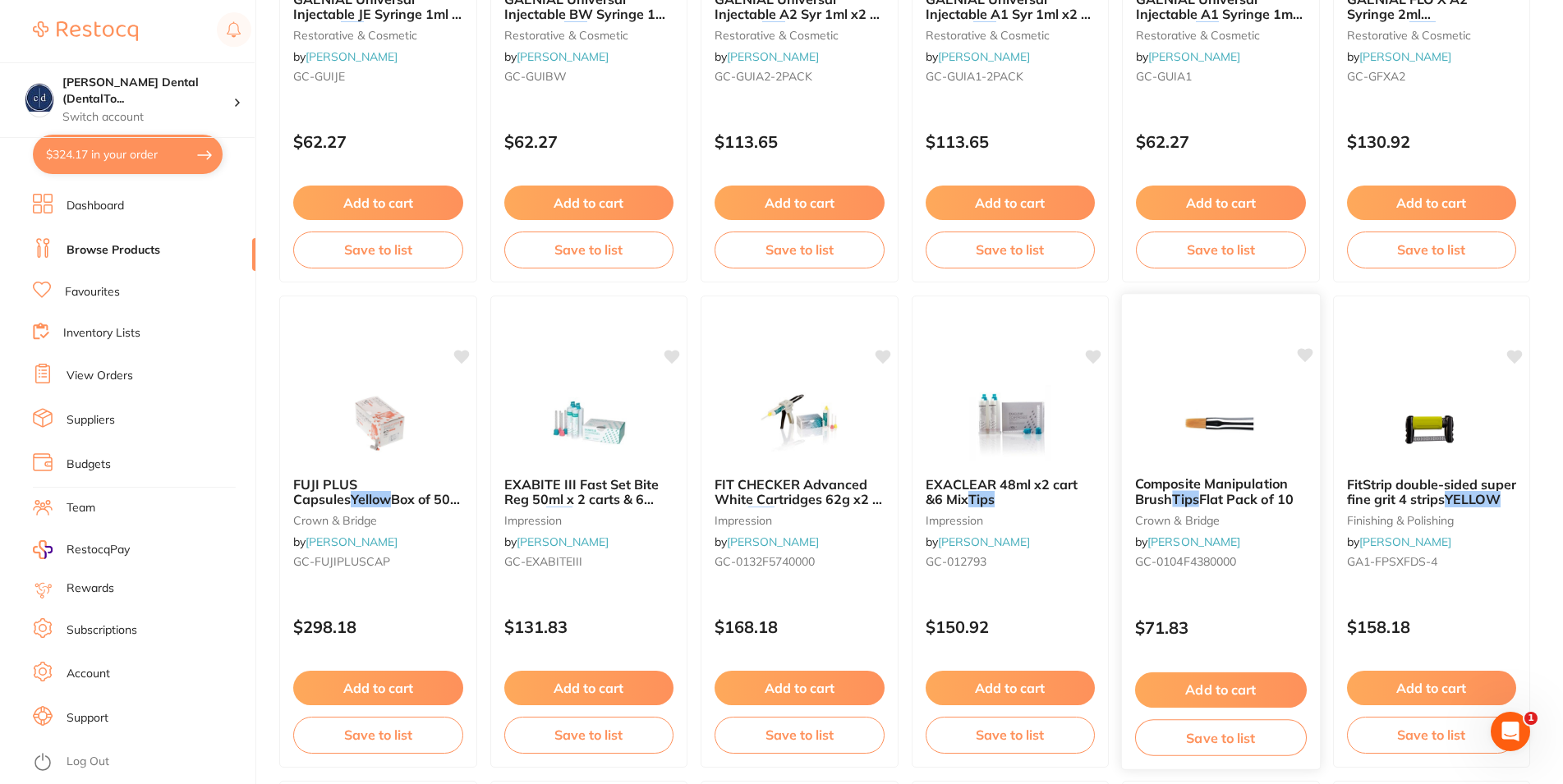
click at [1251, 695] on button "Add to cart" at bounding box center [1220, 690] width 171 height 36
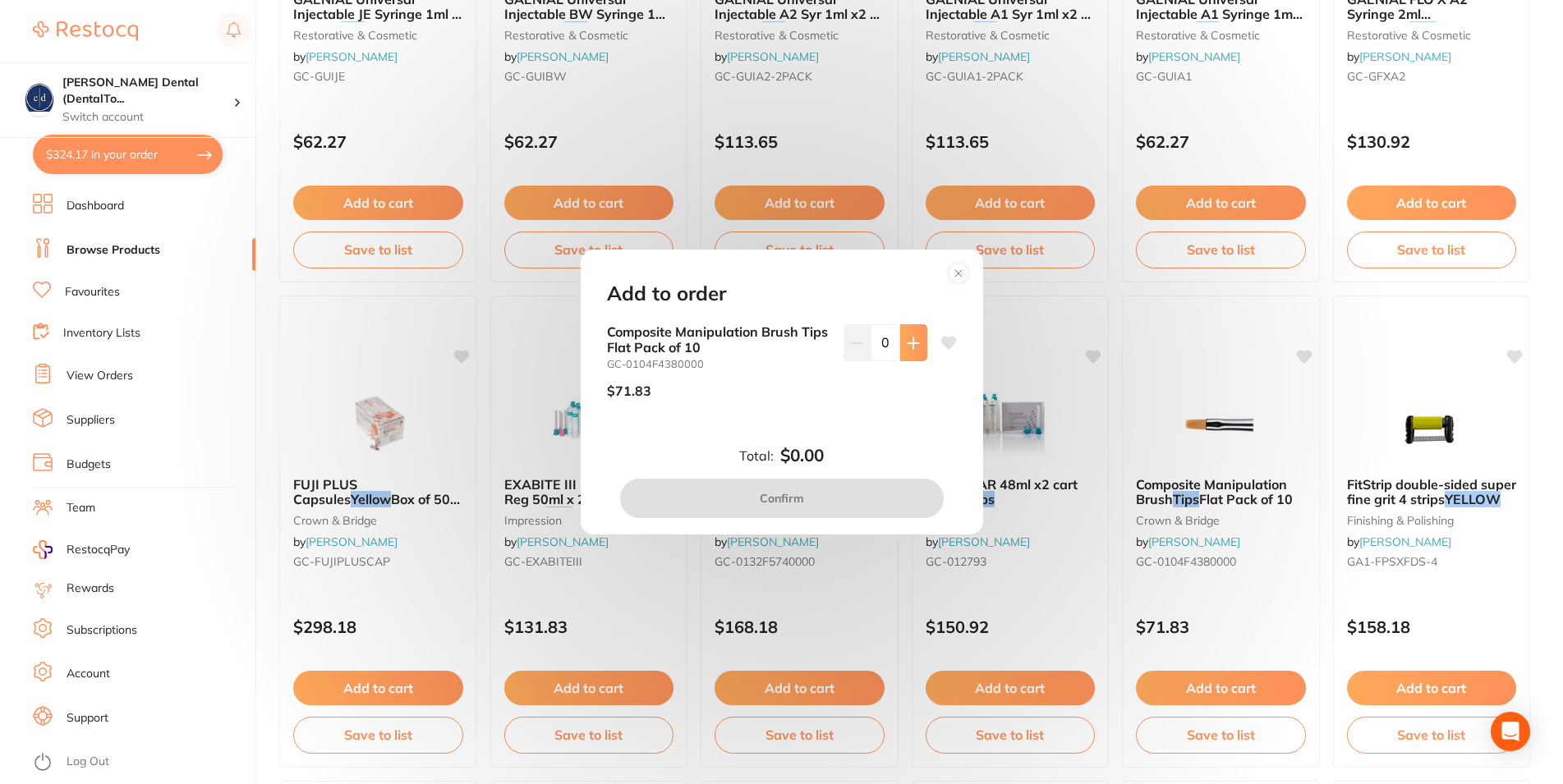
click at [908, 340] on icon at bounding box center [913, 342] width 10 height 10
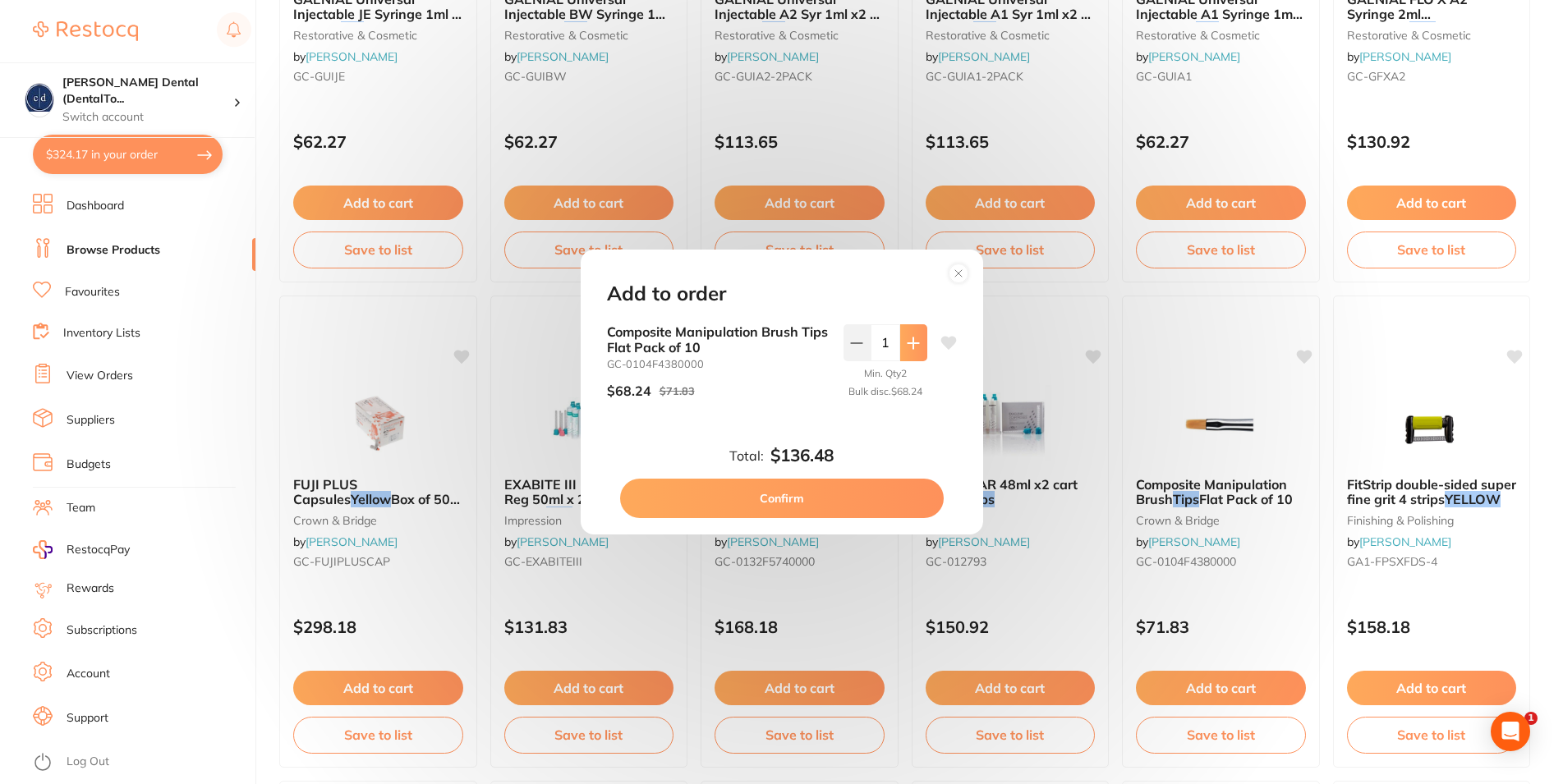
type input "2"
click at [816, 497] on button "Confirm" at bounding box center [782, 499] width 324 height 39
click at [816, 497] on span "FIT CHECKER Advanced White Cartridges 62g x2 & 6 Mix" at bounding box center [798, 500] width 168 height 47
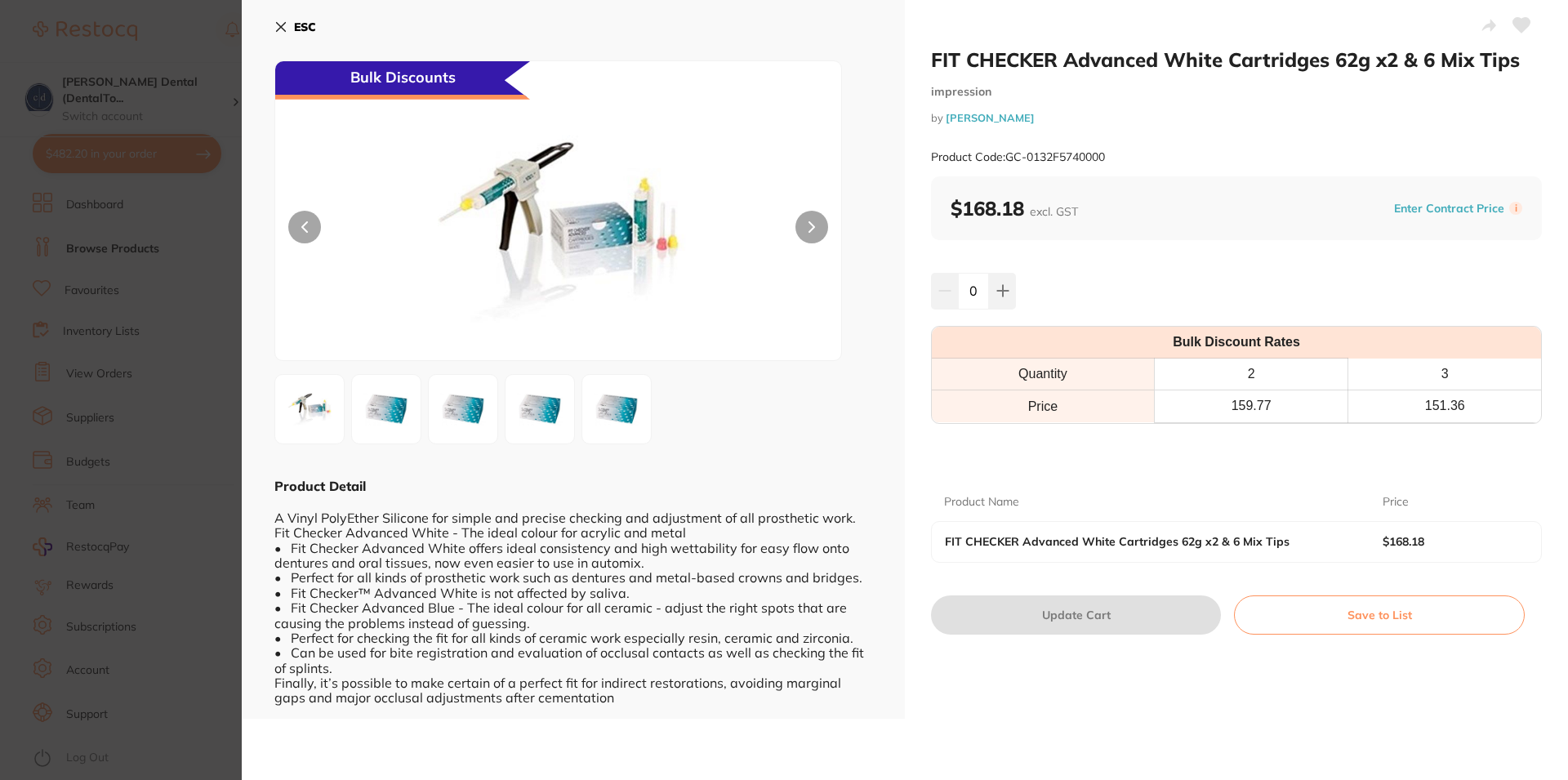
click at [279, 20] on icon at bounding box center [281, 27] width 13 height 13
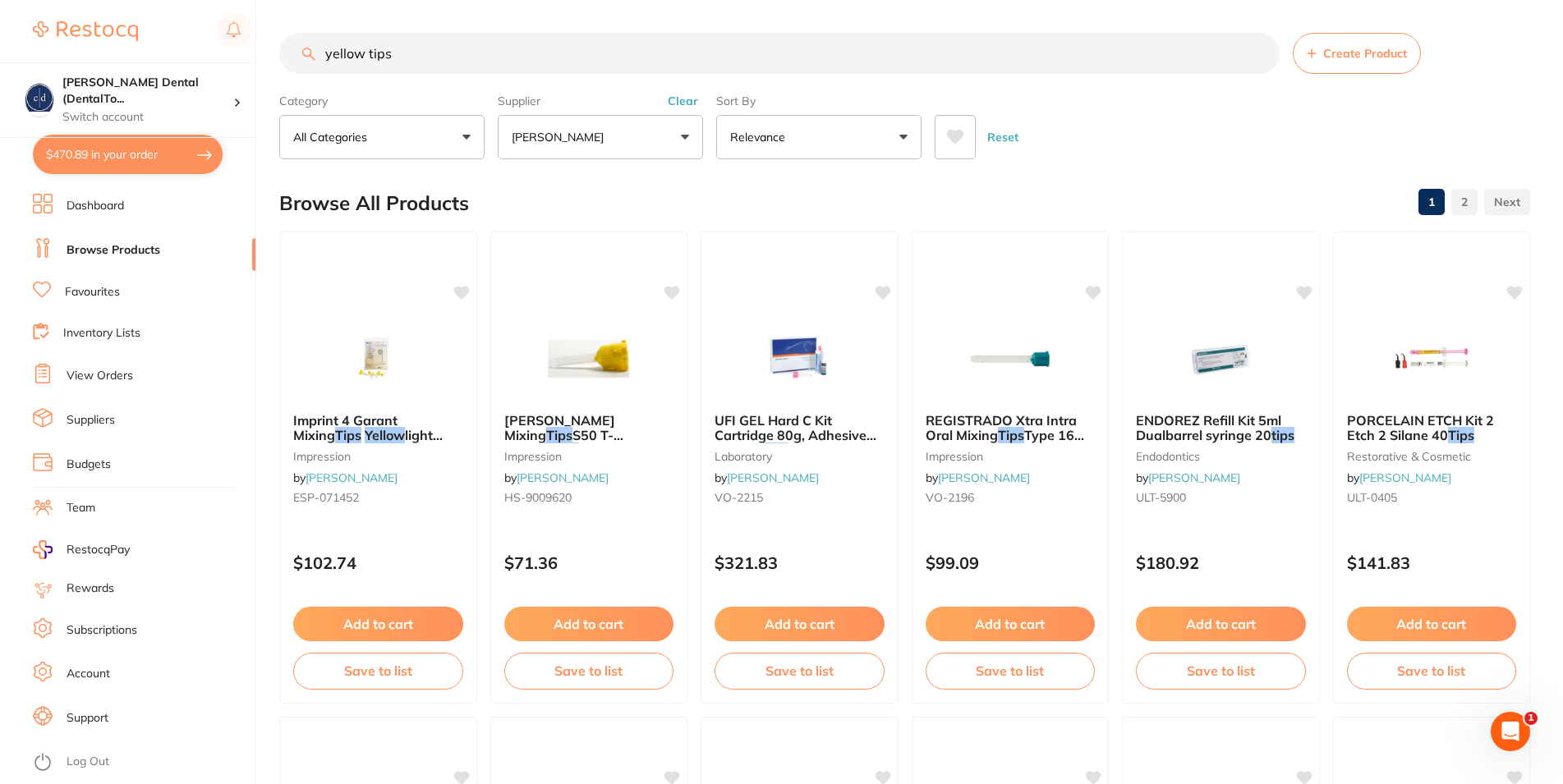
drag, startPoint x: 396, startPoint y: 54, endPoint x: 314, endPoint y: 50, distance: 82.1
click at [314, 50] on input "yellow tips" at bounding box center [779, 53] width 1001 height 41
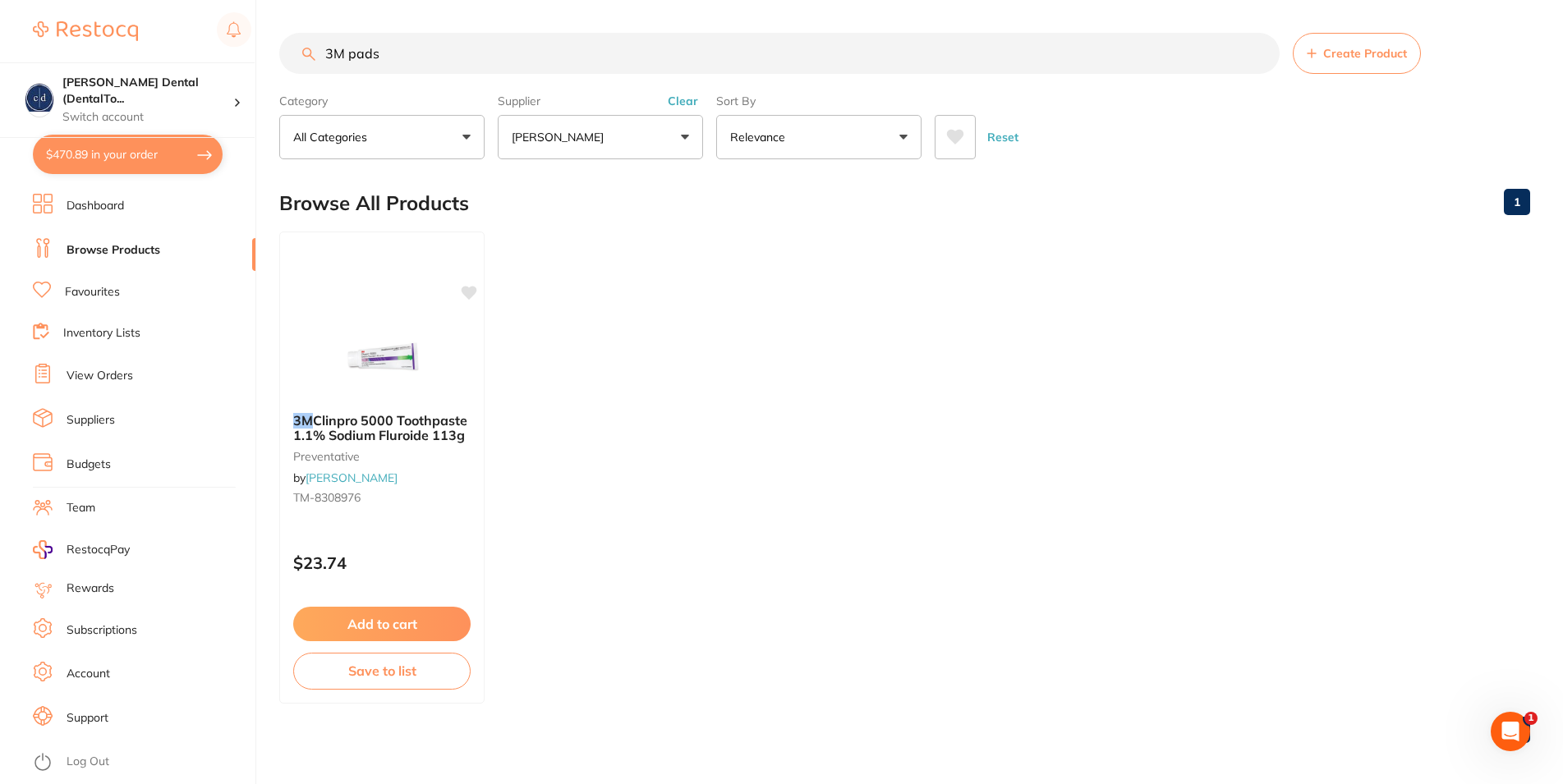
click at [345, 55] on input "3M pads" at bounding box center [779, 53] width 1001 height 41
click at [321, 51] on input "3M mixing pads" at bounding box center [779, 53] width 1001 height 41
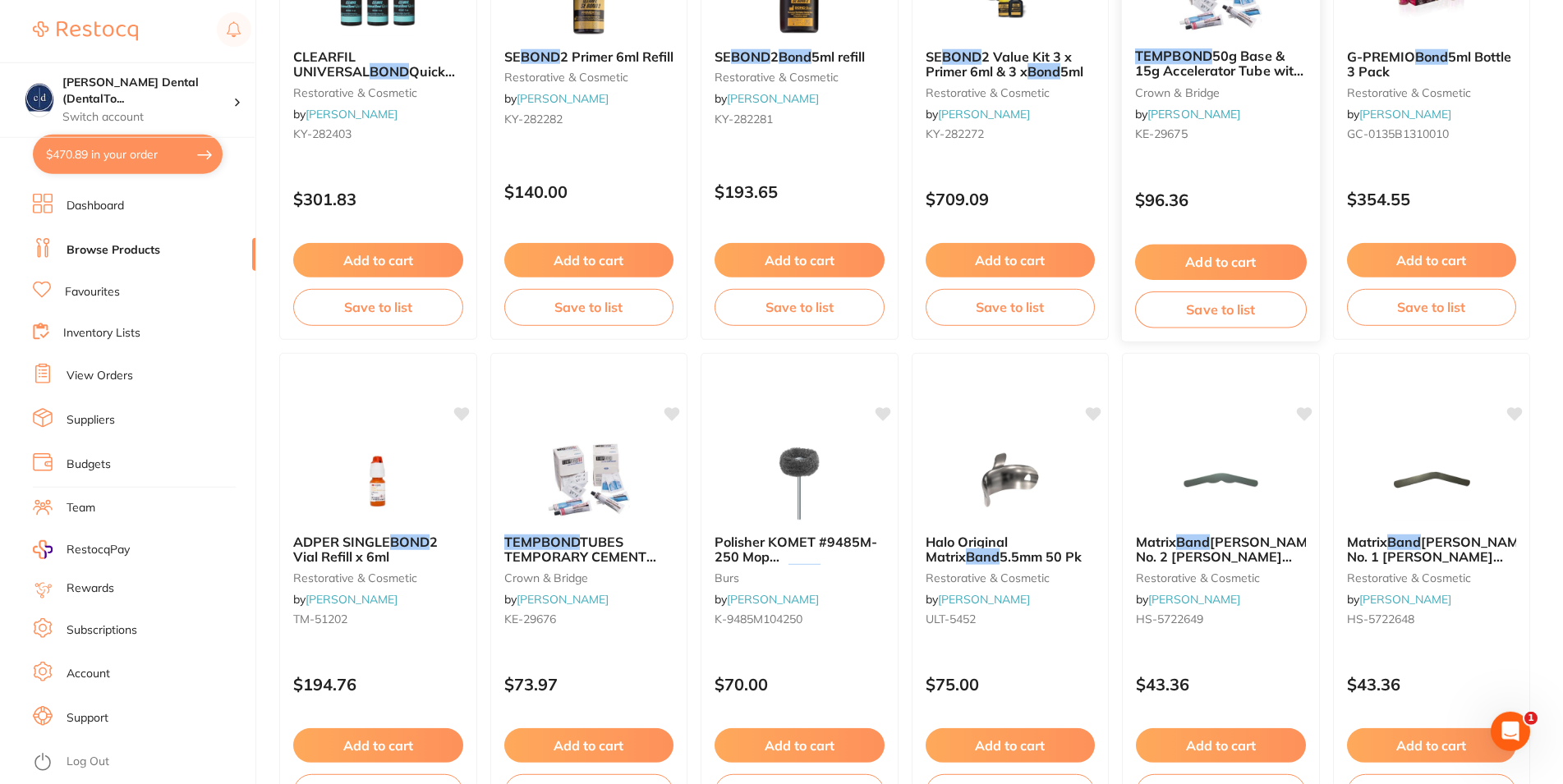
scroll to position [335, 0]
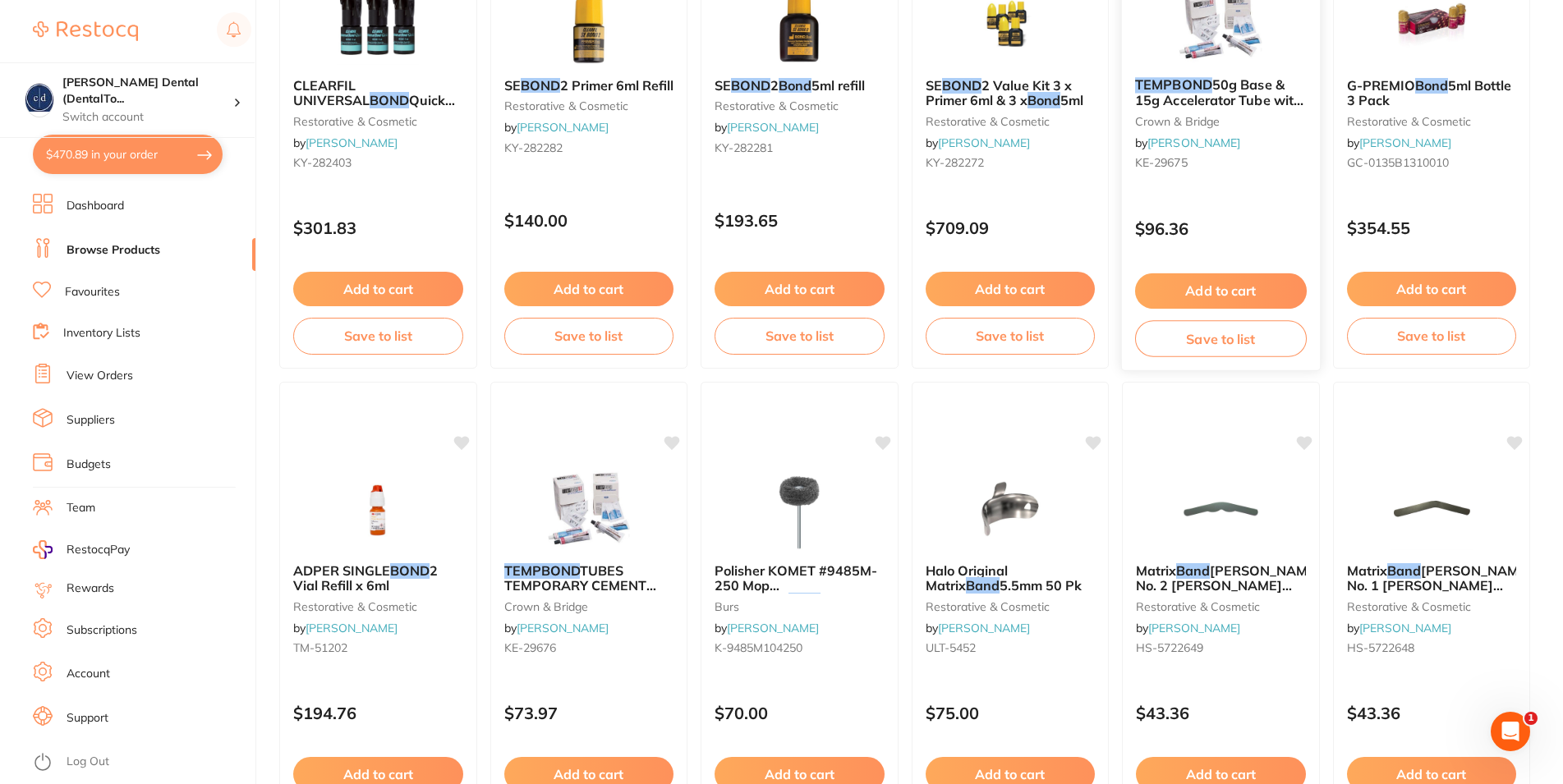
click at [1238, 93] on span "50g Base & 15g Accelerator Tube with Eugenol" at bounding box center [1220, 100] width 168 height 47
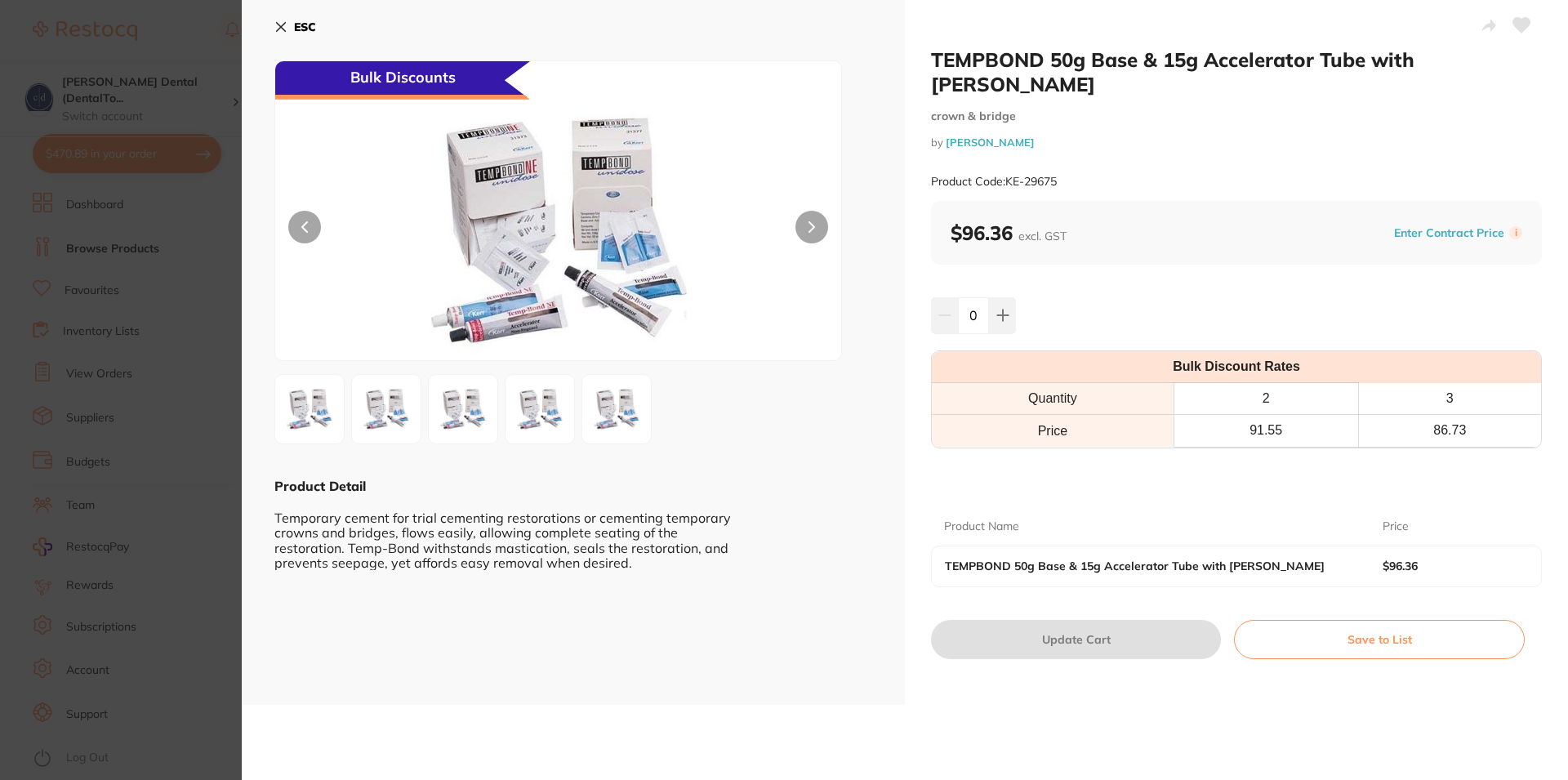
click at [1487, 62] on h2 "TEMPBOND 50g Base & 15g Accelerator Tube with Eugenol" at bounding box center [1237, 72] width 611 height 49
click at [277, 23] on icon at bounding box center [282, 28] width 9 height 9
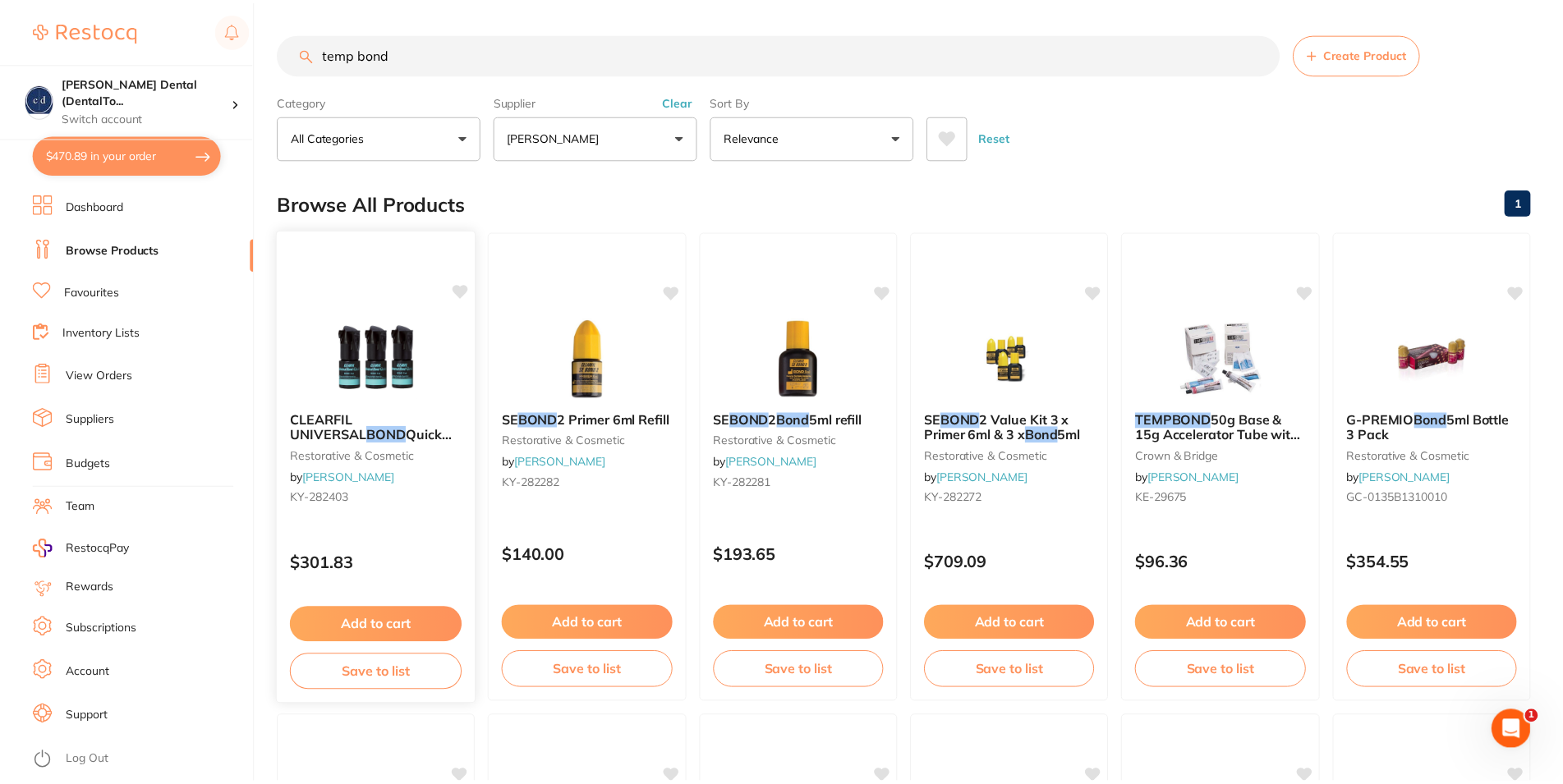
scroll to position [335, 0]
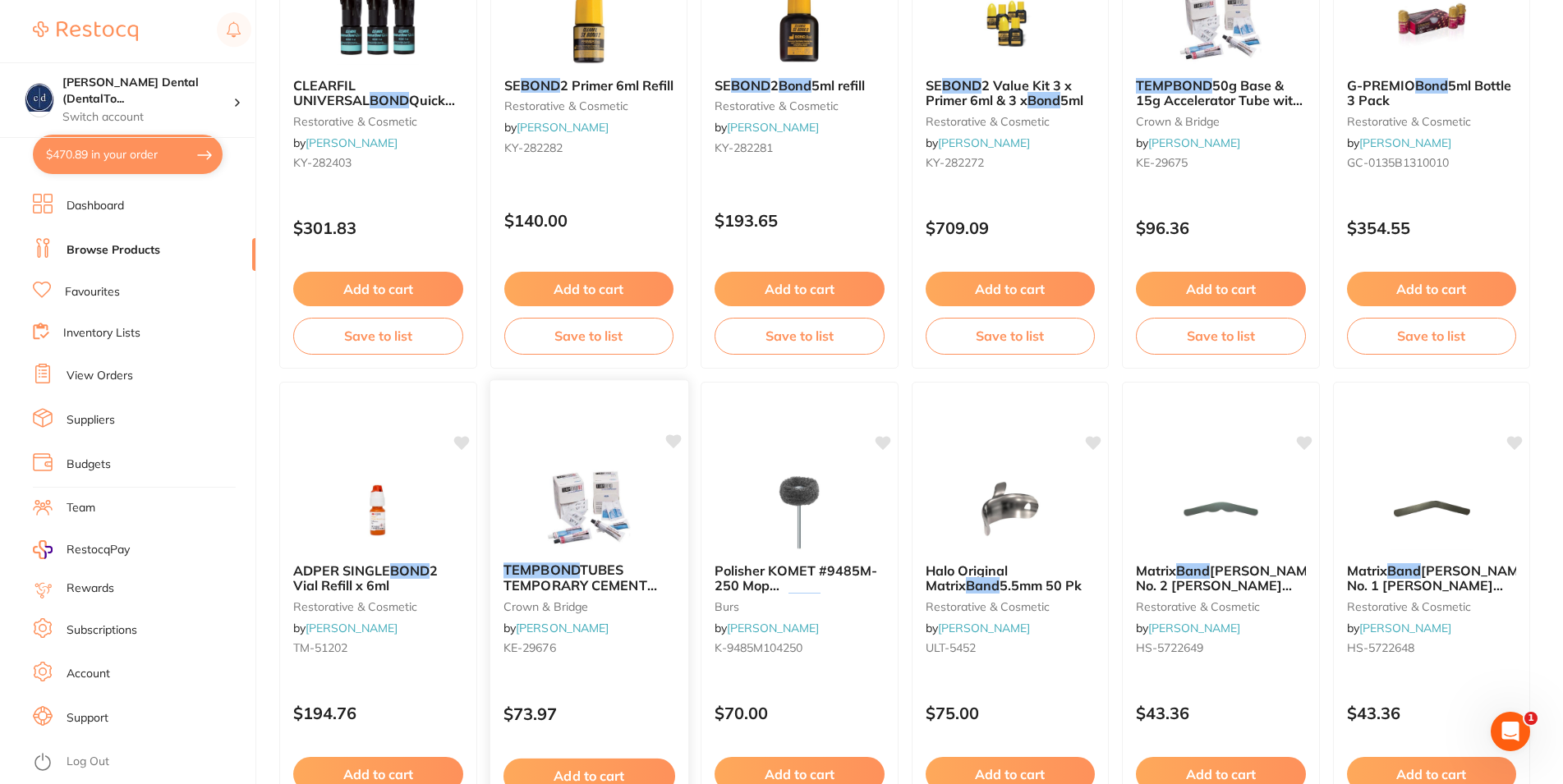
click at [577, 578] on em "TEMPBOND" at bounding box center [541, 570] width 77 height 17
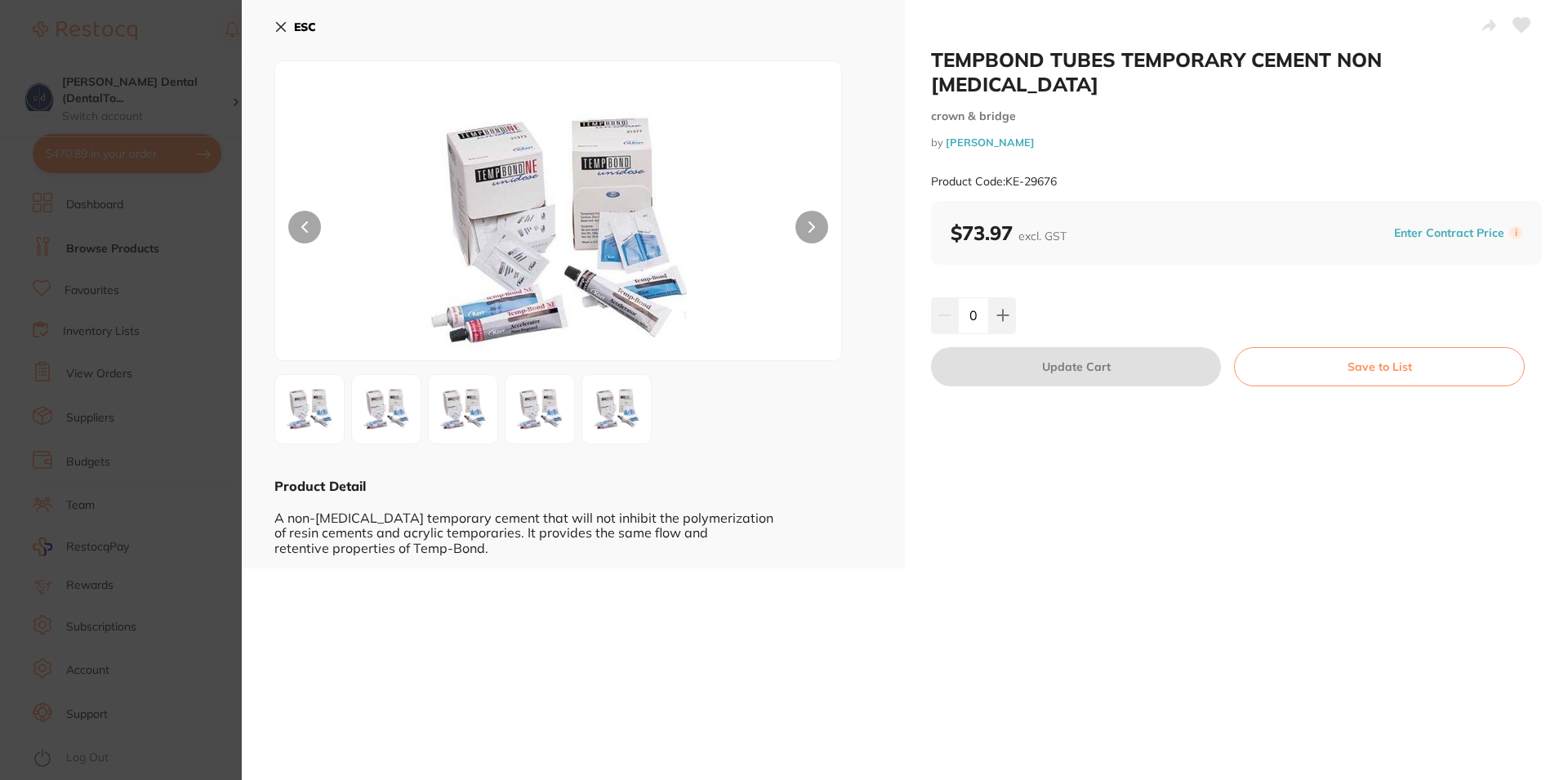
click at [279, 20] on icon at bounding box center [281, 27] width 13 height 13
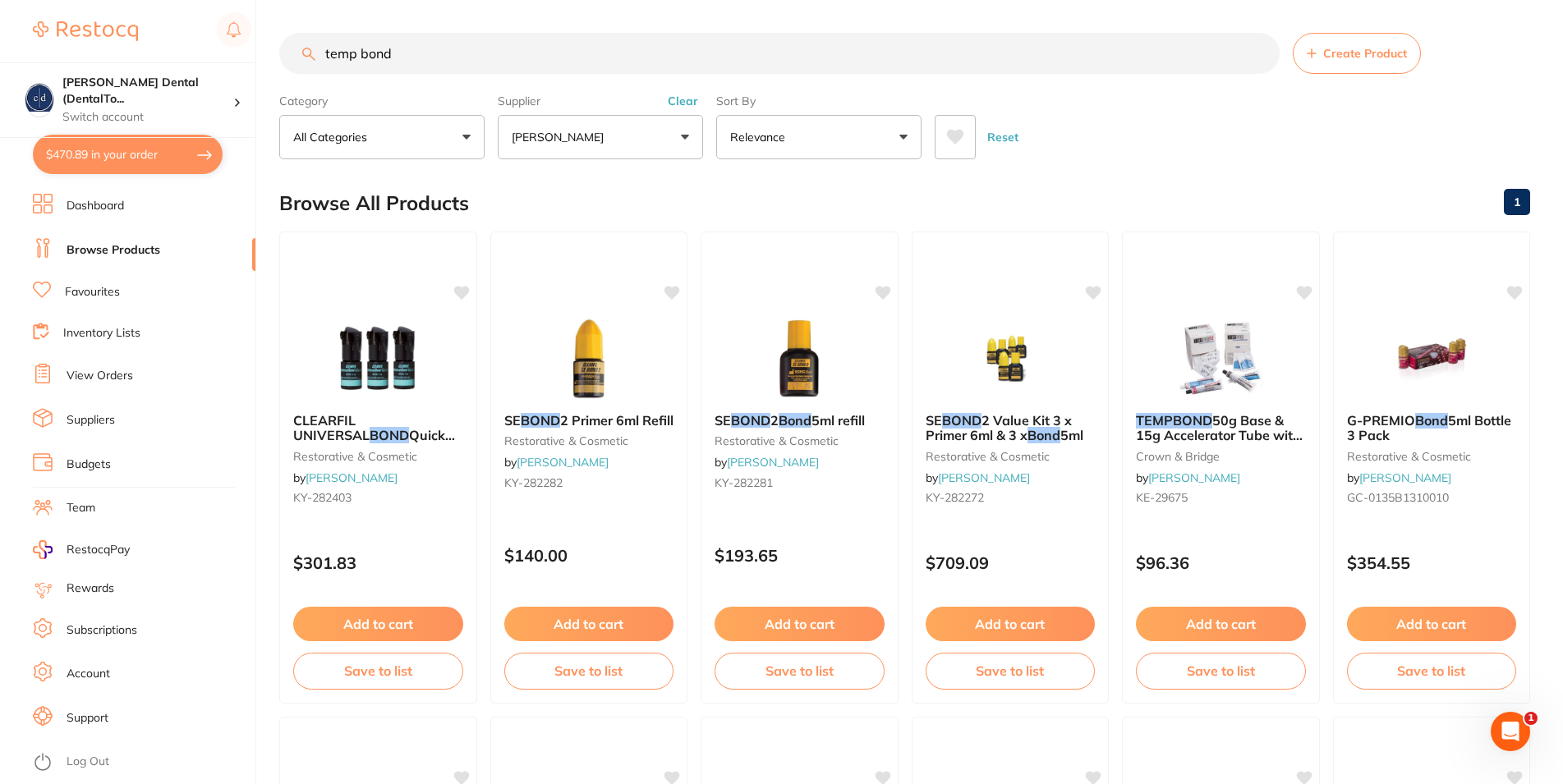
drag, startPoint x: 413, startPoint y: 64, endPoint x: 298, endPoint y: 53, distance: 115.5
click at [298, 53] on input "temp bond" at bounding box center [779, 53] width 1001 height 41
type input "R"
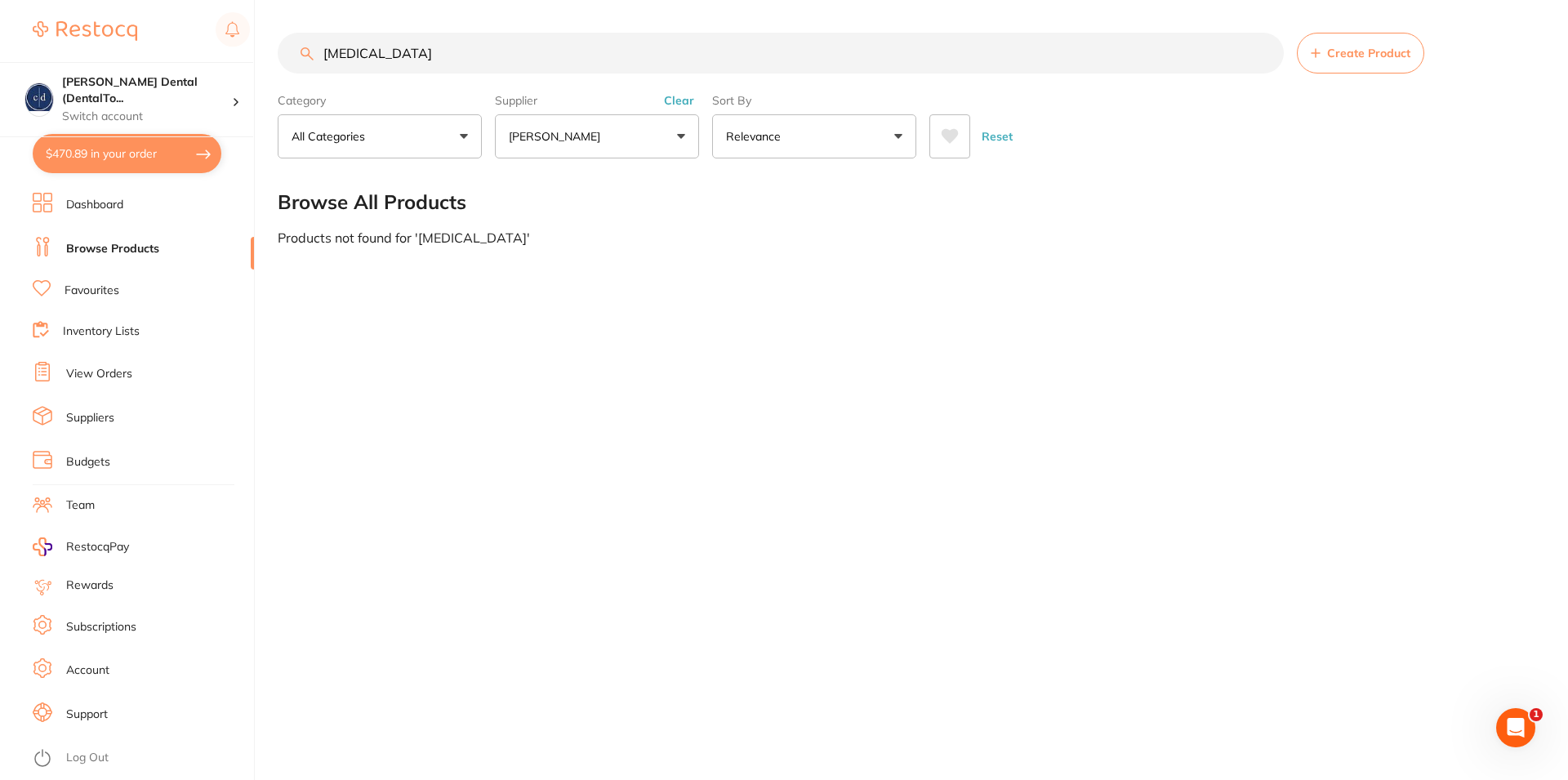
drag, startPoint x: 374, startPoint y: 51, endPoint x: 311, endPoint y: 44, distance: 63.4
click at [316, 43] on input "ARTICAINE" at bounding box center [780, 53] width 1006 height 41
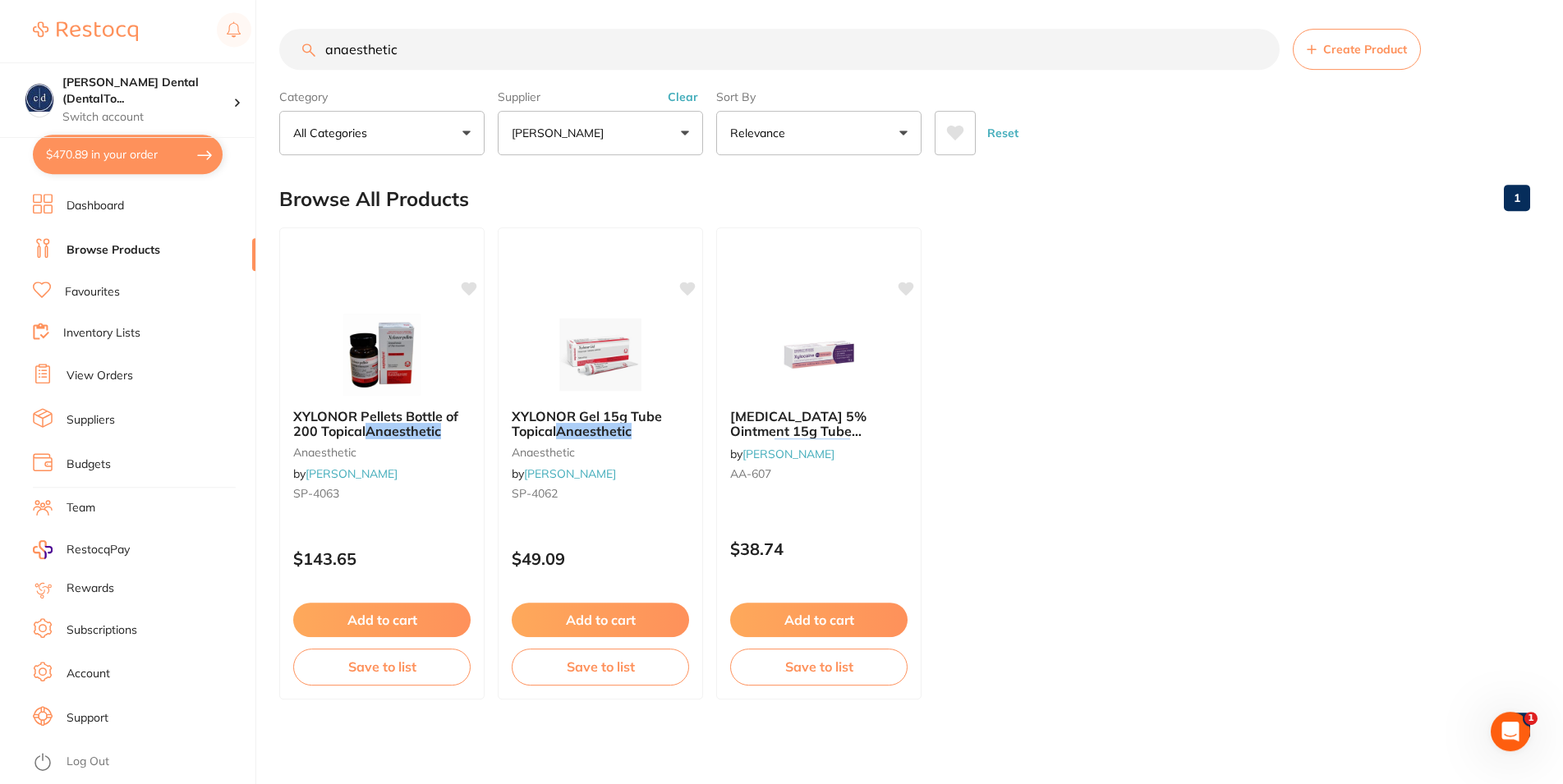
scroll to position [6, 0]
drag, startPoint x: 400, startPoint y: 51, endPoint x: 285, endPoint y: 52, distance: 115.0
click at [285, 52] on input "anaesthetic" at bounding box center [779, 49] width 1001 height 41
type input "lignospan"
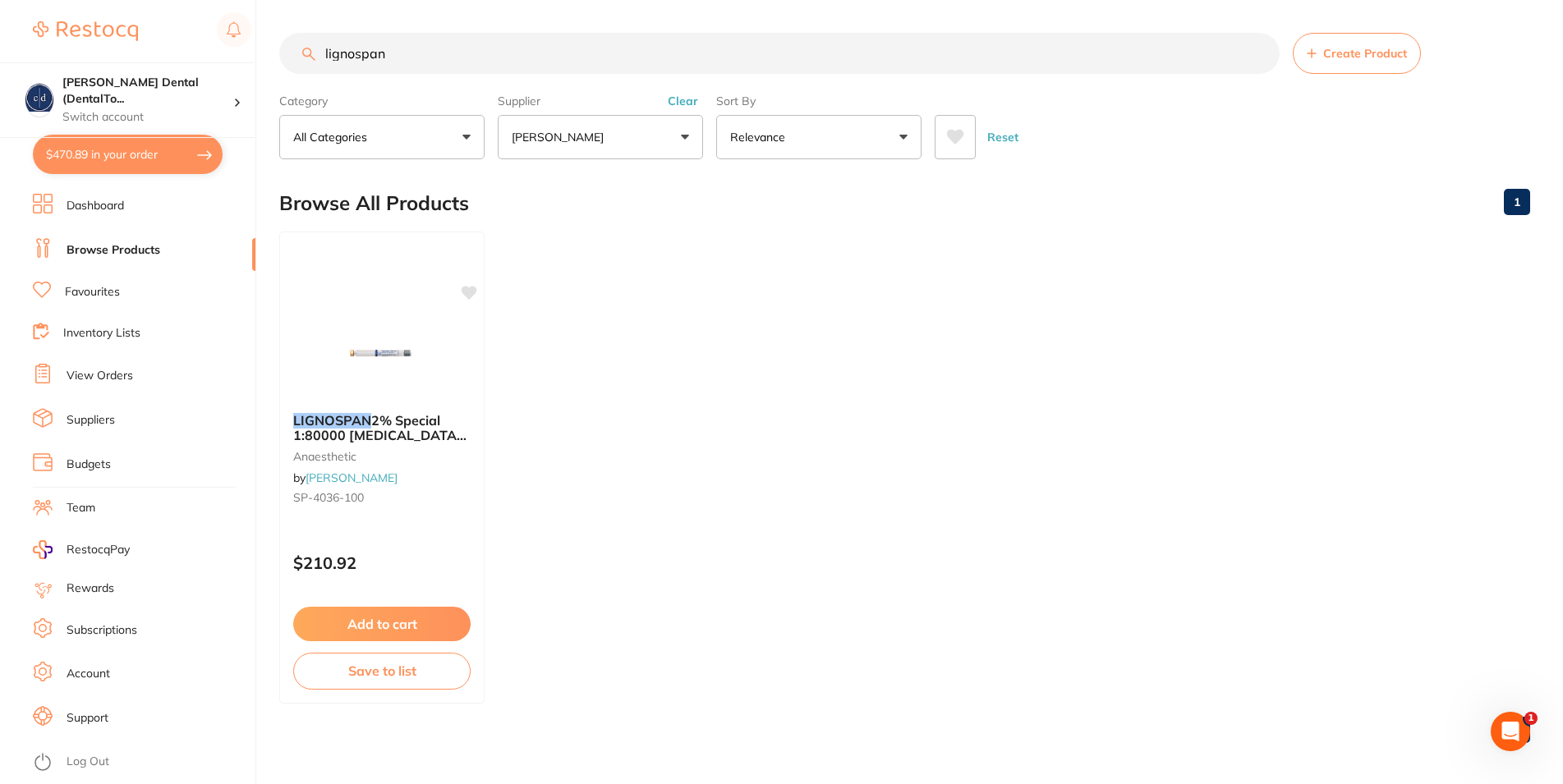
scroll to position [0, 0]
click at [414, 620] on button "Add to cart" at bounding box center [381, 626] width 179 height 36
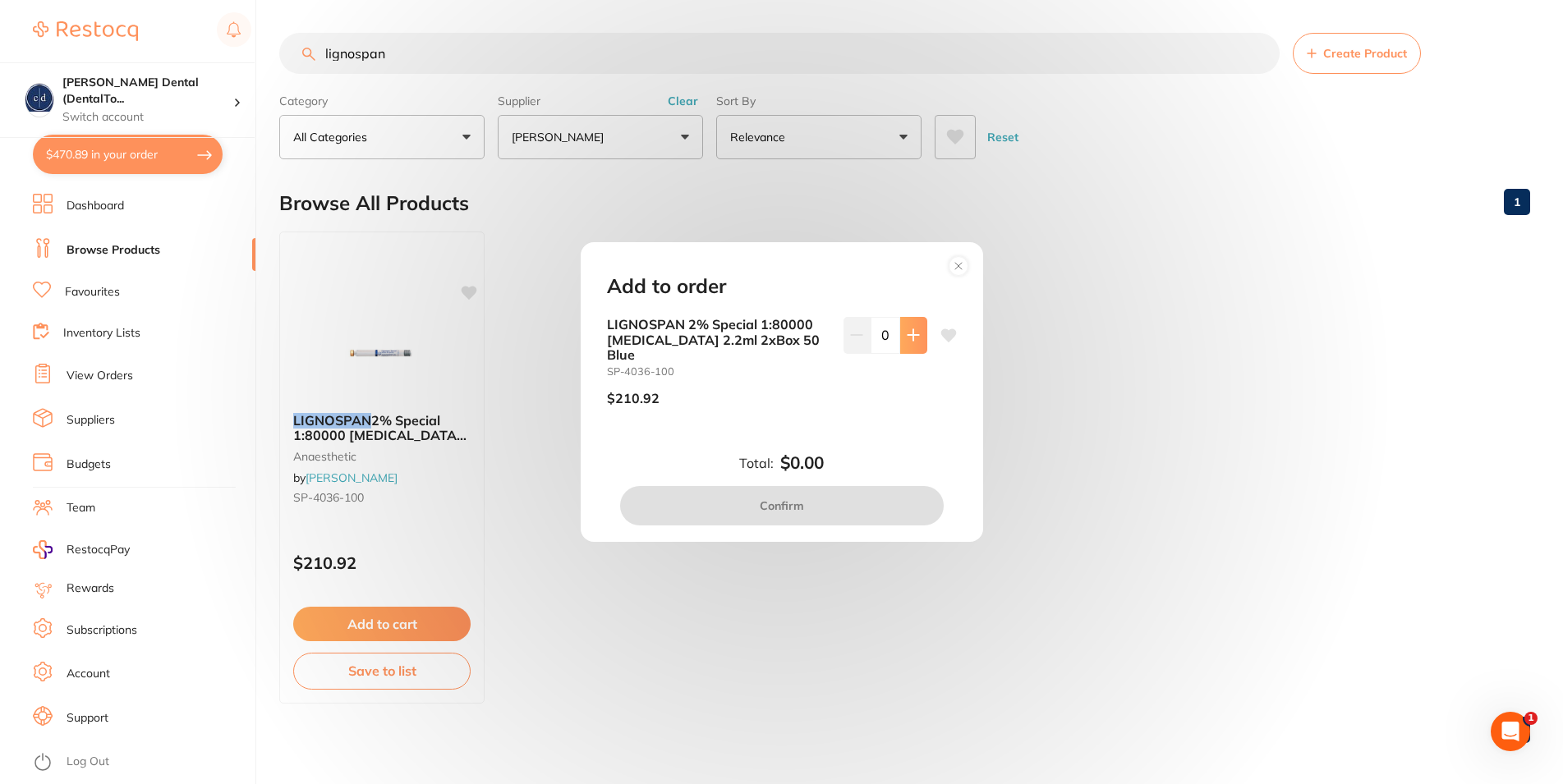
click at [901, 337] on button at bounding box center [913, 335] width 27 height 36
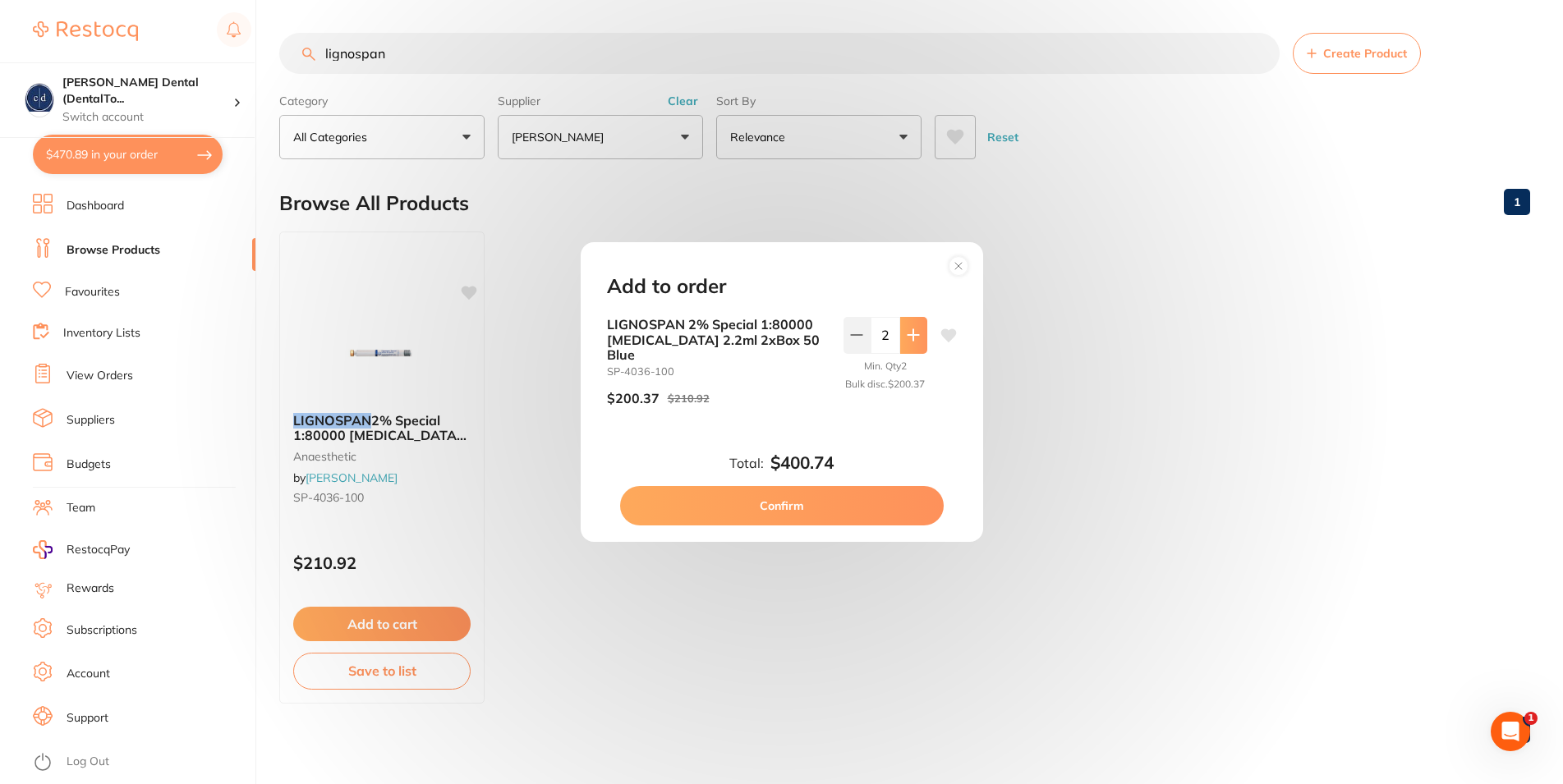
click at [908, 337] on icon at bounding box center [913, 335] width 10 height 10
click at [850, 341] on icon at bounding box center [856, 335] width 13 height 13
click at [908, 341] on icon at bounding box center [913, 335] width 10 height 10
click at [850, 341] on icon at bounding box center [856, 335] width 13 height 13
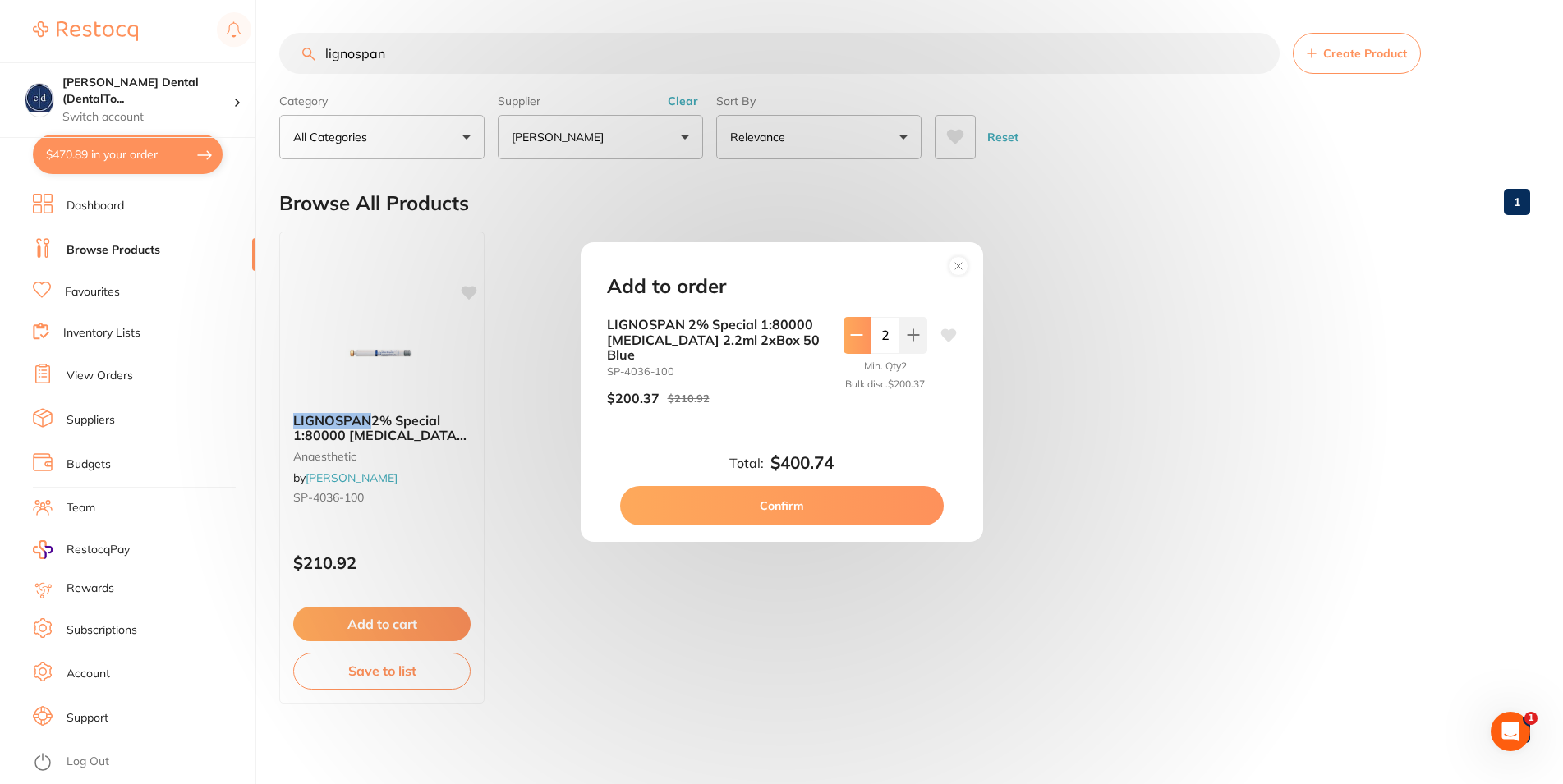
type input "1"
click at [779, 496] on button "Confirm" at bounding box center [782, 506] width 324 height 39
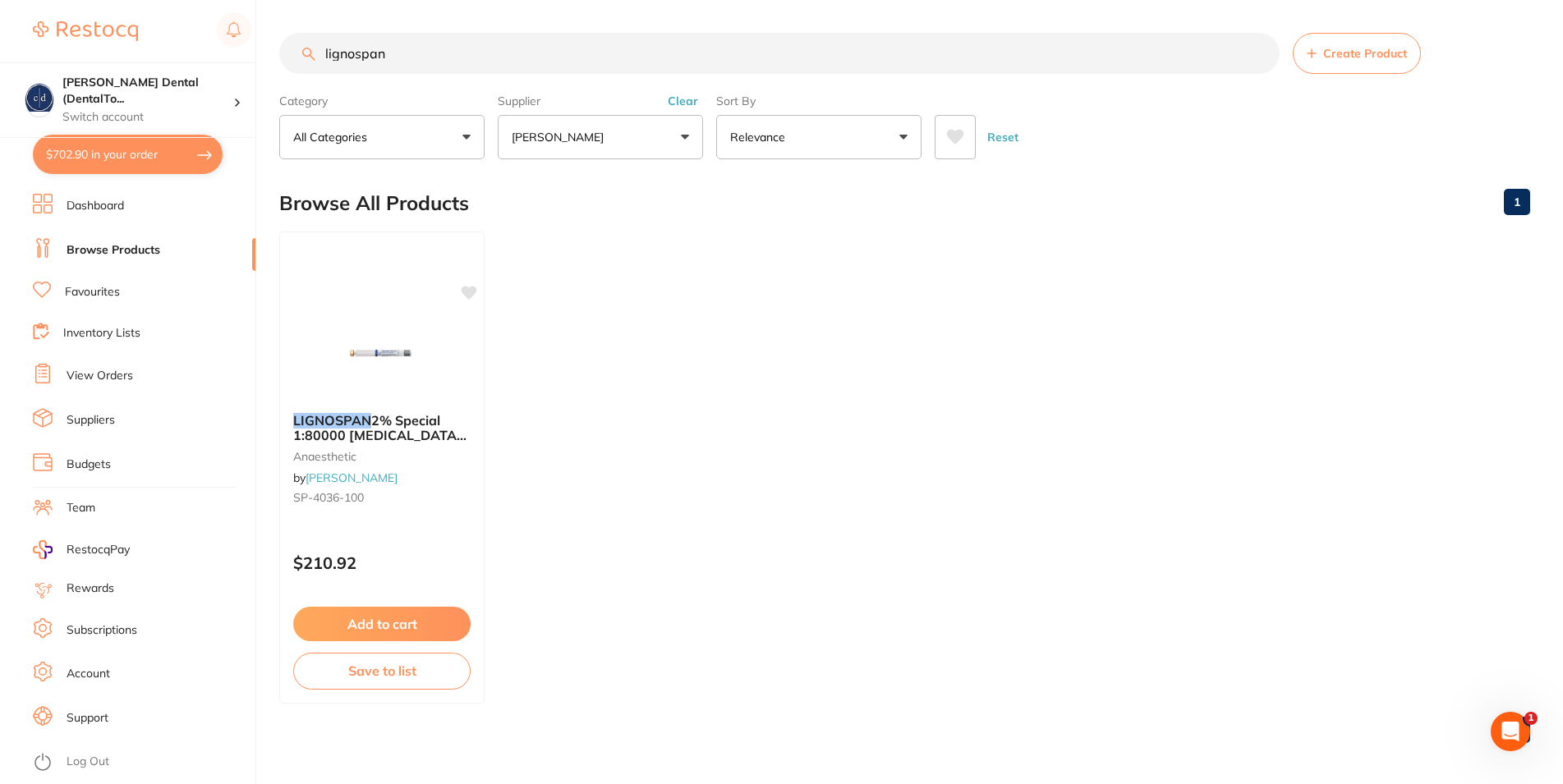
drag, startPoint x: 392, startPoint y: 55, endPoint x: 297, endPoint y: 45, distance: 95.5
click at [297, 45] on input "lignospan" at bounding box center [779, 53] width 1001 height 41
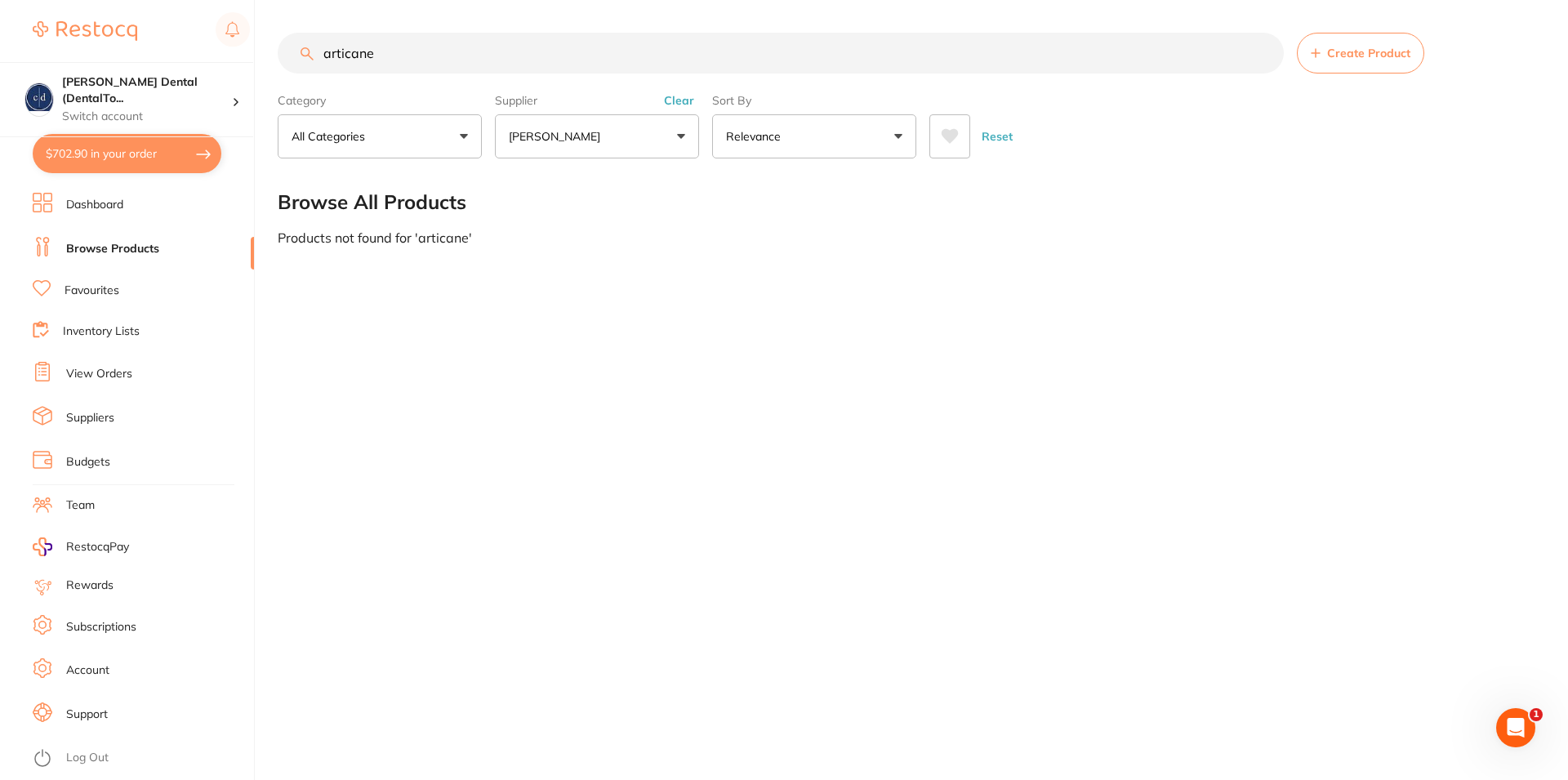
drag, startPoint x: 376, startPoint y: 58, endPoint x: 298, endPoint y: 57, distance: 78.0
click at [298, 57] on input "articane" at bounding box center [780, 53] width 1006 height 41
type input "septanest"
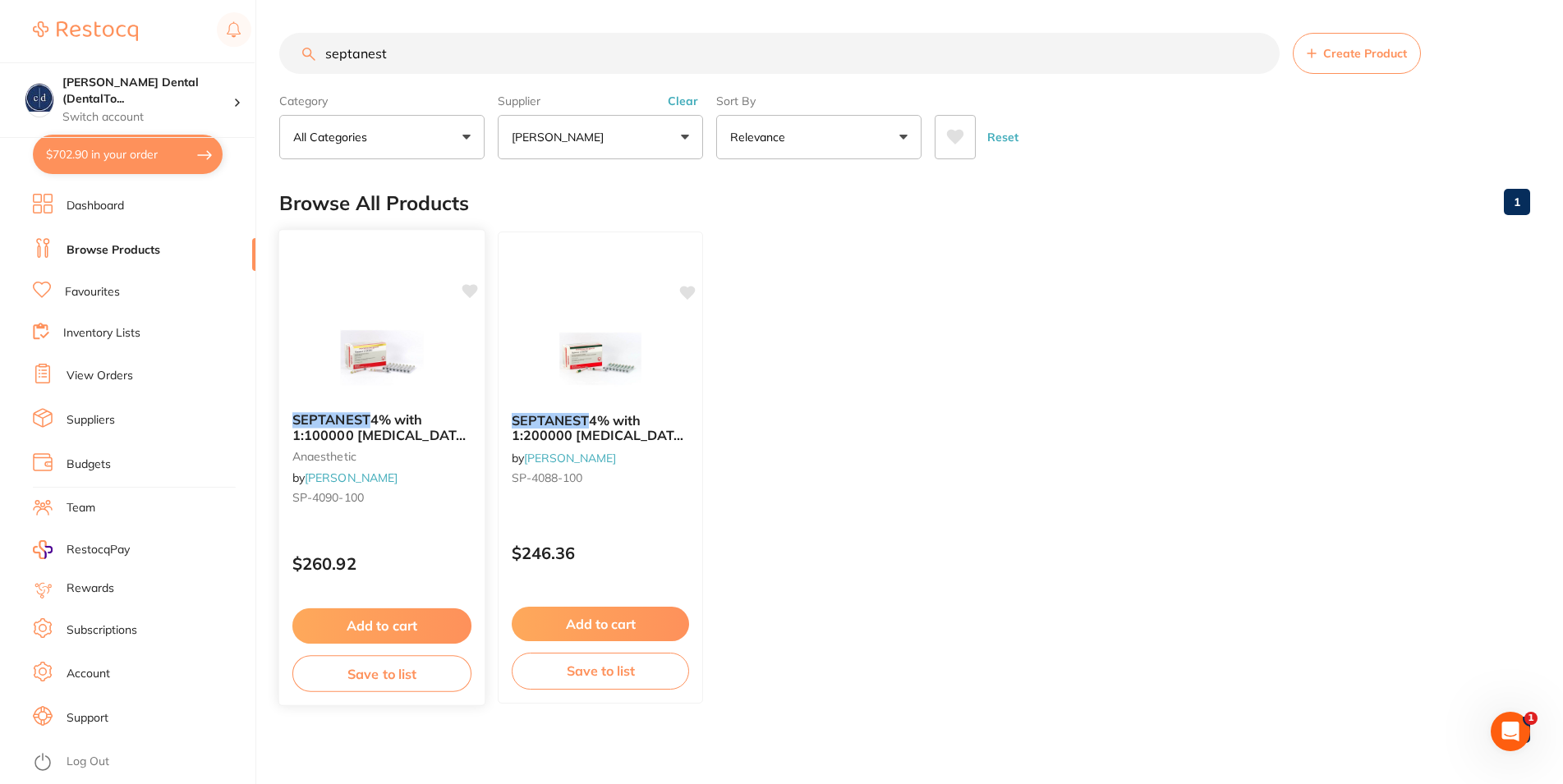
click at [352, 426] on em "SEPTANEST" at bounding box center [330, 420] width 78 height 17
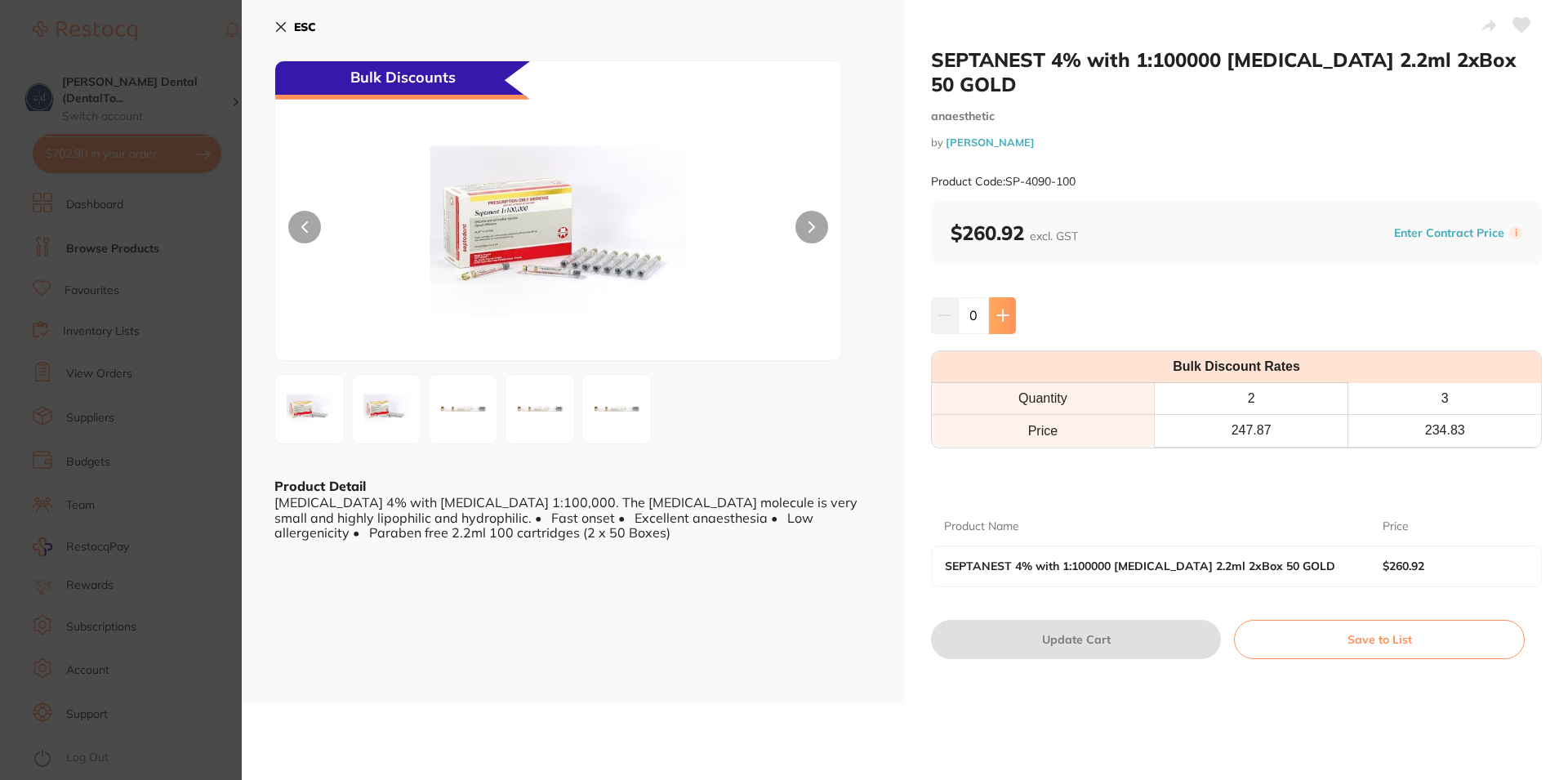
click at [998, 309] on icon at bounding box center [1003, 316] width 13 height 13
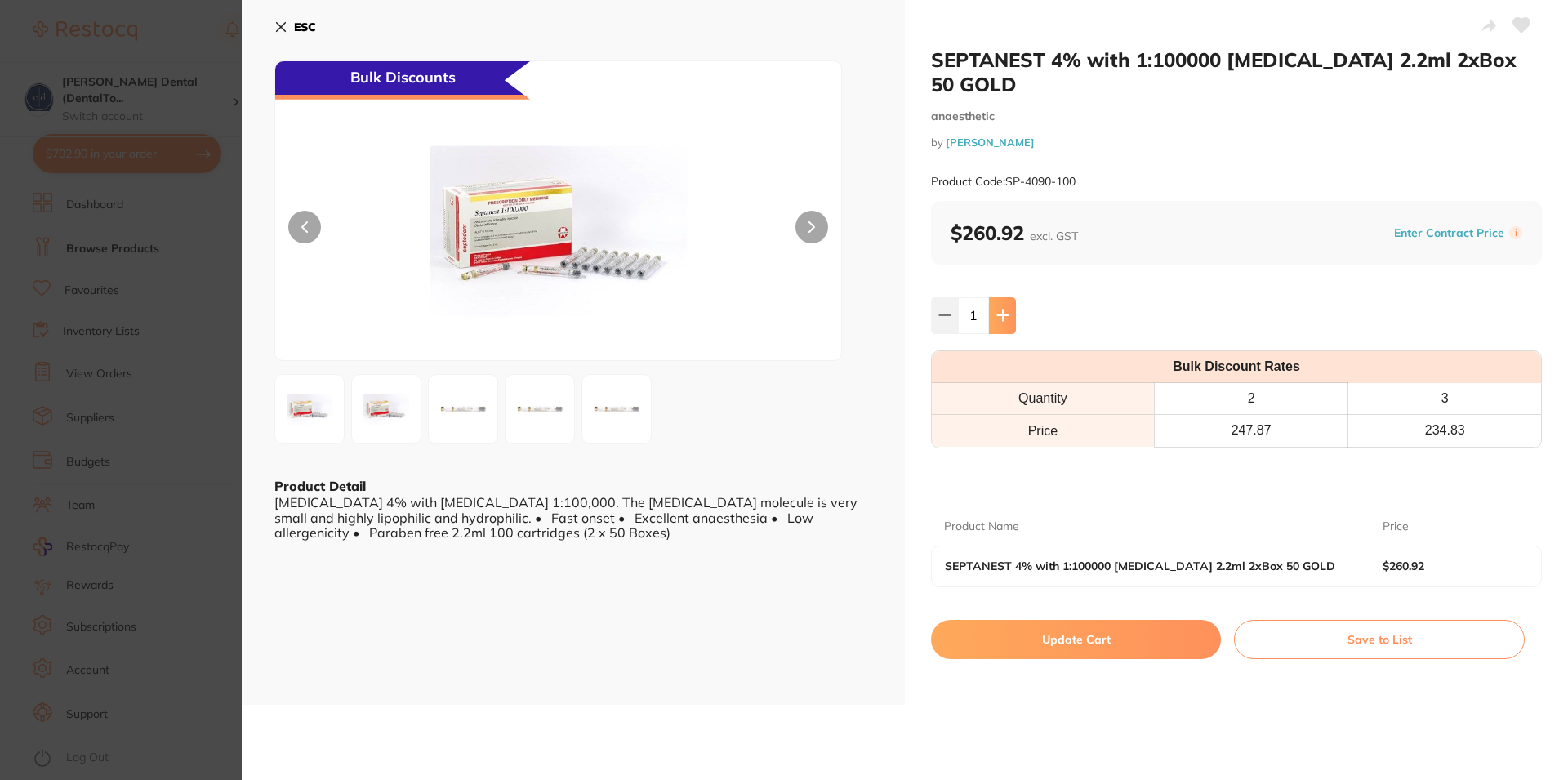
type input "1"
click at [1114, 620] on button "Update Cart" at bounding box center [1077, 639] width 290 height 39
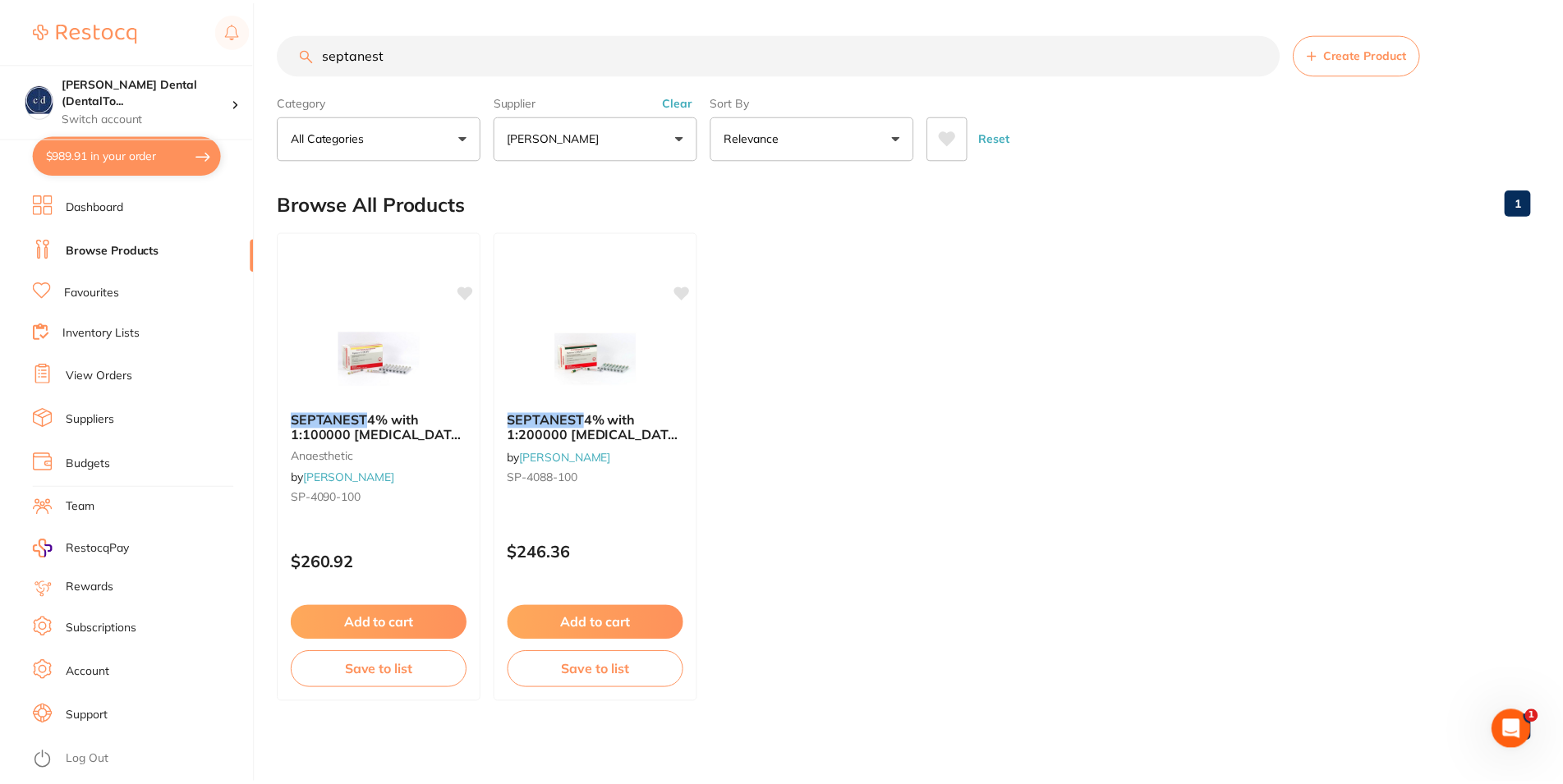
scroll to position [6, 0]
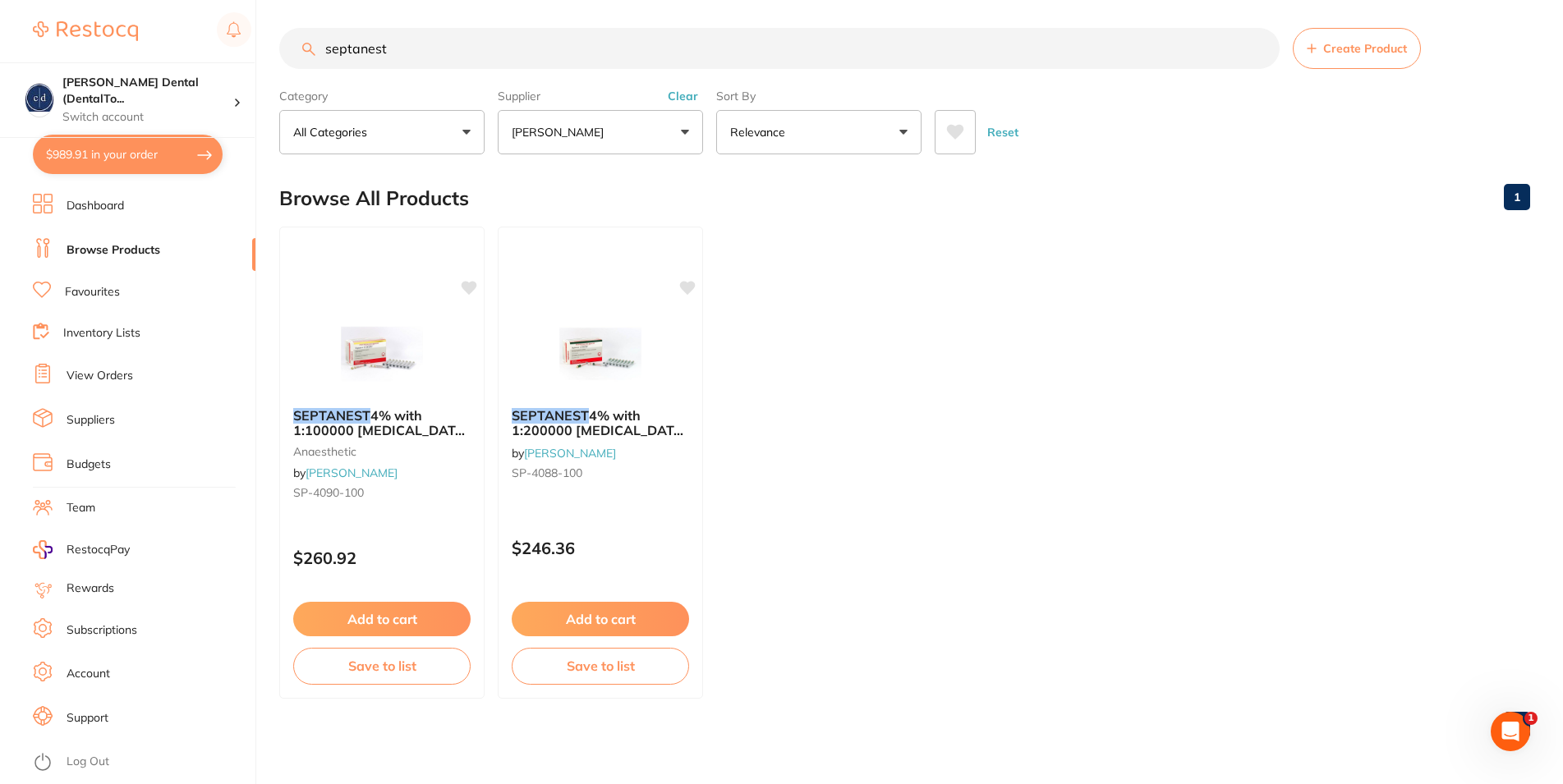
drag, startPoint x: 346, startPoint y: 52, endPoint x: 273, endPoint y: 52, distance: 73.0
click at [279, 52] on input "septanest" at bounding box center [779, 49] width 1001 height 41
click at [273, 52] on div "$989.91 Crotty Dental (DentalTo... Switch account Crotty Dental (DentalTown 4) …" at bounding box center [782, 387] width 1563 height 784
click at [299, 57] on input "septanest" at bounding box center [779, 49] width 1001 height 41
paste input "HS-9884773"
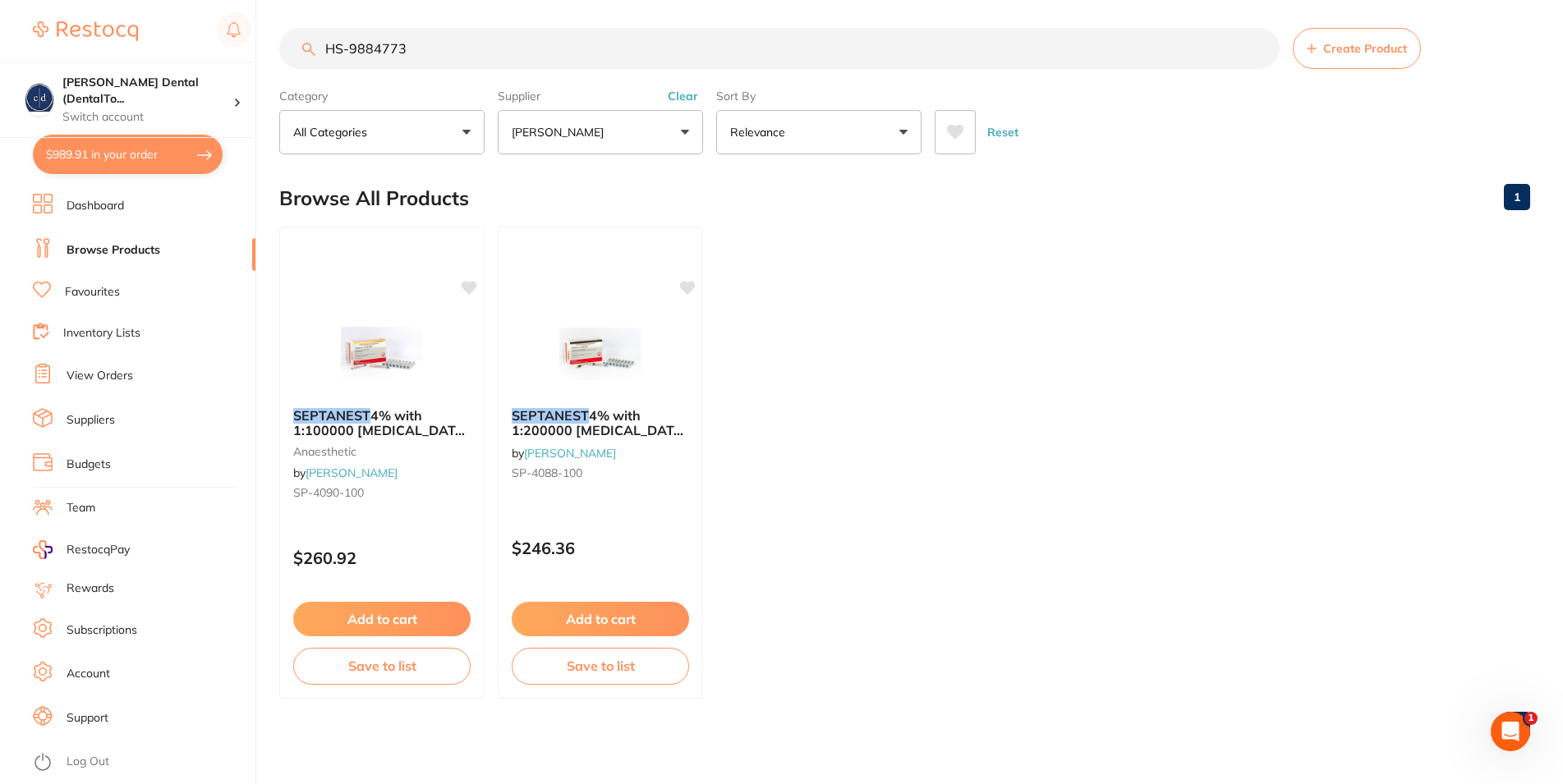
scroll to position [0, 0]
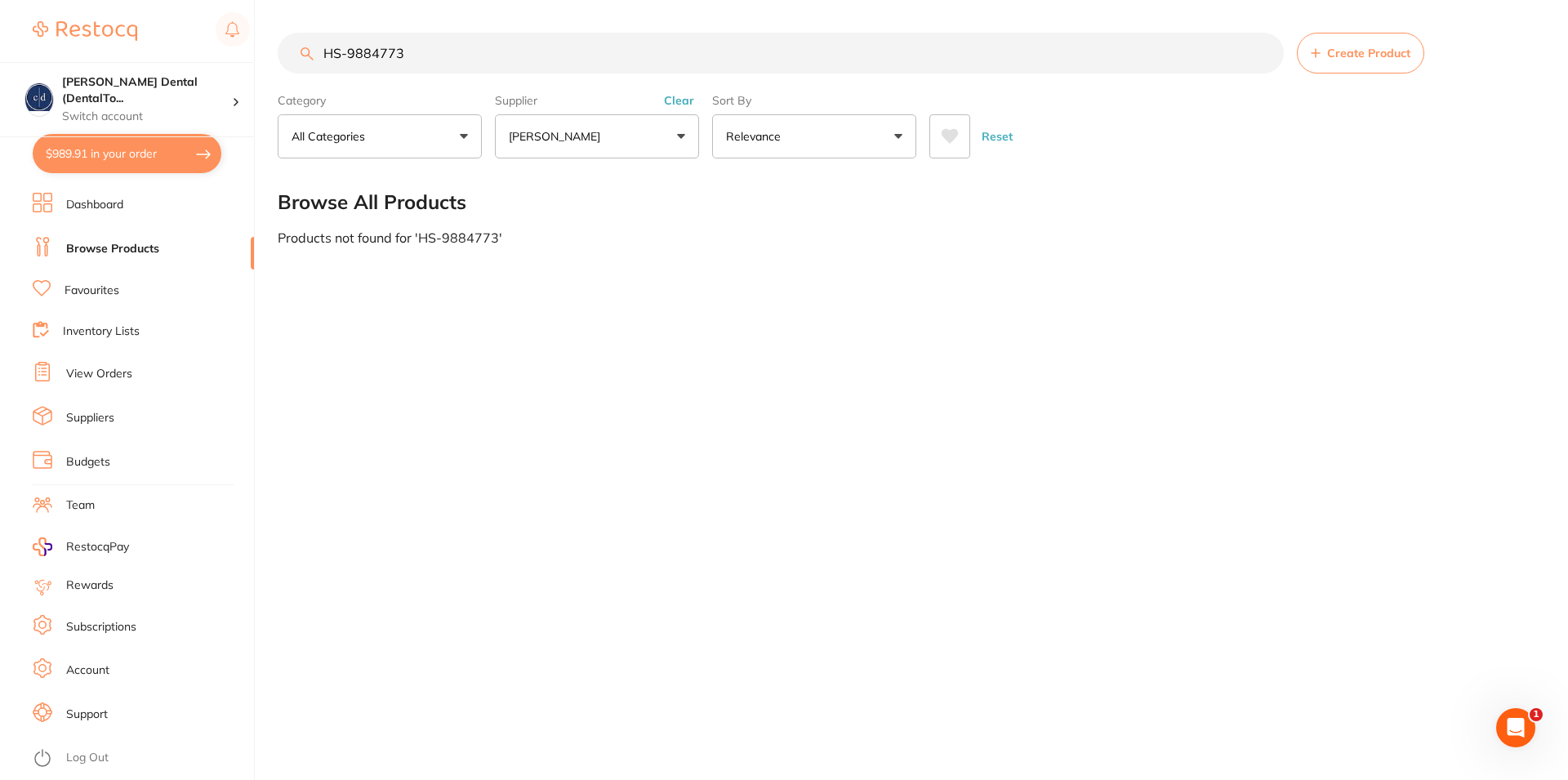
drag, startPoint x: 368, startPoint y: 57, endPoint x: 303, endPoint y: 25, distance: 72.4
click at [285, 52] on input "HS-9884773" at bounding box center [780, 53] width 1006 height 41
type input "Poly pad"
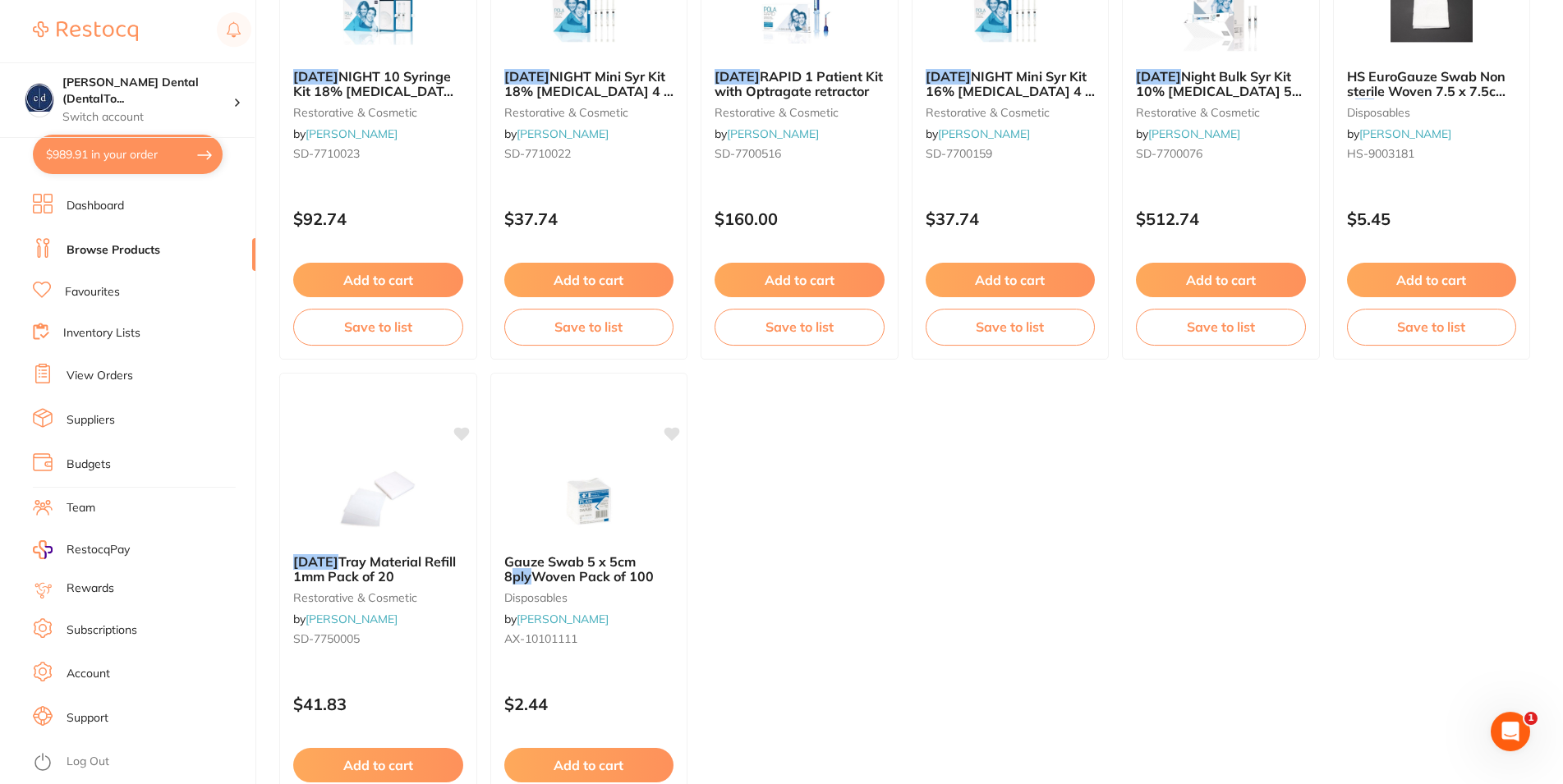
scroll to position [419, 0]
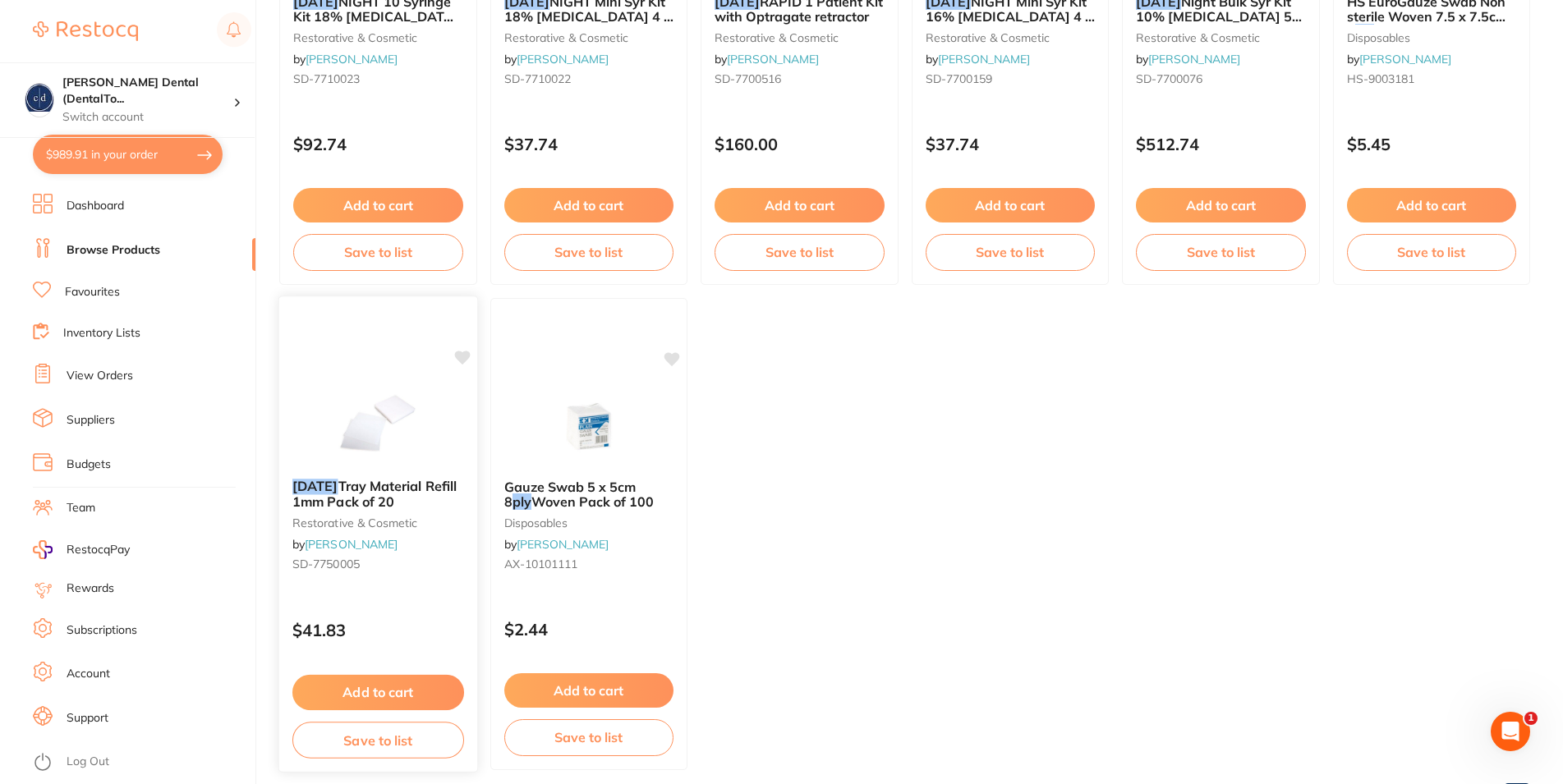
click at [438, 695] on button "Add to cart" at bounding box center [377, 692] width 171 height 36
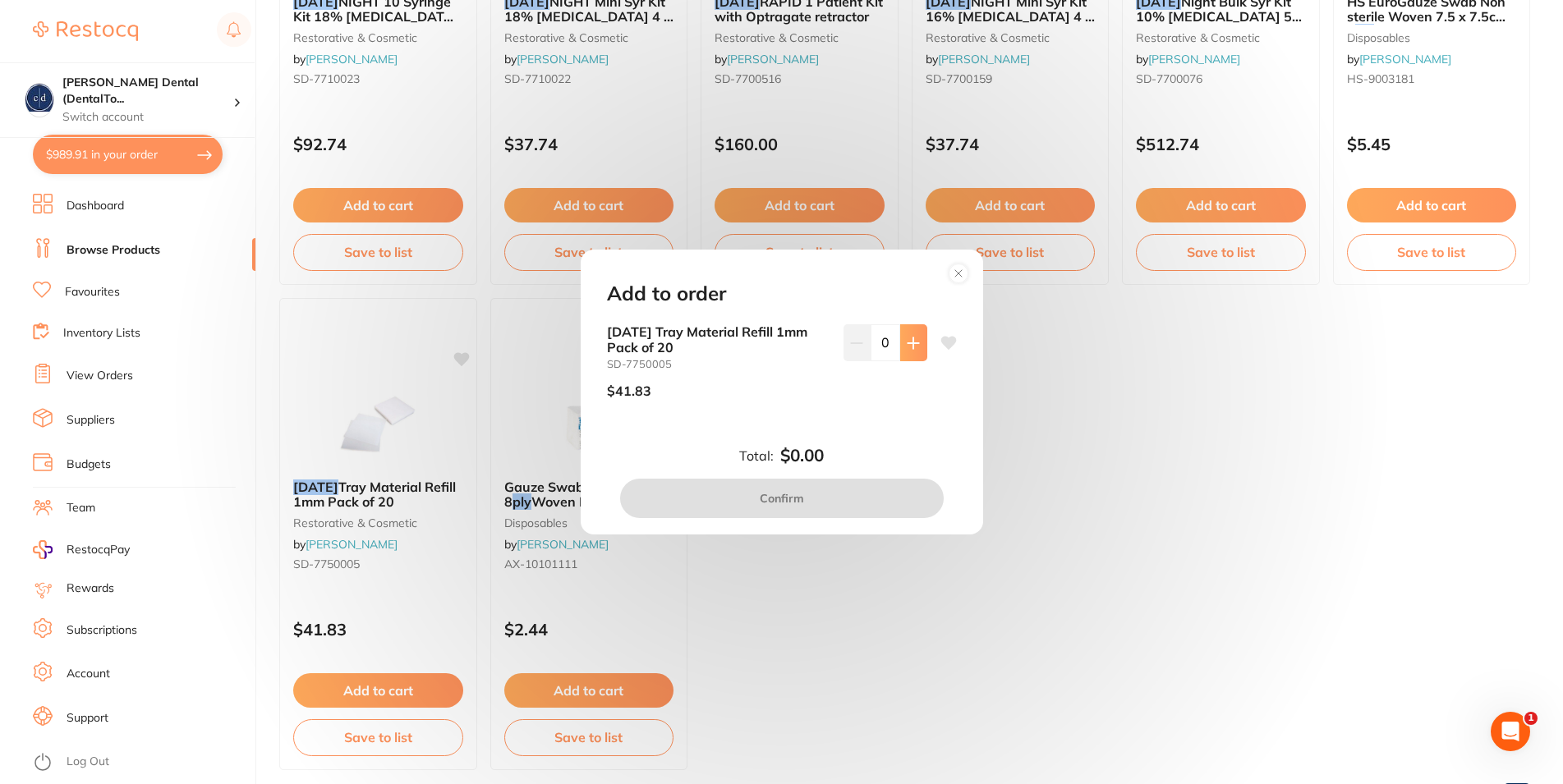
scroll to position [0, 0]
click at [907, 346] on icon at bounding box center [913, 343] width 13 height 13
type input "1"
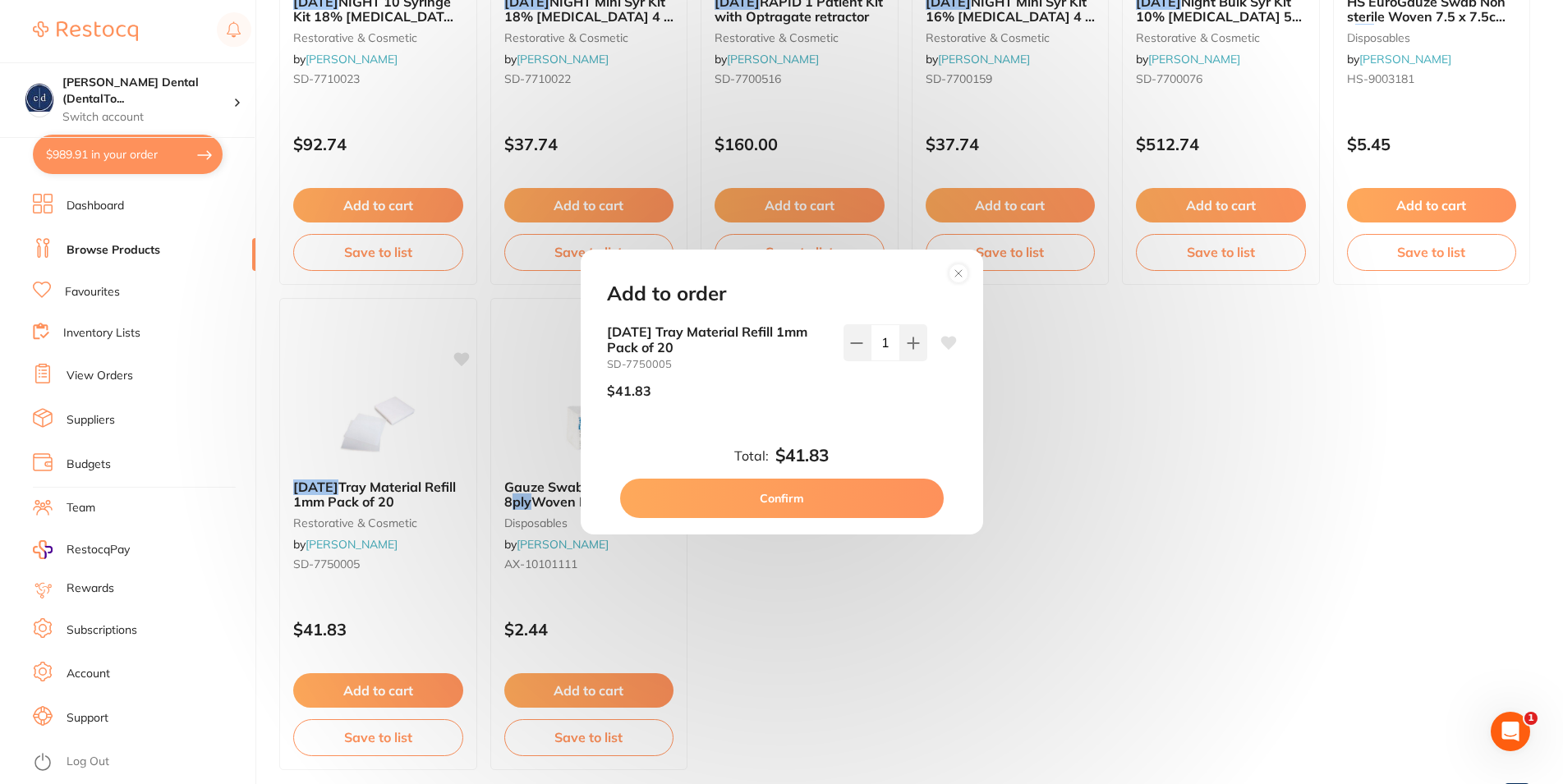
click at [794, 498] on button "Confirm" at bounding box center [782, 499] width 324 height 39
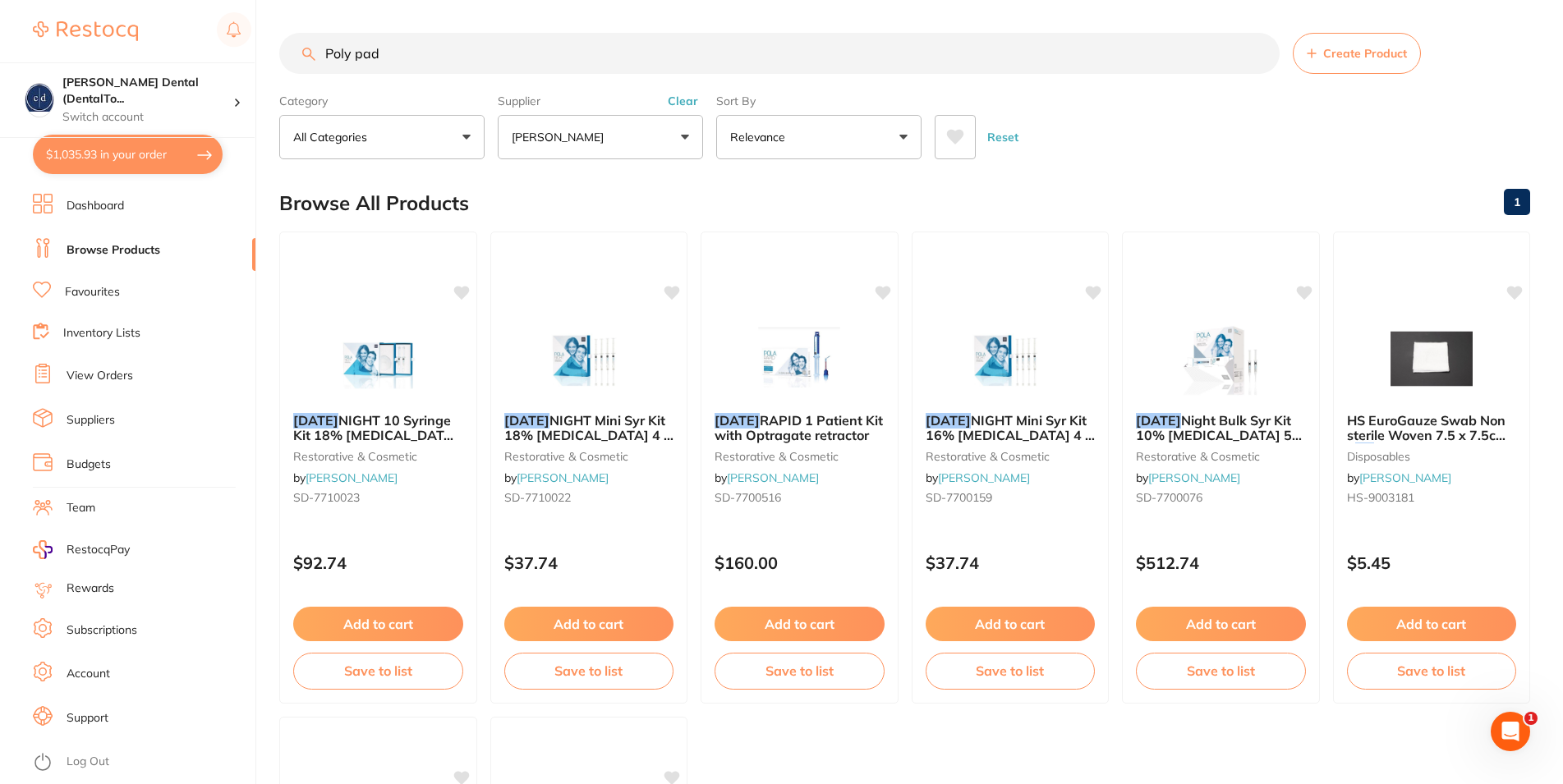
drag, startPoint x: 384, startPoint y: 55, endPoint x: 264, endPoint y: 44, distance: 120.5
click at [279, 44] on input "Poly pad" at bounding box center [779, 53] width 1001 height 41
paste input "HS-9884773"
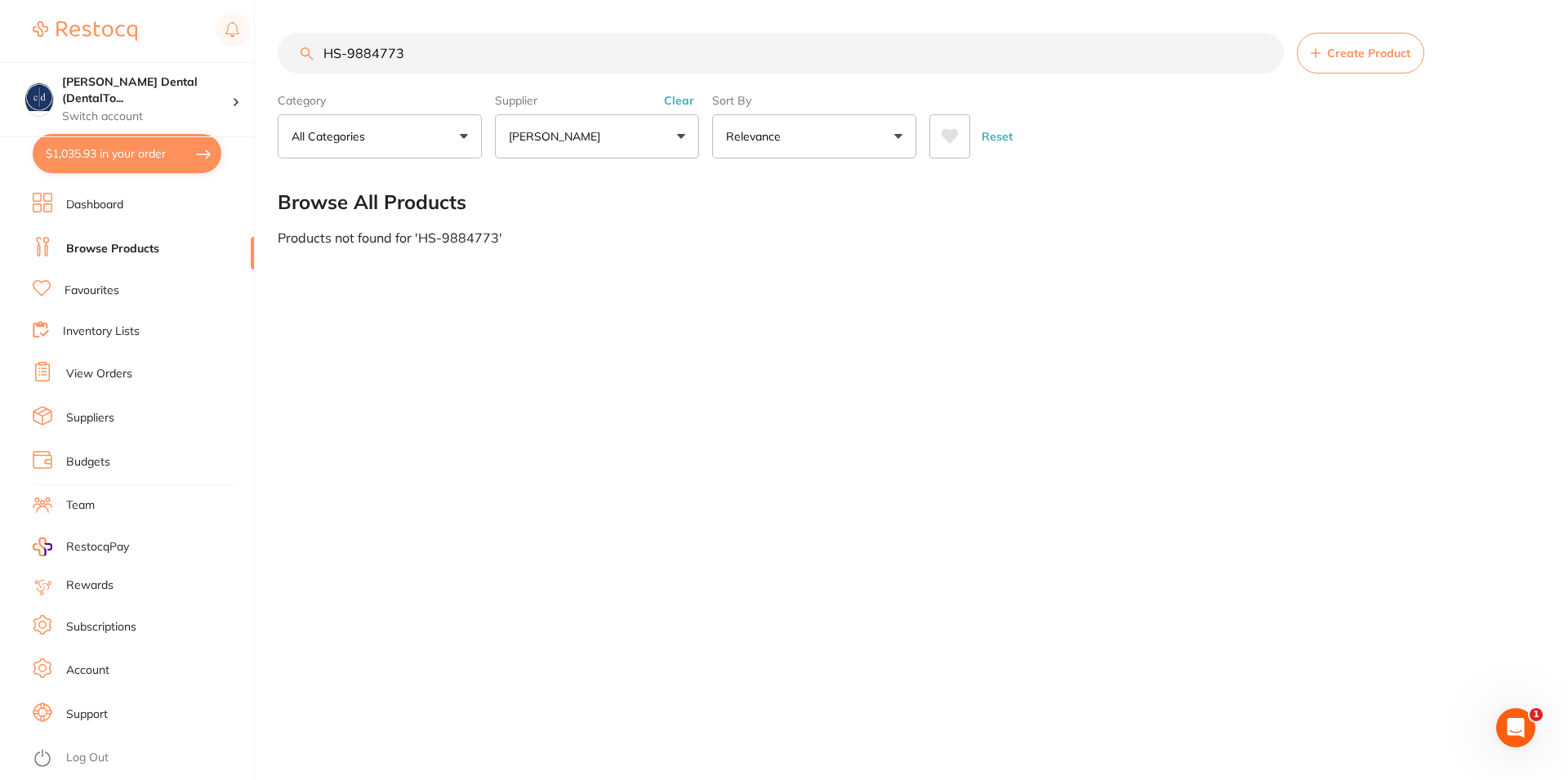
click at [464, 141] on button "All Categories" at bounding box center [379, 136] width 204 height 44
click at [634, 217] on div "Browse All Products" at bounding box center [906, 202] width 1258 height 55
drag, startPoint x: 409, startPoint y: 51, endPoint x: 311, endPoint y: 46, distance: 98.1
click at [311, 46] on input "HS-9884773" at bounding box center [780, 53] width 1006 height 41
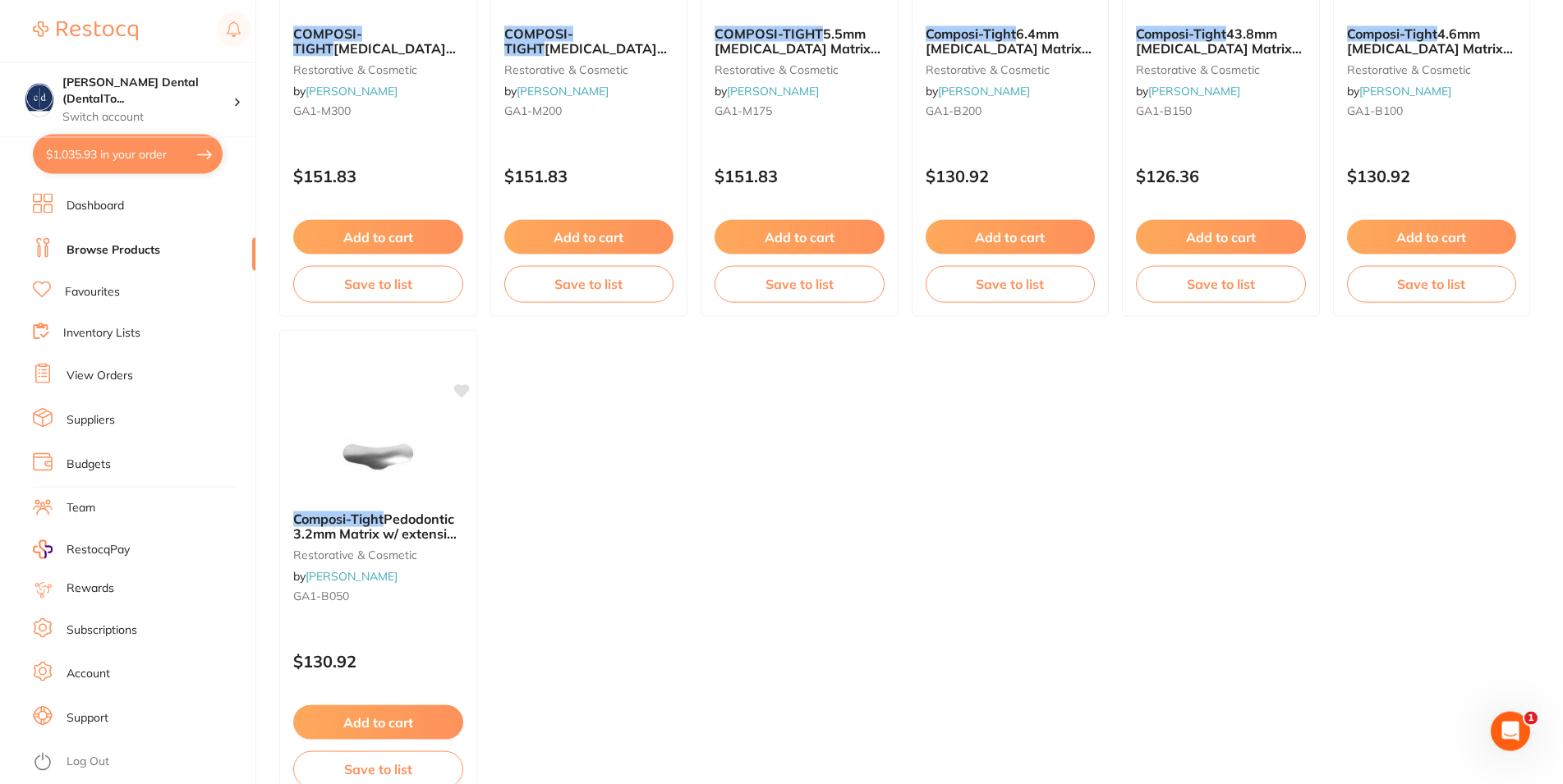
scroll to position [419, 0]
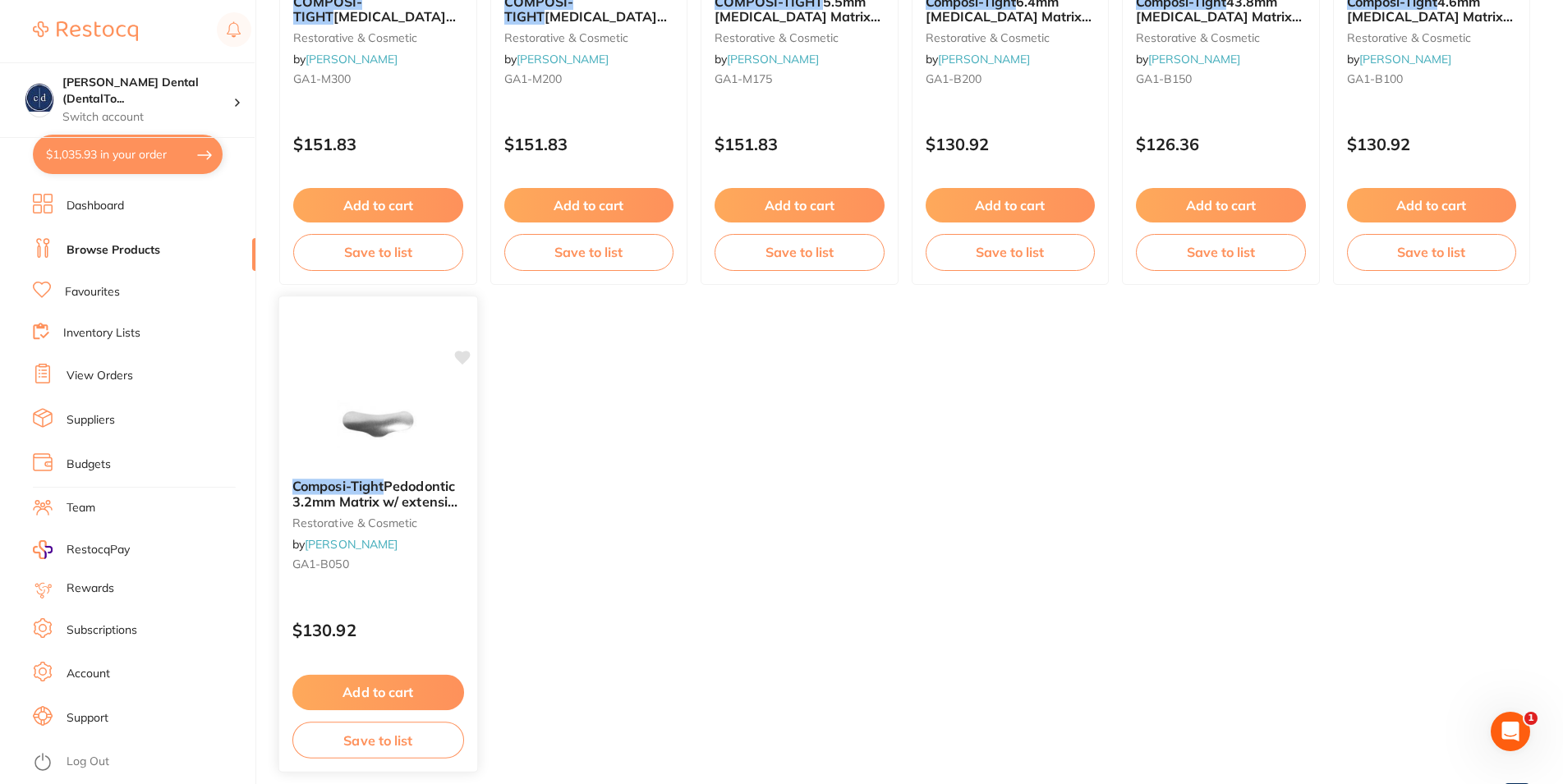
type input "composi-tight"
click at [392, 676] on button "Add to cart" at bounding box center [377, 692] width 171 height 36
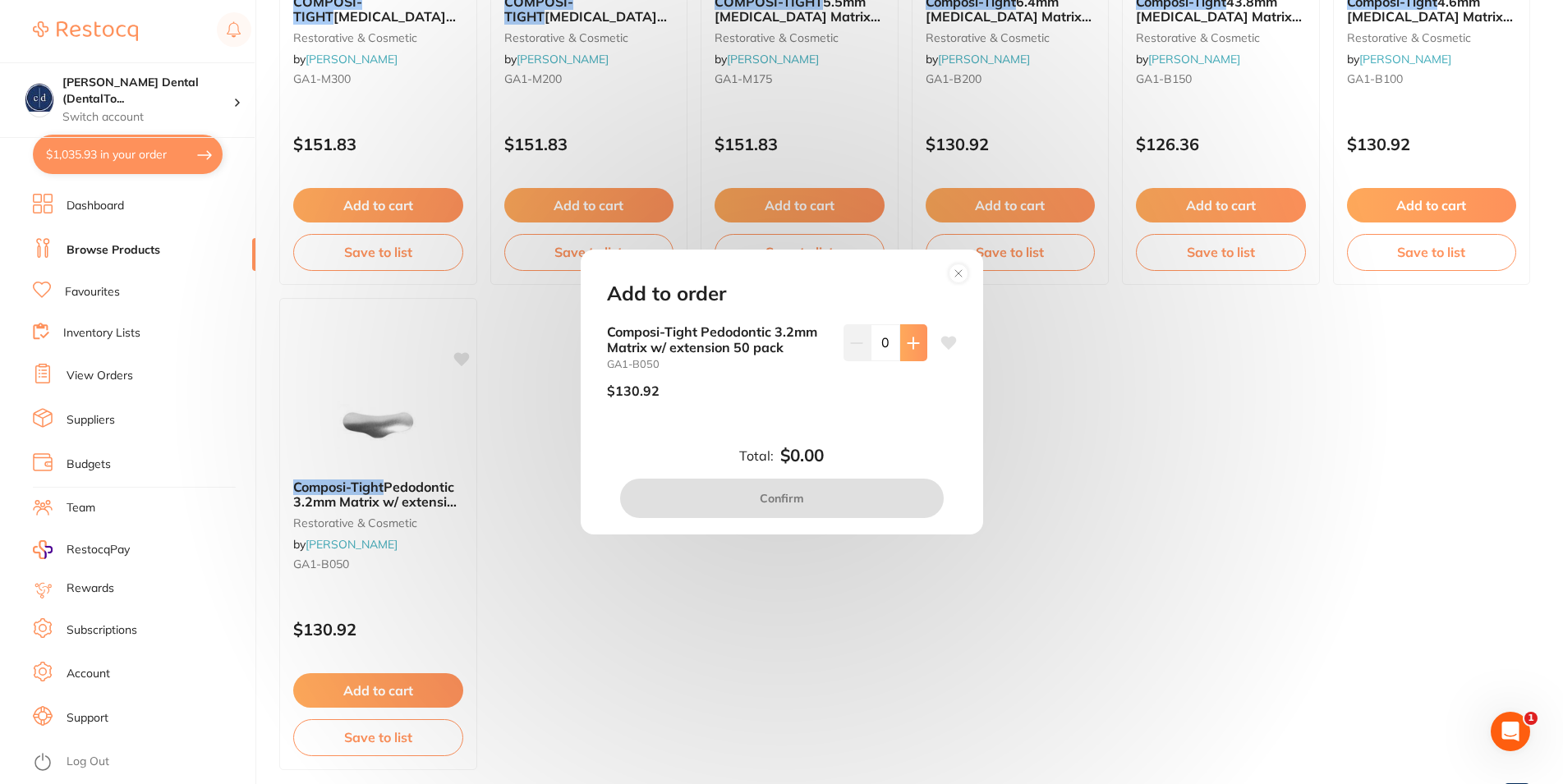
scroll to position [0, 0]
click at [908, 338] on icon at bounding box center [913, 342] width 10 height 10
type input "1"
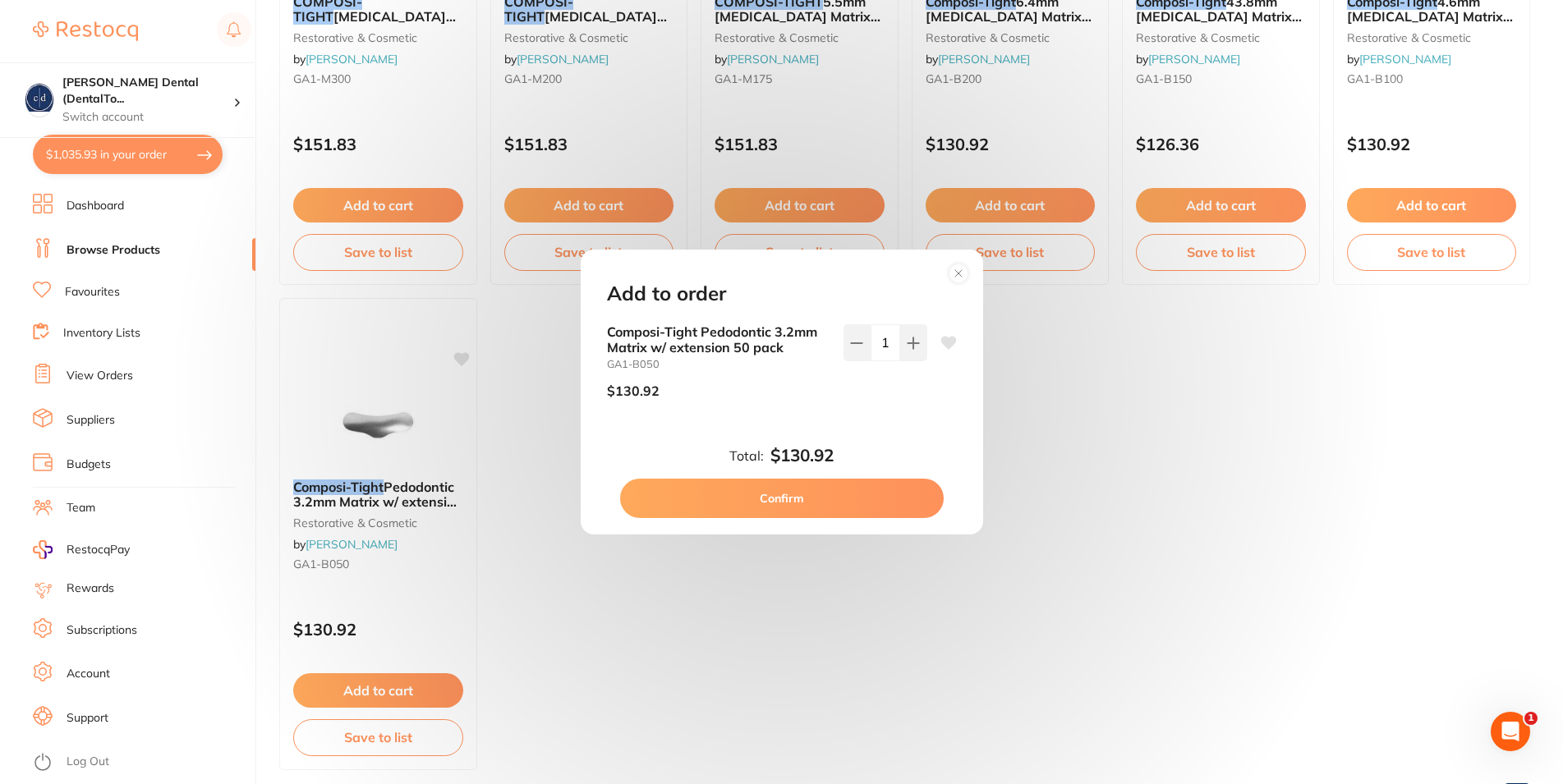
click at [833, 495] on button "Confirm" at bounding box center [782, 499] width 324 height 39
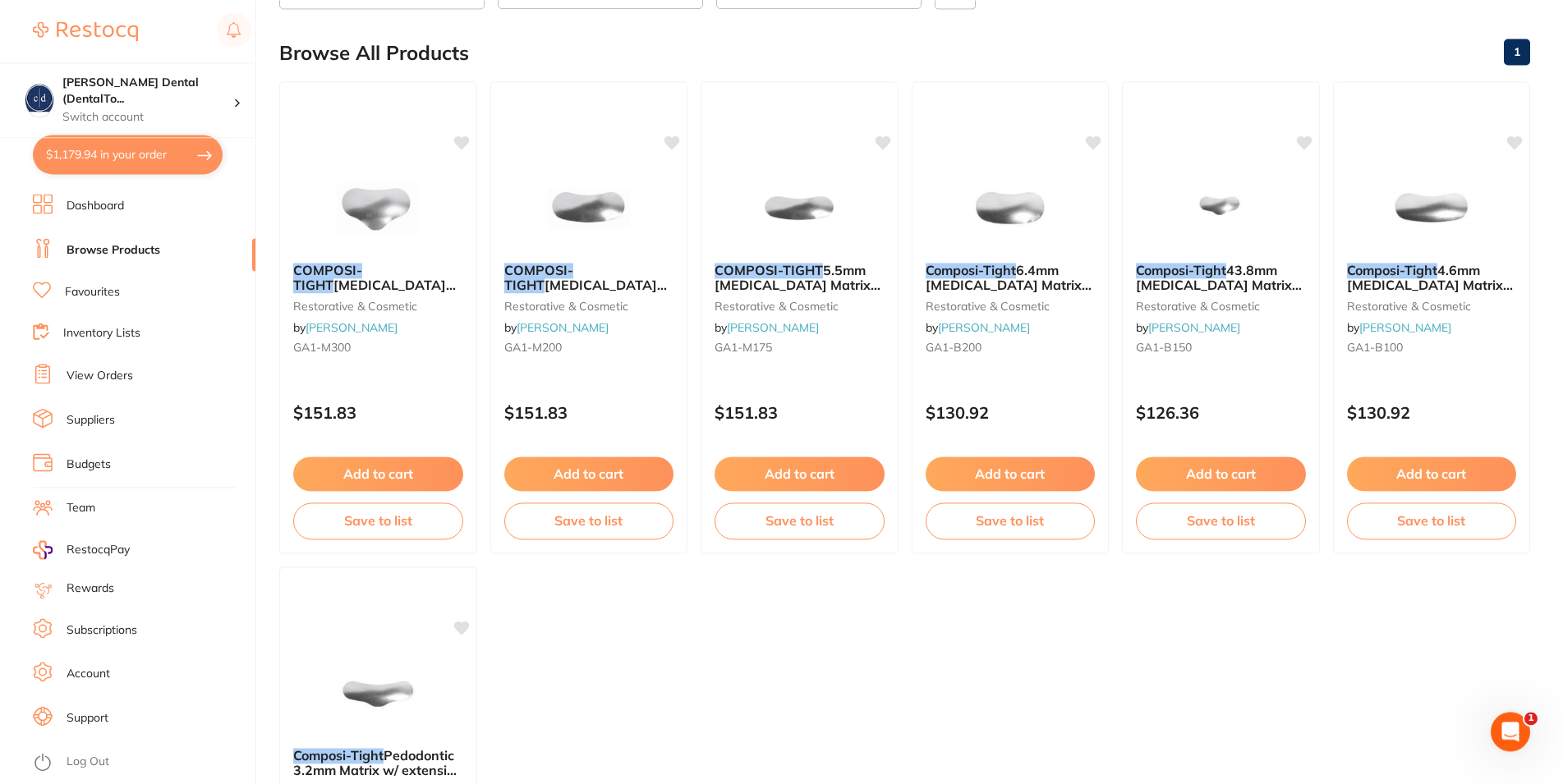
scroll to position [130, 0]
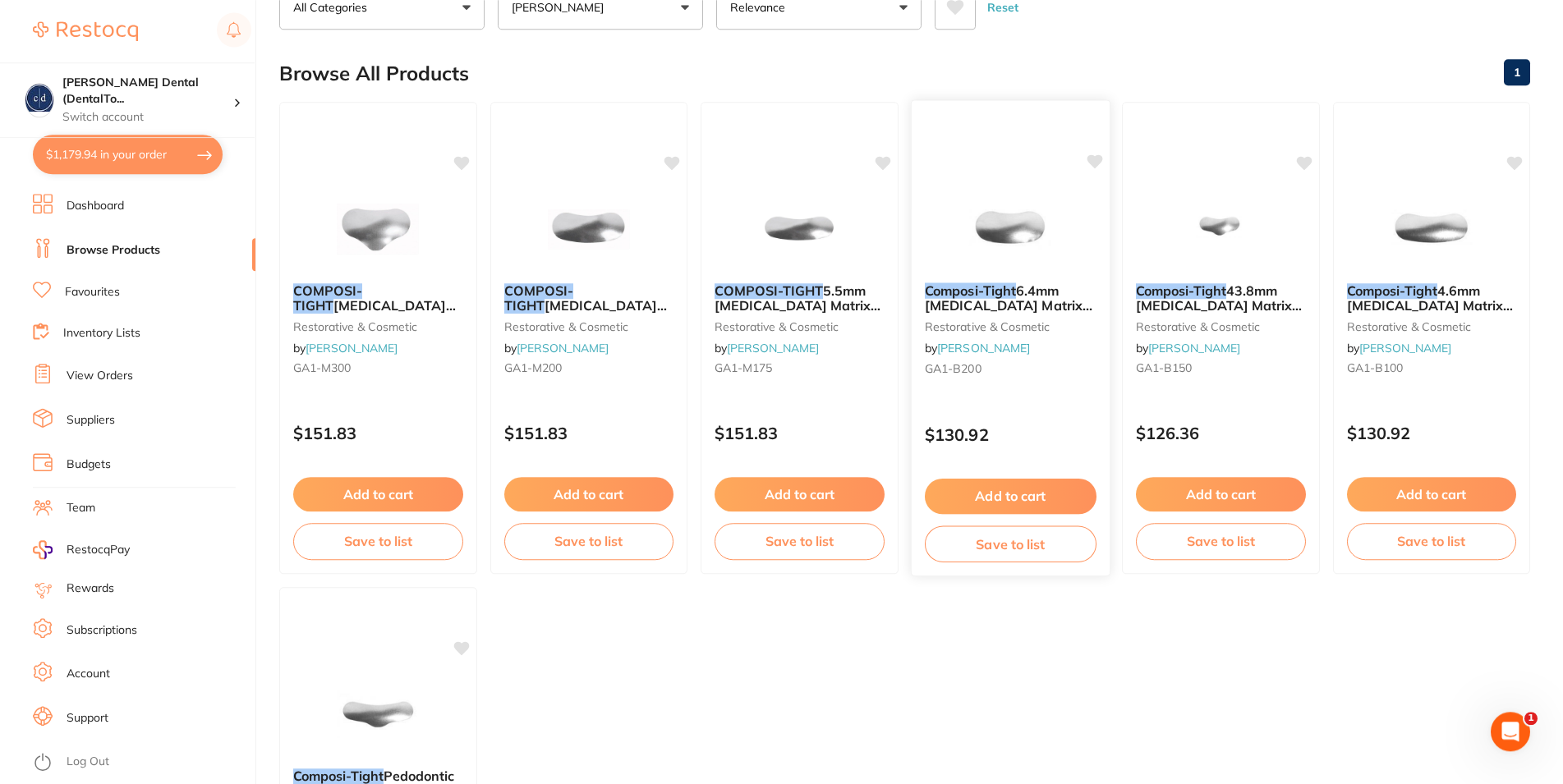
click at [1010, 494] on button "Add to cart" at bounding box center [1009, 497] width 171 height 36
click at [1010, 494] on div at bounding box center [782, 392] width 1563 height 784
click at [1027, 491] on button "Add to cart" at bounding box center [1009, 497] width 171 height 36
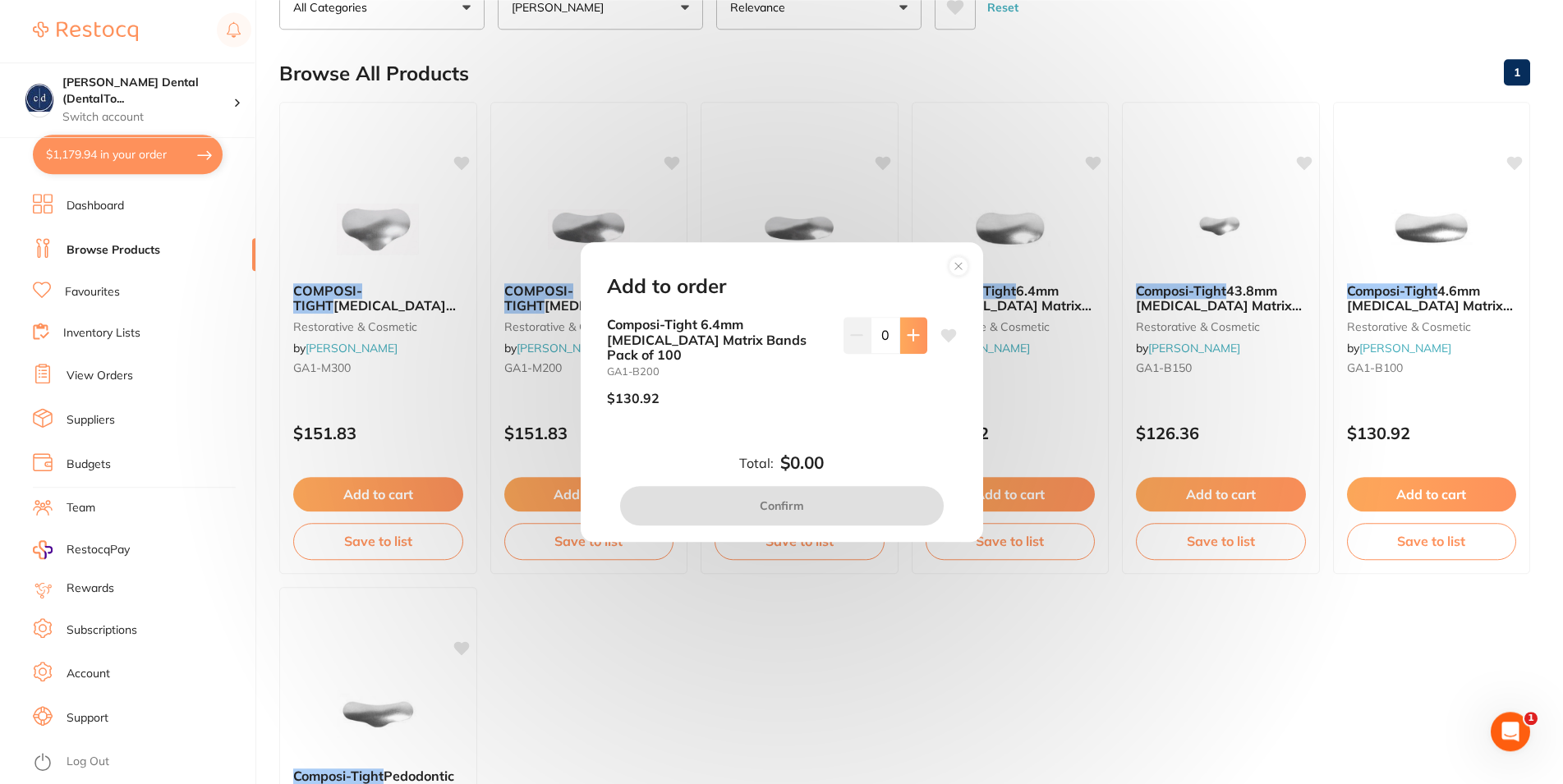
click at [908, 341] on icon at bounding box center [913, 335] width 10 height 10
type input "1"
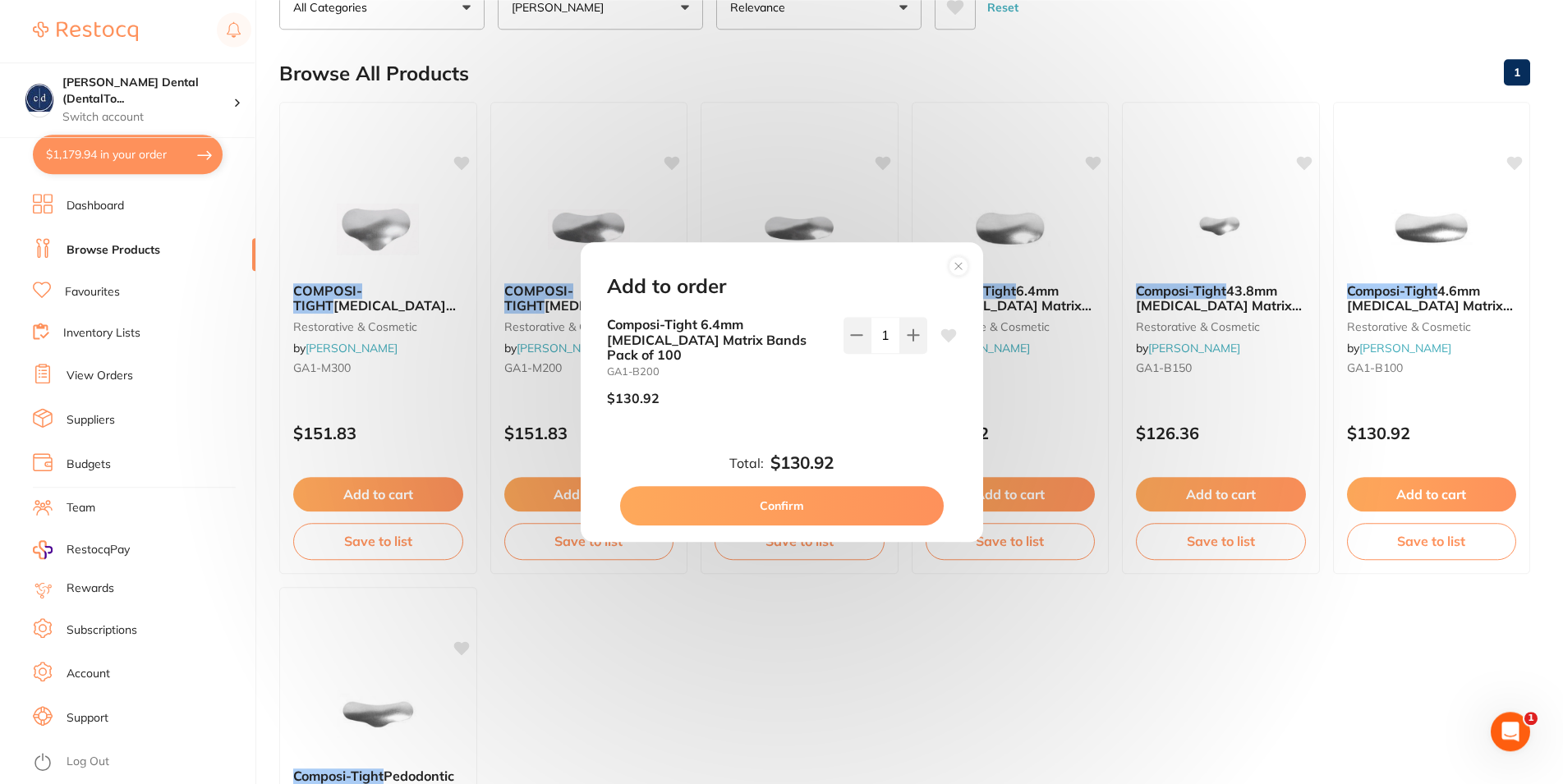
click at [810, 494] on button "Confirm" at bounding box center [782, 506] width 324 height 39
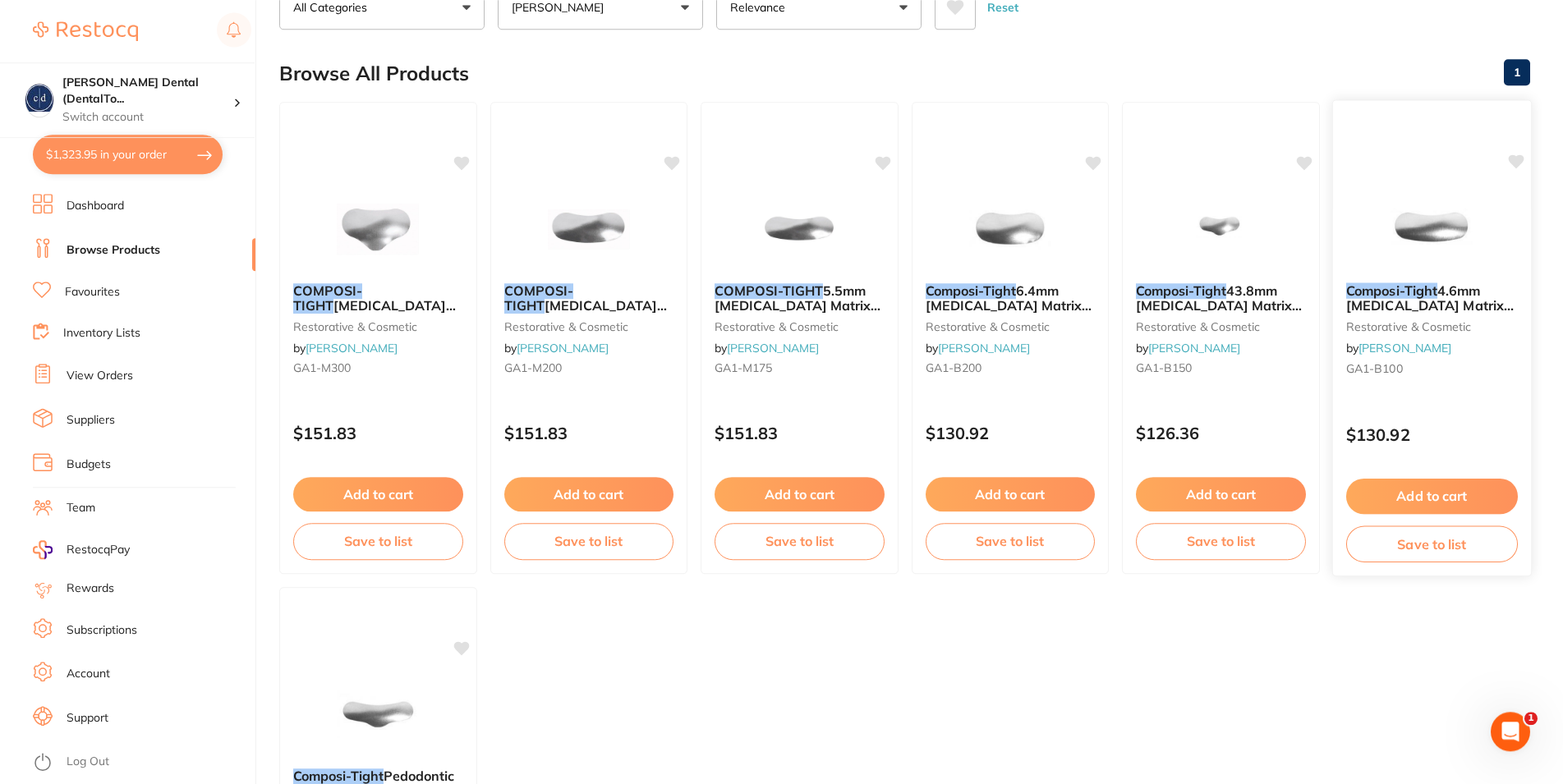
click at [1404, 486] on button "Add to cart" at bounding box center [1431, 497] width 171 height 36
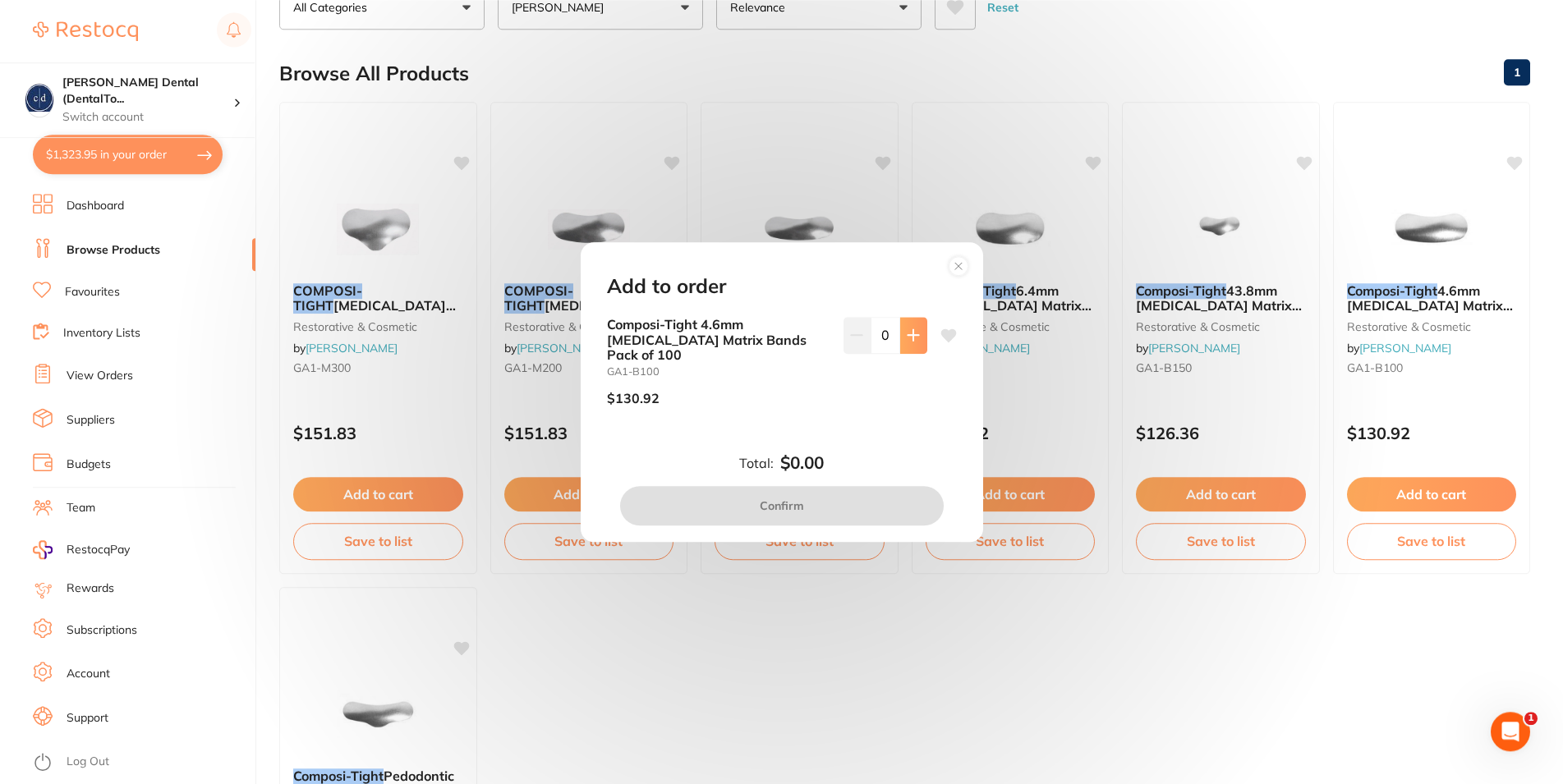
click at [908, 341] on icon at bounding box center [913, 335] width 10 height 10
type input "1"
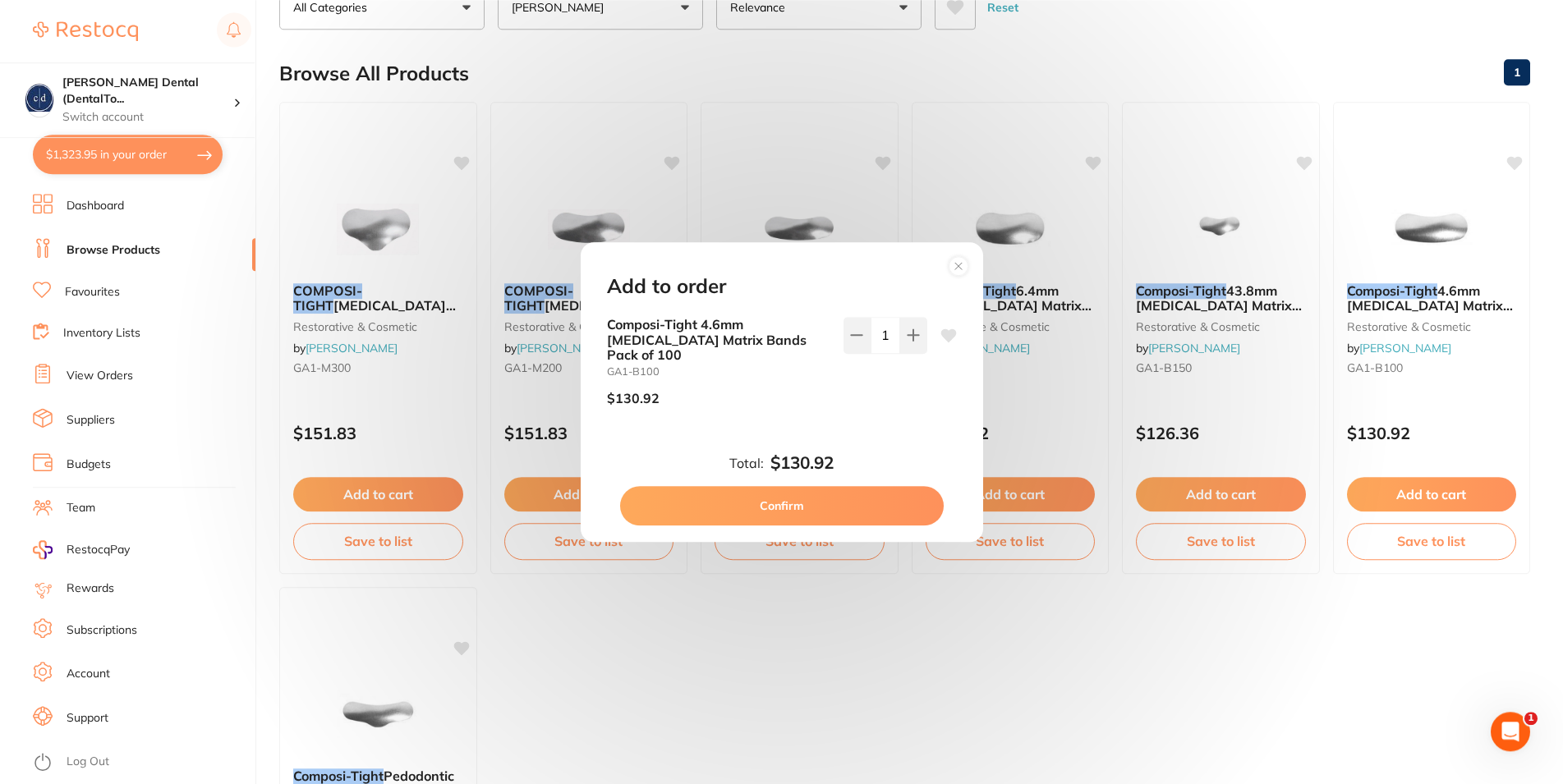
click at [787, 492] on button "Confirm" at bounding box center [782, 506] width 324 height 39
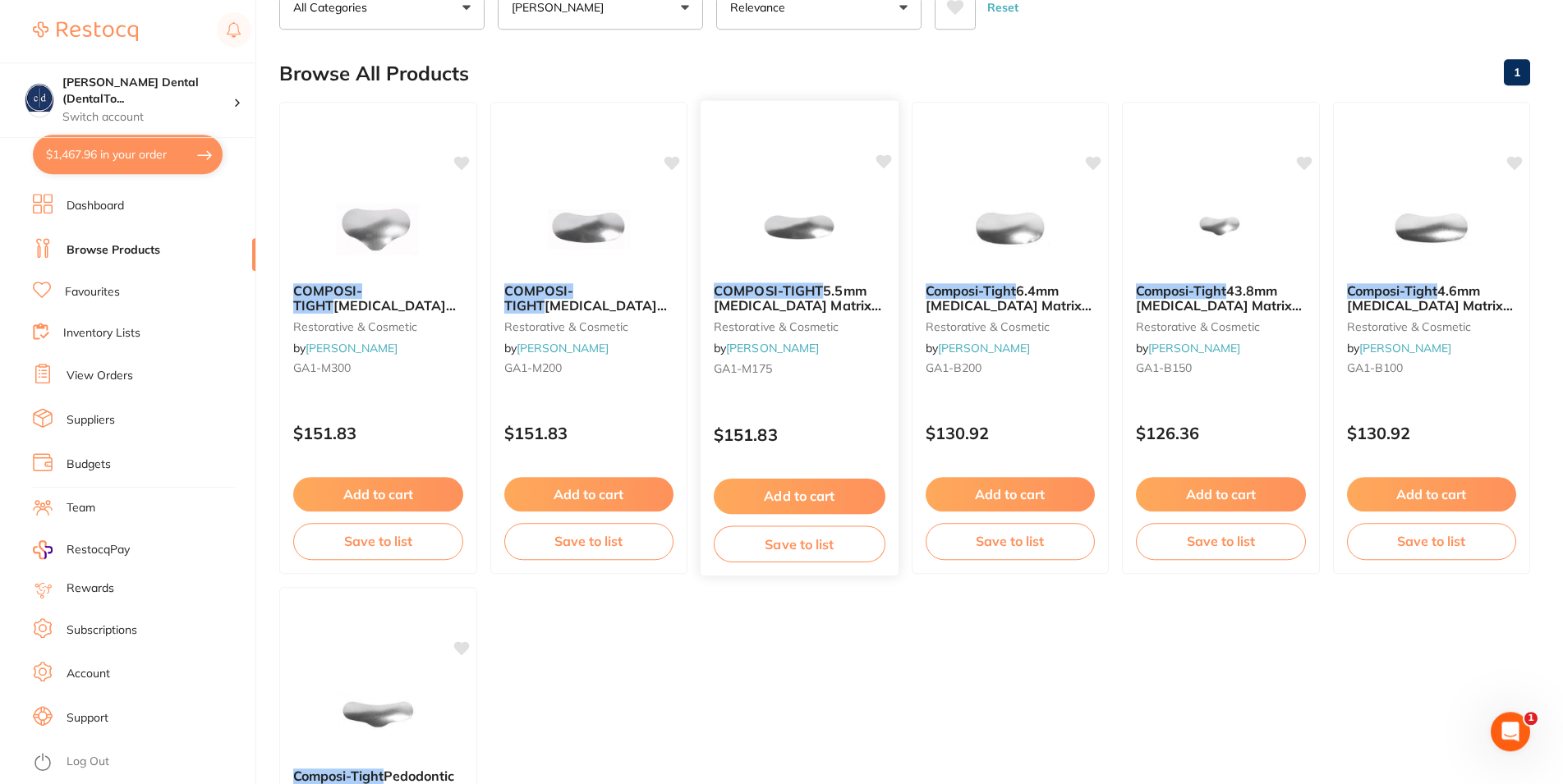
click at [811, 499] on button "Add to cart" at bounding box center [799, 497] width 171 height 36
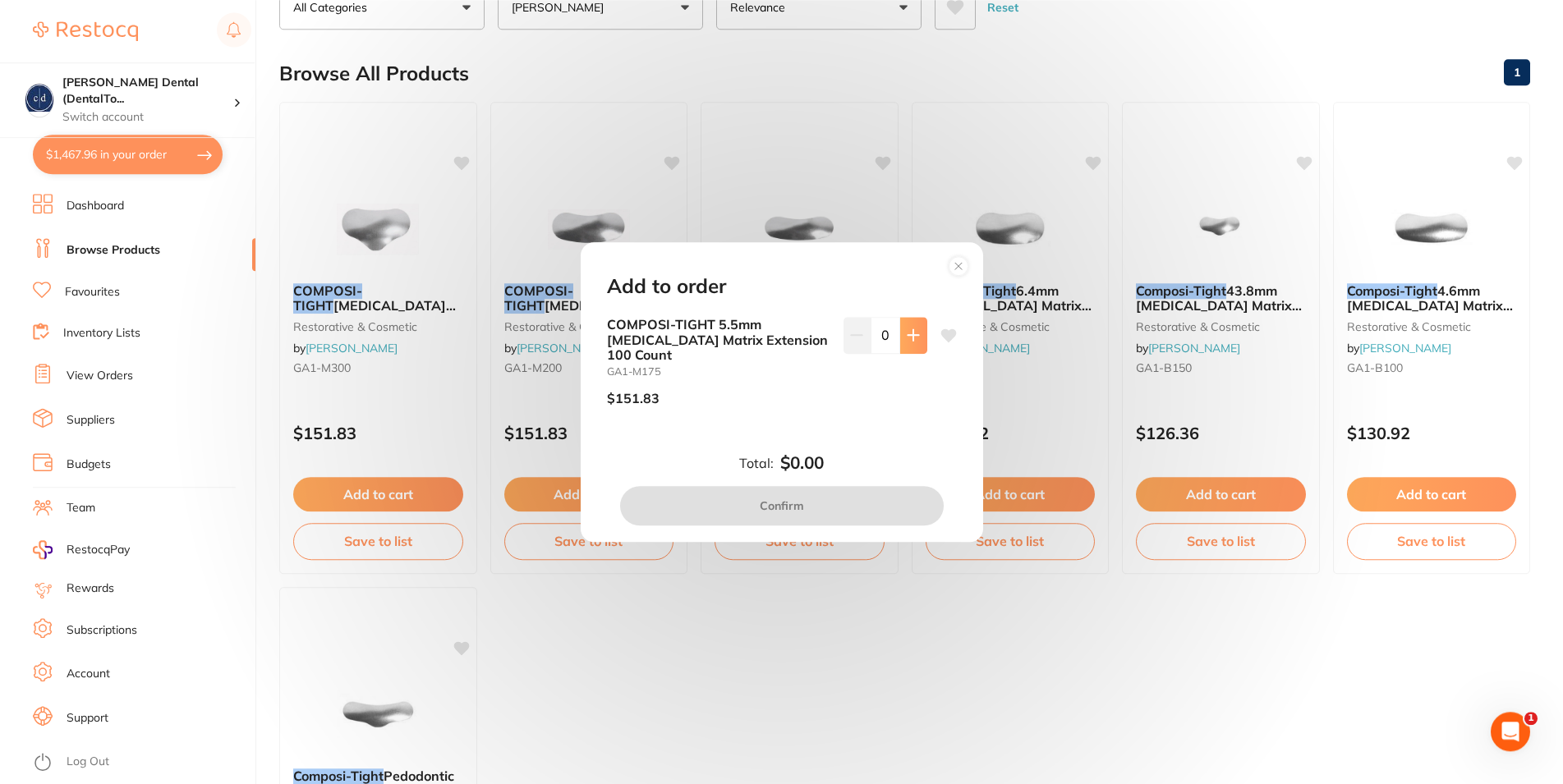
click at [907, 341] on icon at bounding box center [913, 335] width 13 height 13
type input "1"
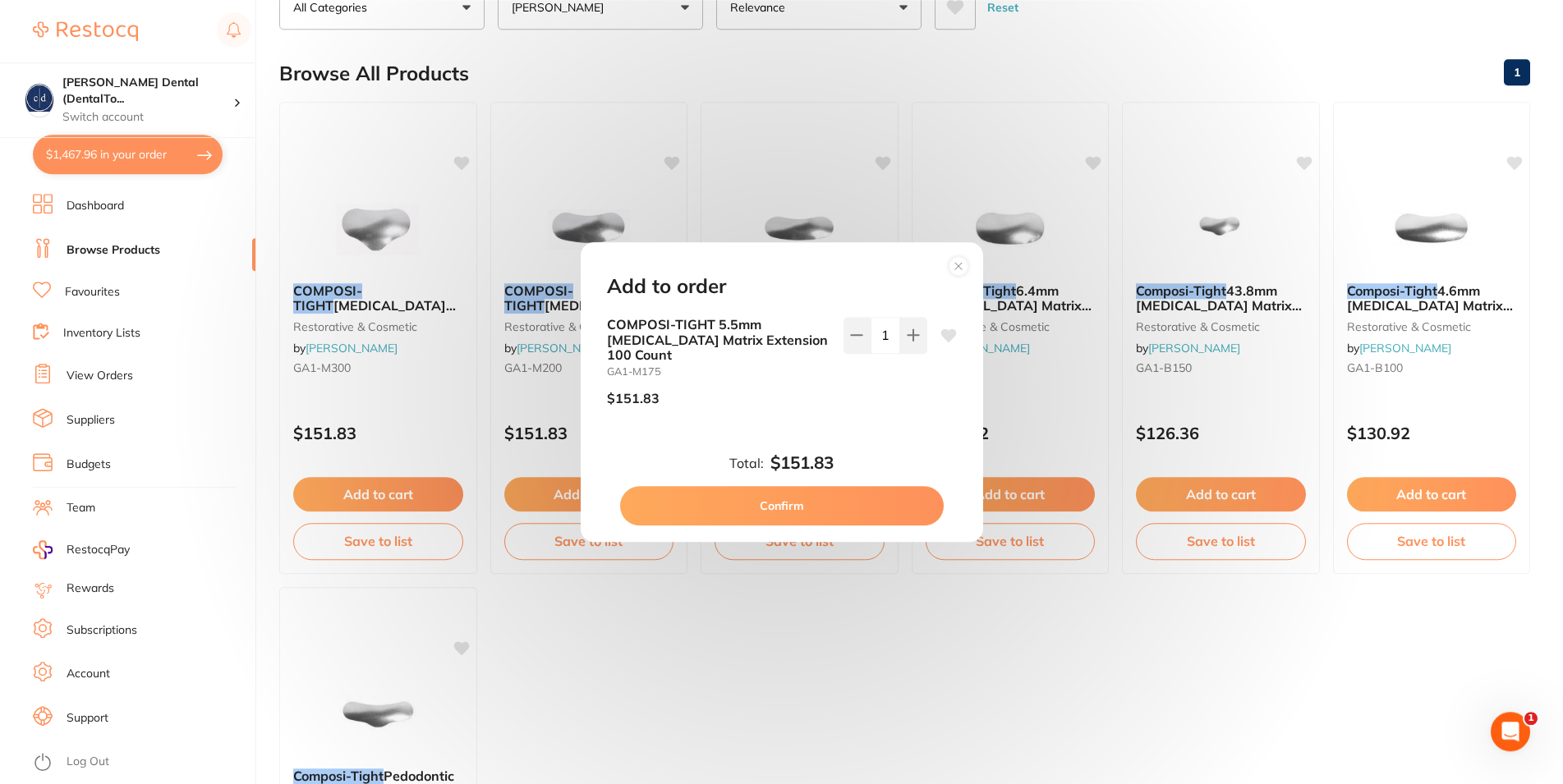
click at [816, 499] on button "Confirm" at bounding box center [782, 506] width 324 height 39
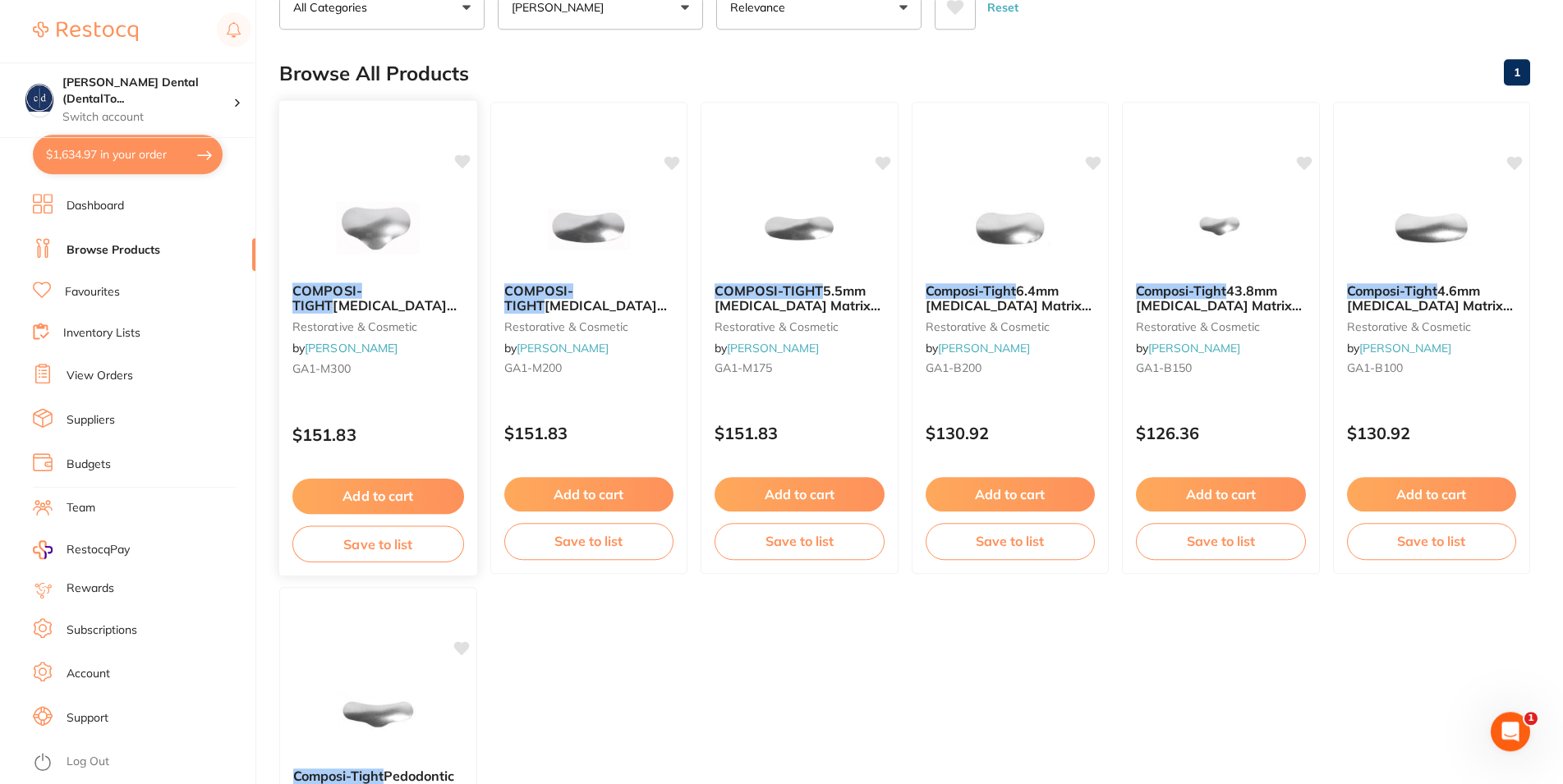
click at [422, 494] on button "Add to cart" at bounding box center [377, 497] width 171 height 36
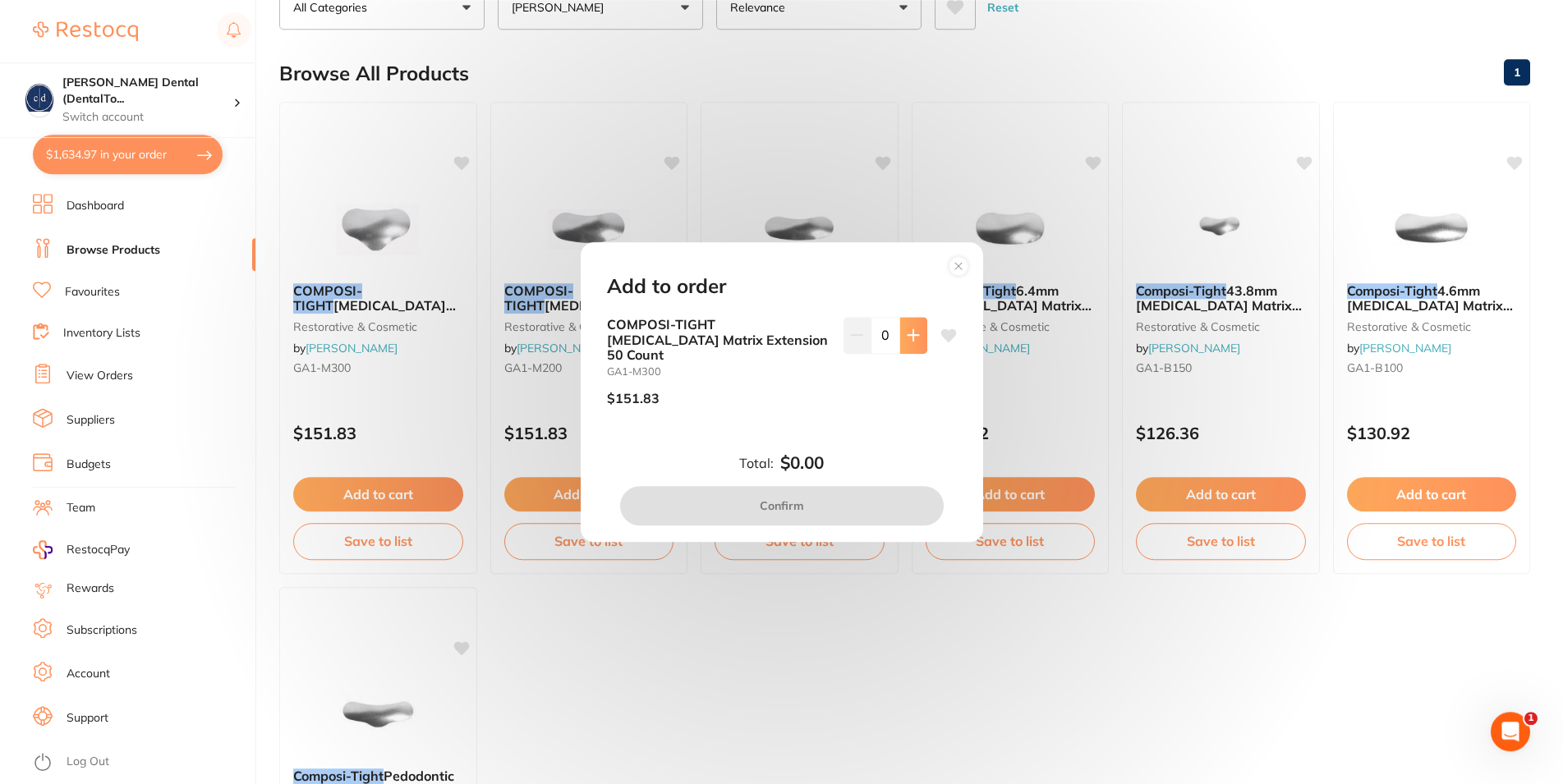
click at [907, 340] on icon at bounding box center [913, 335] width 13 height 13
type input "1"
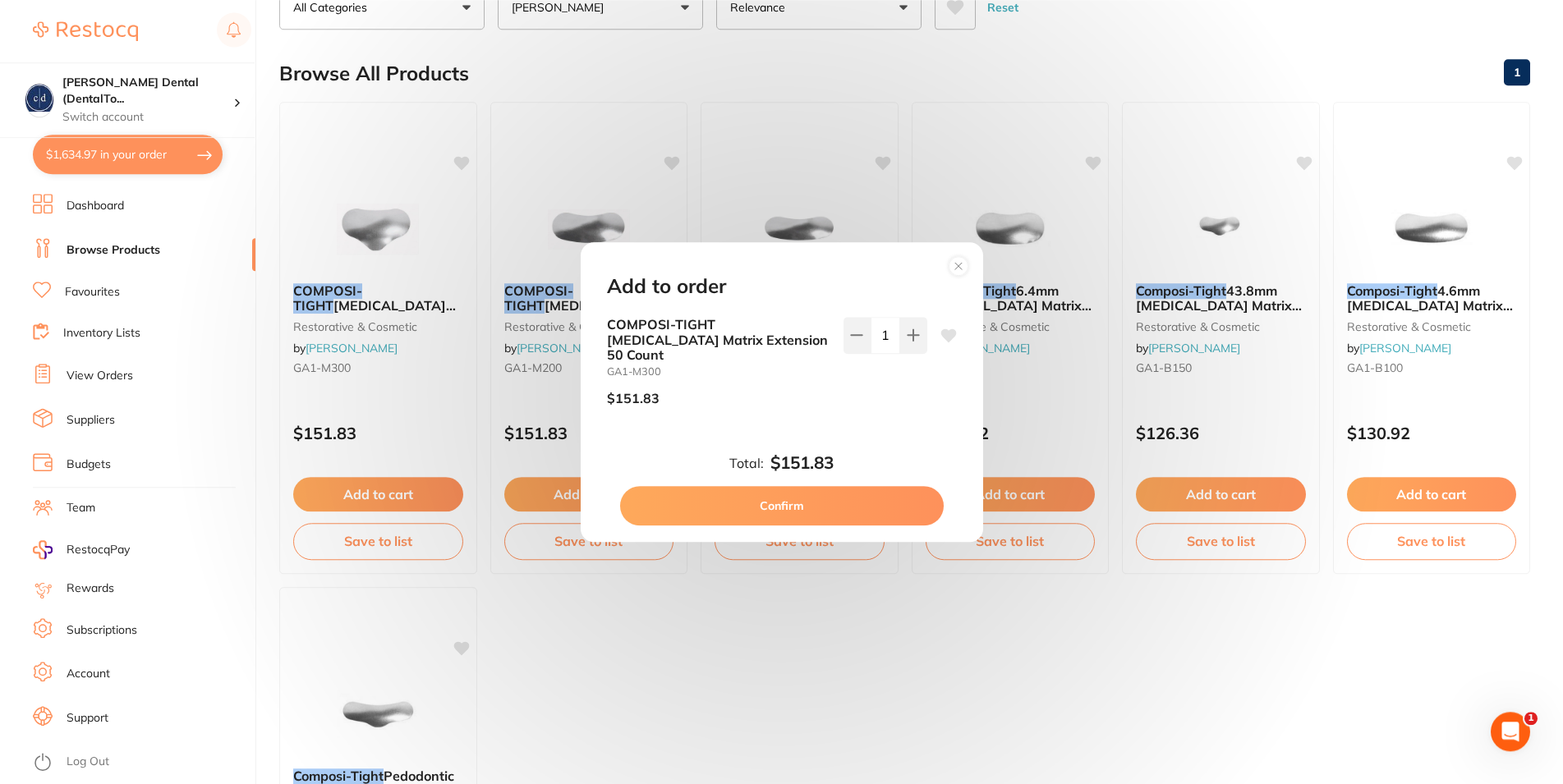
click at [804, 490] on button "Confirm" at bounding box center [782, 506] width 324 height 39
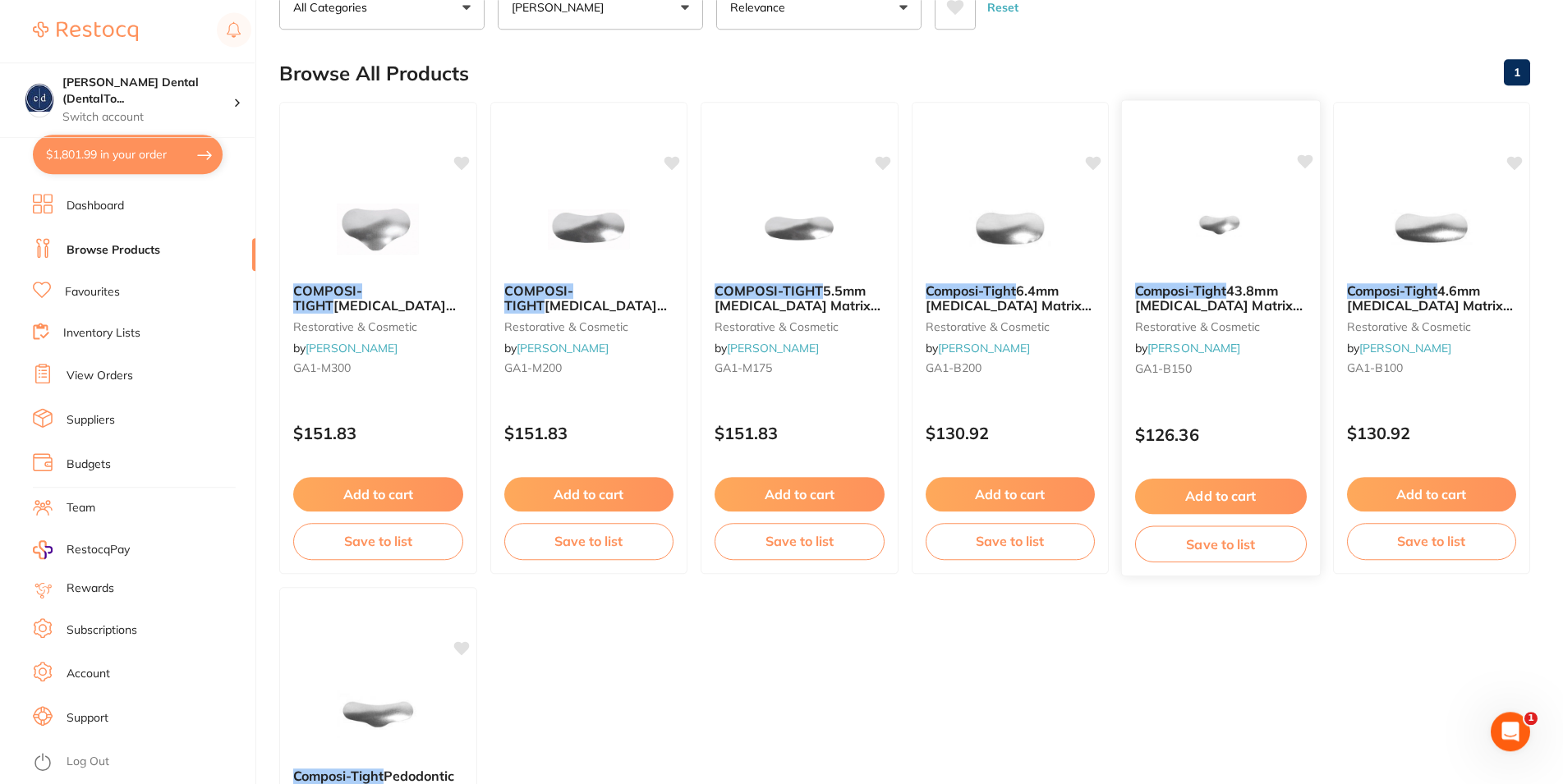
click at [1225, 501] on button "Add to cart" at bounding box center [1220, 497] width 171 height 36
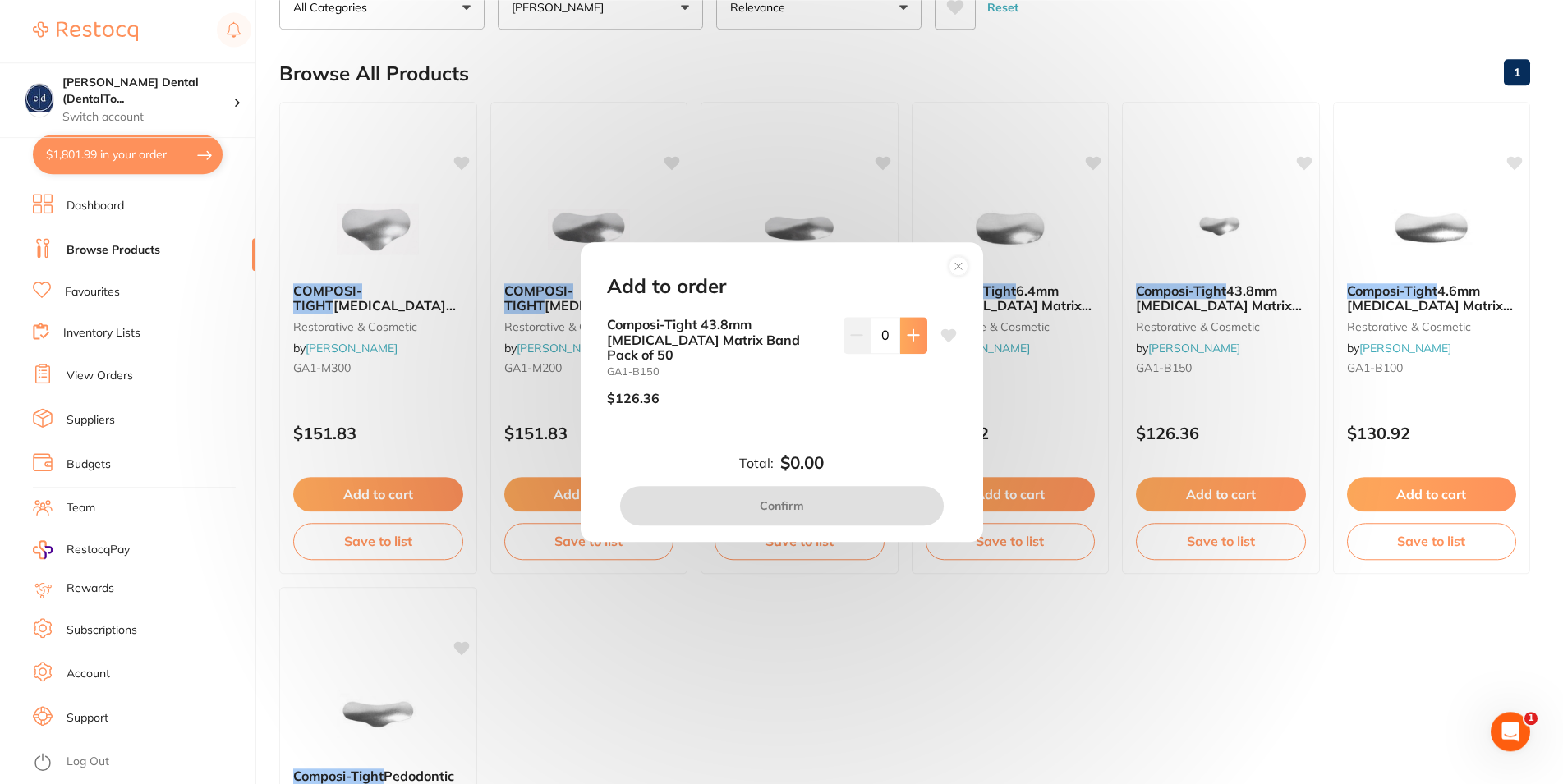
click at [907, 341] on icon at bounding box center [913, 335] width 13 height 13
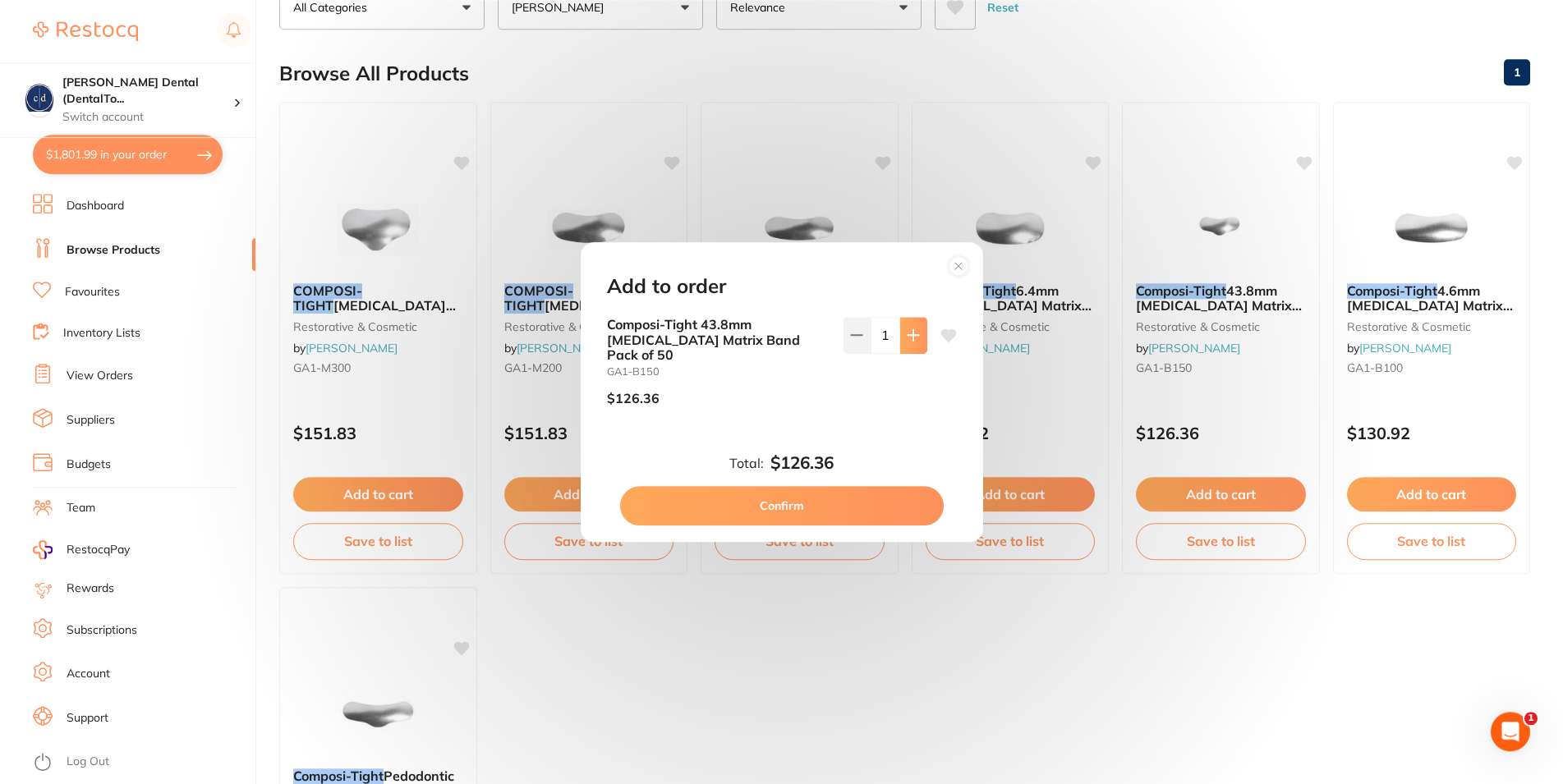
type input "1"
click at [825, 496] on button "Confirm" at bounding box center [782, 506] width 324 height 39
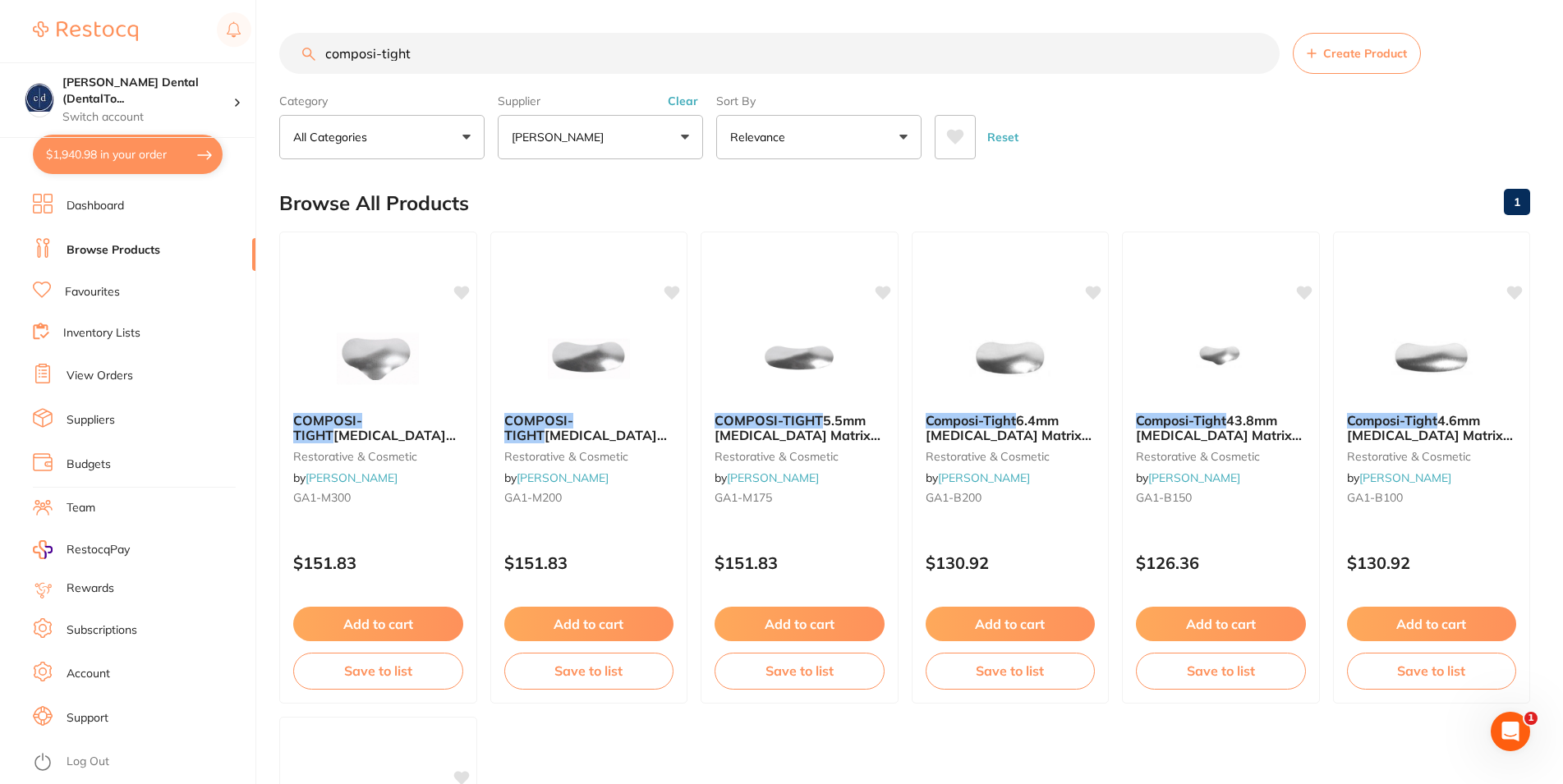
click at [103, 152] on button "$1,940.98 in your order" at bounding box center [127, 154] width 190 height 39
checkbox input "true"
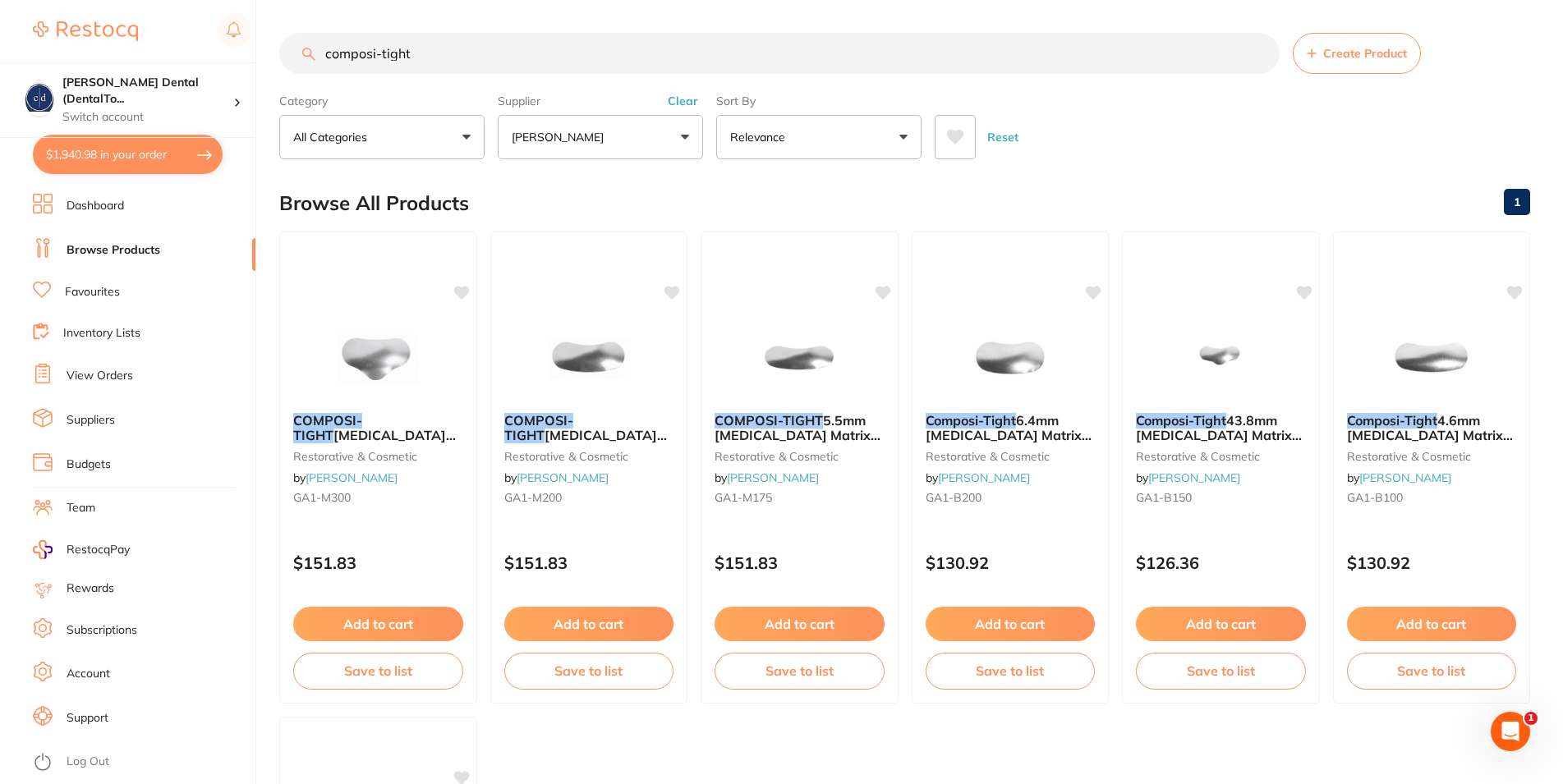
checkbox input "true"
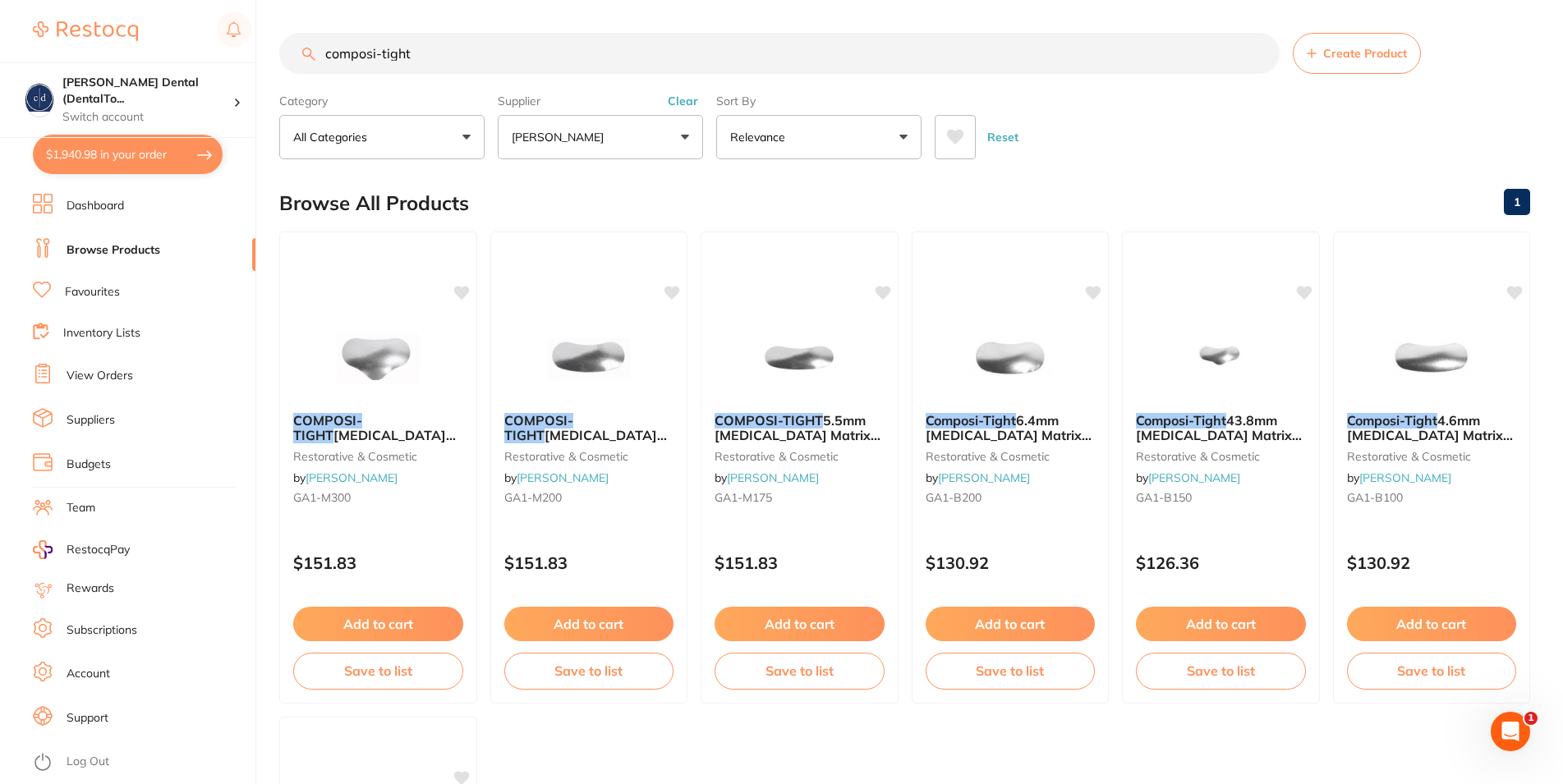
checkbox input "true"
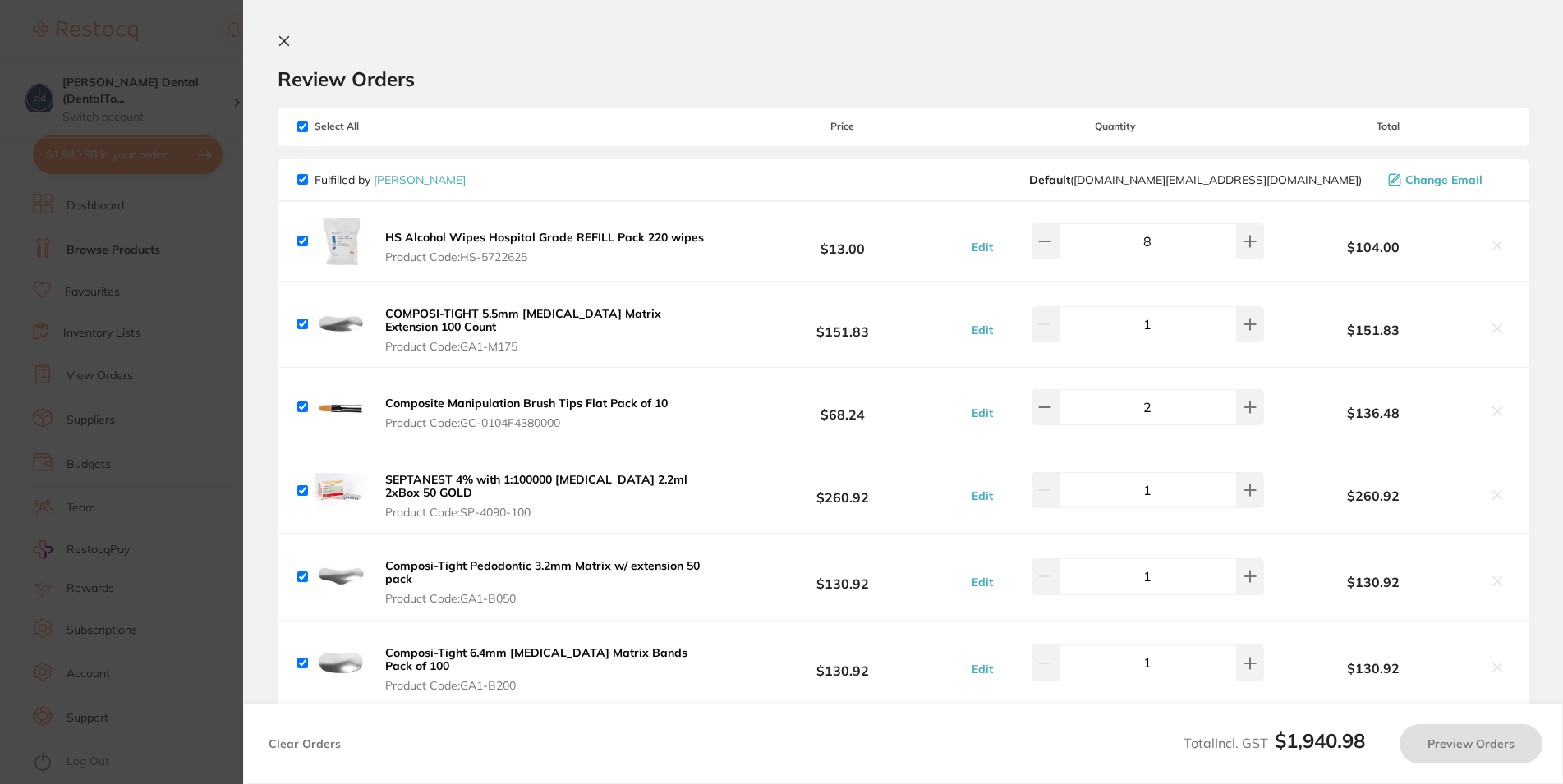
click at [103, 152] on section "Update RRP Set your pre negotiated price for this item. Item Agreed RRP (excl. …" at bounding box center [782, 392] width 1563 height 784
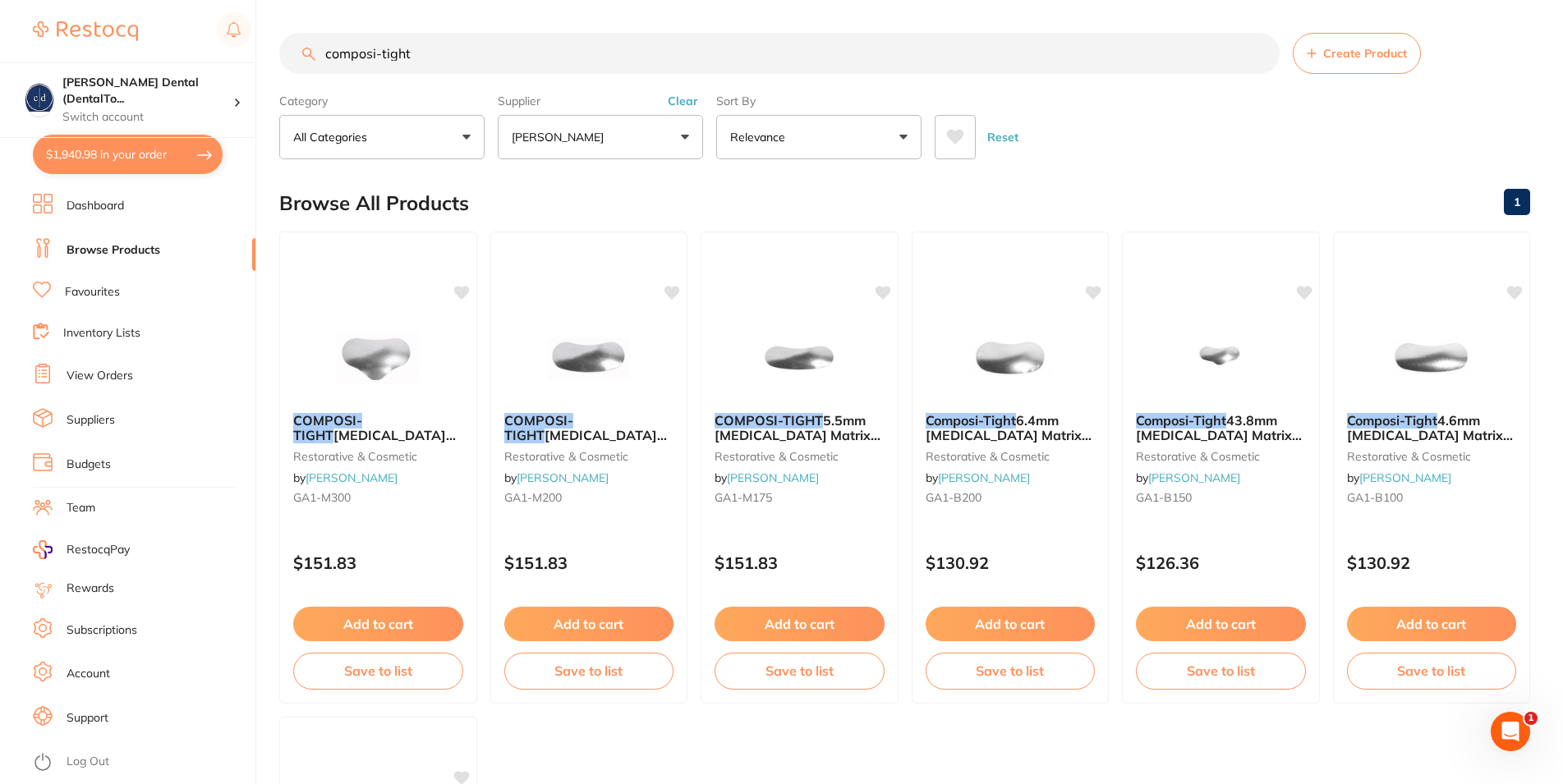
click at [93, 152] on button "$1,940.98 in your order" at bounding box center [127, 154] width 190 height 39
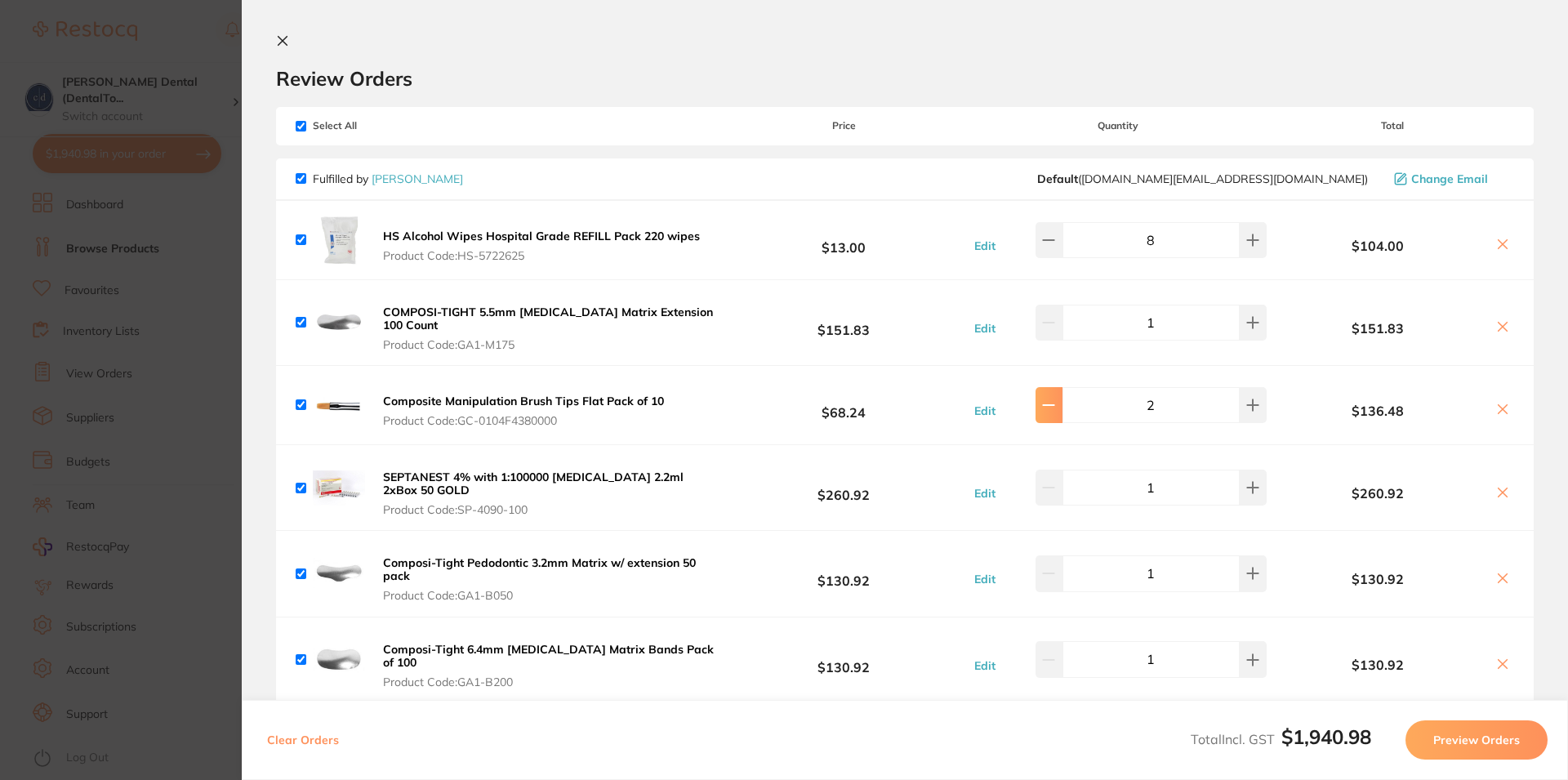
click at [1042, 247] on icon at bounding box center [1049, 240] width 13 height 13
type input "1"
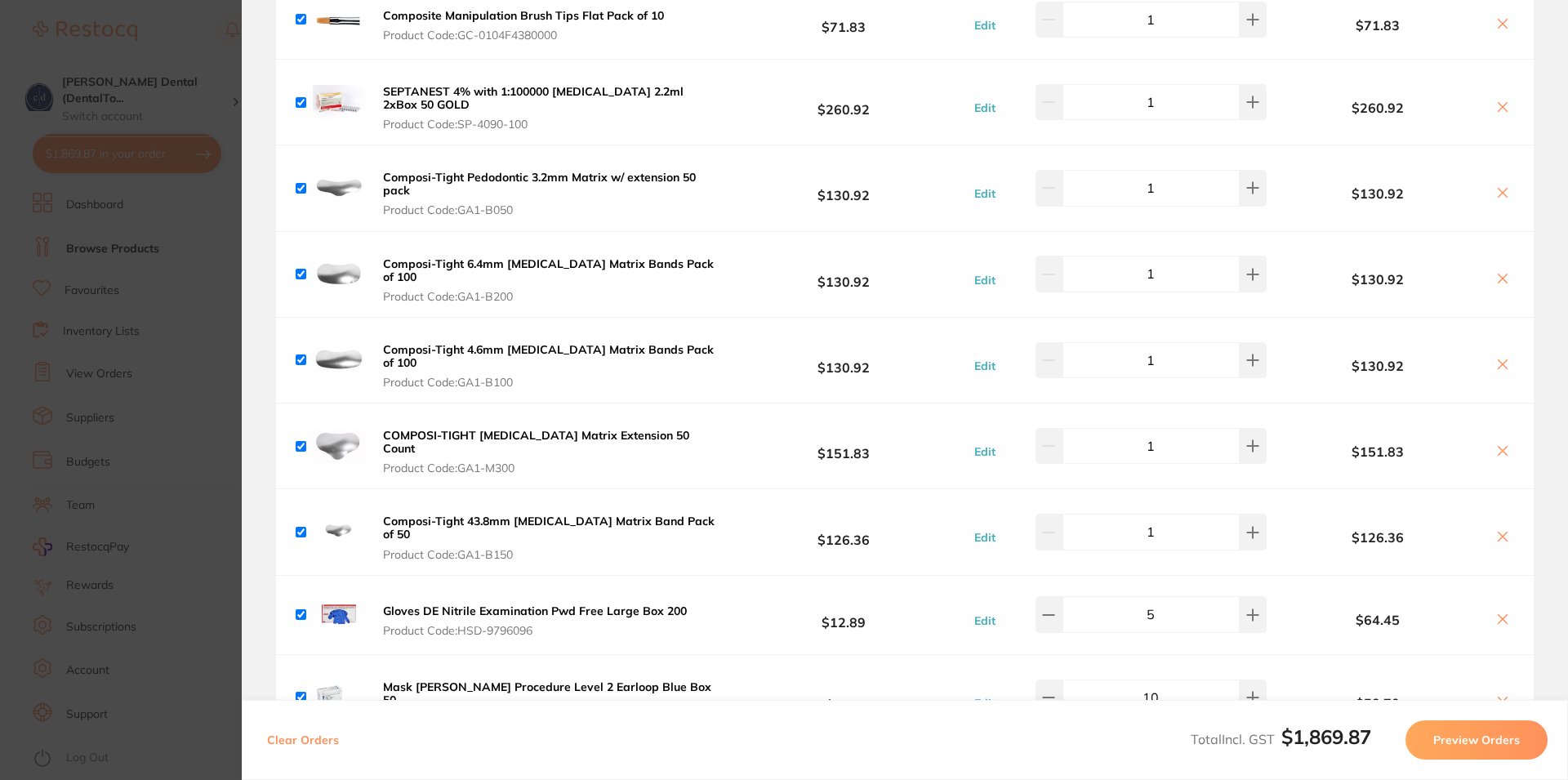
scroll to position [392, 0]
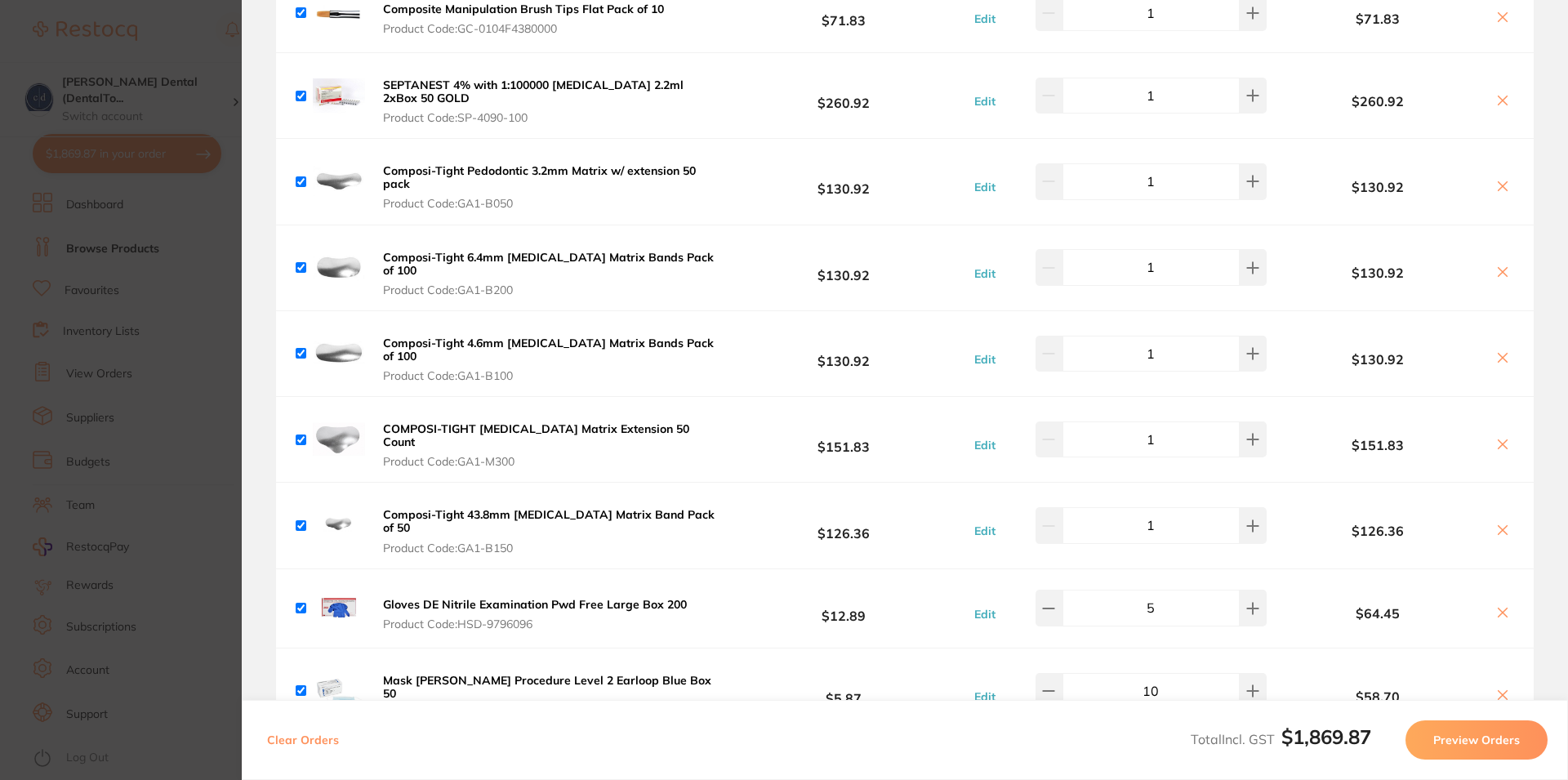
click at [1499, 609] on icon at bounding box center [1504, 613] width 9 height 9
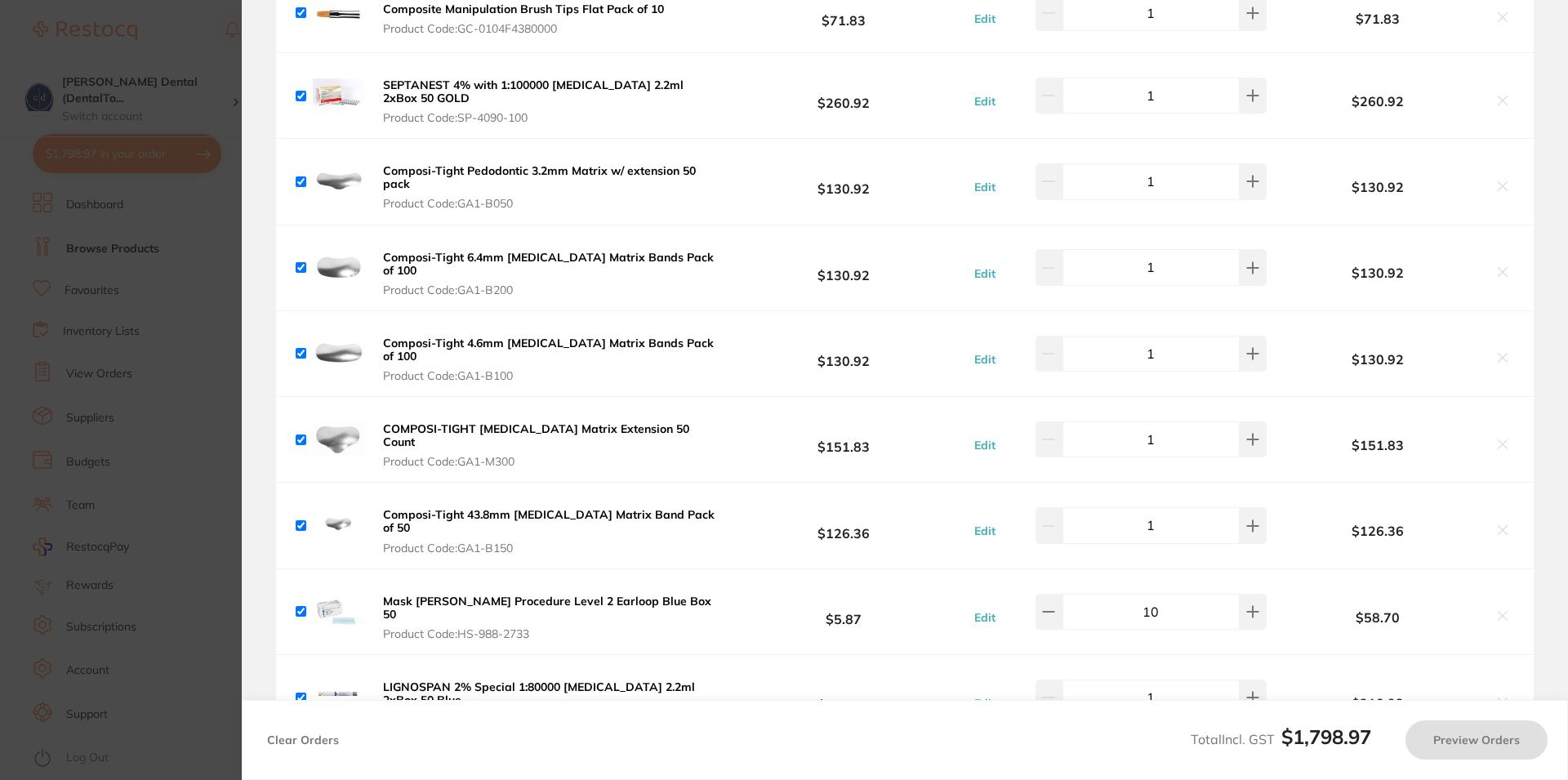
checkbox input "true"
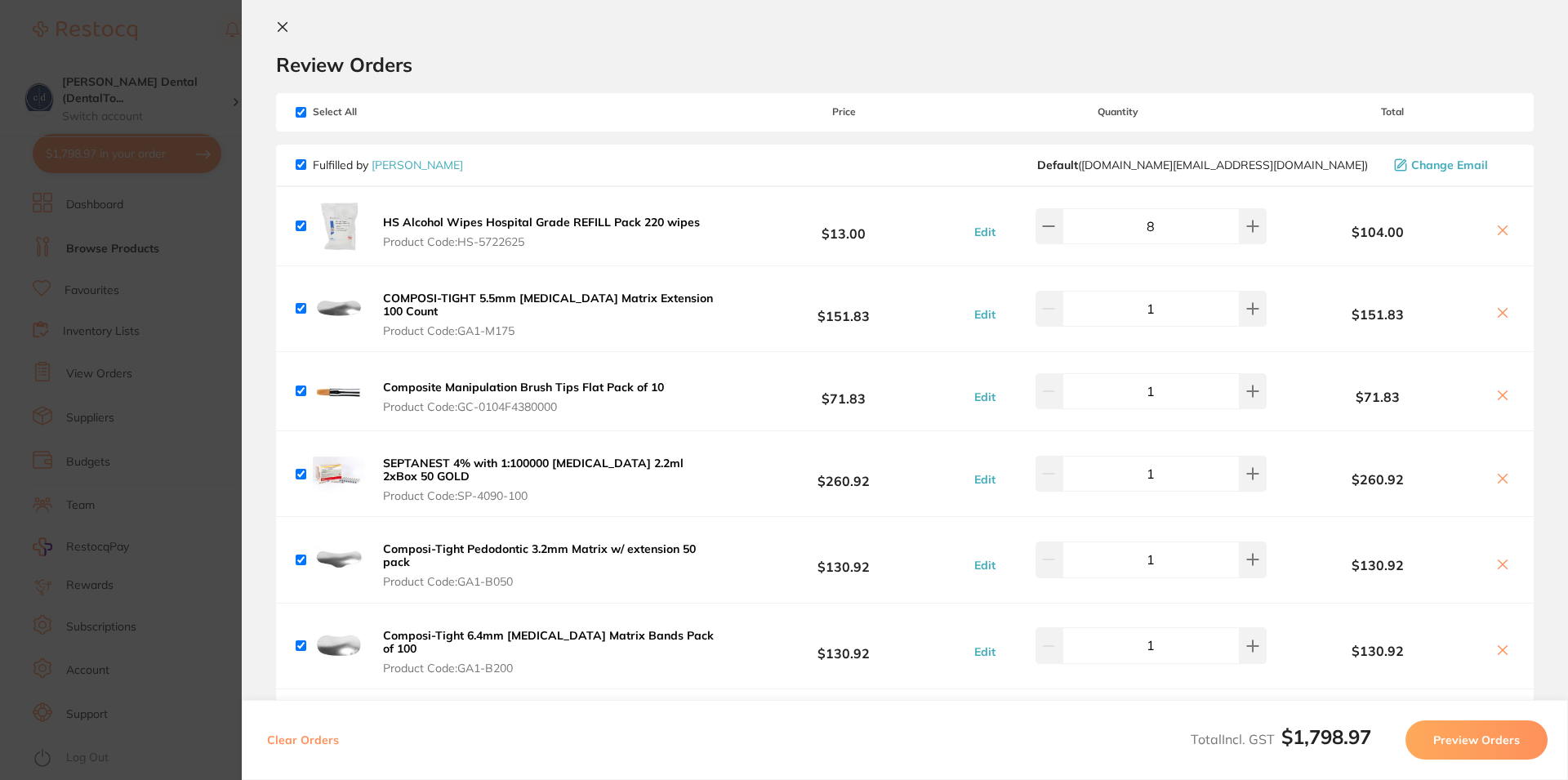
scroll to position [0, 0]
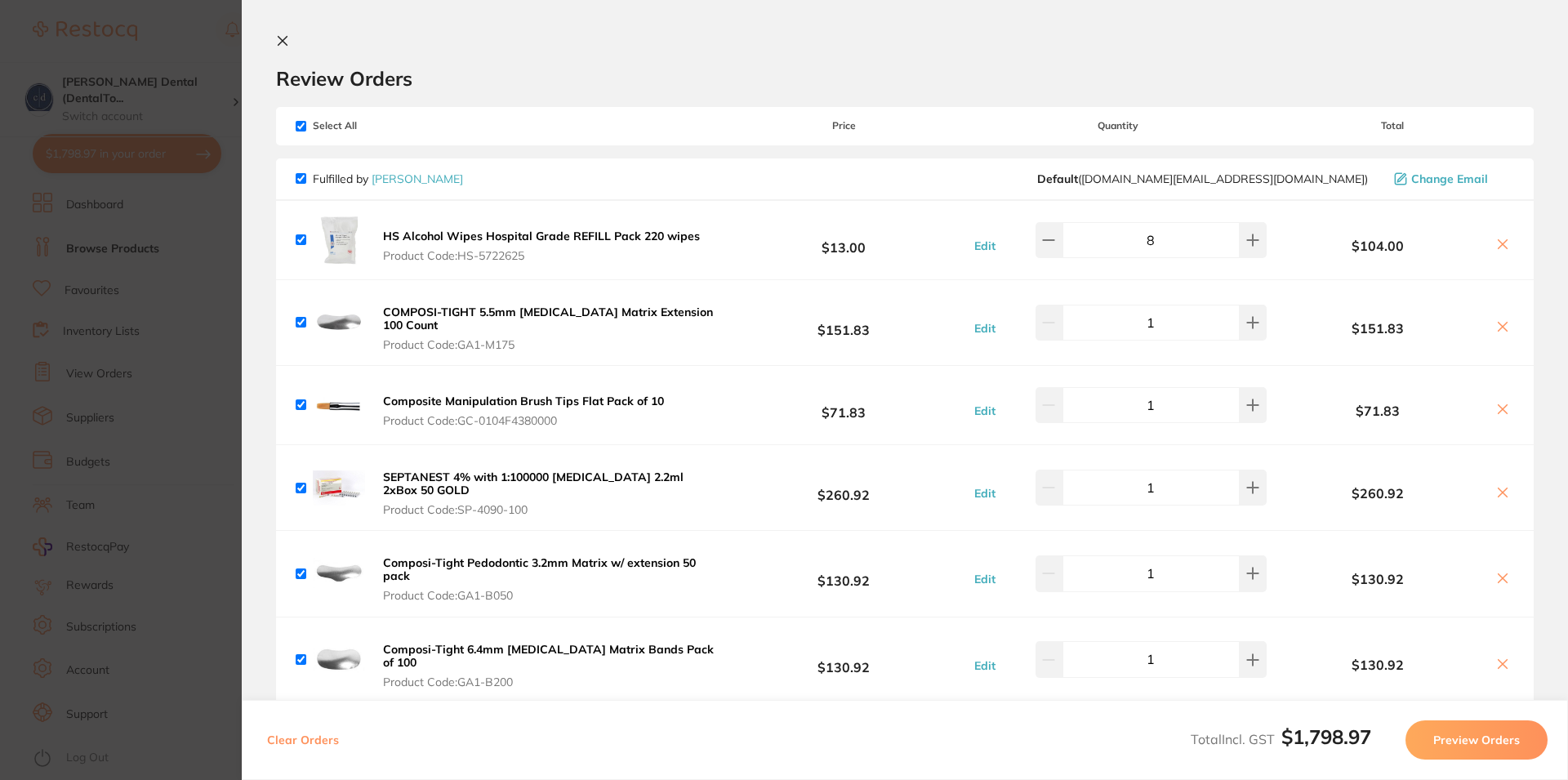
click at [287, 39] on icon at bounding box center [283, 41] width 13 height 13
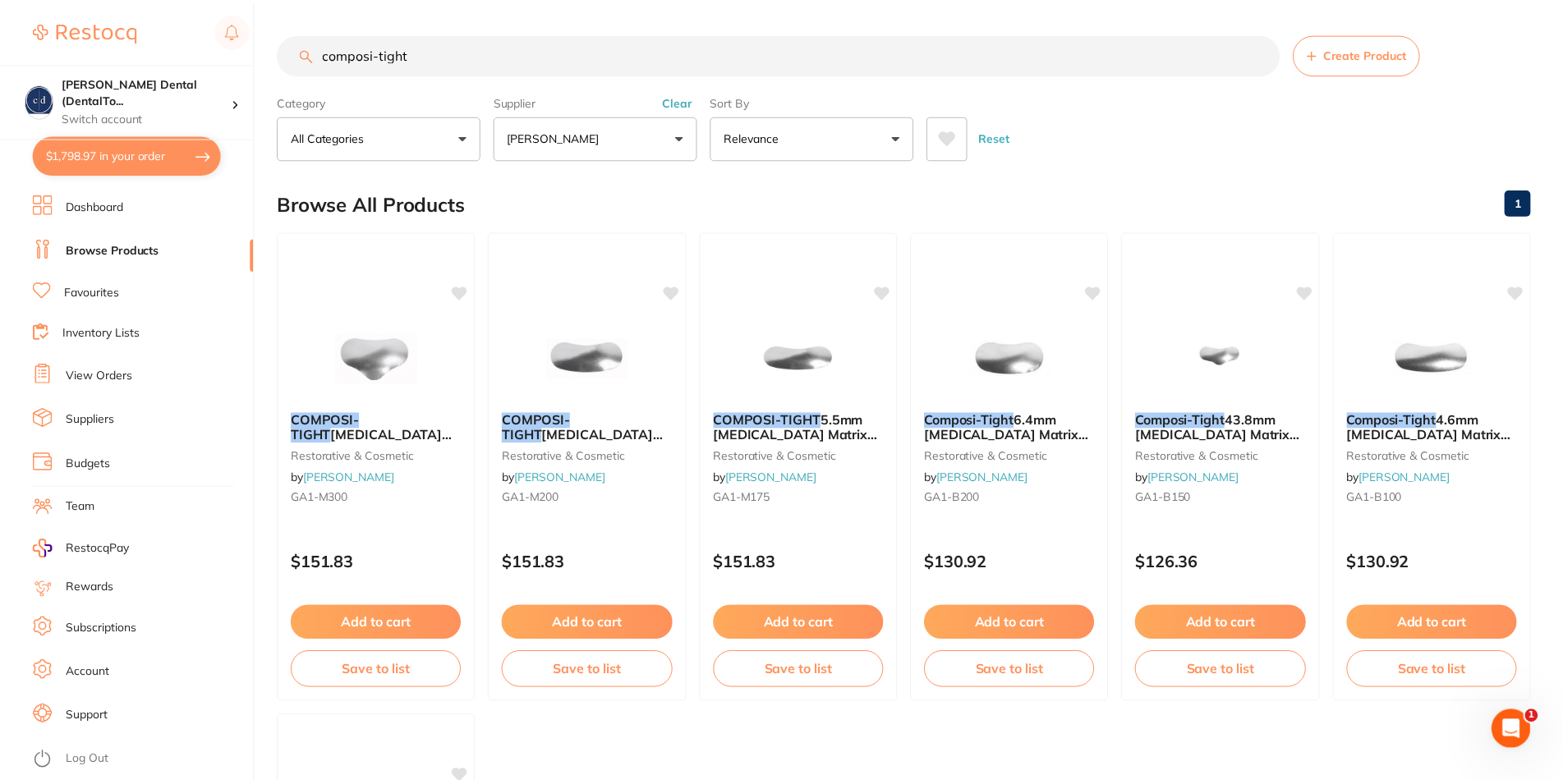
scroll to position [4, 0]
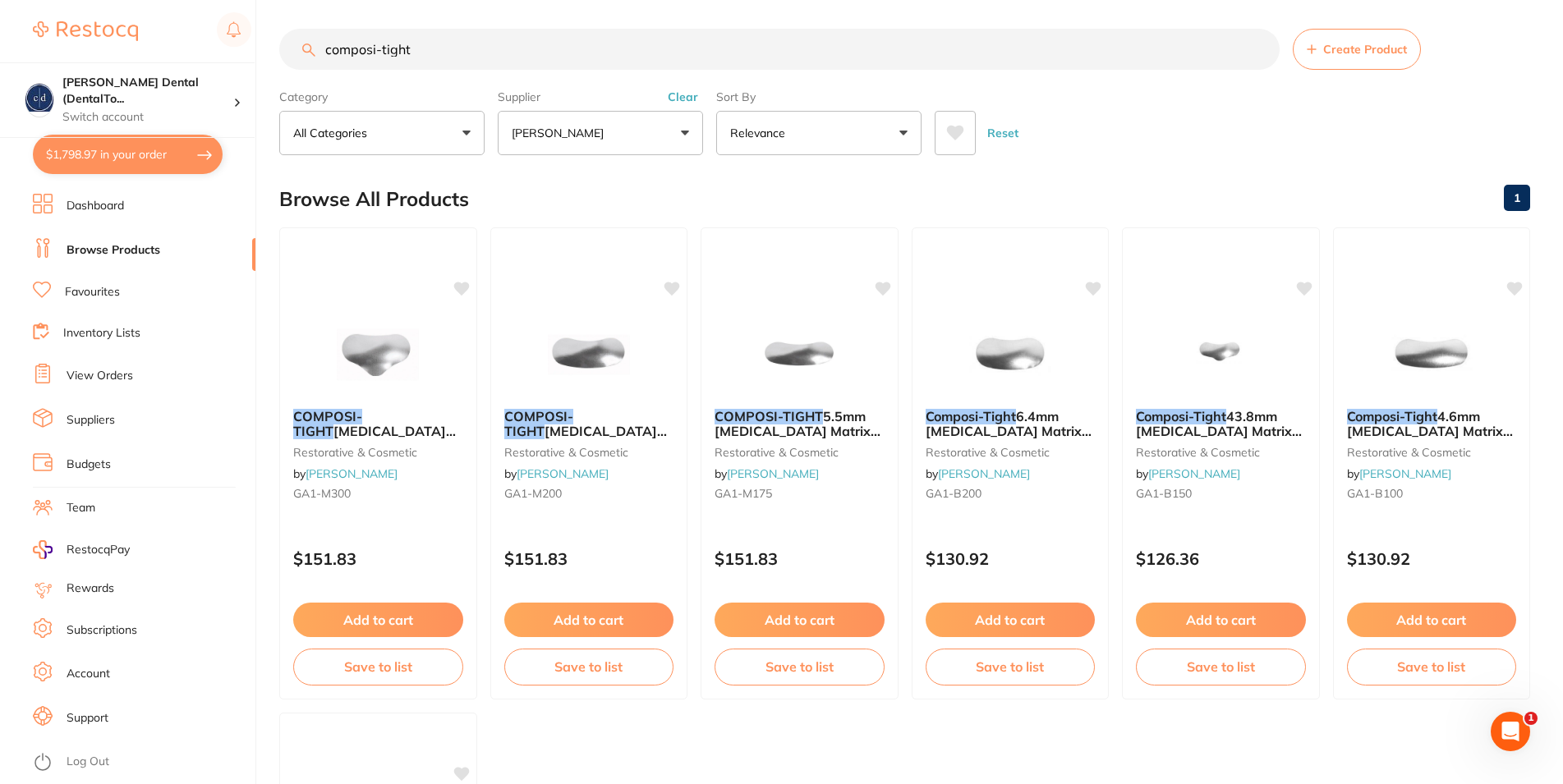
drag, startPoint x: 420, startPoint y: 52, endPoint x: 298, endPoint y: 51, distance: 122.0
click at [298, 51] on input "composi-tight" at bounding box center [779, 50] width 1001 height 41
type input "yellow tips"
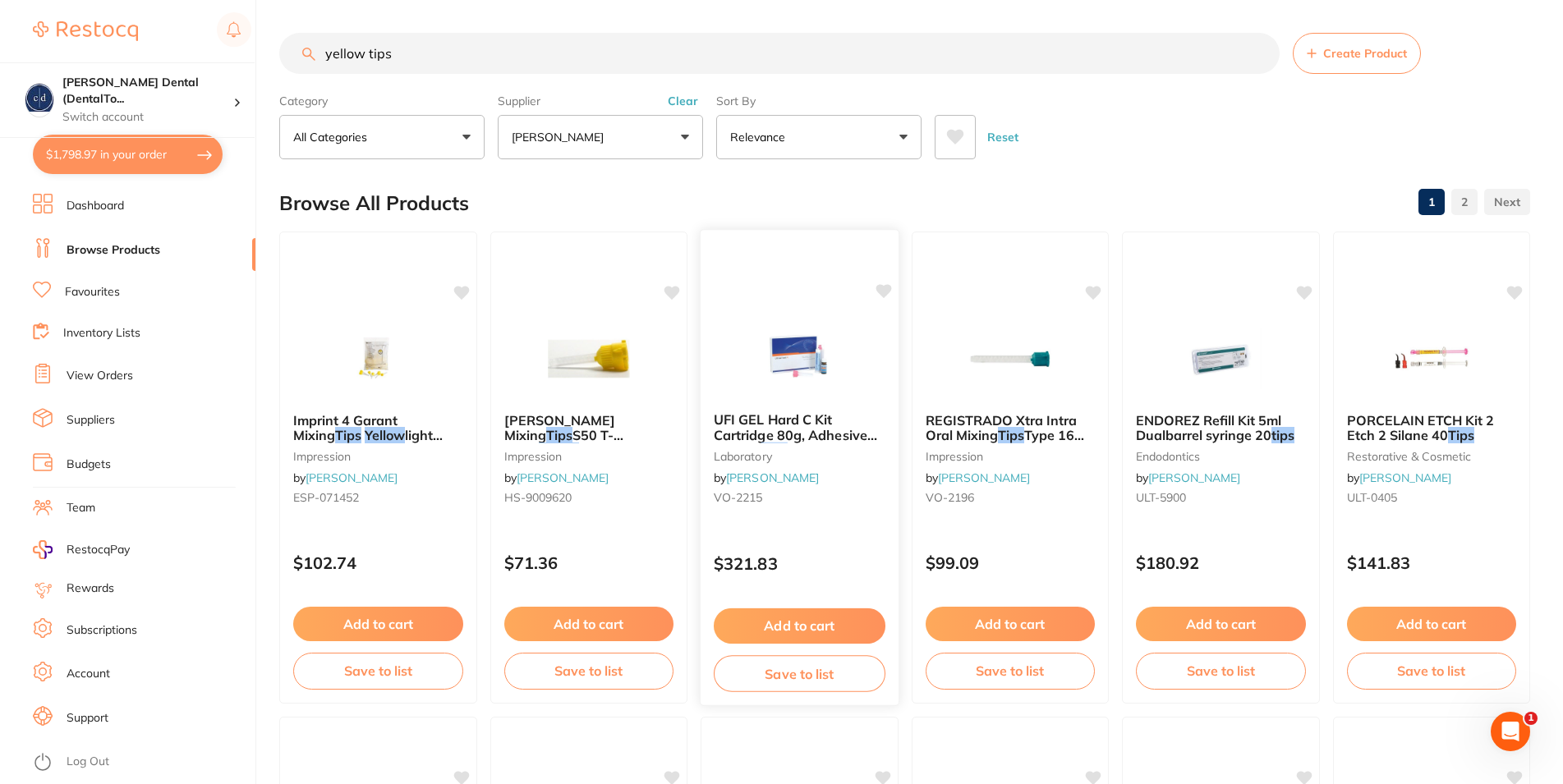
scroll to position [0, 0]
click at [401, 629] on button "Add to cart" at bounding box center [377, 626] width 171 height 36
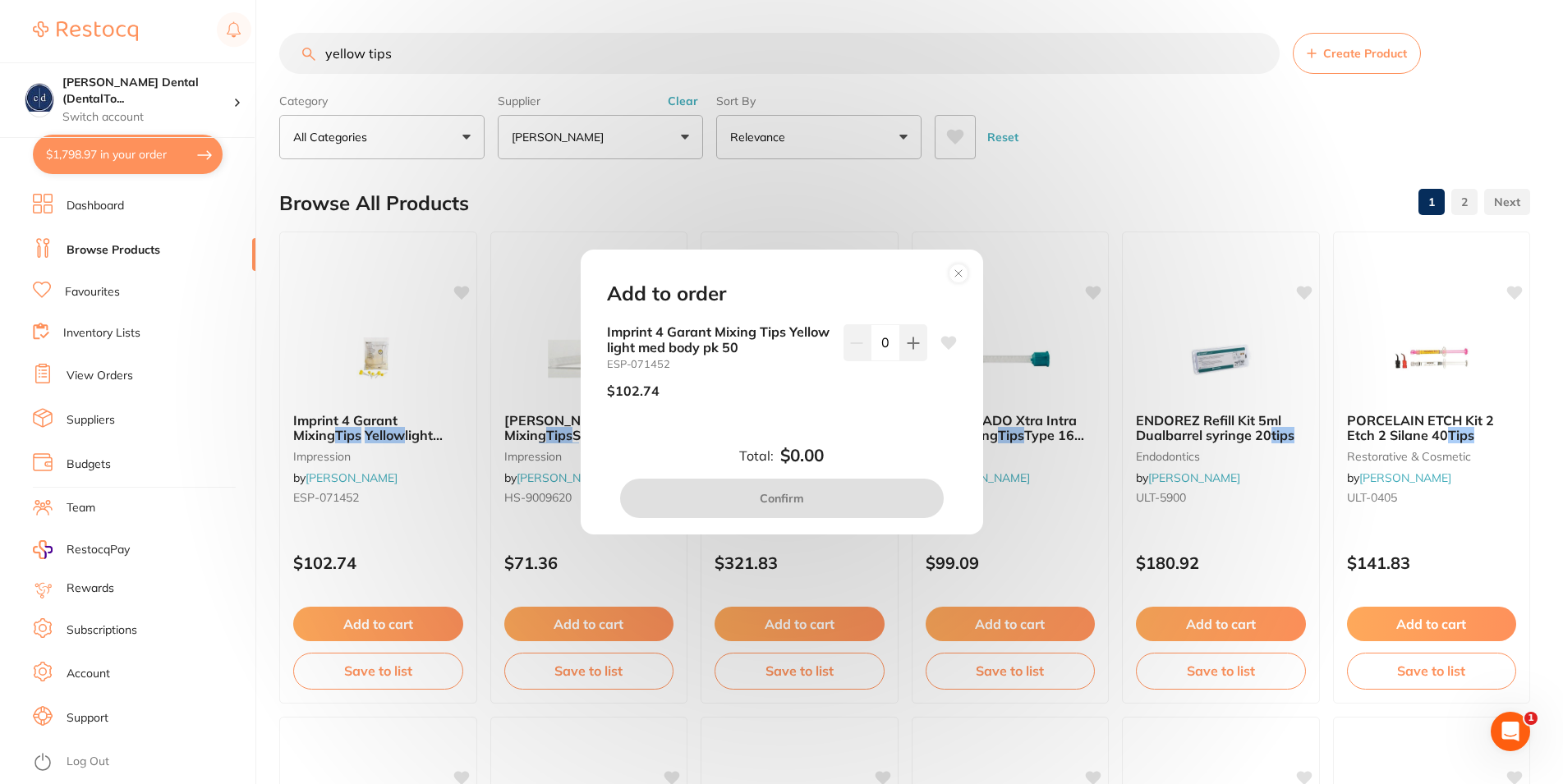
drag, startPoint x: 901, startPoint y: 334, endPoint x: 831, endPoint y: 437, distance: 124.5
click at [900, 334] on button at bounding box center [913, 342] width 27 height 36
type input "1"
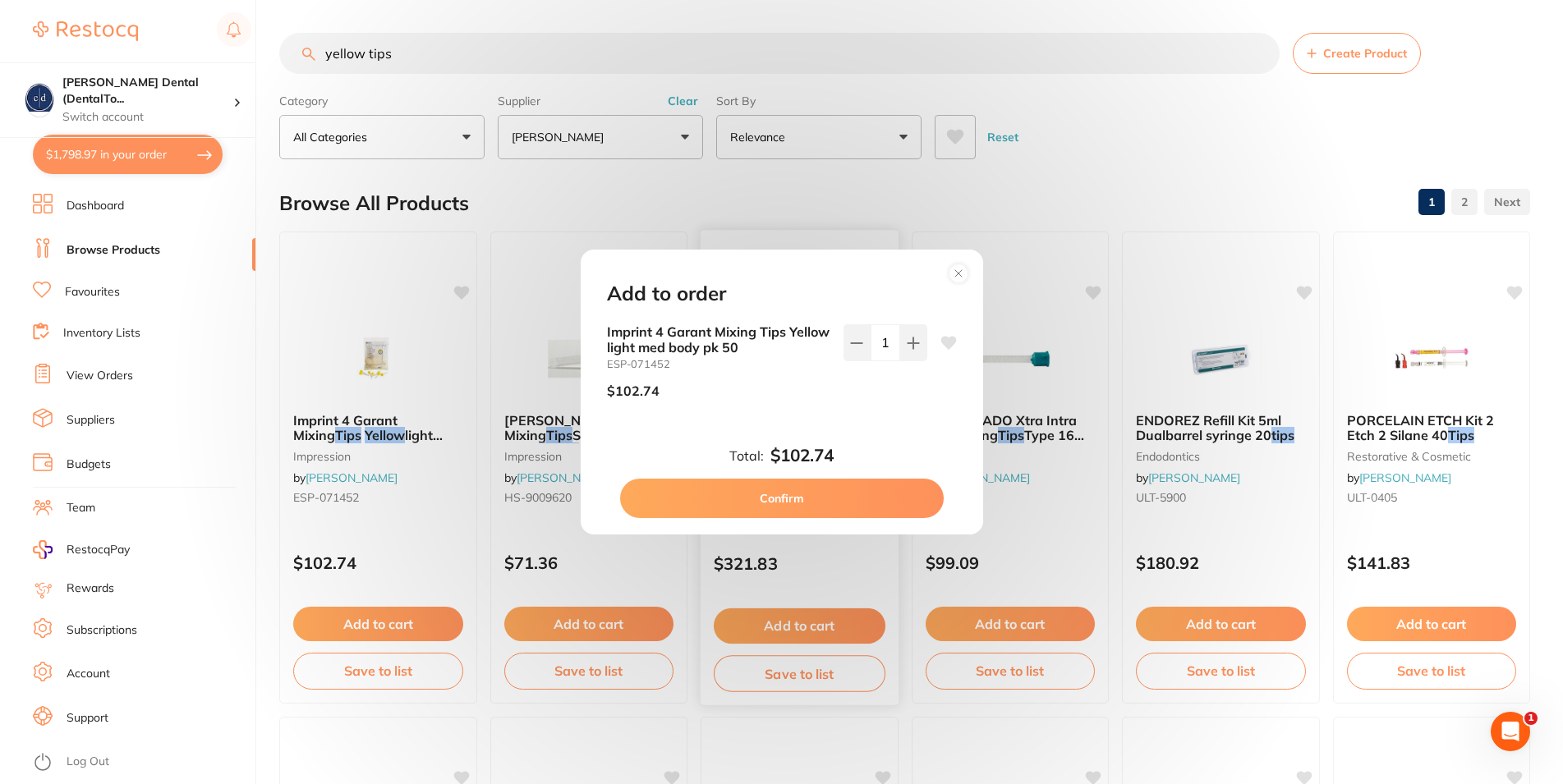
click at [791, 501] on button "Confirm" at bounding box center [782, 499] width 324 height 39
checkbox input "false"
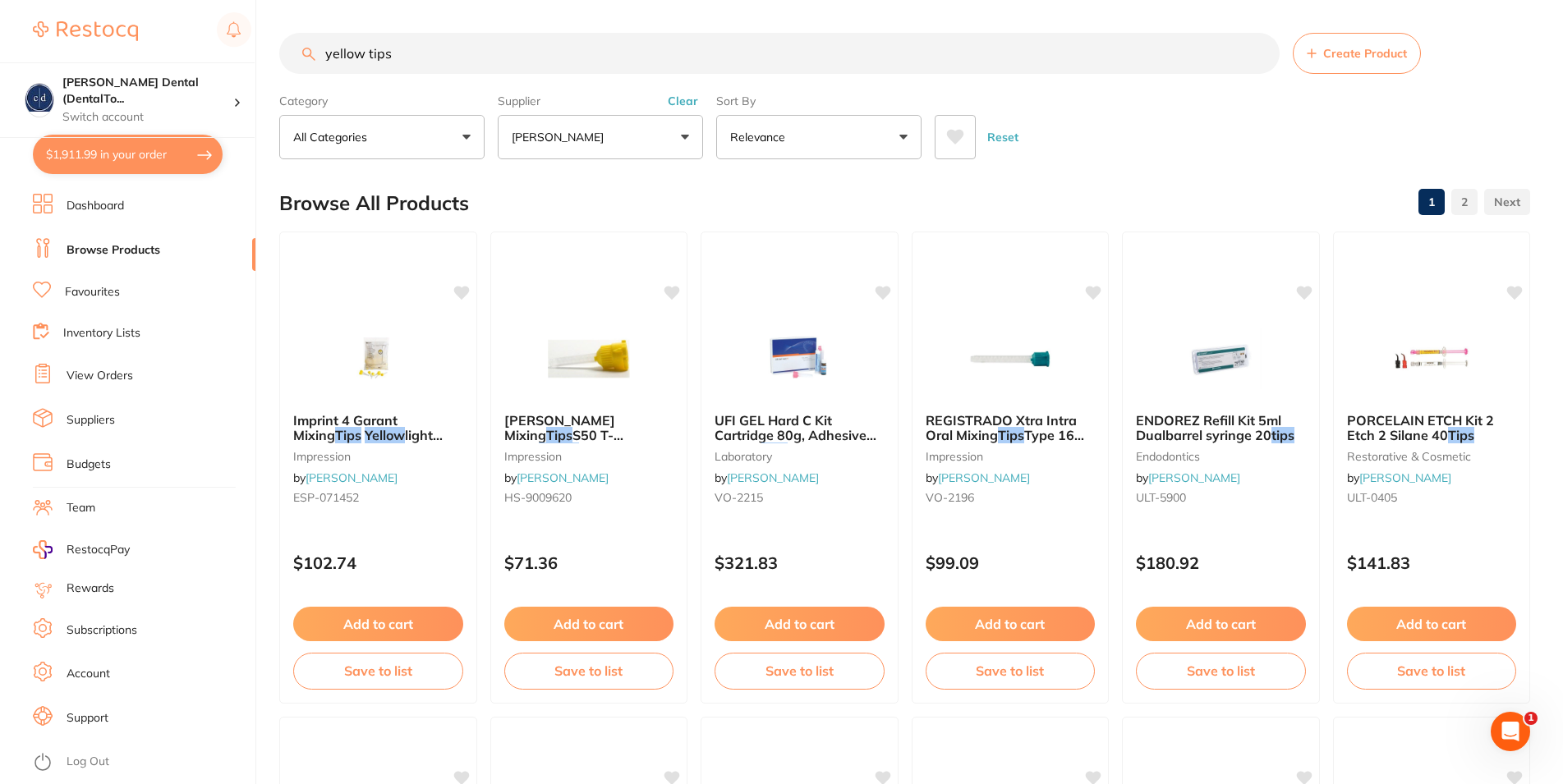
drag, startPoint x: 398, startPoint y: 57, endPoint x: 303, endPoint y: 52, distance: 95.1
click at [303, 52] on input "yellow tips" at bounding box center [779, 53] width 1001 height 41
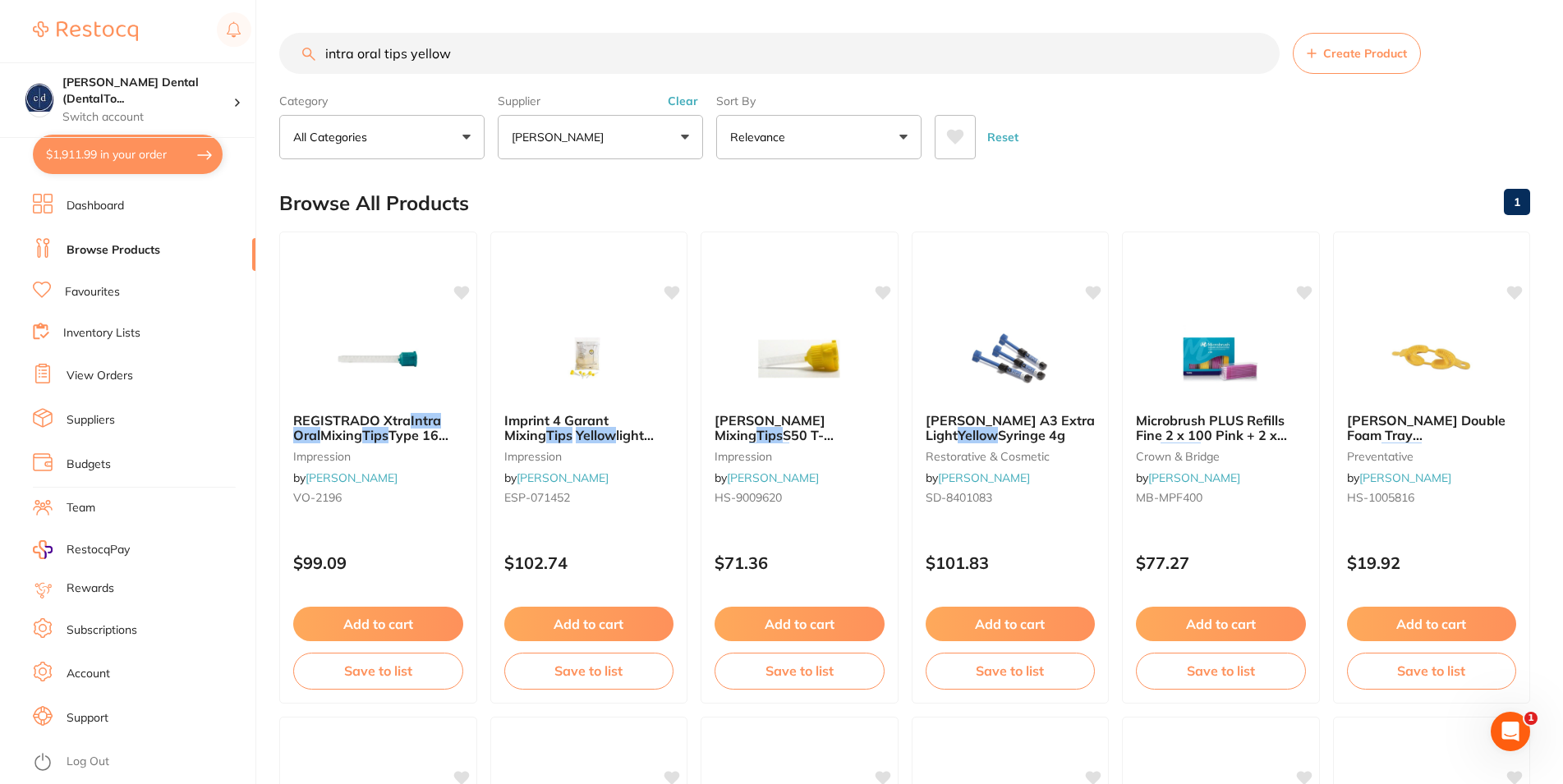
drag, startPoint x: 460, startPoint y: 57, endPoint x: 413, endPoint y: 57, distance: 47.0
click at [413, 57] on input "intra oral tips yellow" at bounding box center [779, 53] width 1001 height 41
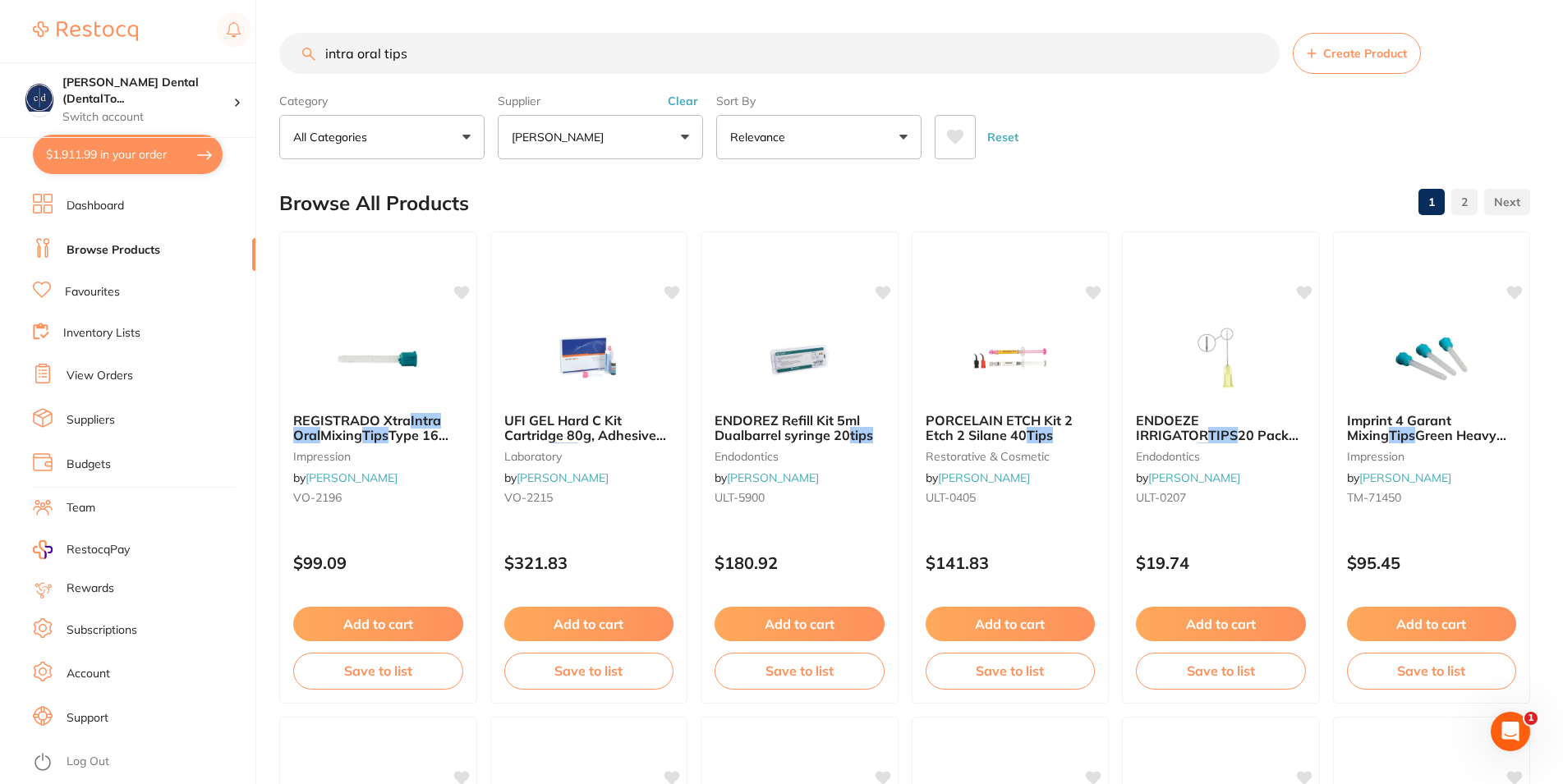
drag, startPoint x: 421, startPoint y: 60, endPoint x: 323, endPoint y: 56, distance: 98.1
click at [323, 56] on input "intra oral tips" at bounding box center [779, 53] width 1001 height 41
type input "m"
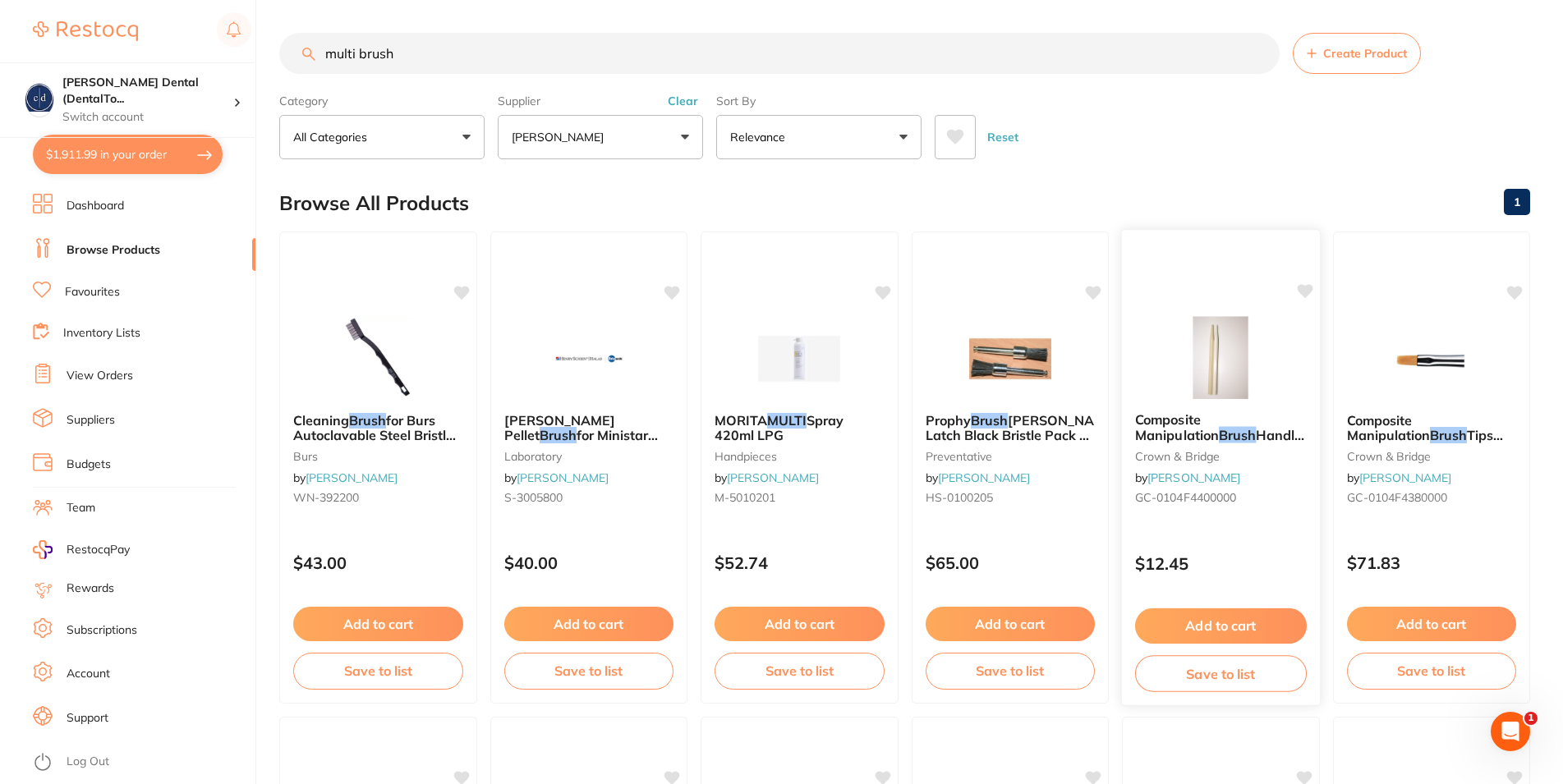
type input "multi brush"
click at [1211, 625] on button "Add to cart" at bounding box center [1220, 626] width 171 height 36
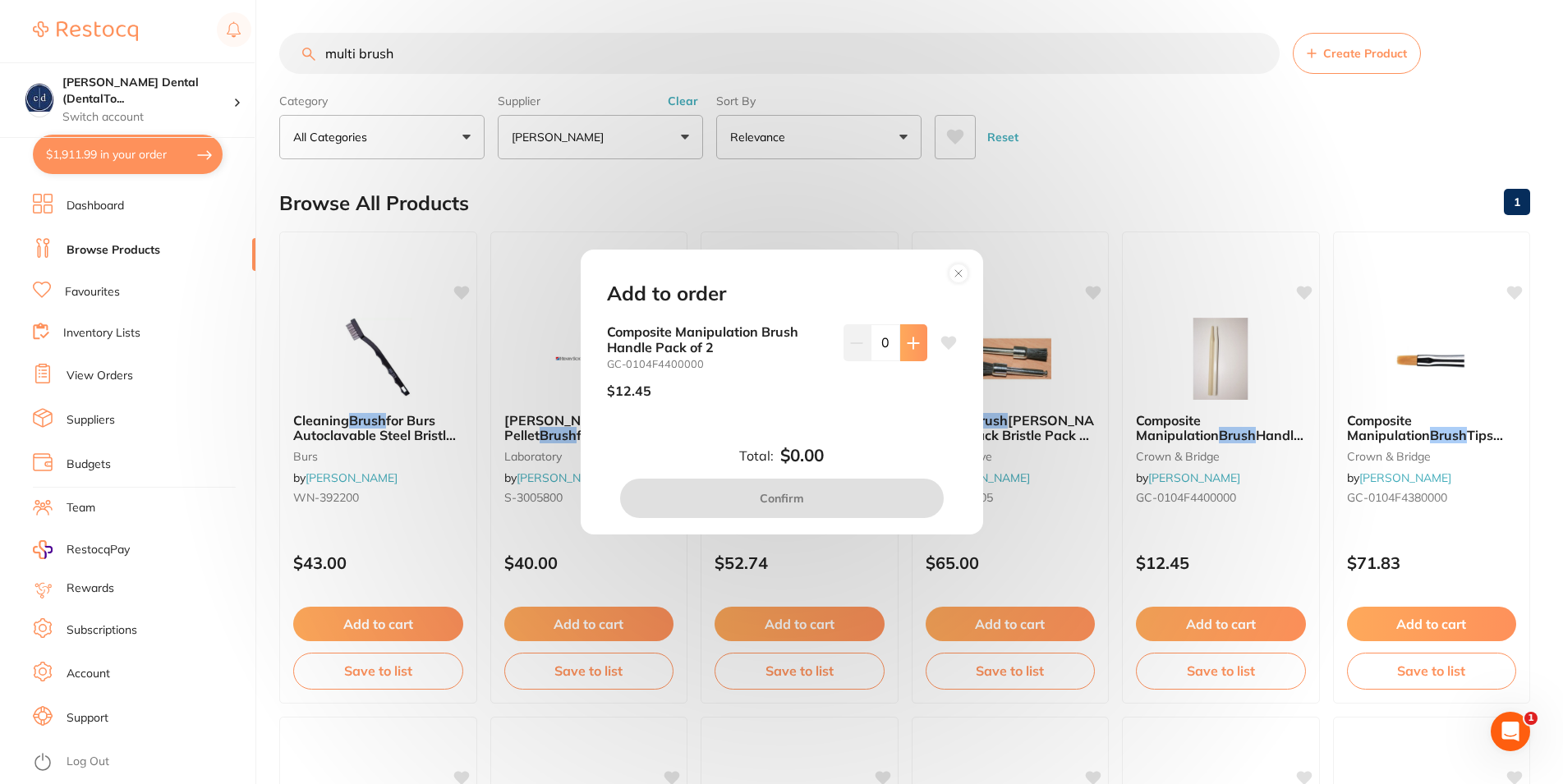
click at [907, 345] on button at bounding box center [913, 342] width 27 height 36
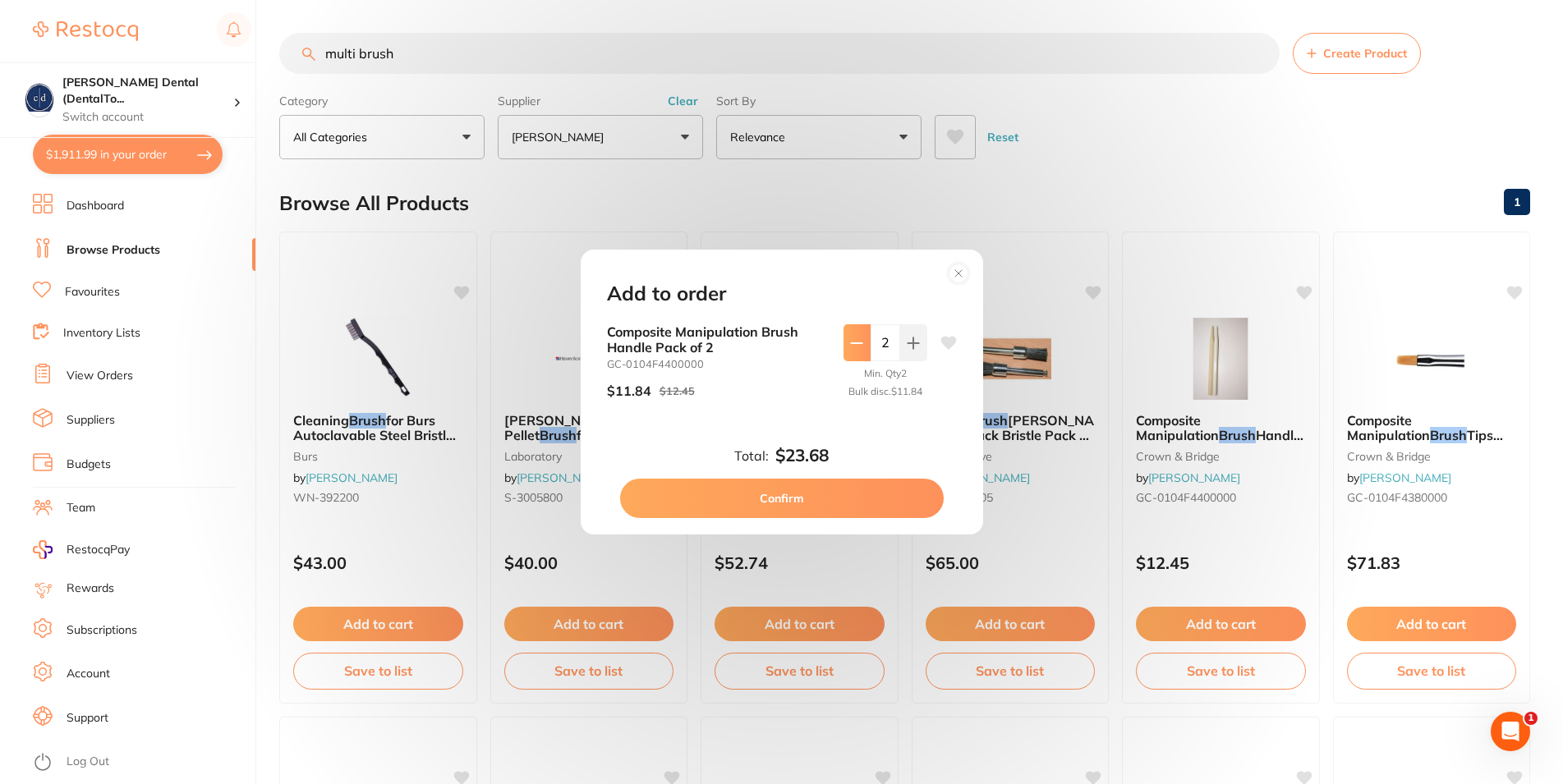
click at [851, 343] on icon at bounding box center [855, 343] width 10 height 0
type input "1"
click at [783, 493] on button "Confirm" at bounding box center [782, 499] width 324 height 39
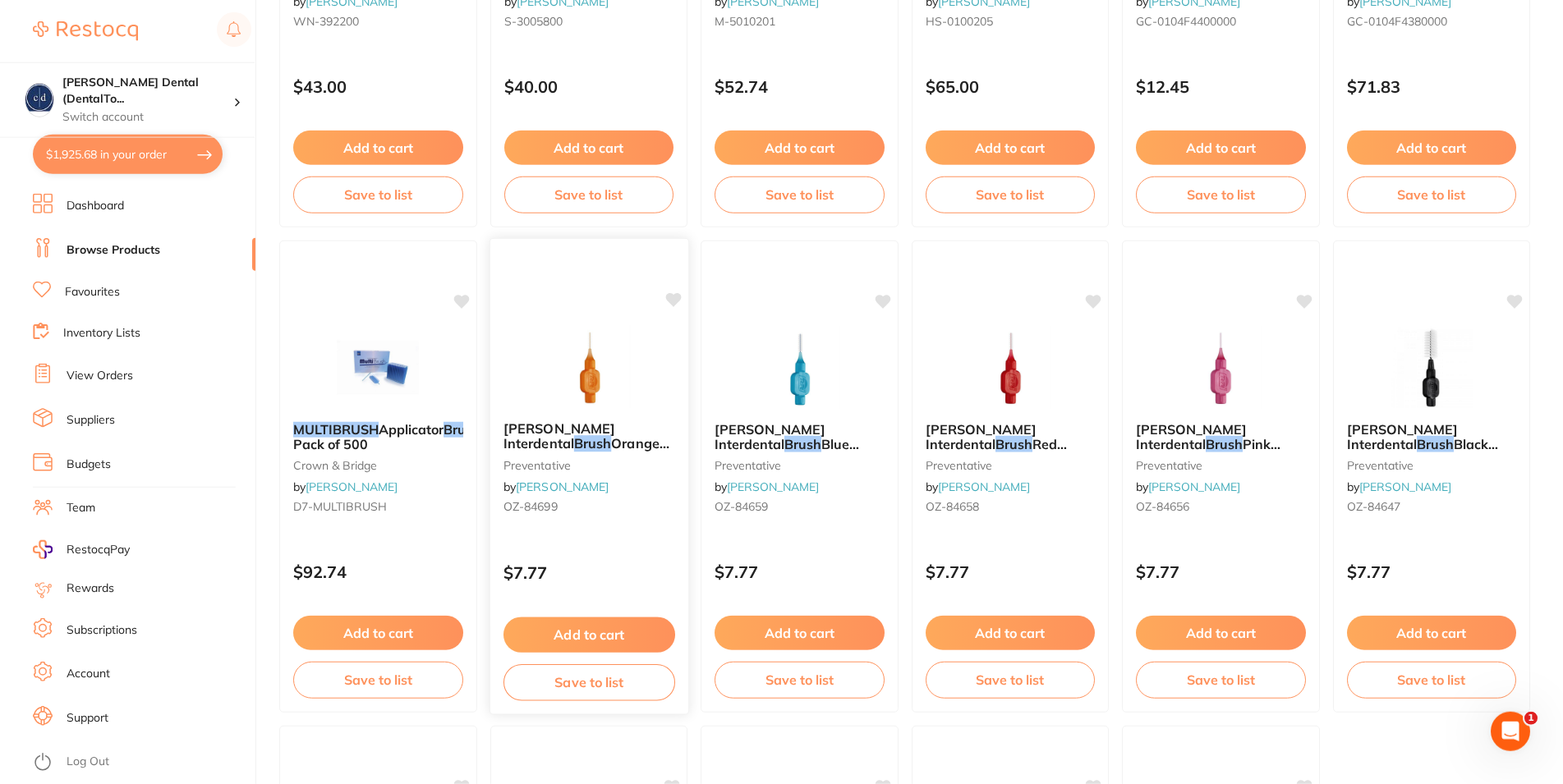
scroll to position [502, 0]
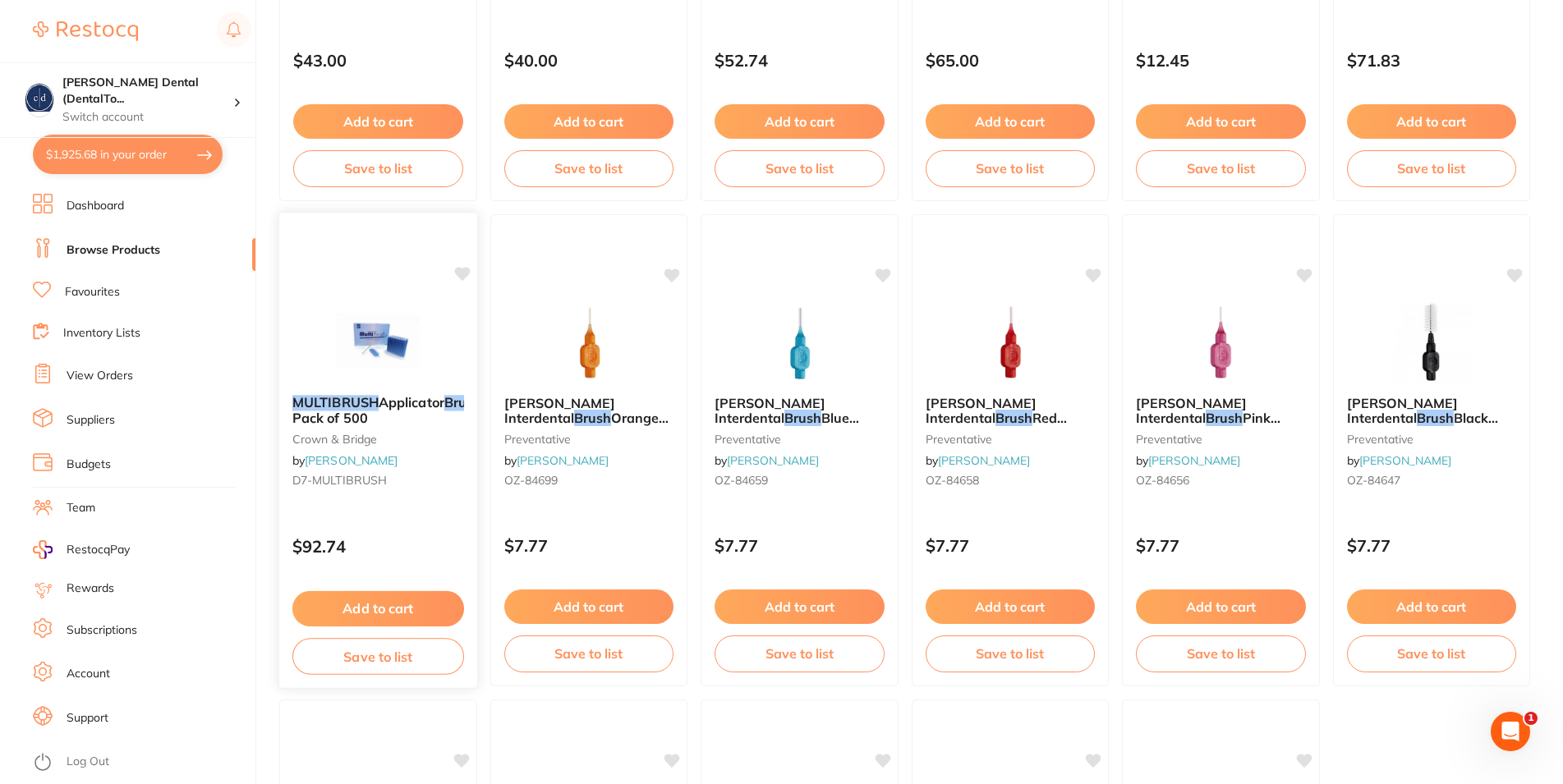
click at [416, 608] on button "Add to cart" at bounding box center [377, 609] width 171 height 36
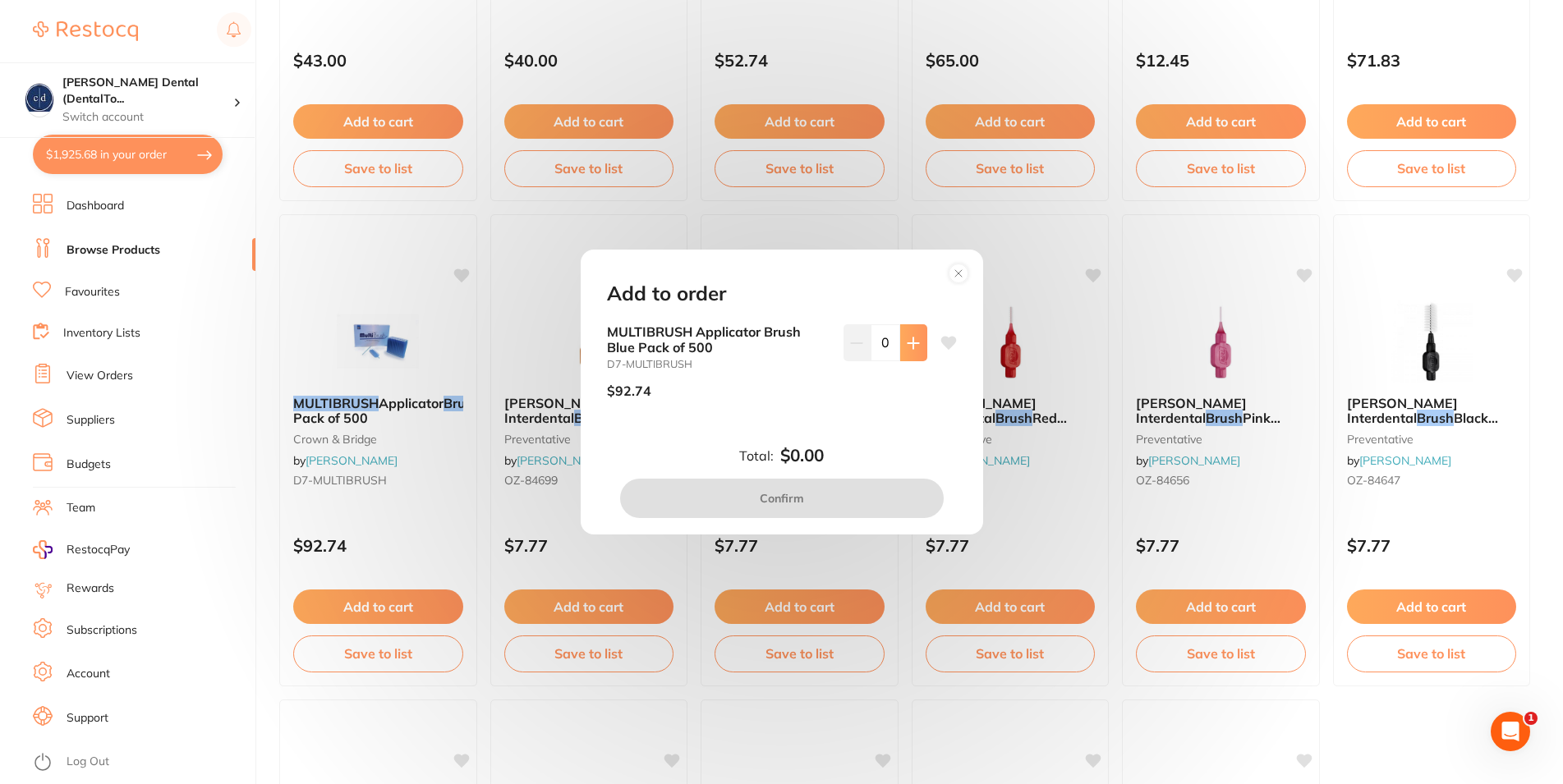
scroll to position [0, 0]
click at [903, 336] on button at bounding box center [913, 342] width 27 height 36
type input "1"
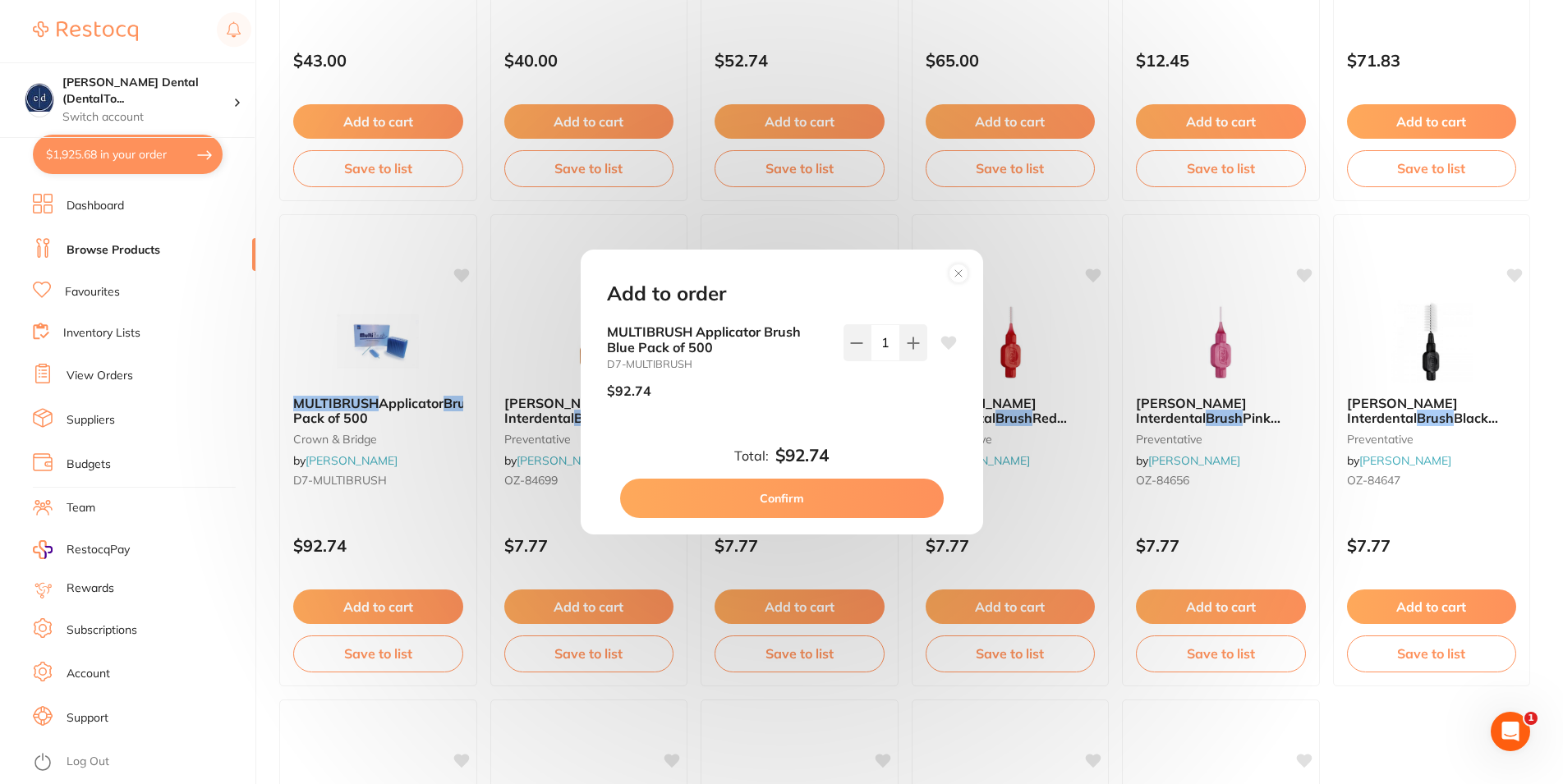
click at [798, 492] on button "Confirm" at bounding box center [782, 499] width 324 height 39
